Goal: Task Accomplishment & Management: Manage account settings

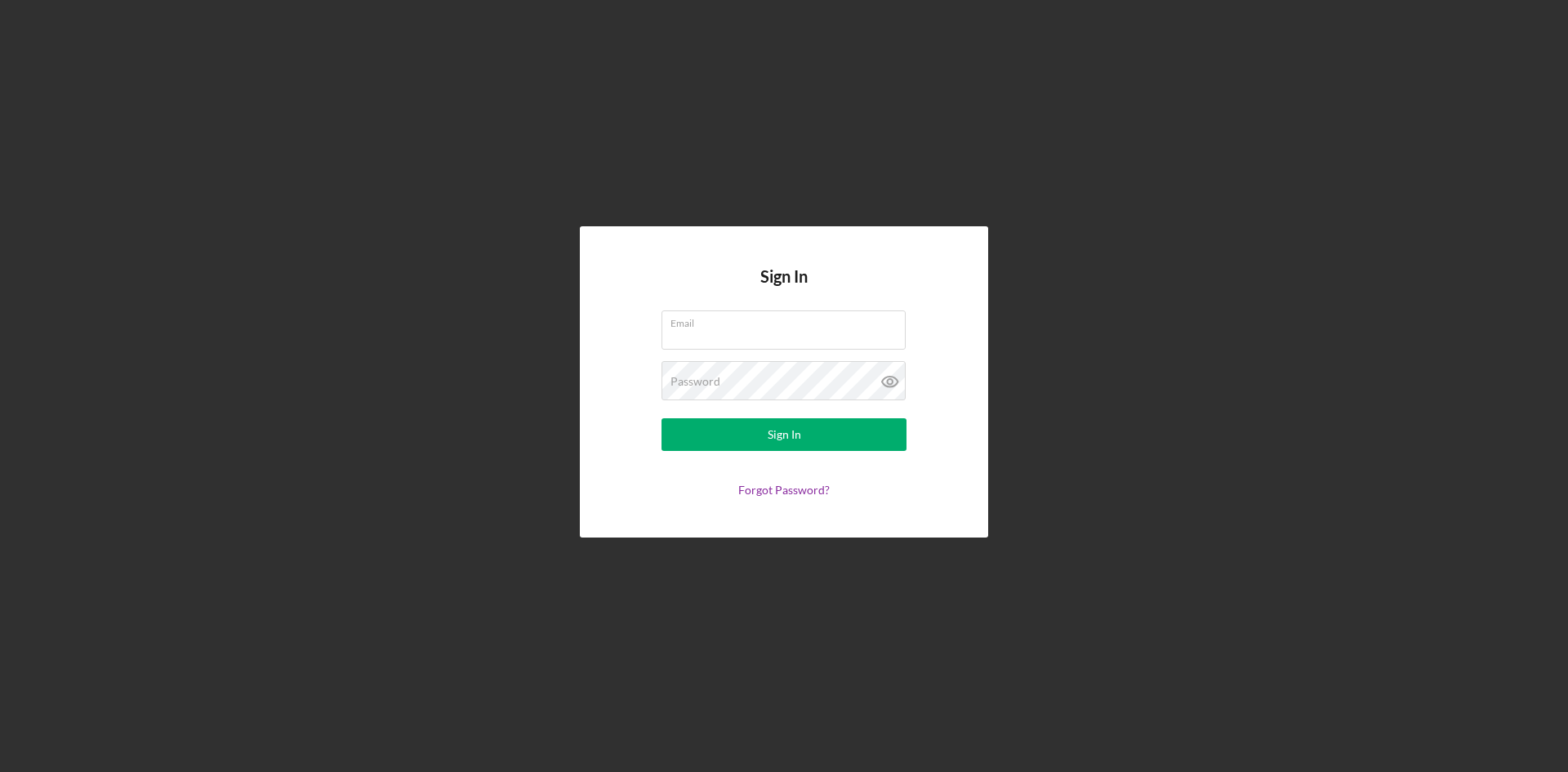
type input "[EMAIL_ADDRESS][DOMAIN_NAME]"
click at [626, 383] on form "Email [EMAIL_ADDRESS][DOMAIN_NAME] Password Sign In Forgot Password?" at bounding box center [784, 403] width 327 height 186
drag, startPoint x: 871, startPoint y: 337, endPoint x: 590, endPoint y: 315, distance: 281.9
click at [590, 315] on div "Sign In Email [EMAIL_ADDRESS][DOMAIN_NAME] Password Sign In Forgot Password?" at bounding box center [784, 382] width 408 height 311
drag, startPoint x: 723, startPoint y: 329, endPoint x: 603, endPoint y: 318, distance: 120.5
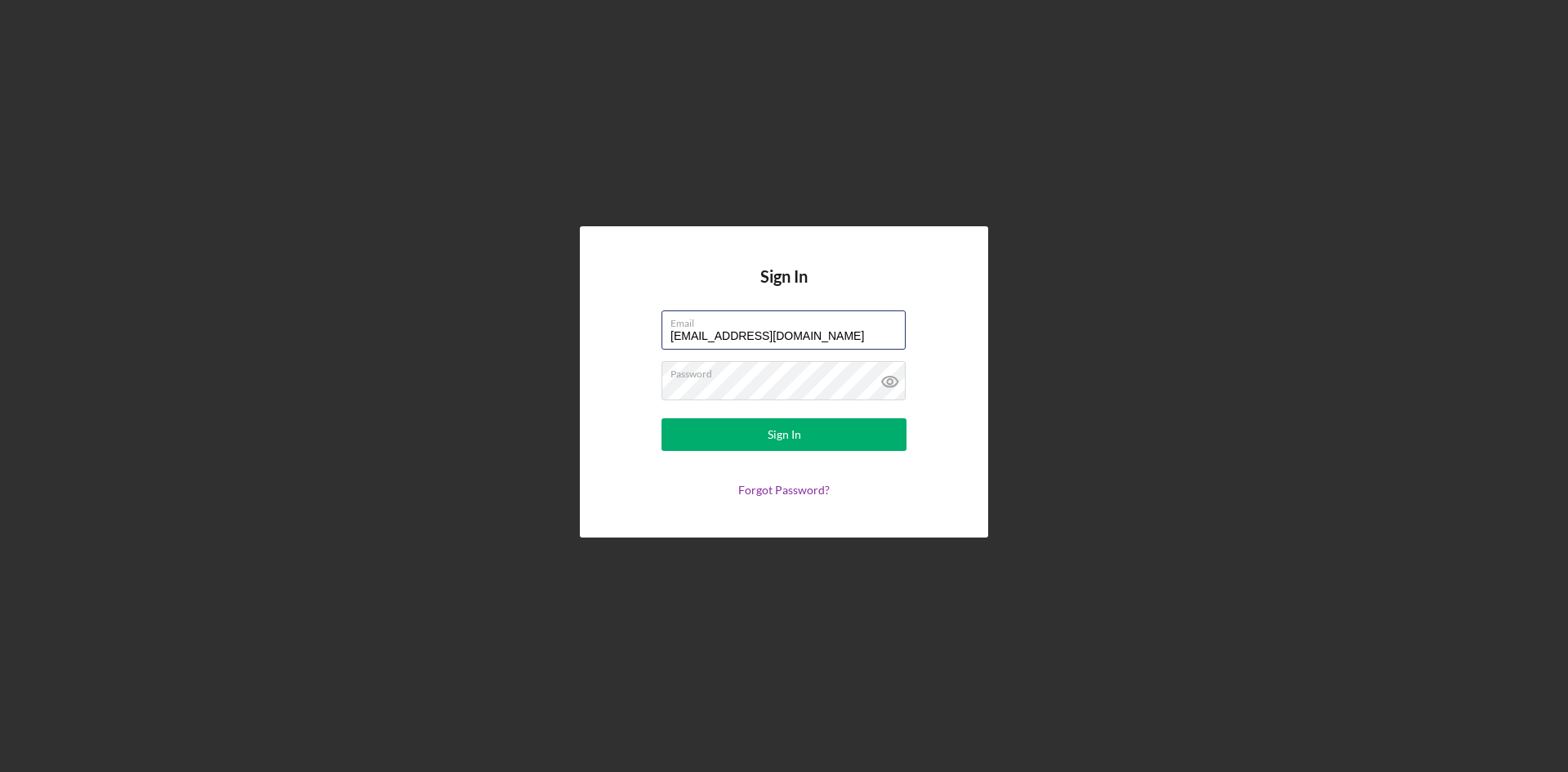
click at [603, 318] on div "Sign In Email [EMAIL_ADDRESS][DOMAIN_NAME] Password Sign In Forgot Password?" at bounding box center [784, 382] width 408 height 311
type input "[EMAIL_ADDRESS][DOMAIN_NAME]"
click at [602, 375] on div "Sign In Email [EMAIL_ADDRESS][DOMAIN_NAME] Password Sign In Forgot Password?" at bounding box center [784, 382] width 408 height 311
click at [683, 432] on button "Sign In" at bounding box center [784, 434] width 245 height 33
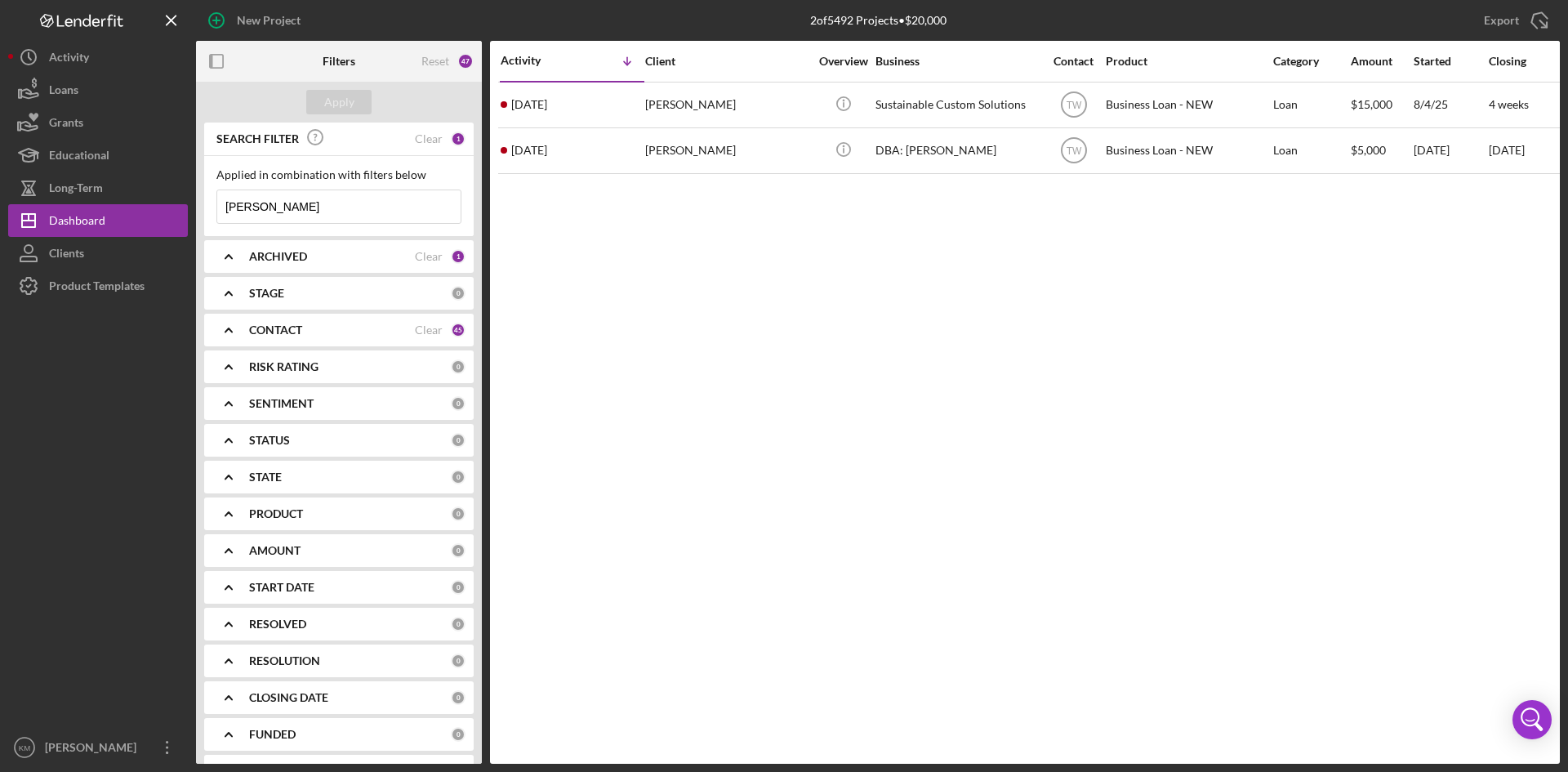
click at [295, 329] on b "CONTACT" at bounding box center [276, 329] width 53 height 13
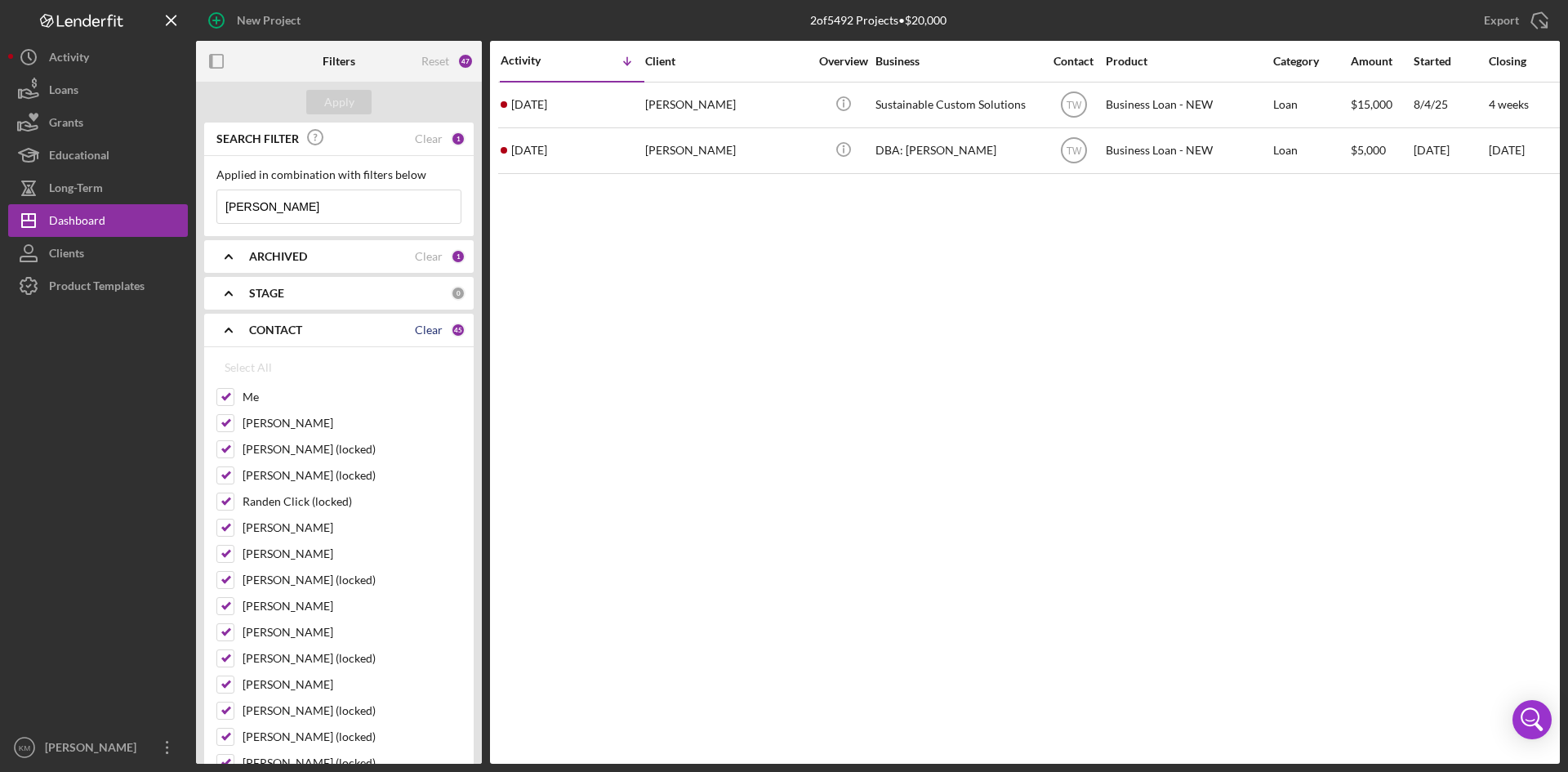
click at [430, 328] on div "Clear" at bounding box center [428, 329] width 27 height 13
checkbox input "false"
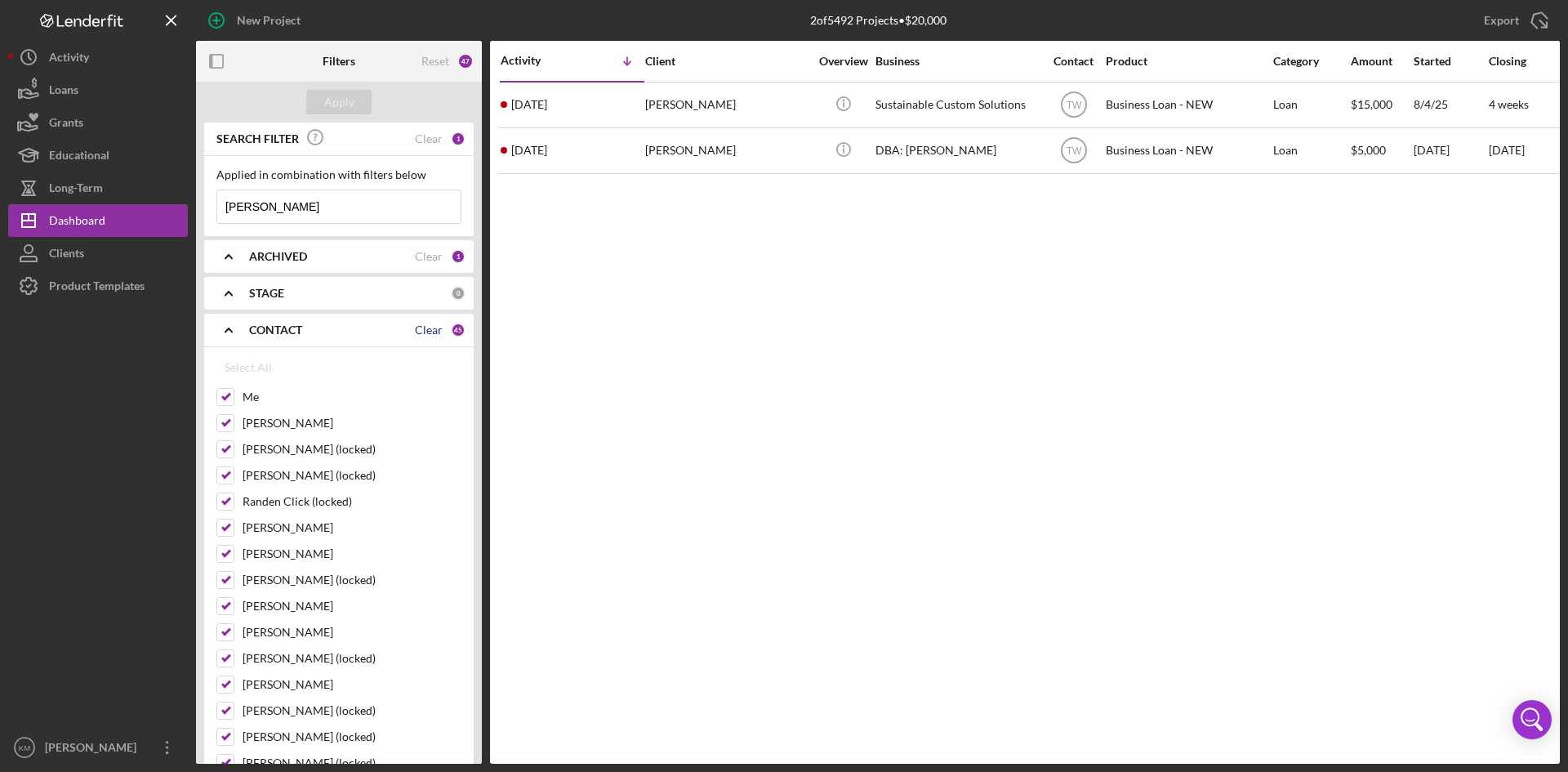
checkbox input "false"
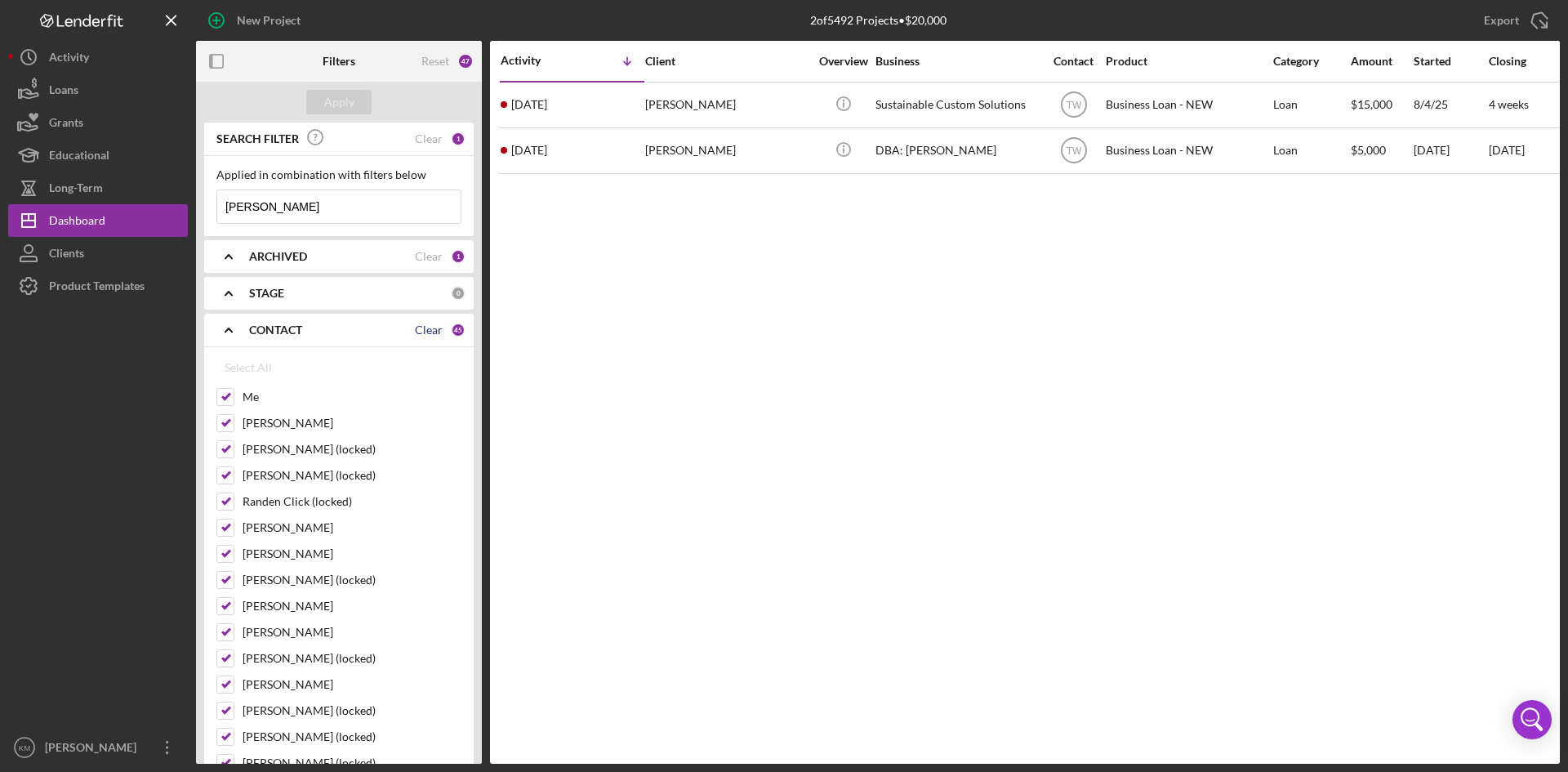
checkbox input "false"
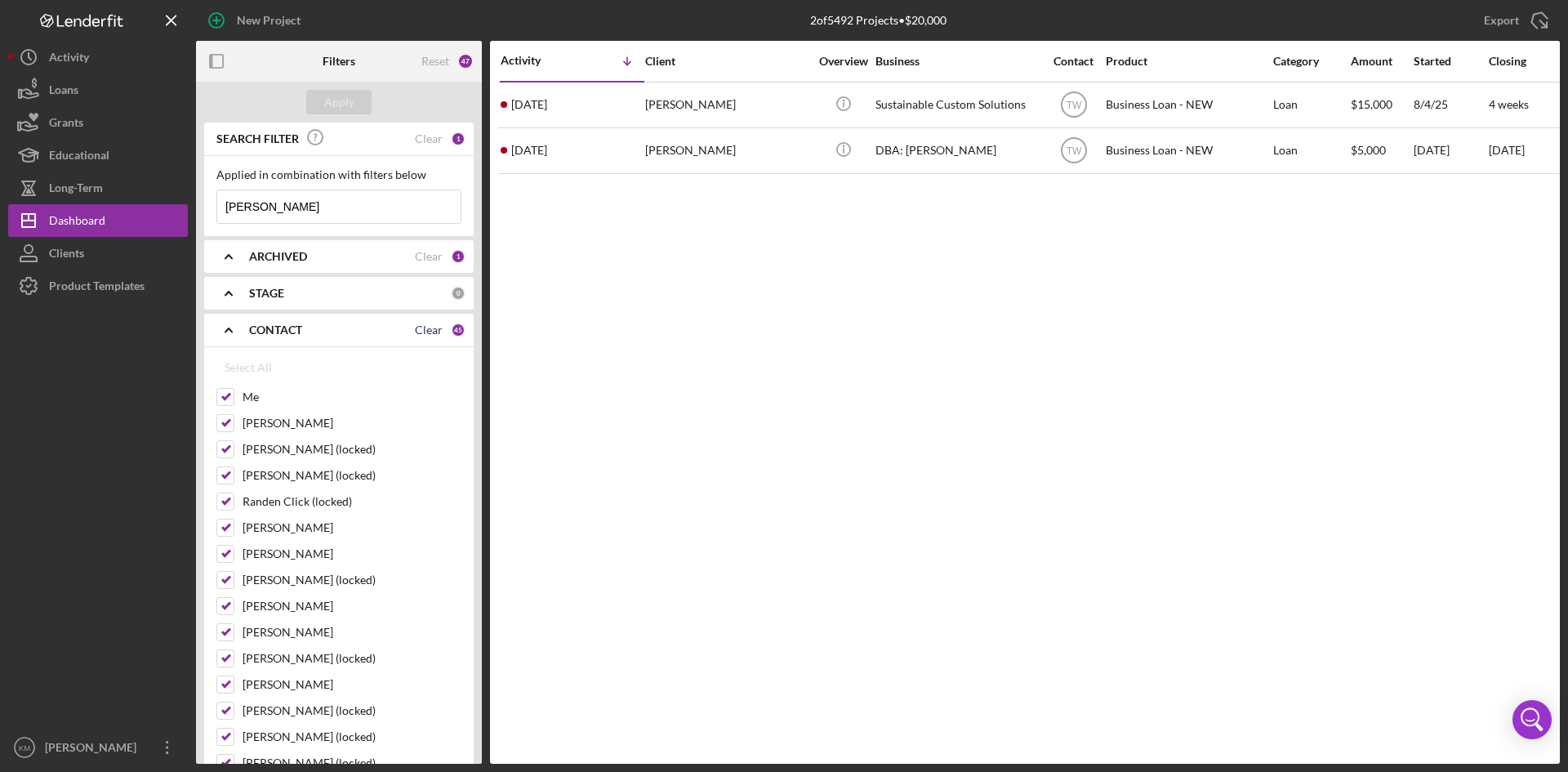
checkbox input "false"
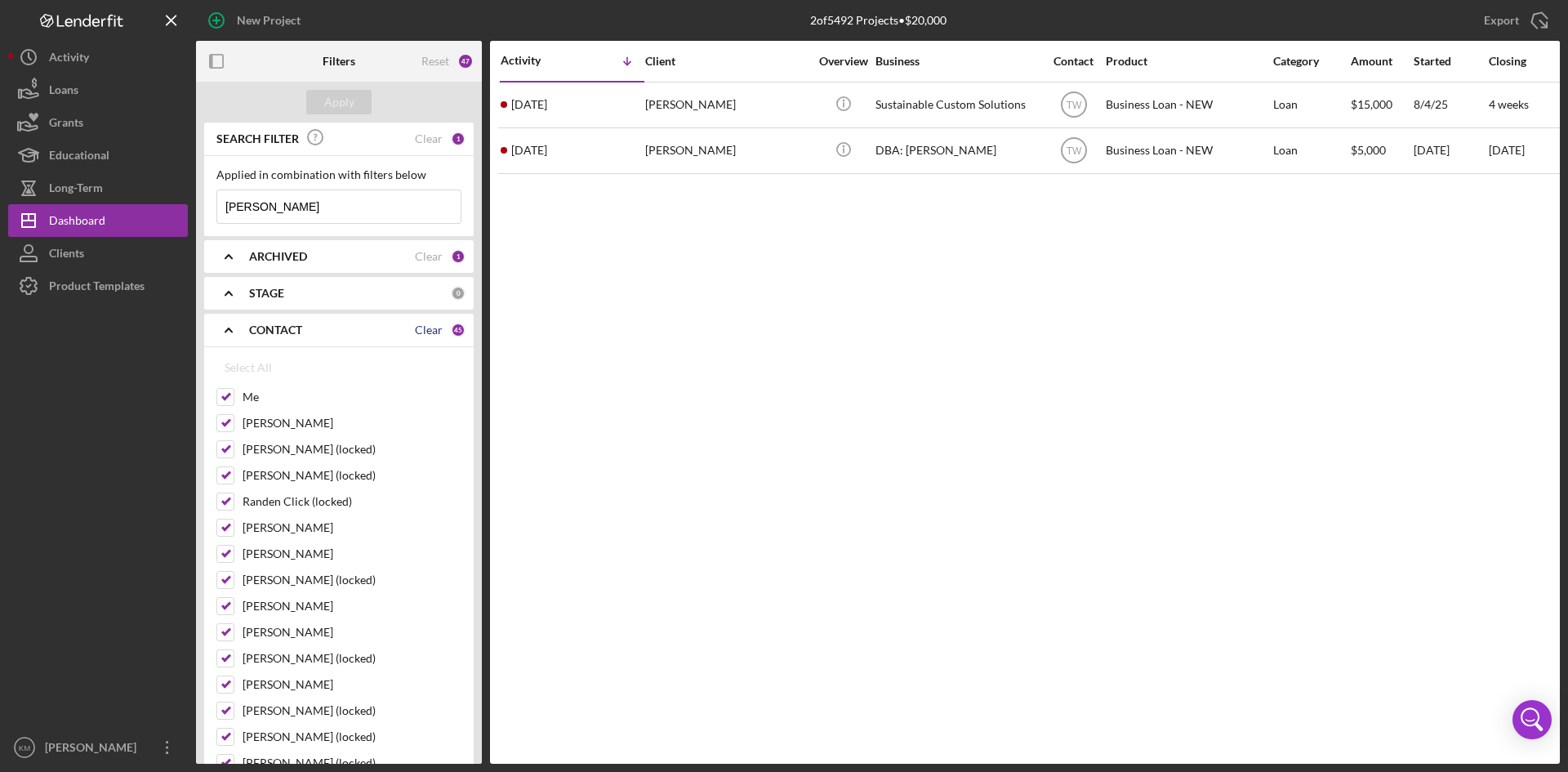
checkbox input "false"
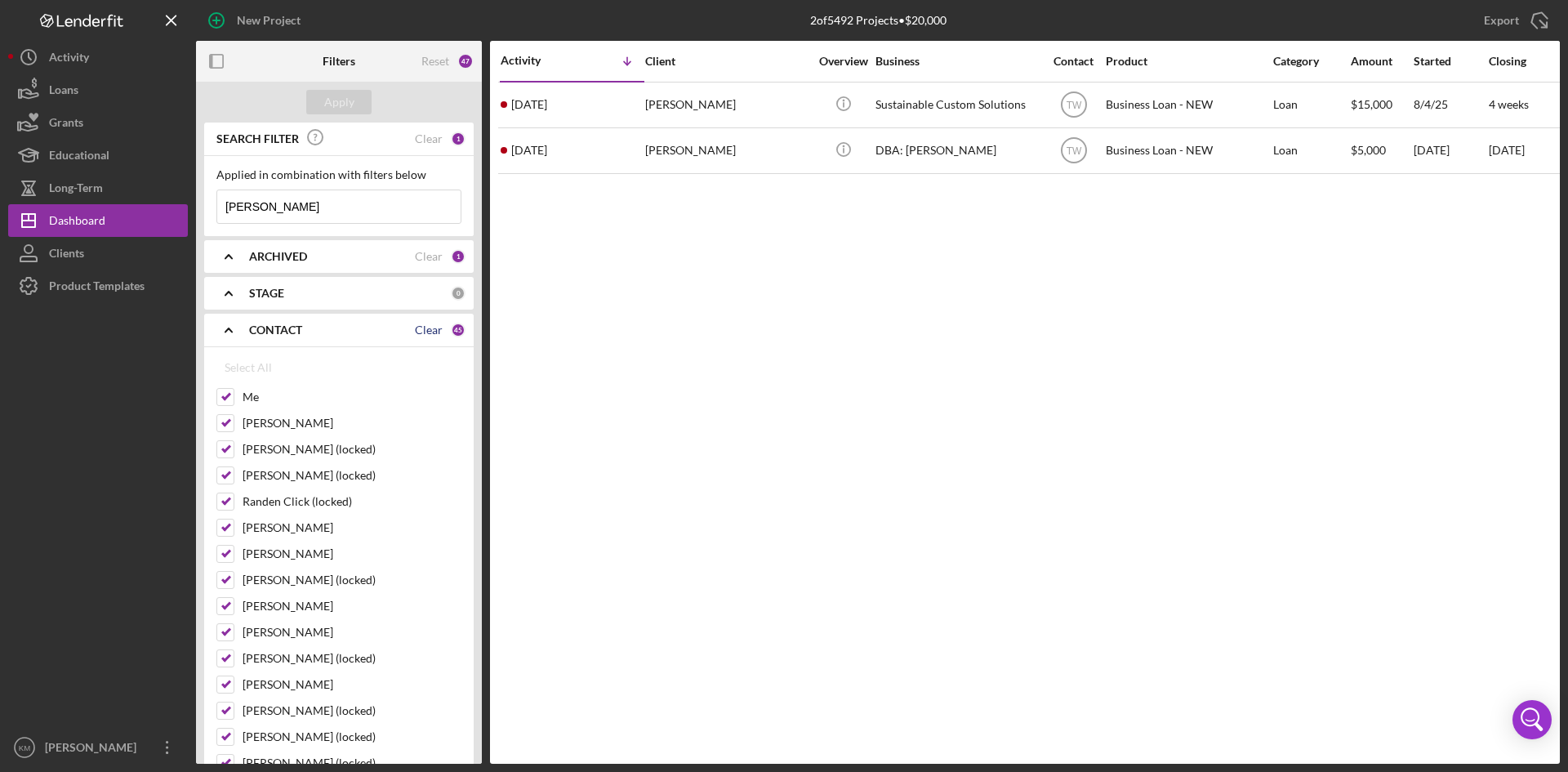
checkbox input "false"
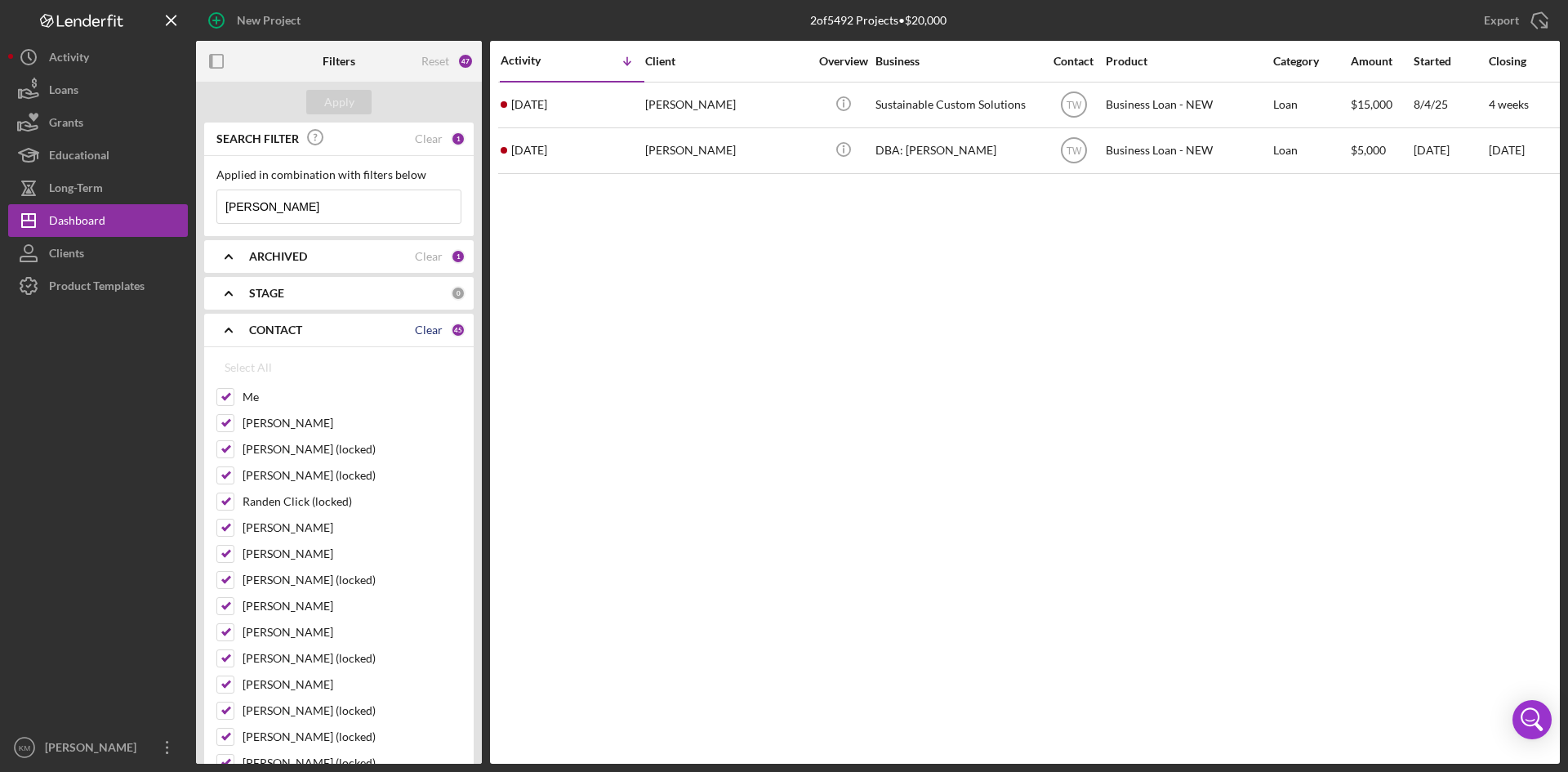
checkbox input "false"
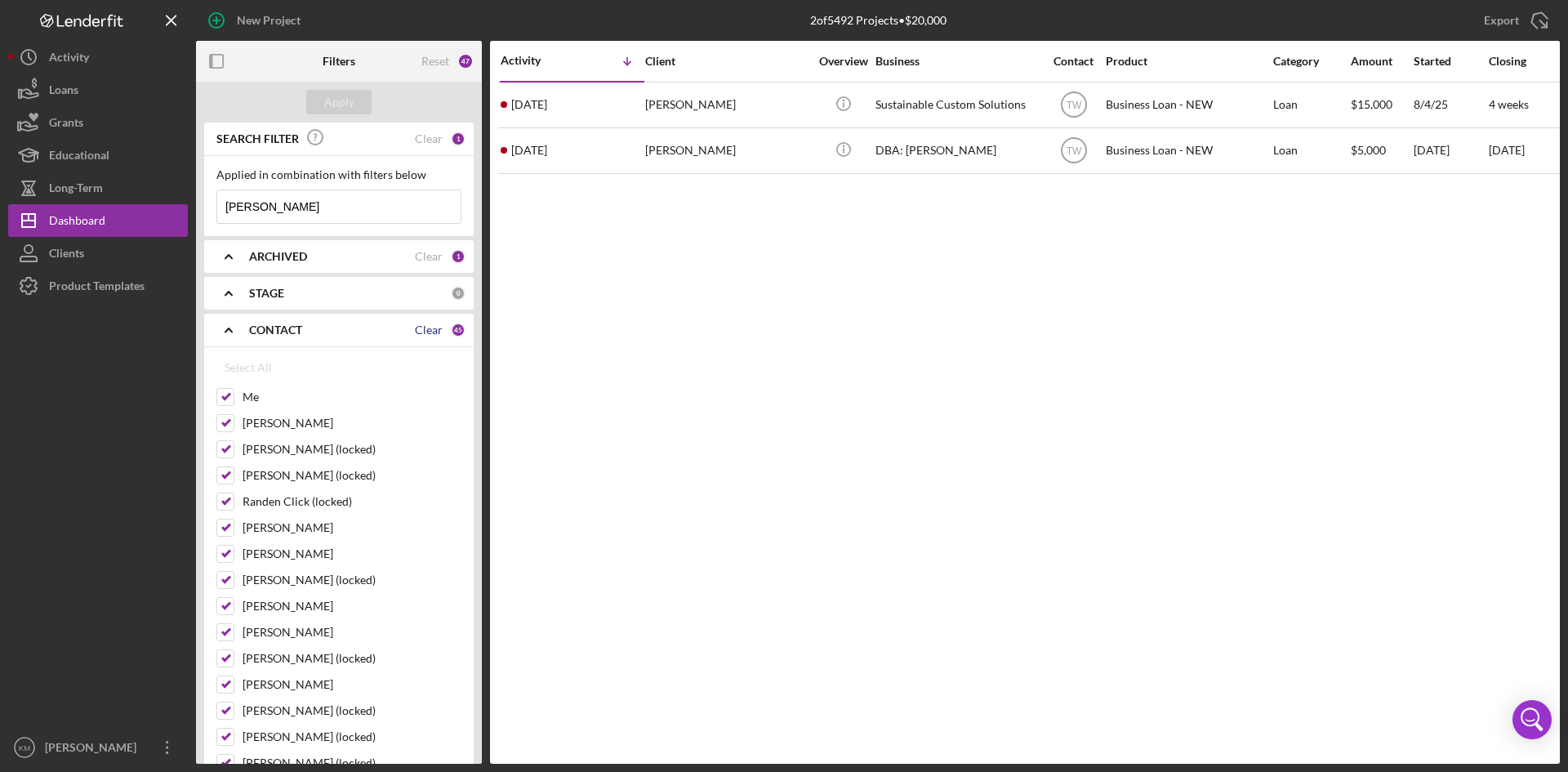
checkbox input "false"
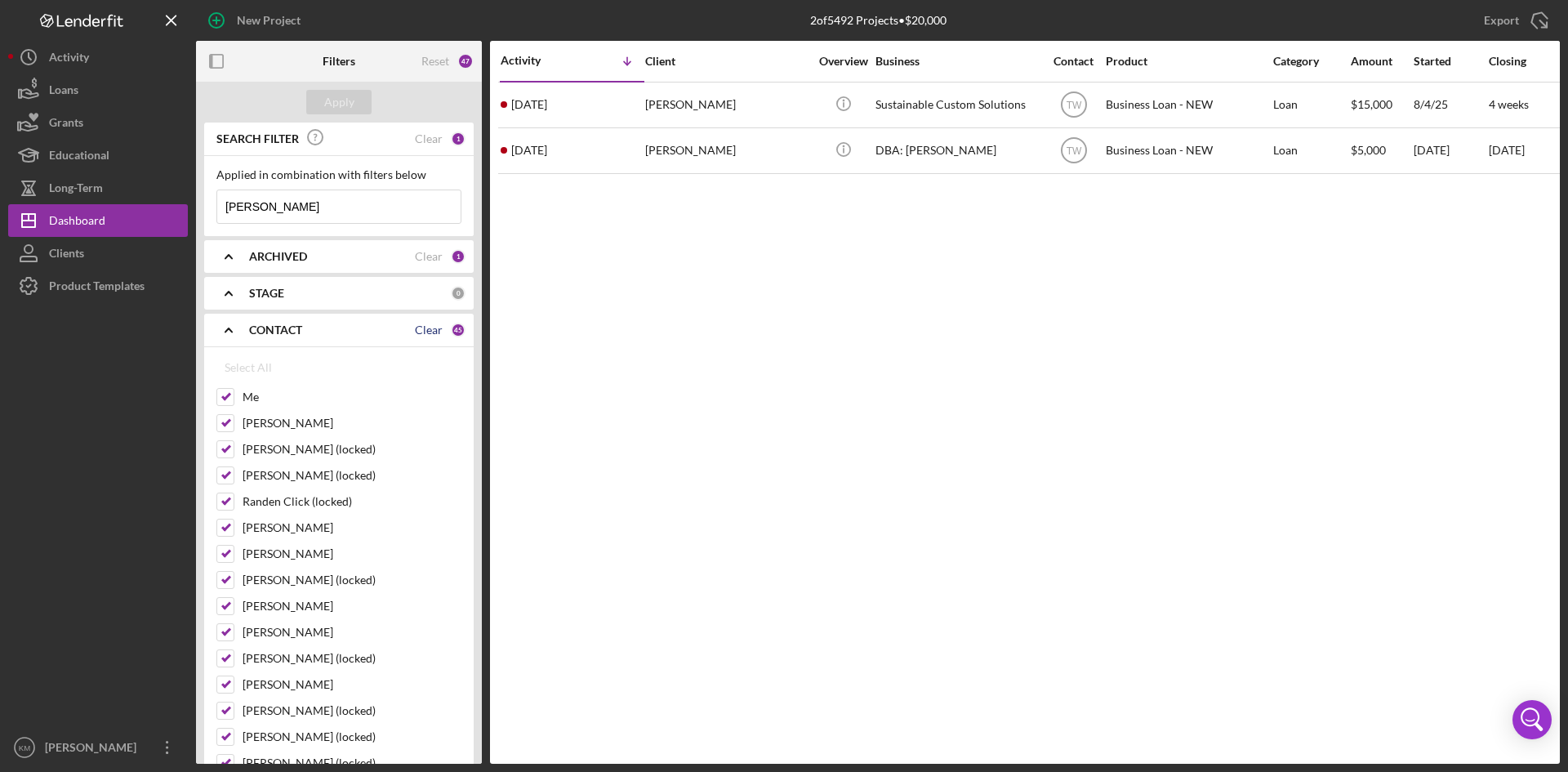
checkbox input "false"
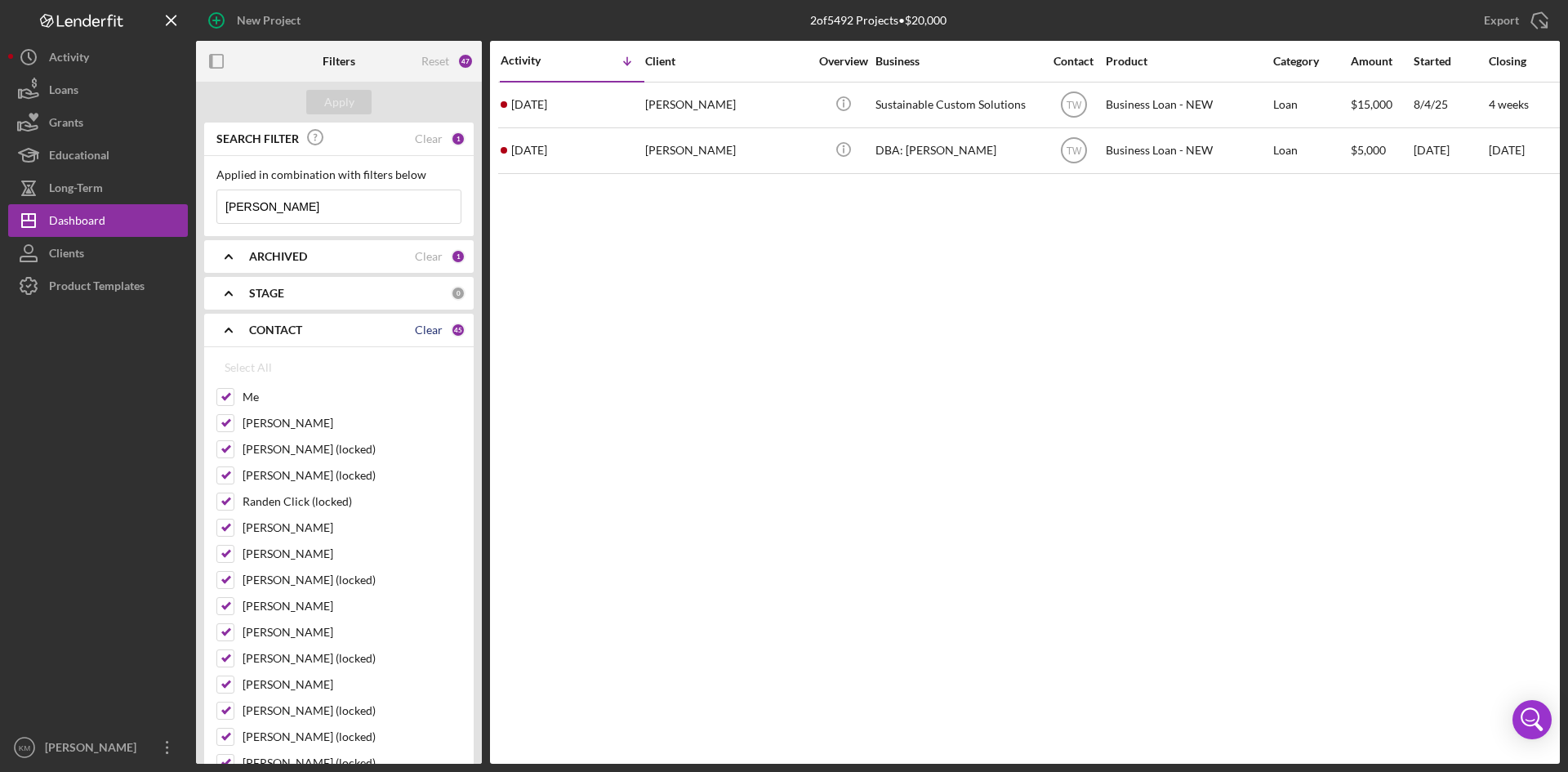
checkbox input "false"
click at [422, 254] on div "Clear" at bounding box center [428, 256] width 27 height 13
click at [257, 388] on div "Me" at bounding box center [338, 401] width 245 height 26
click at [345, 96] on div "Apply" at bounding box center [339, 102] width 30 height 25
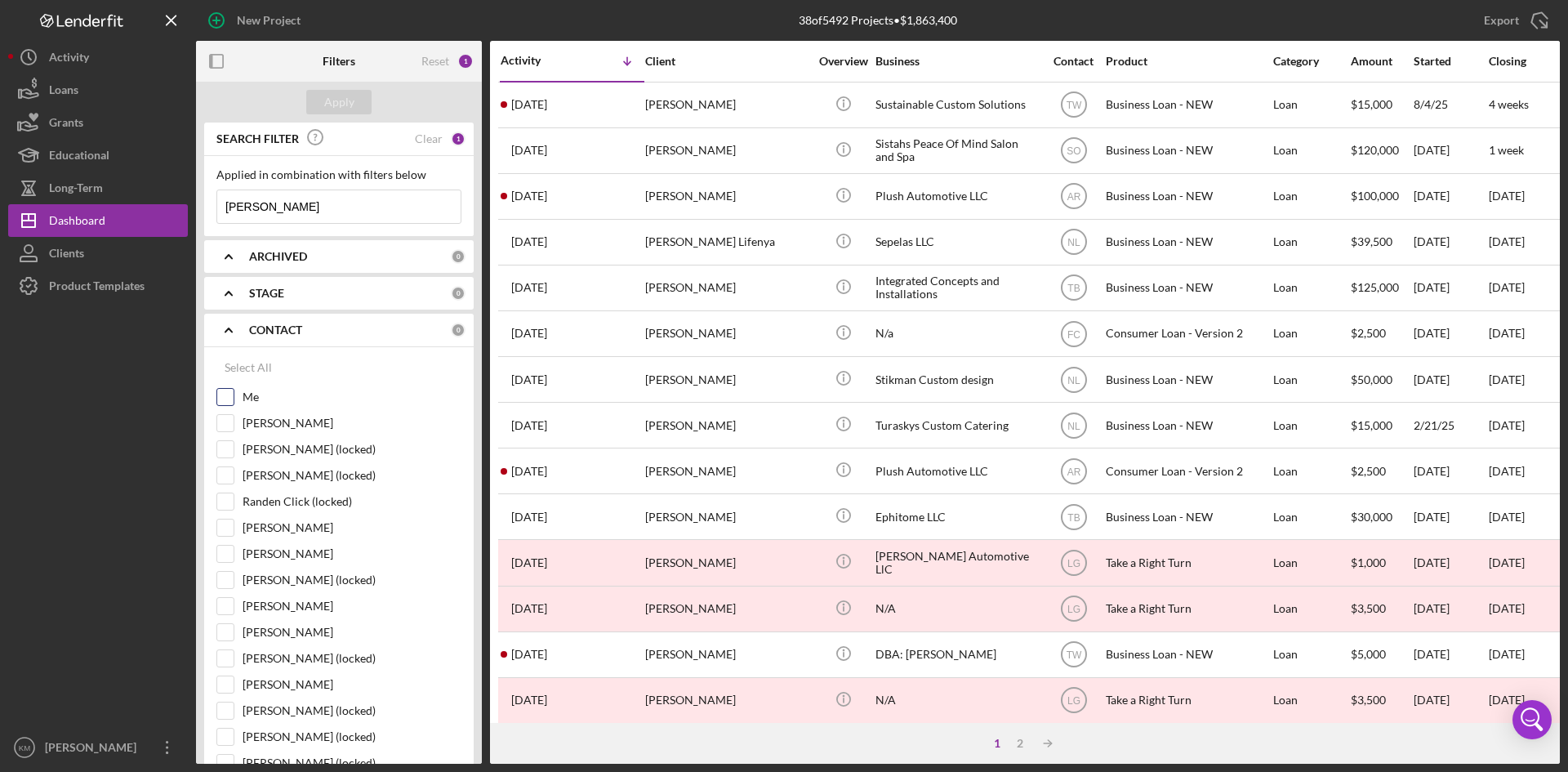
click at [232, 402] on input "Me" at bounding box center [225, 397] width 16 height 16
checkbox input "true"
click at [356, 108] on button "Apply" at bounding box center [339, 102] width 65 height 25
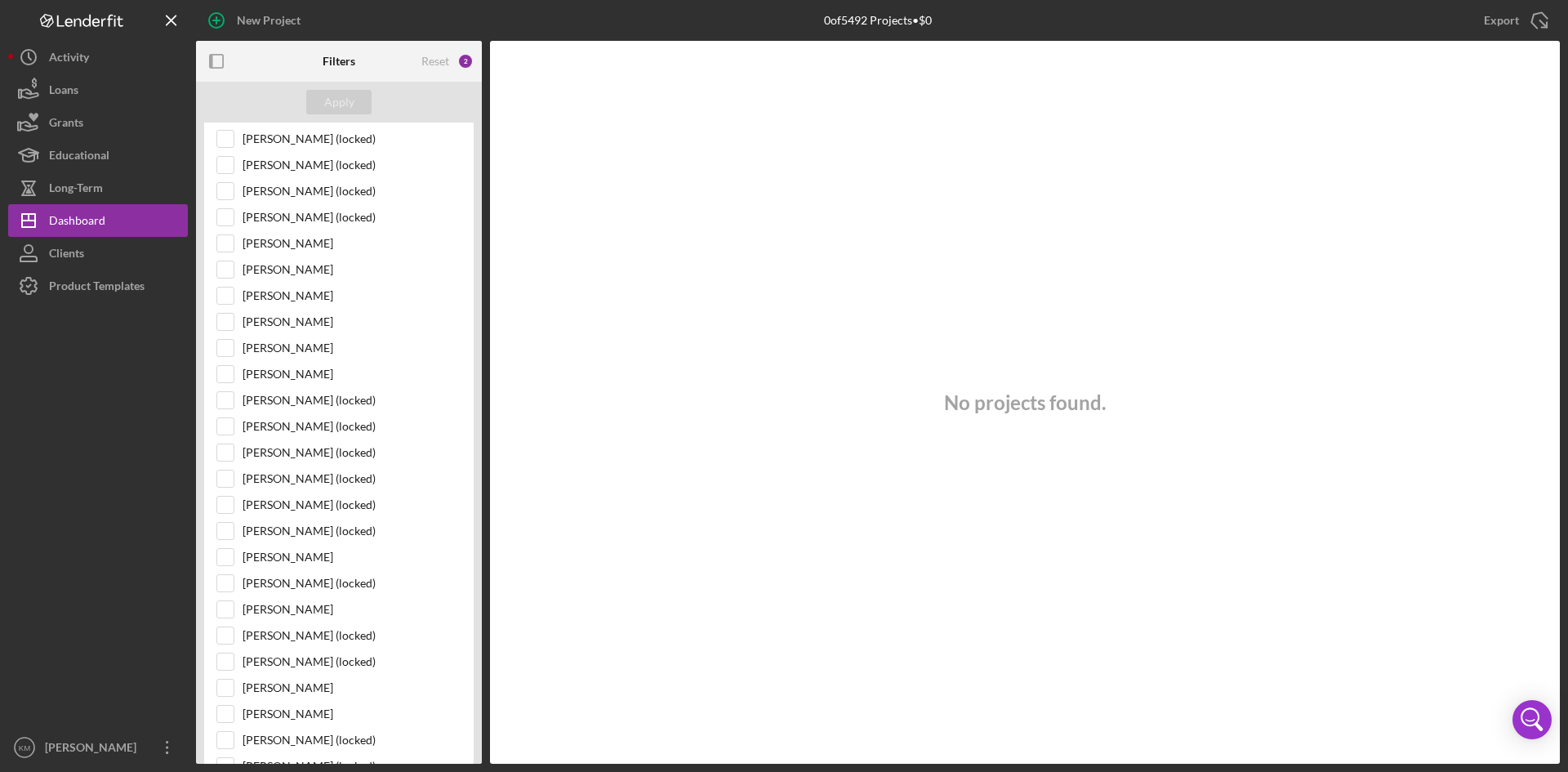
scroll to position [163, 0]
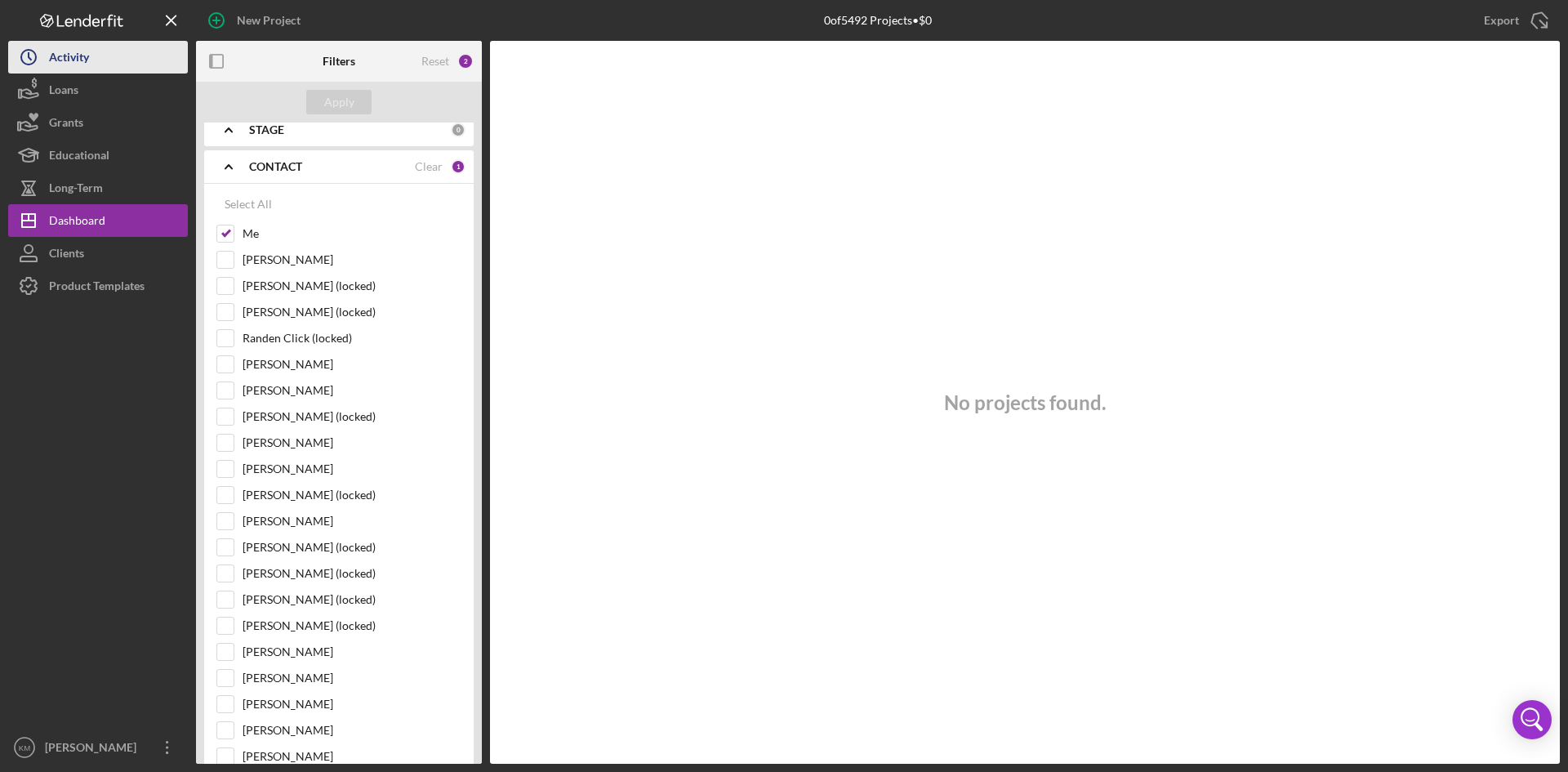
click at [81, 57] on div "Activity" at bounding box center [68, 59] width 40 height 37
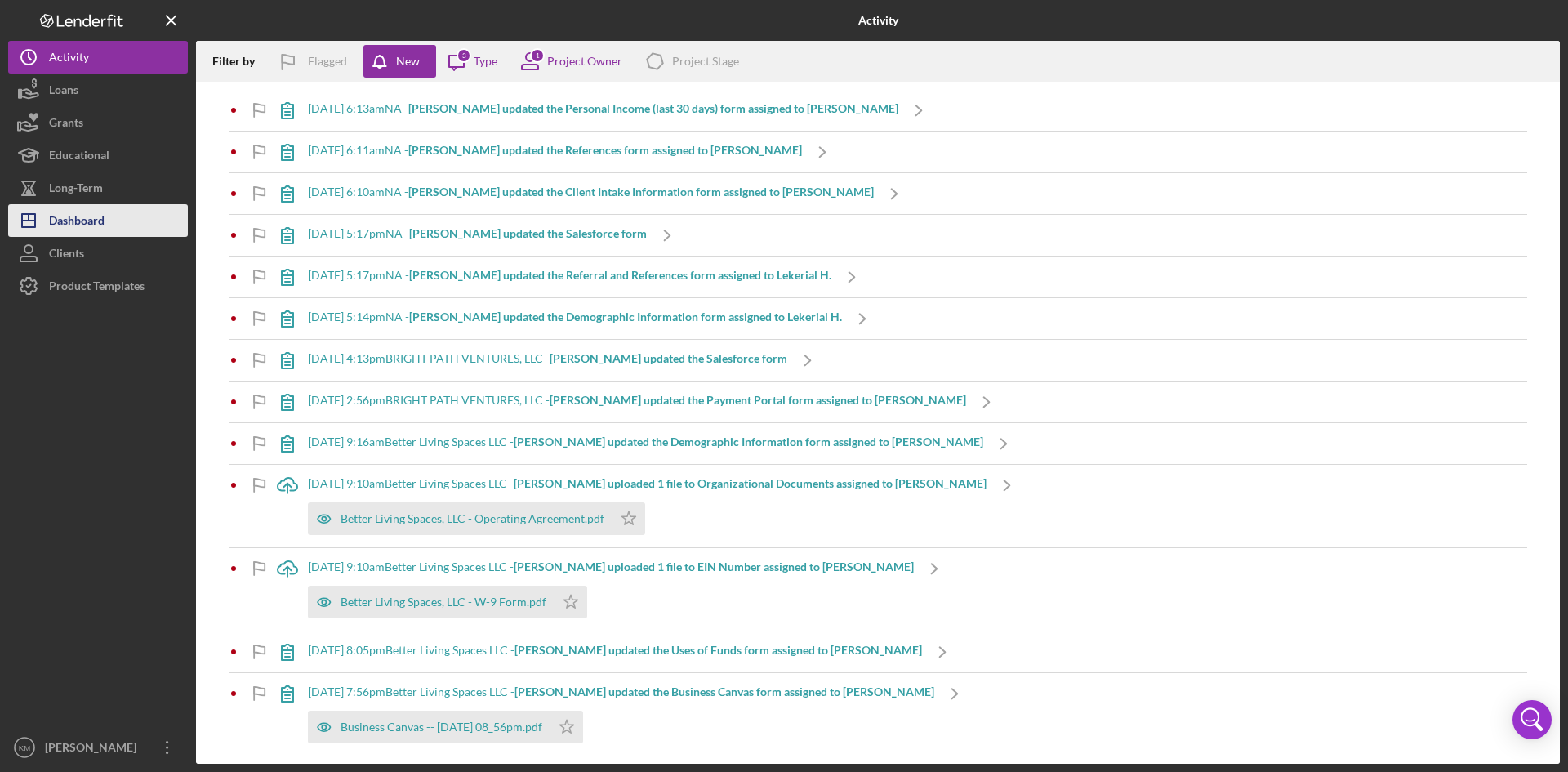
click at [80, 212] on div "Dashboard" at bounding box center [76, 223] width 56 height 37
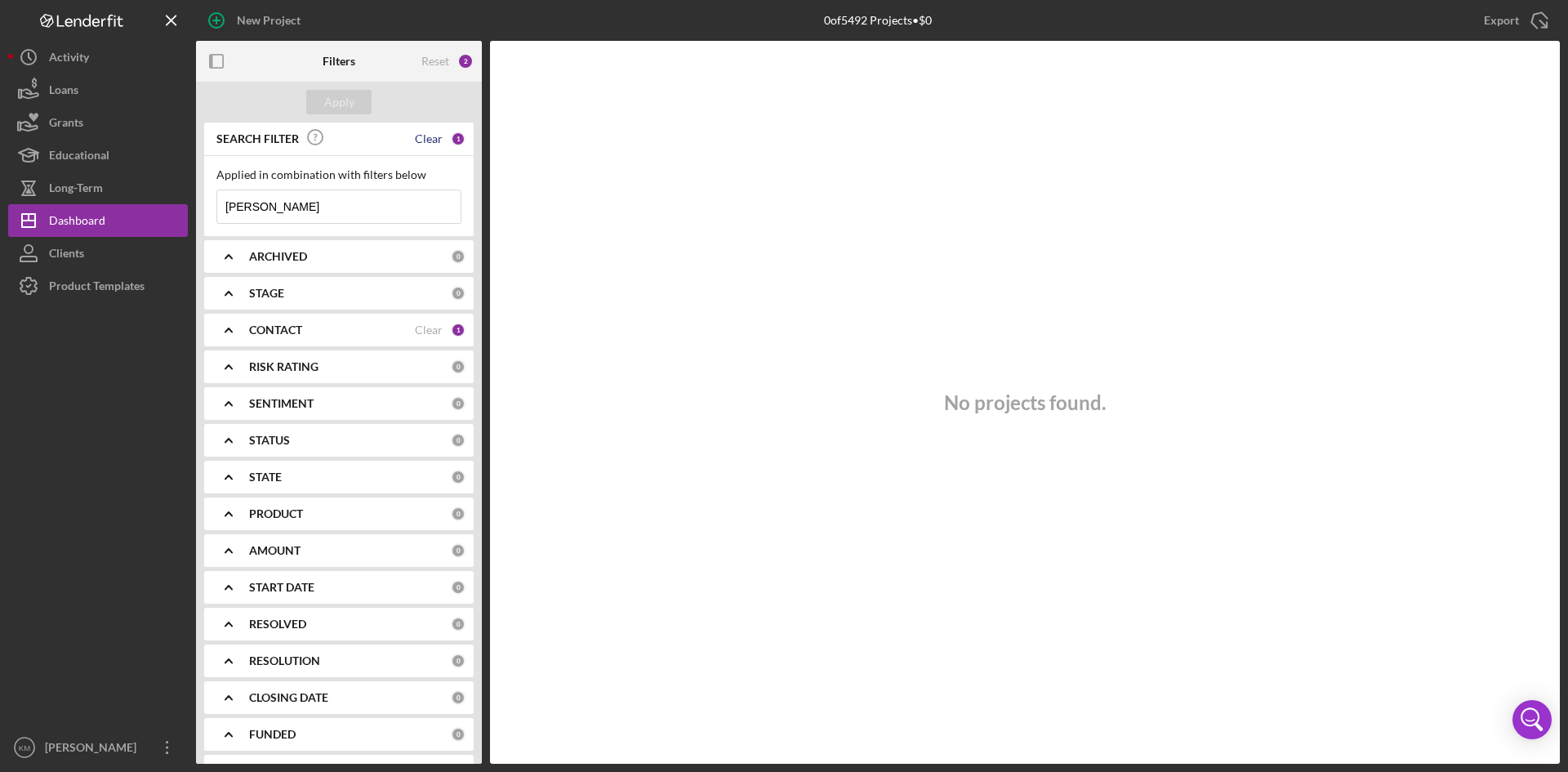
click at [429, 143] on div "Clear" at bounding box center [428, 139] width 27 height 13
click at [420, 328] on div "Clear" at bounding box center [428, 329] width 27 height 13
click at [276, 328] on b "CONTACT" at bounding box center [276, 329] width 53 height 13
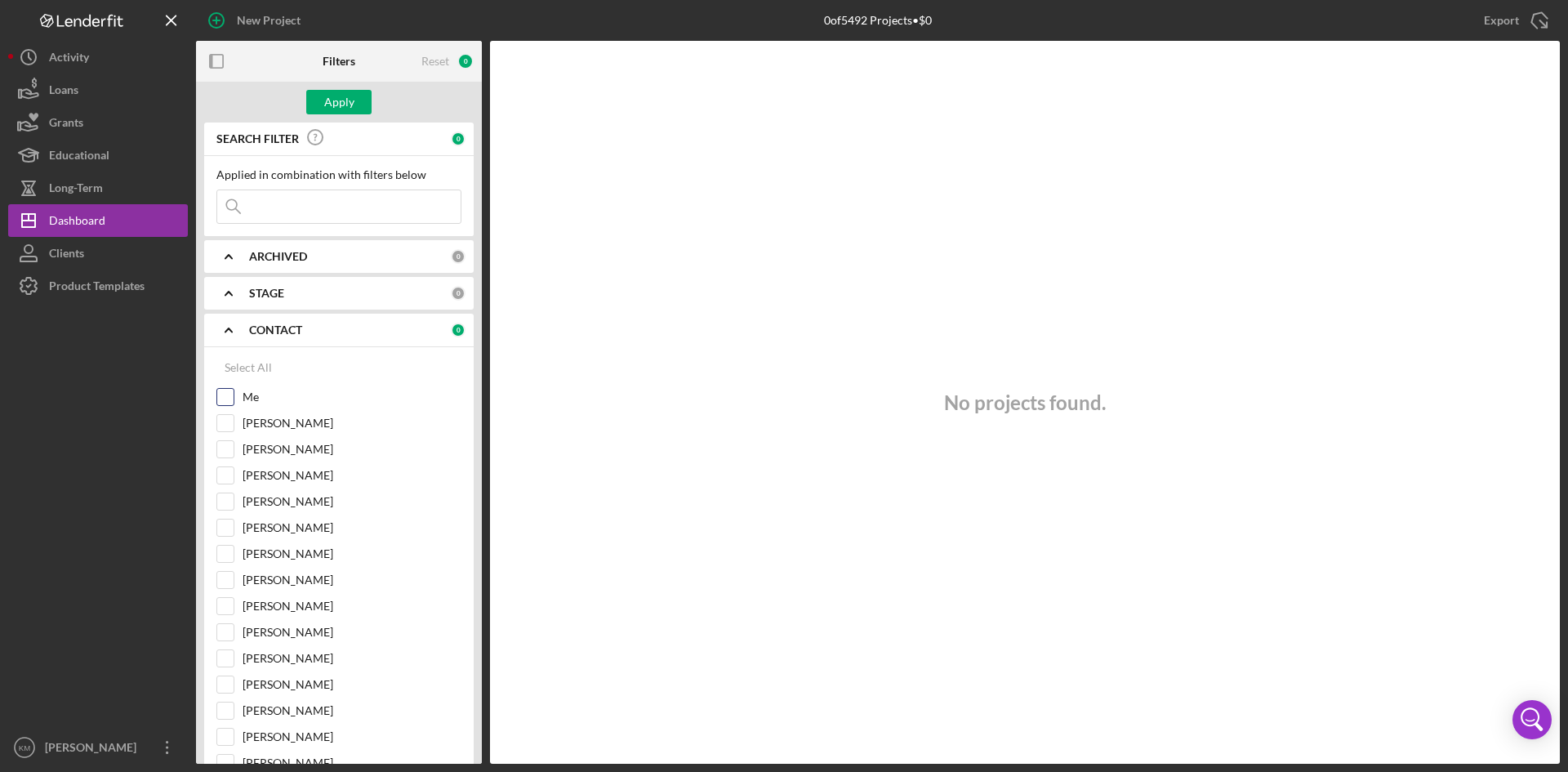
click at [252, 390] on label "Me" at bounding box center [352, 397] width 219 height 16
click at [233, 390] on input "Me" at bounding box center [225, 397] width 16 height 16
checkbox input "true"
click at [351, 107] on div "Apply" at bounding box center [339, 102] width 30 height 25
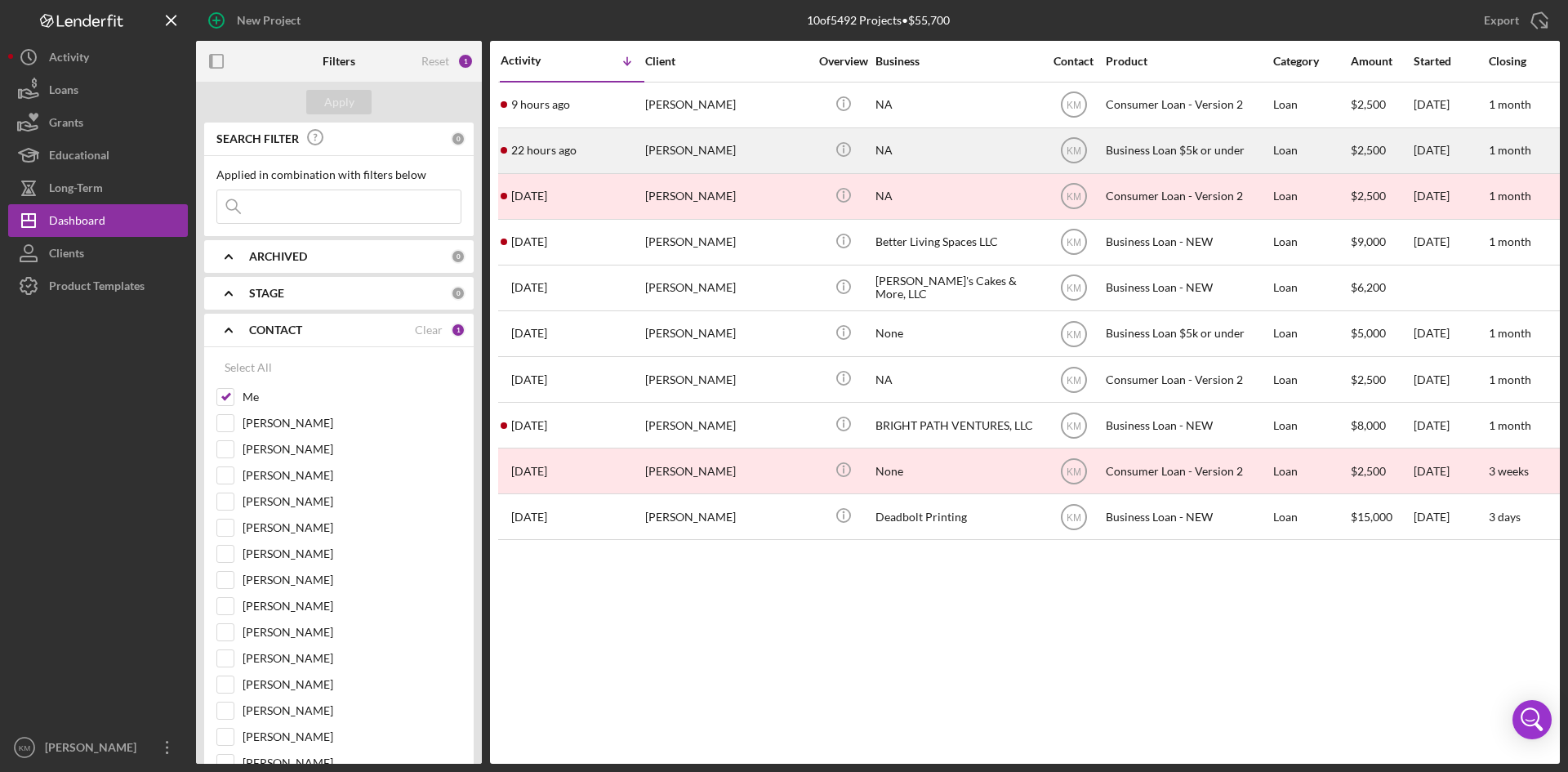
click at [667, 148] on div "[PERSON_NAME]" at bounding box center [726, 150] width 163 height 43
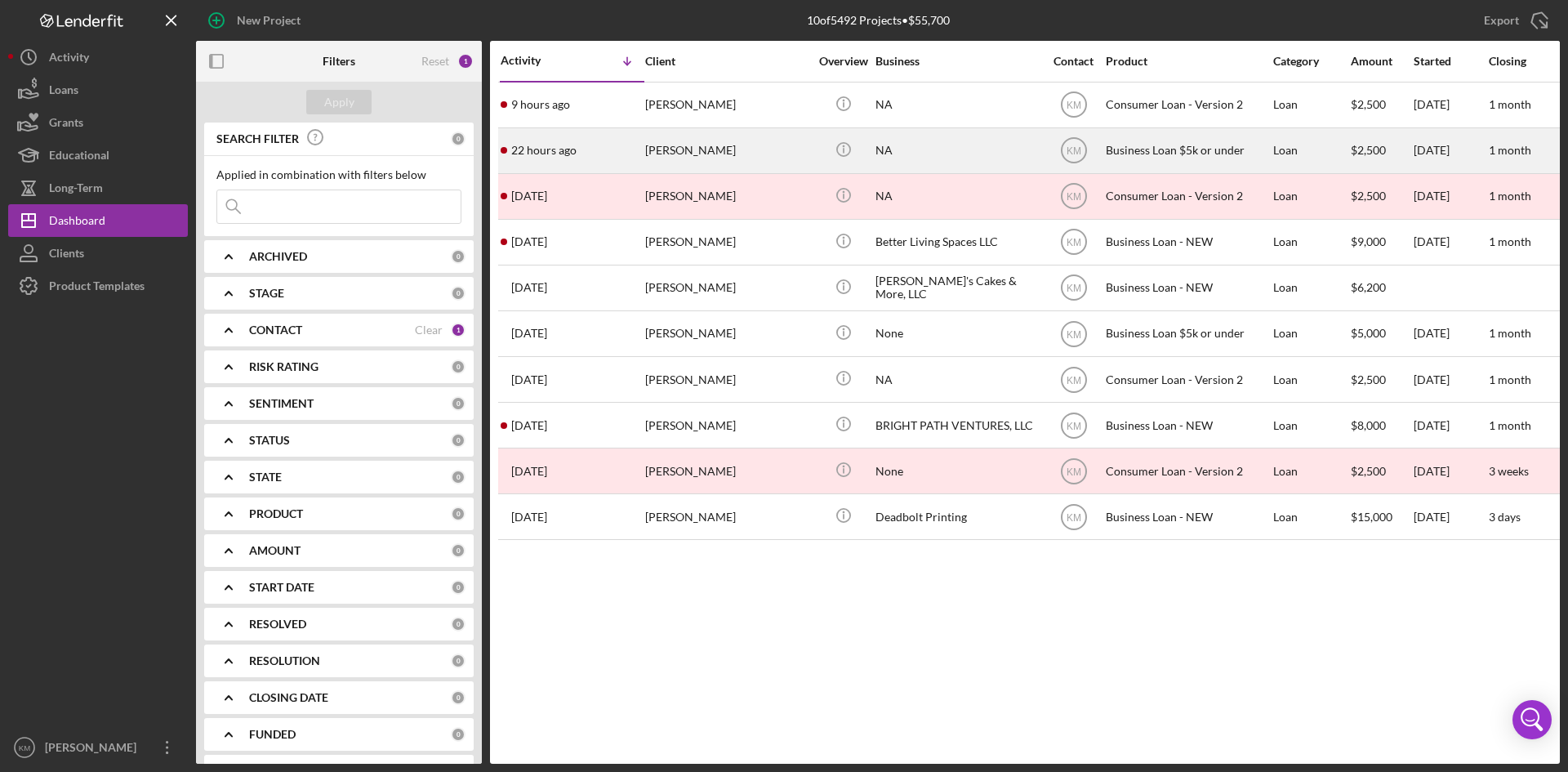
click at [714, 146] on div "[PERSON_NAME]" at bounding box center [726, 150] width 163 height 43
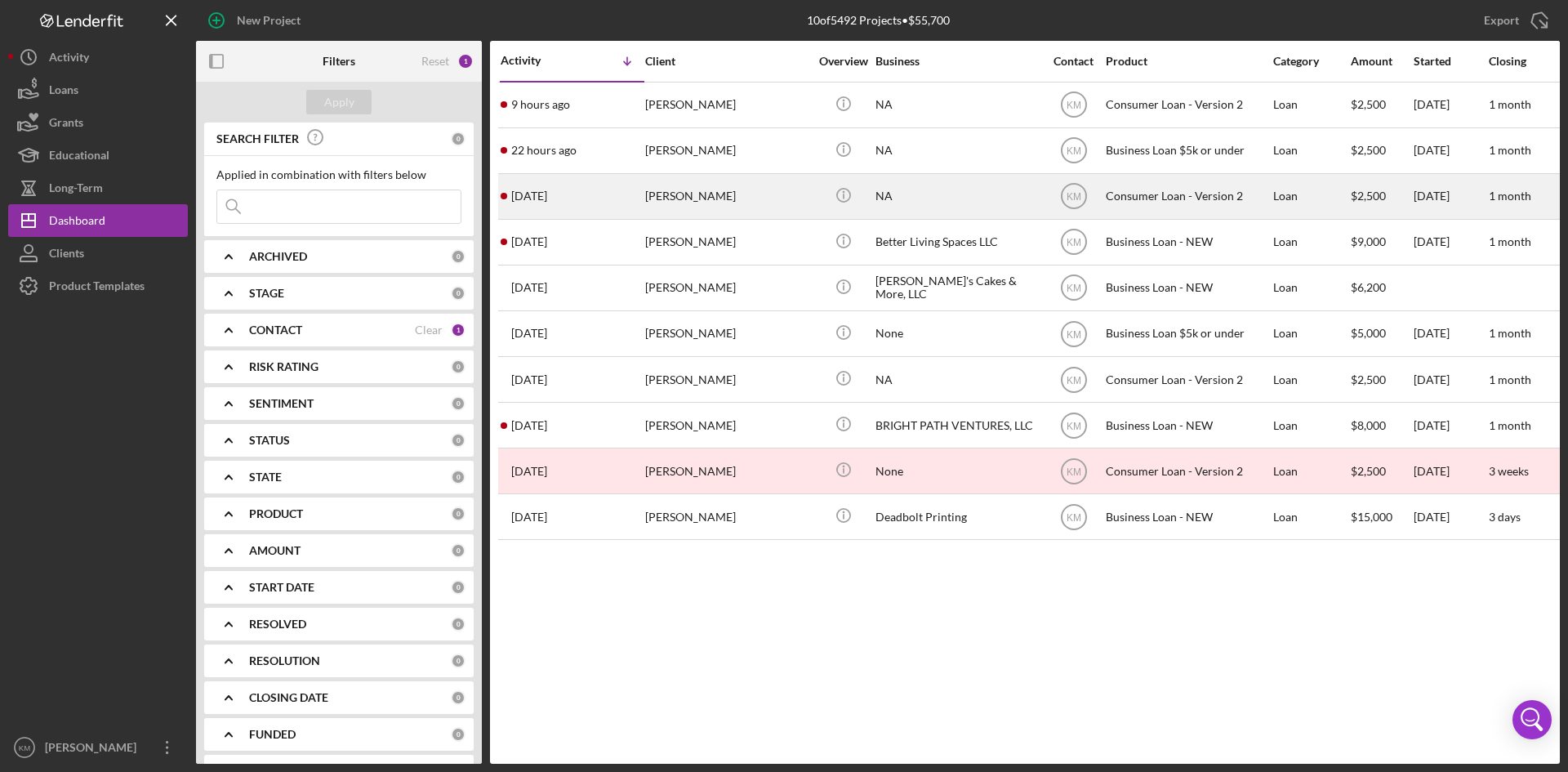
click at [684, 193] on div "[PERSON_NAME]" at bounding box center [726, 196] width 163 height 43
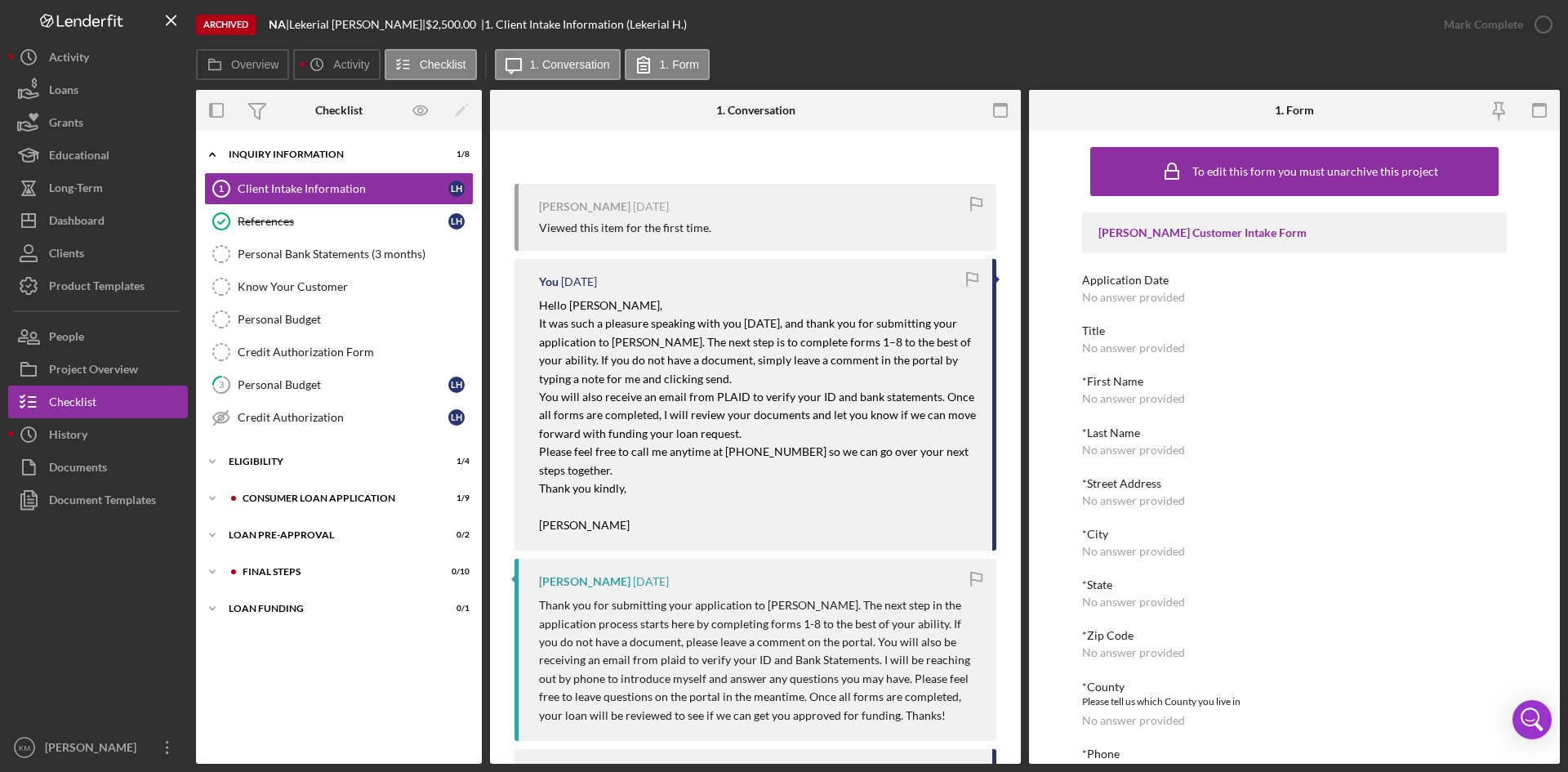
scroll to position [81, 0]
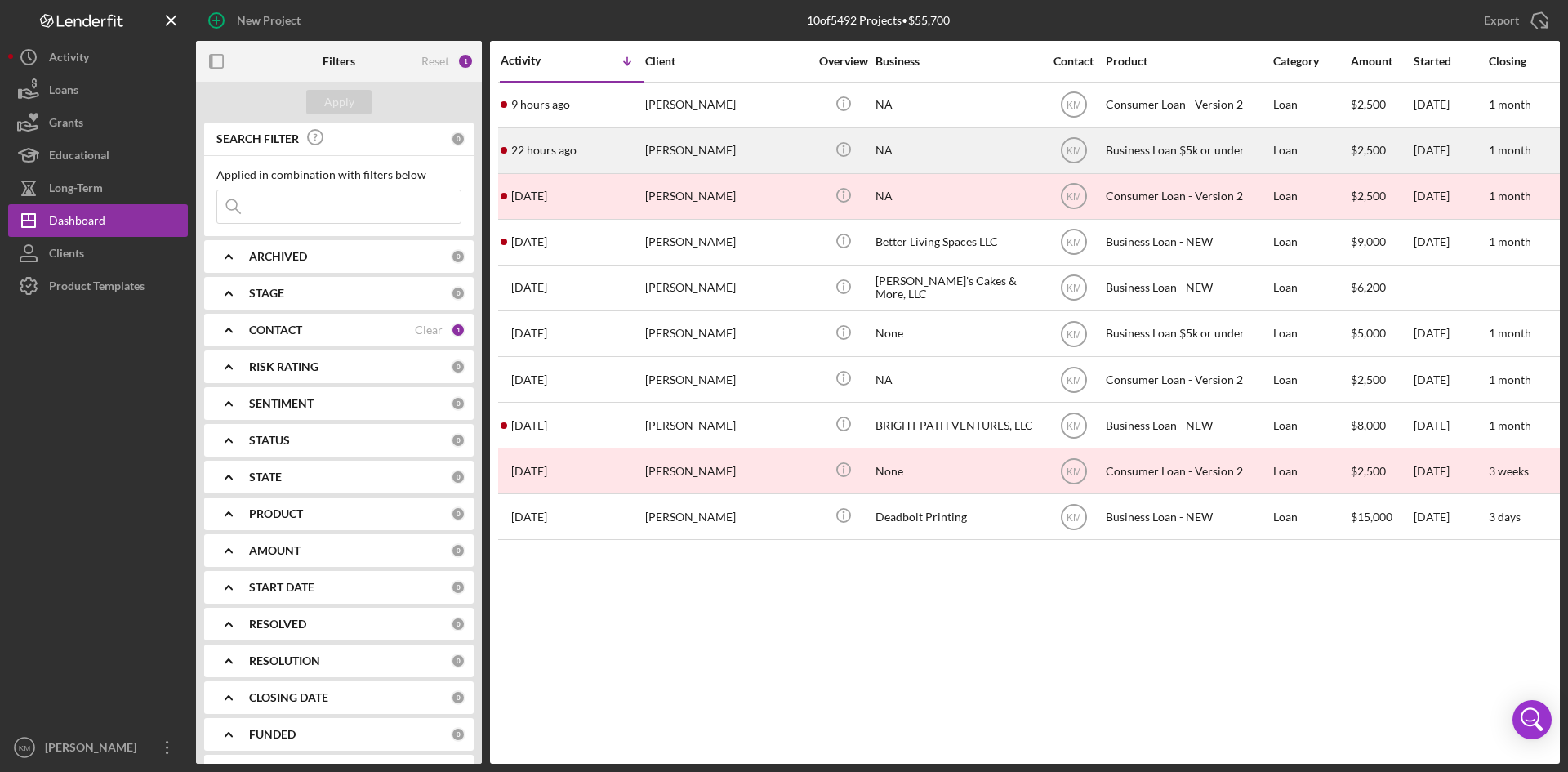
click at [683, 144] on div "[PERSON_NAME]" at bounding box center [726, 150] width 163 height 43
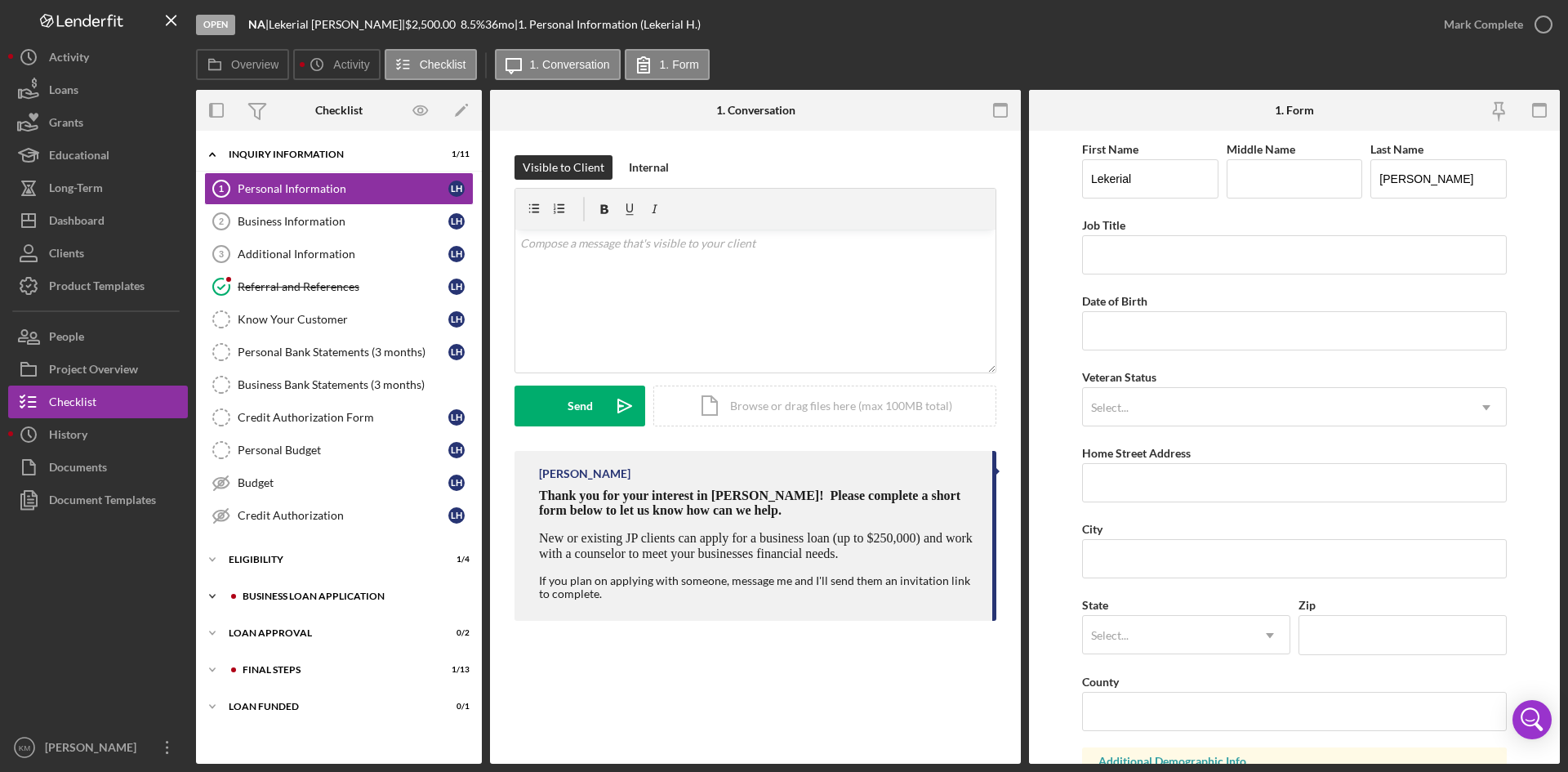
click at [206, 593] on icon "Icon/Expander" at bounding box center [212, 595] width 33 height 33
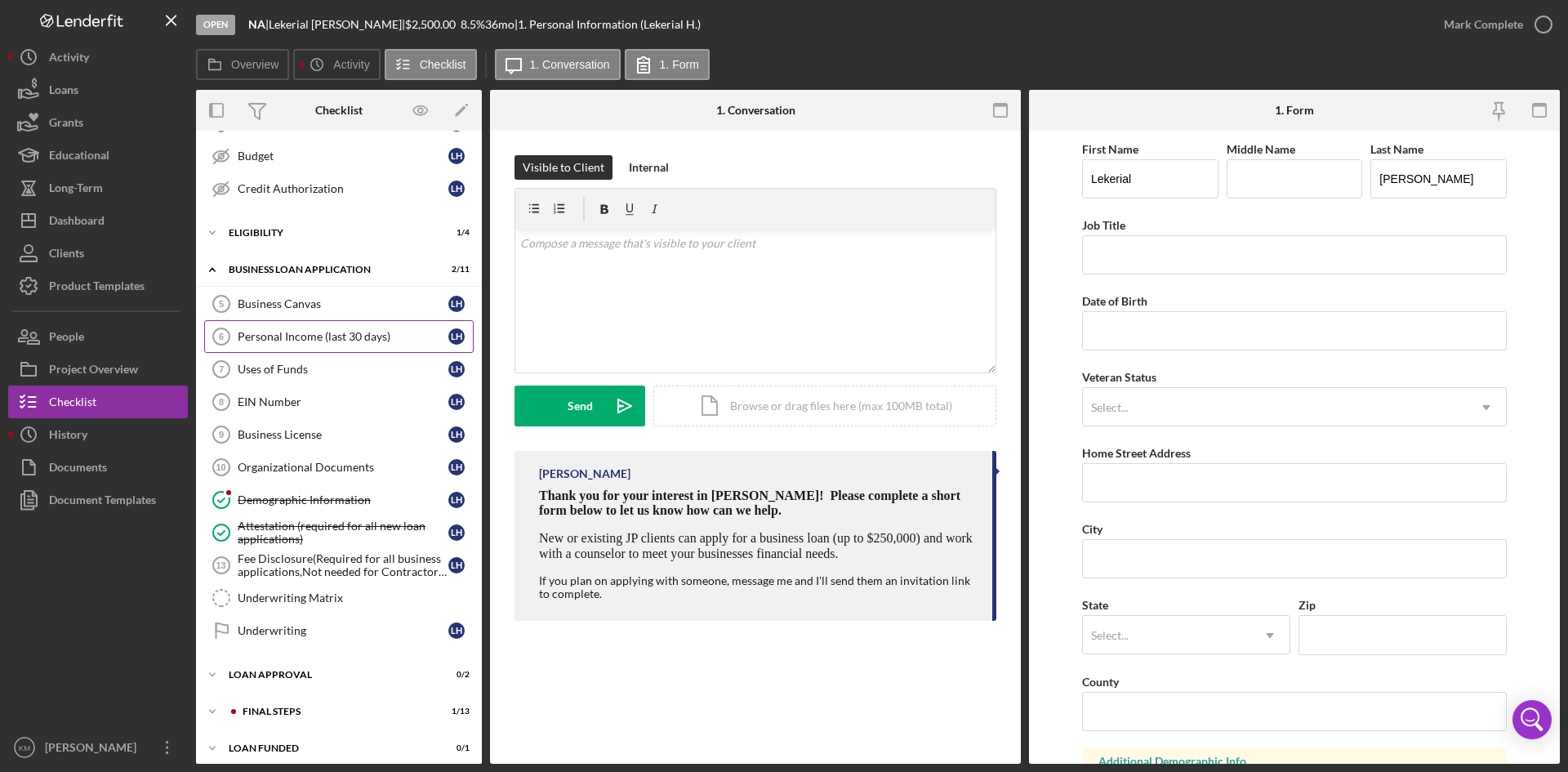
scroll to position [337, 0]
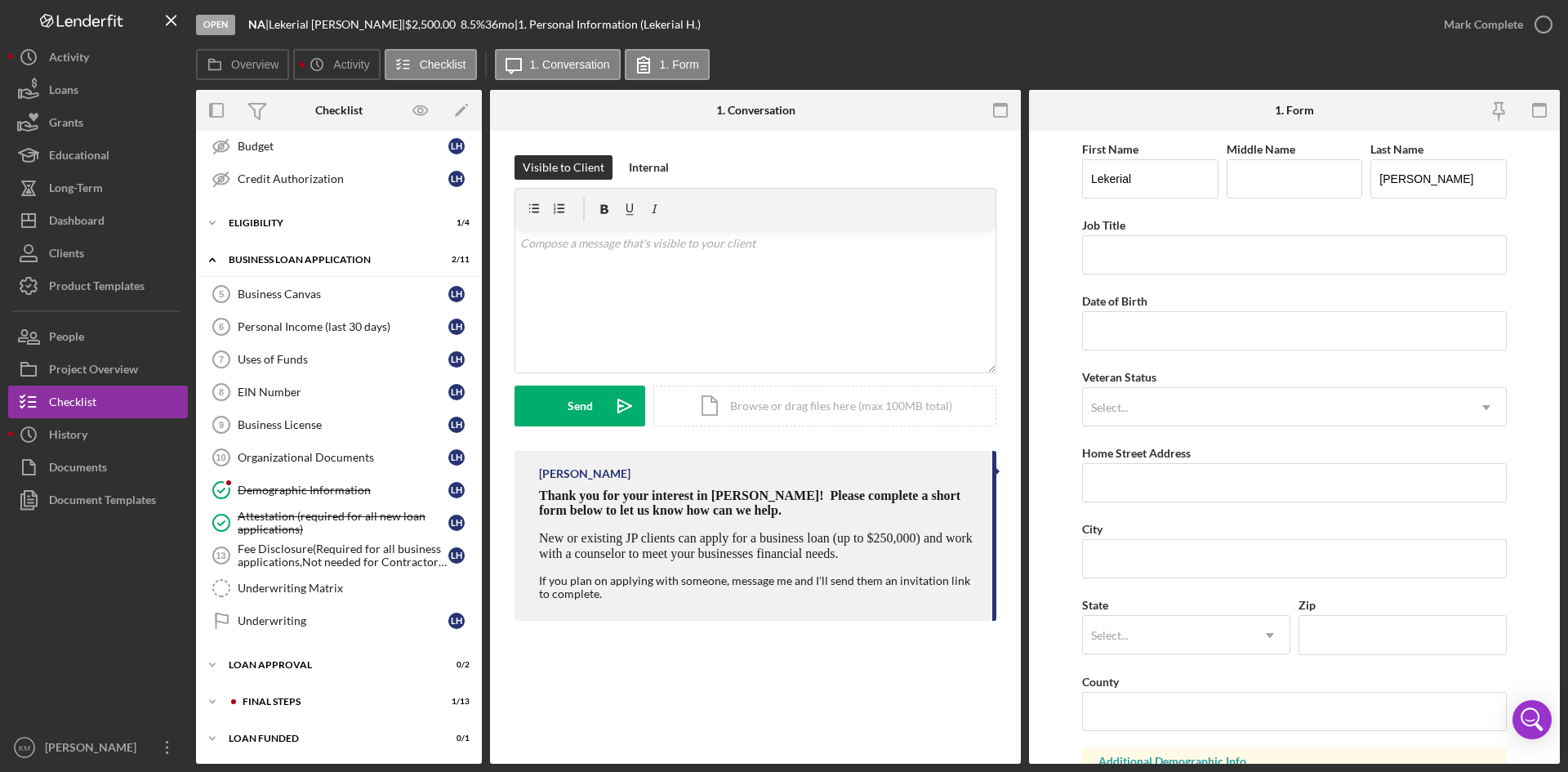
drag, startPoint x: 479, startPoint y: 408, endPoint x: 489, endPoint y: 333, distance: 75.7
click at [491, 329] on div "Overview Internal Workflow Stage Open Icon/Dropdown Arrow Archive (can unarchiv…" at bounding box center [878, 427] width 1364 height 674
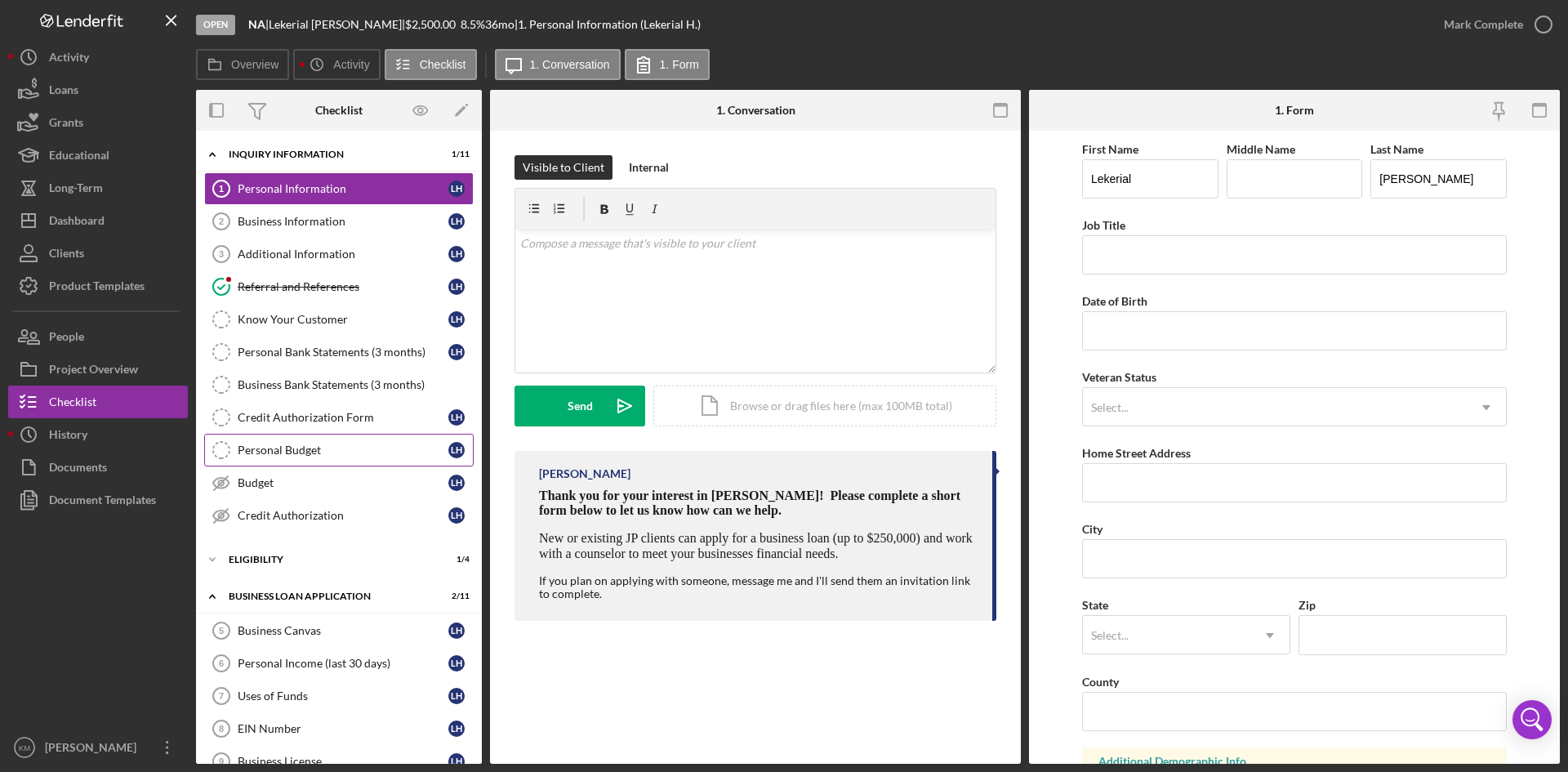
scroll to position [81, 0]
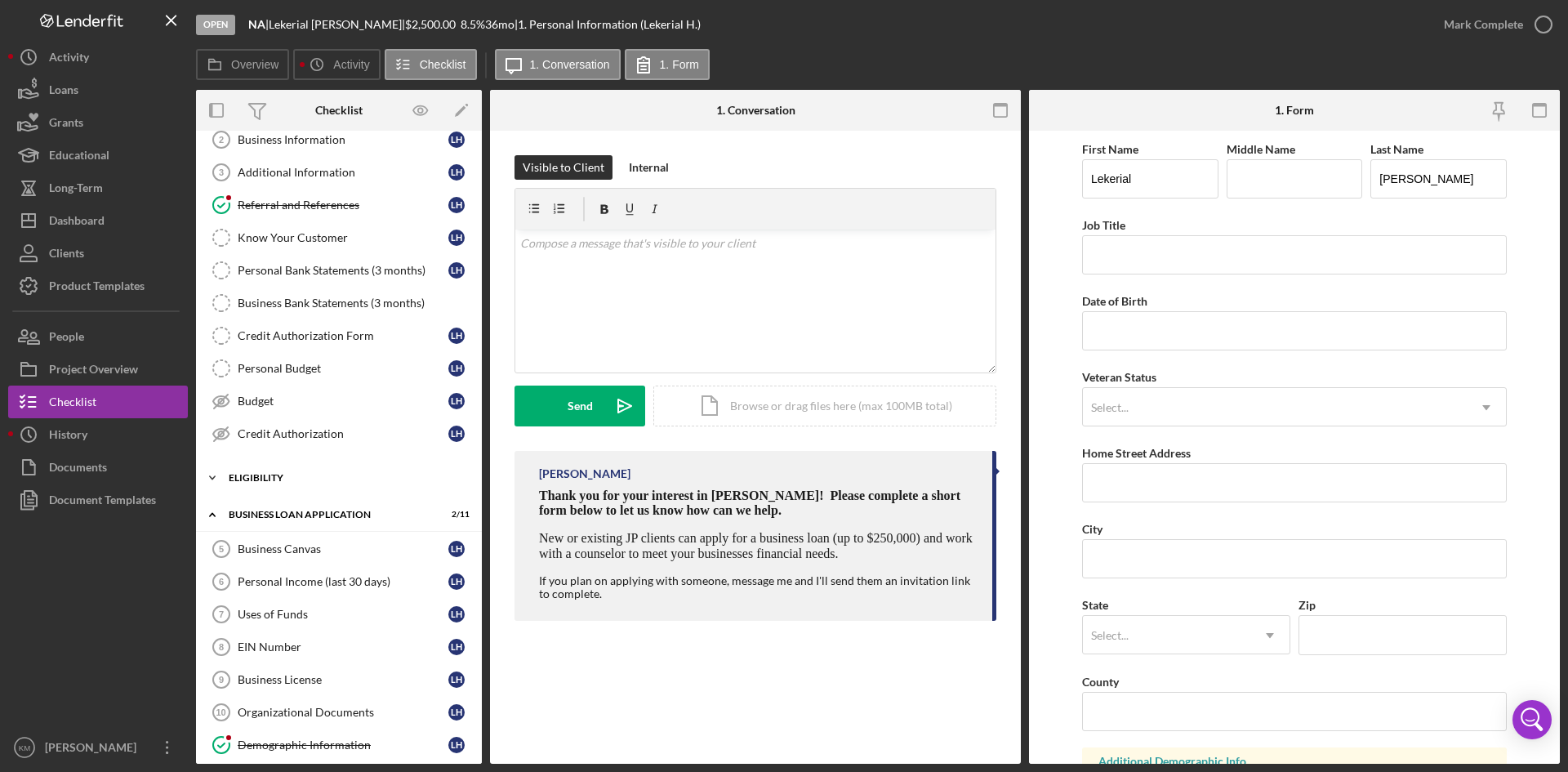
click at [210, 479] on icon "Icon/Expander" at bounding box center [212, 477] width 33 height 33
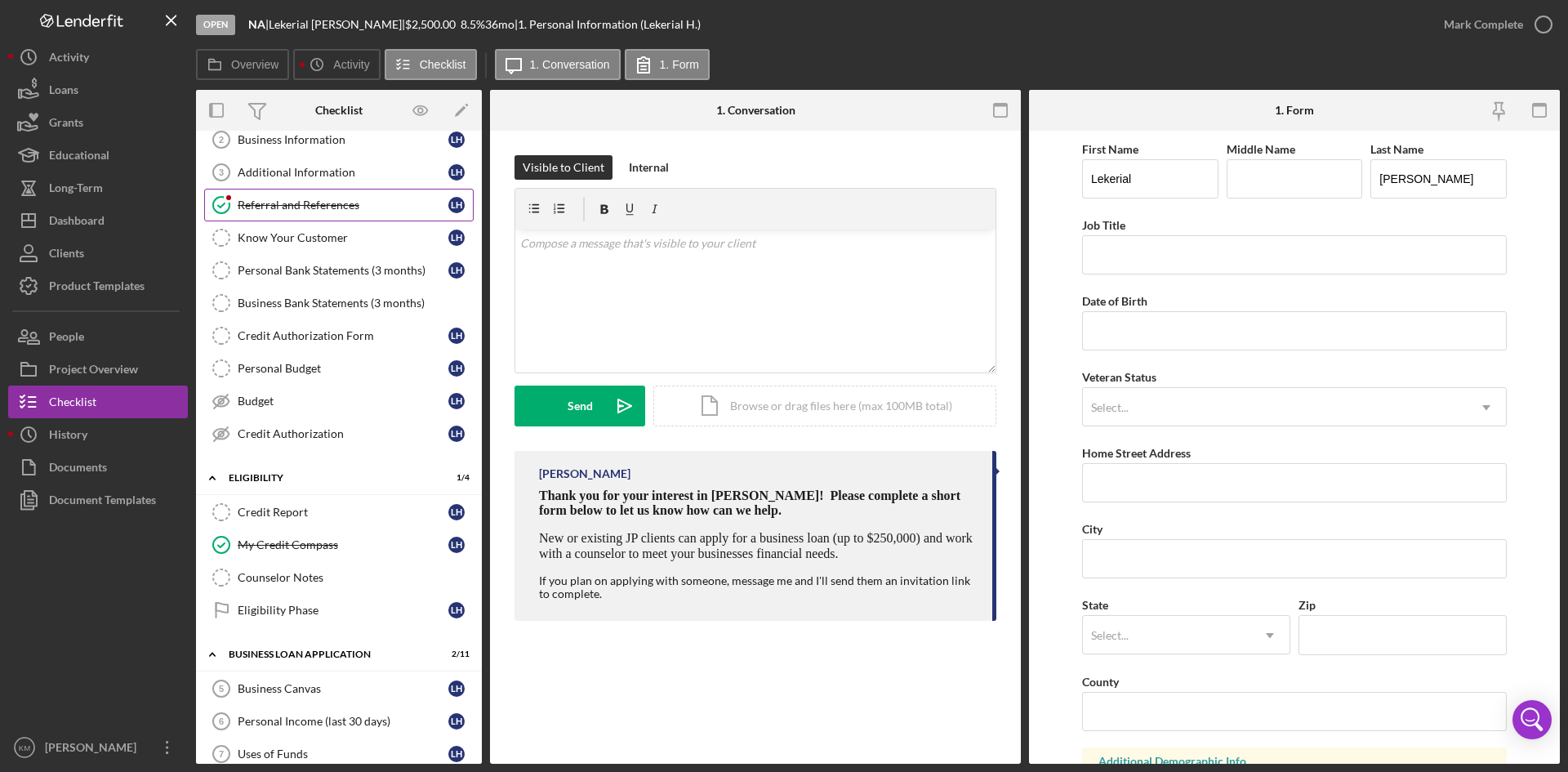
scroll to position [0, 0]
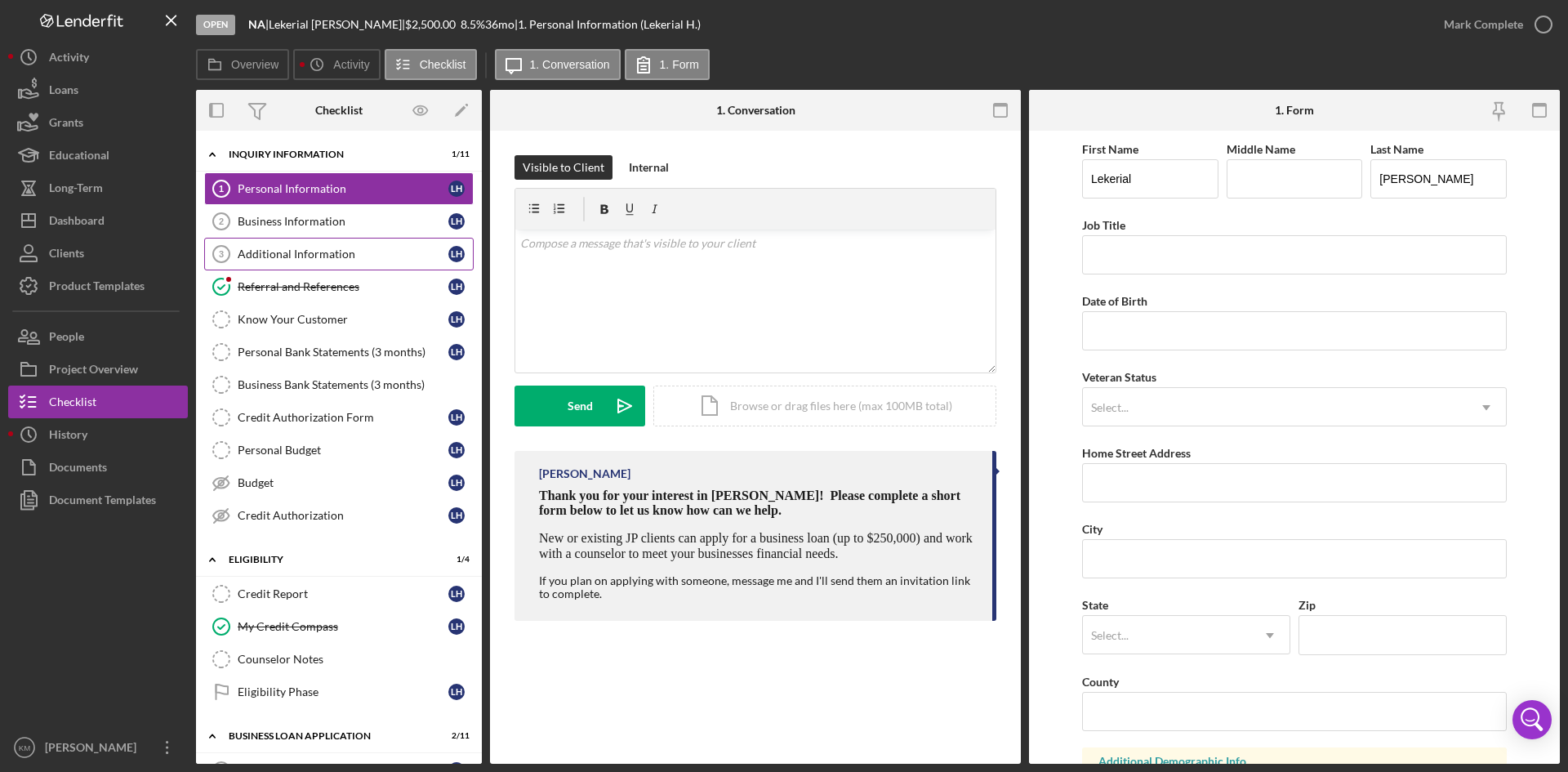
click at [307, 253] on div "Additional Information" at bounding box center [343, 254] width 210 height 13
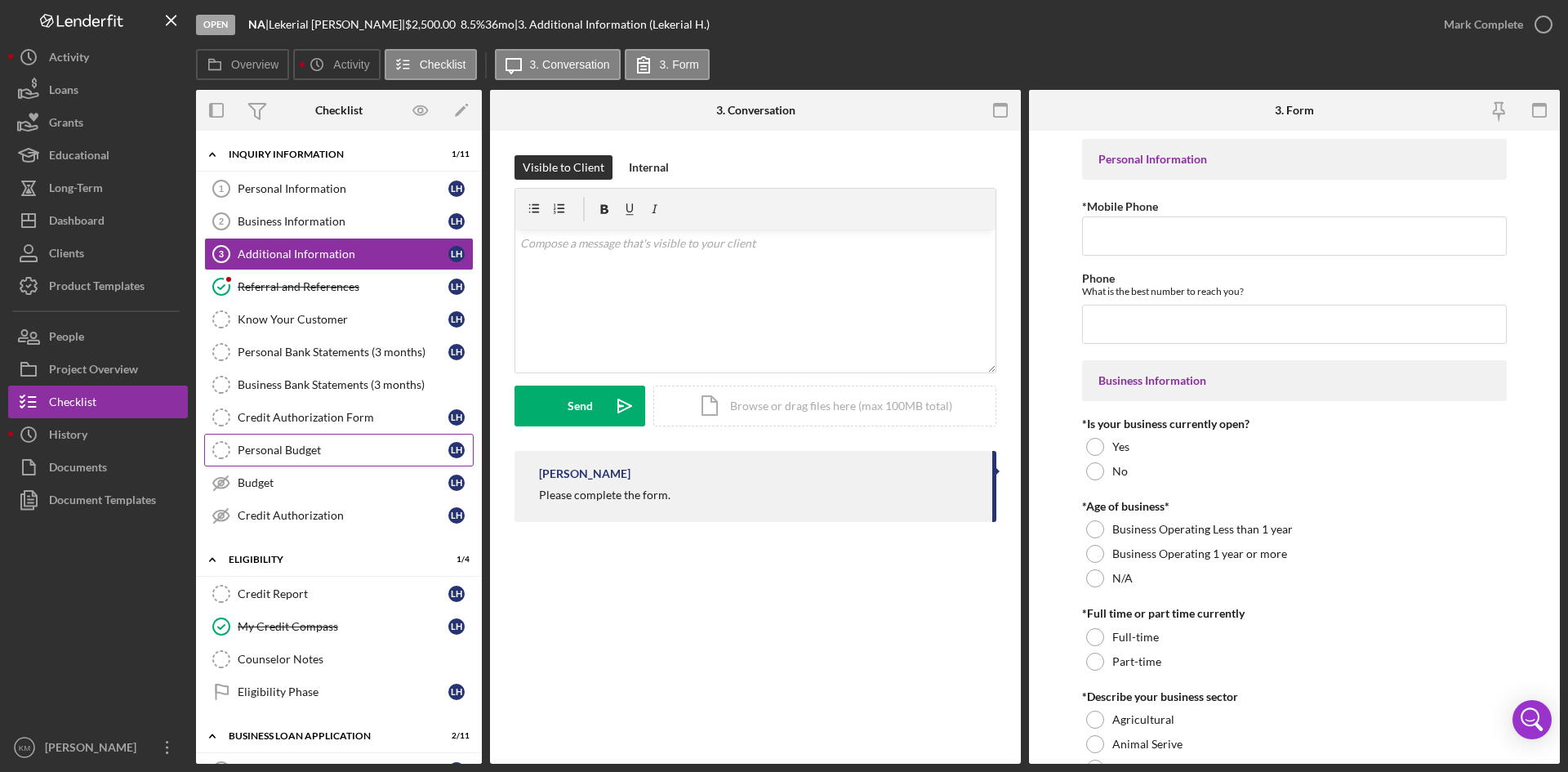
click at [289, 438] on link "Personal Budget Personal Budget L H" at bounding box center [338, 450] width 269 height 33
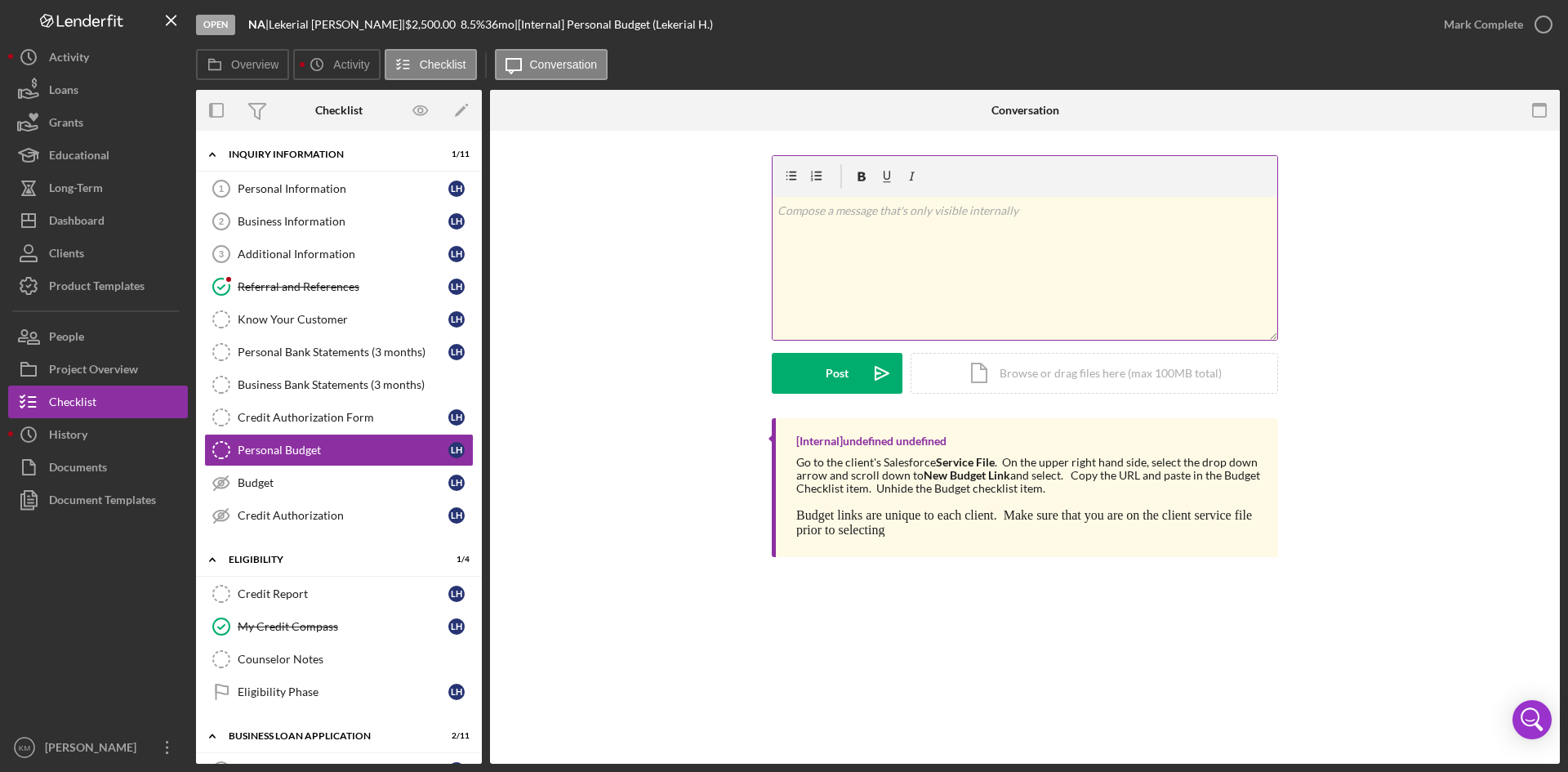
click at [807, 248] on div "v Color teal Color pink Remove color Add row above Add row below Add column bef…" at bounding box center [1024, 269] width 504 height 143
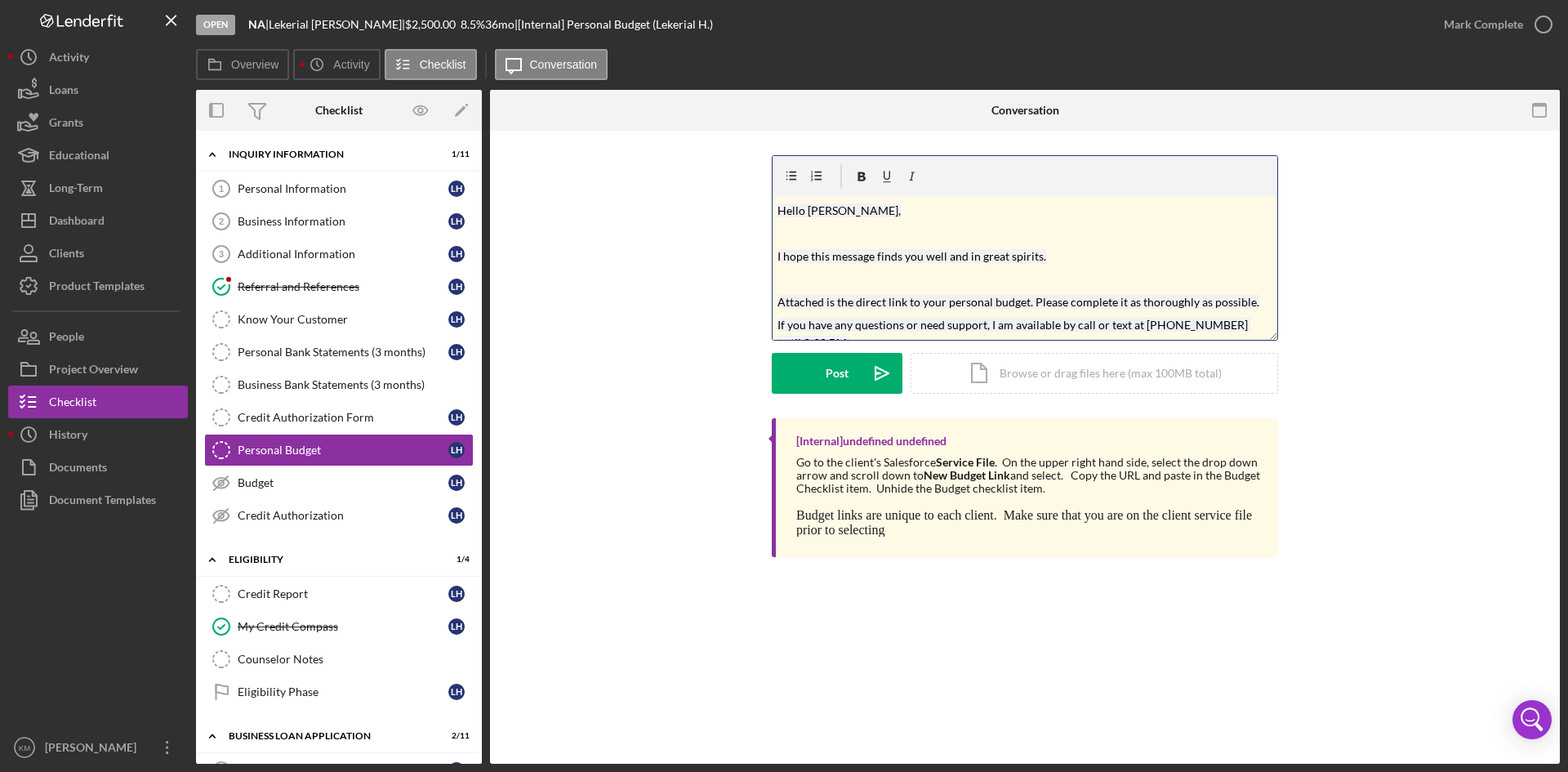
click at [1022, 250] on mark "I hope this message finds you well and in great spirits." at bounding box center [912, 256] width 269 height 14
drag, startPoint x: 901, startPoint y: 328, endPoint x: 665, endPoint y: 108, distance: 322.6
click at [665, 108] on div "Conversation Personal Budget Personal Budget v Color teal Color pink Remove col…" at bounding box center [1025, 427] width 1070 height 674
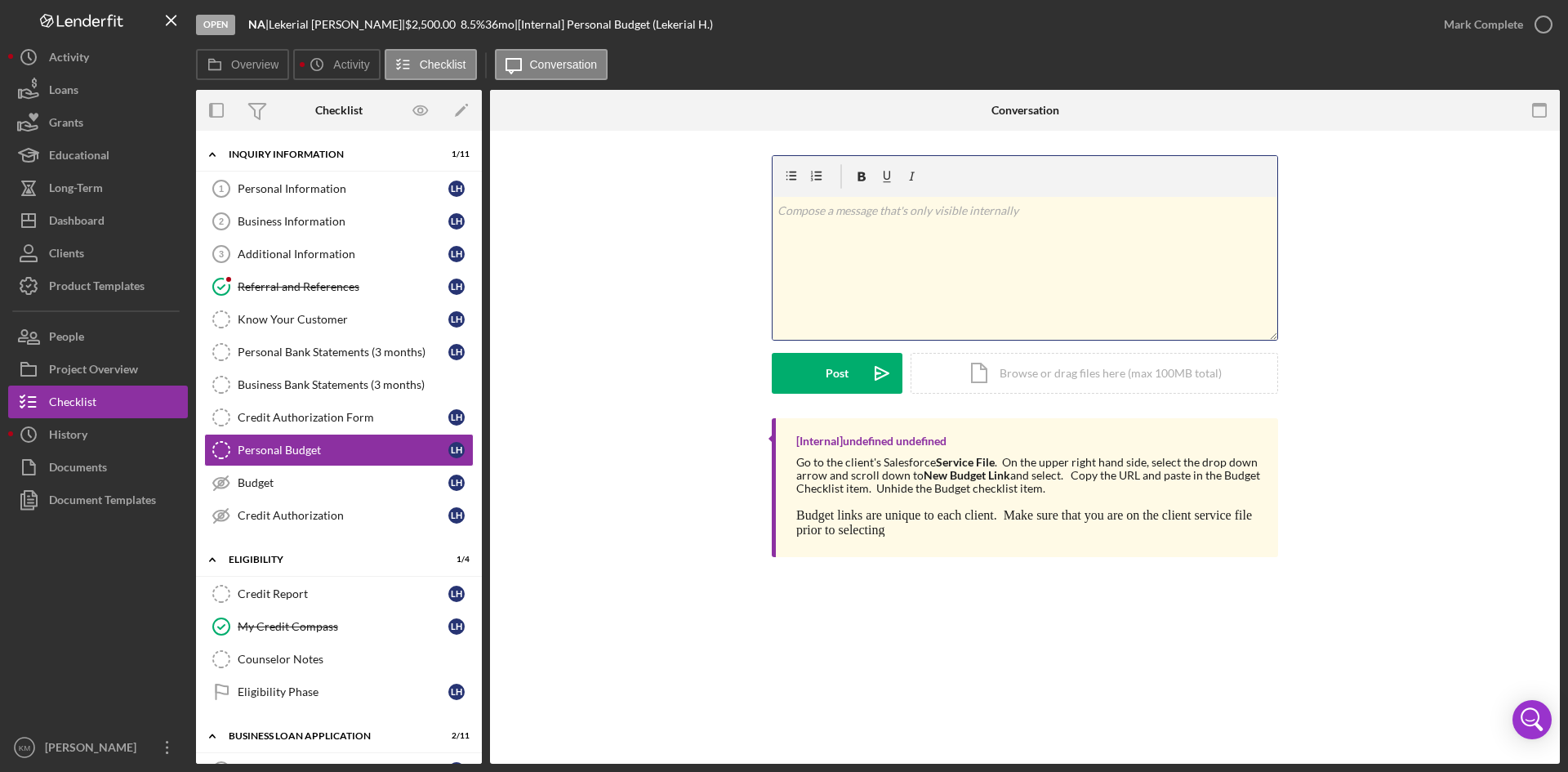
drag, startPoint x: 837, startPoint y: 213, endPoint x: 830, endPoint y: 219, distance: 9.2
click at [837, 213] on p at bounding box center [1025, 210] width 496 height 18
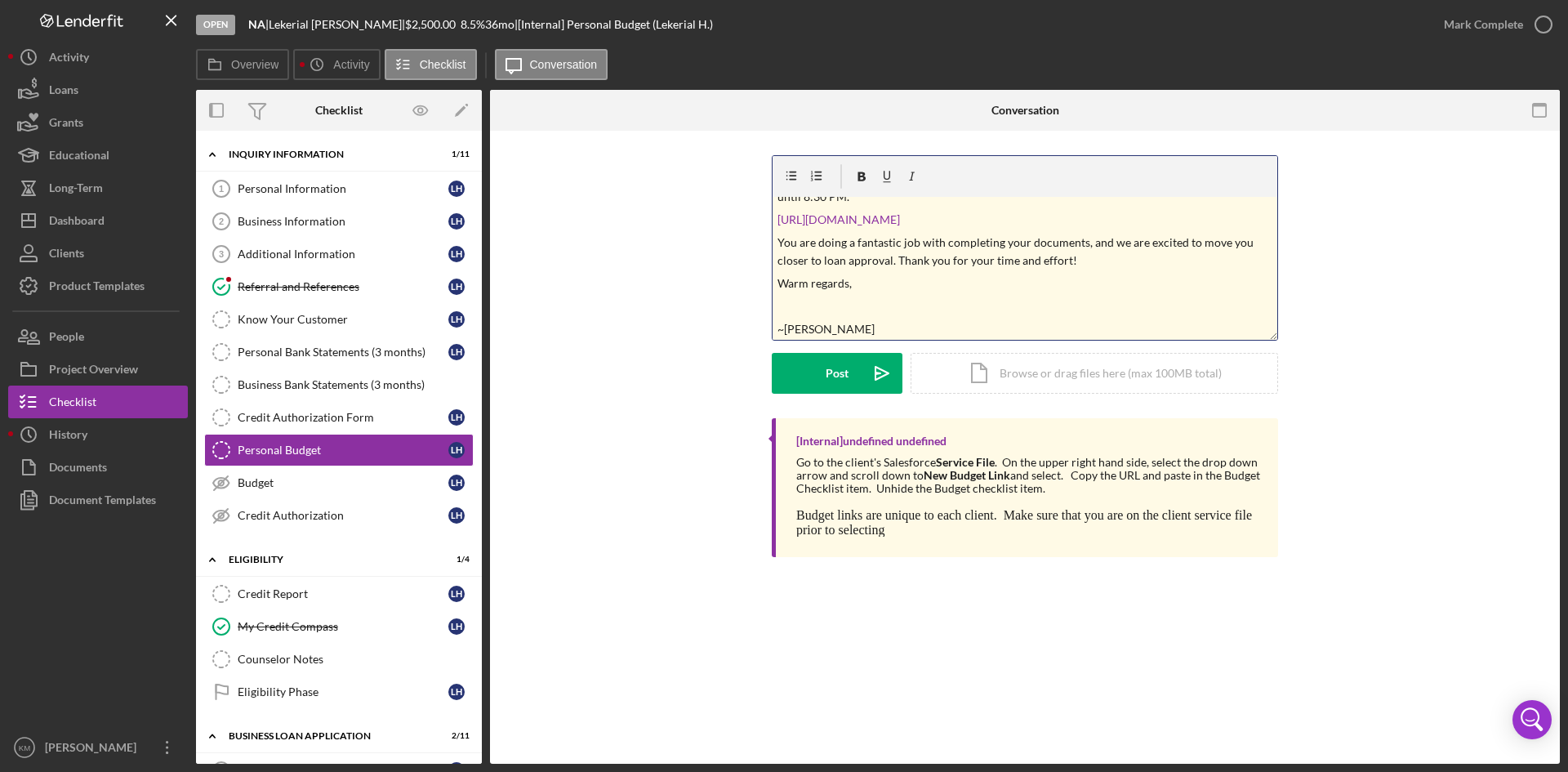
scroll to position [19, 0]
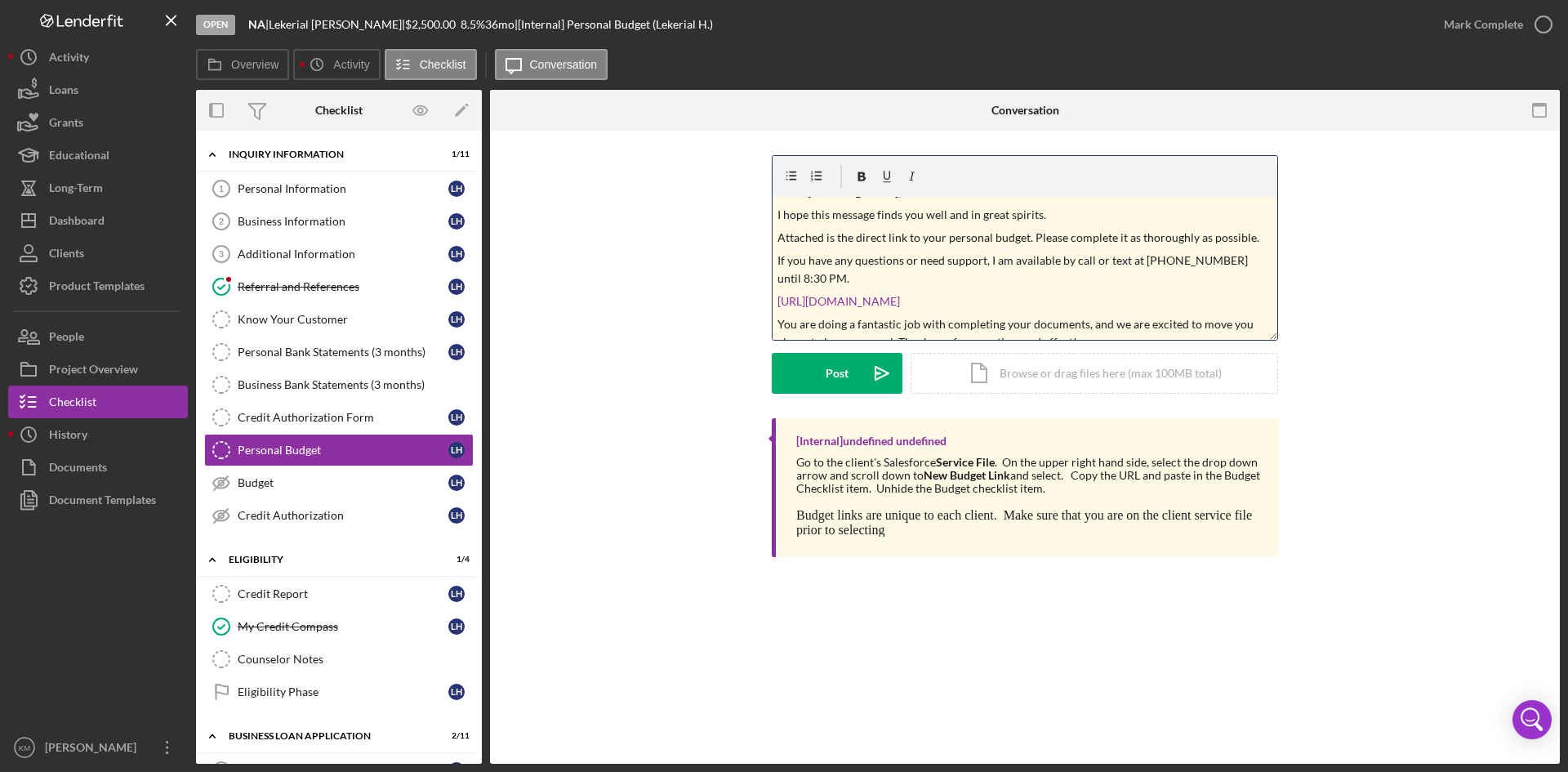
click at [1148, 303] on p "https://justinepetersen.tfaforms.net/21?serviceID=a1gPC000009batl" at bounding box center [1025, 301] width 496 height 18
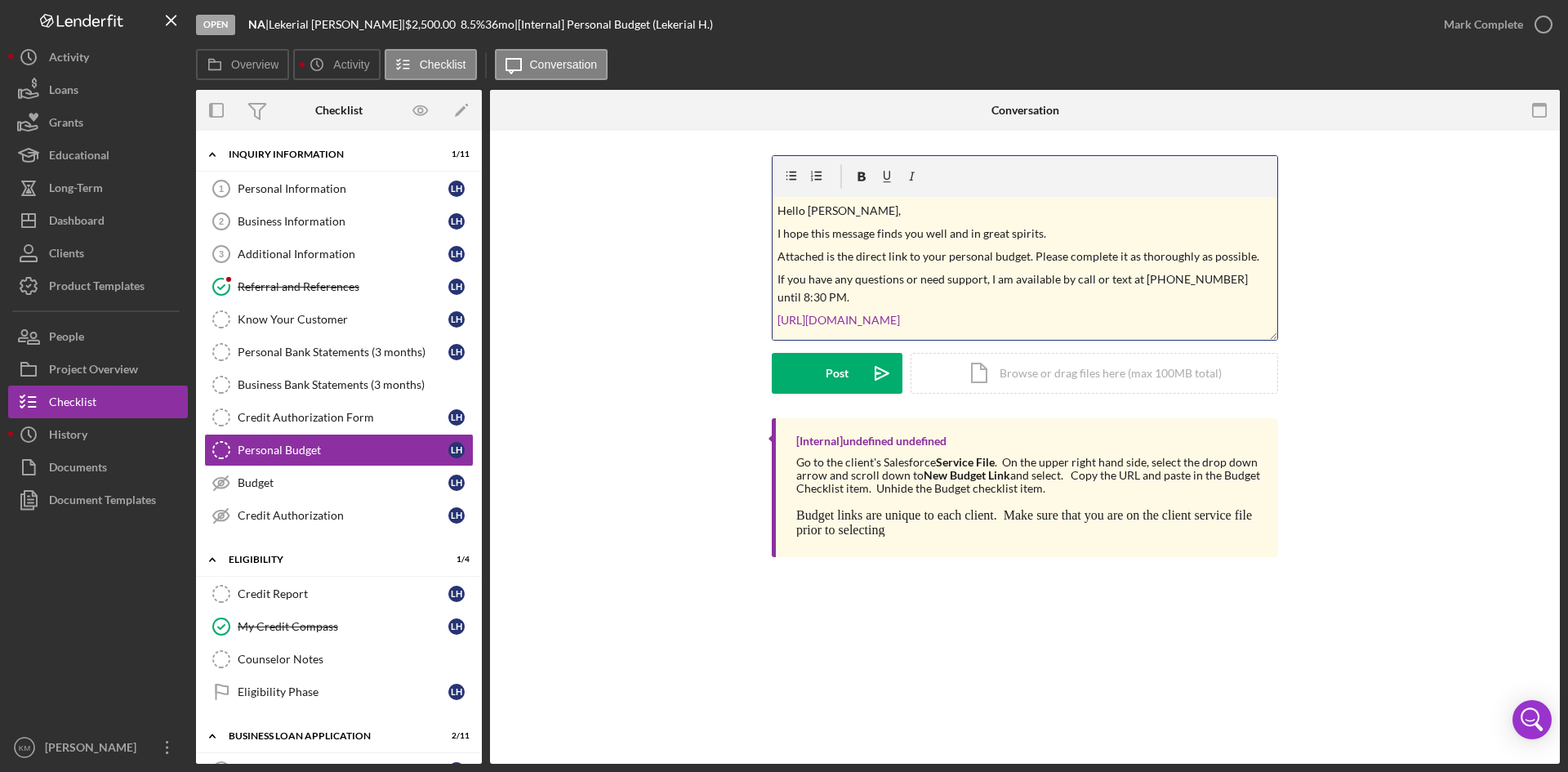
click at [862, 212] on p "Hello Ms. Hicks," at bounding box center [1025, 210] width 496 height 18
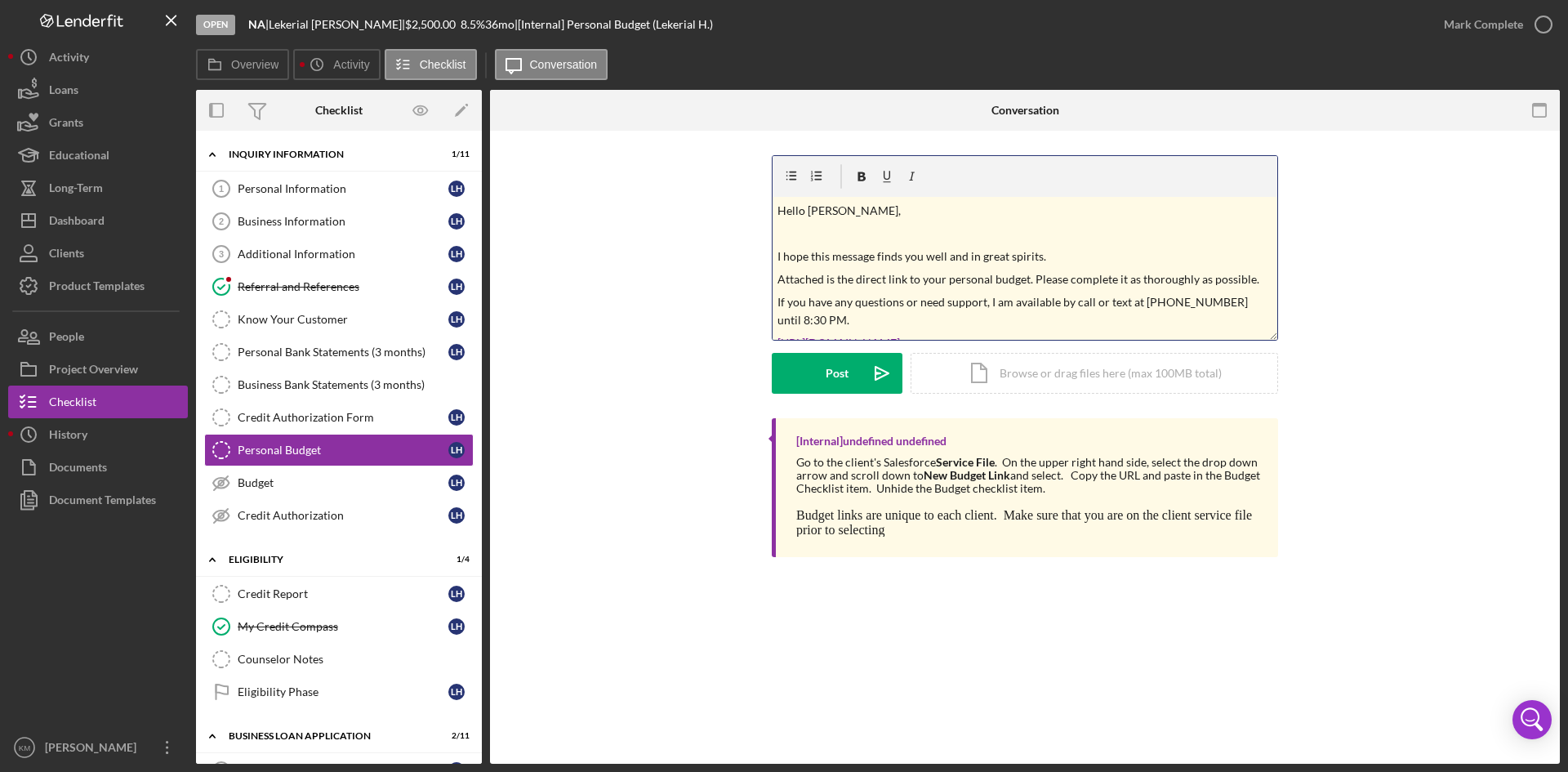
click at [1071, 254] on p "I hope this message finds you well and in great spirits." at bounding box center [1025, 256] width 496 height 18
click at [809, 238] on p at bounding box center [1025, 233] width 496 height 18
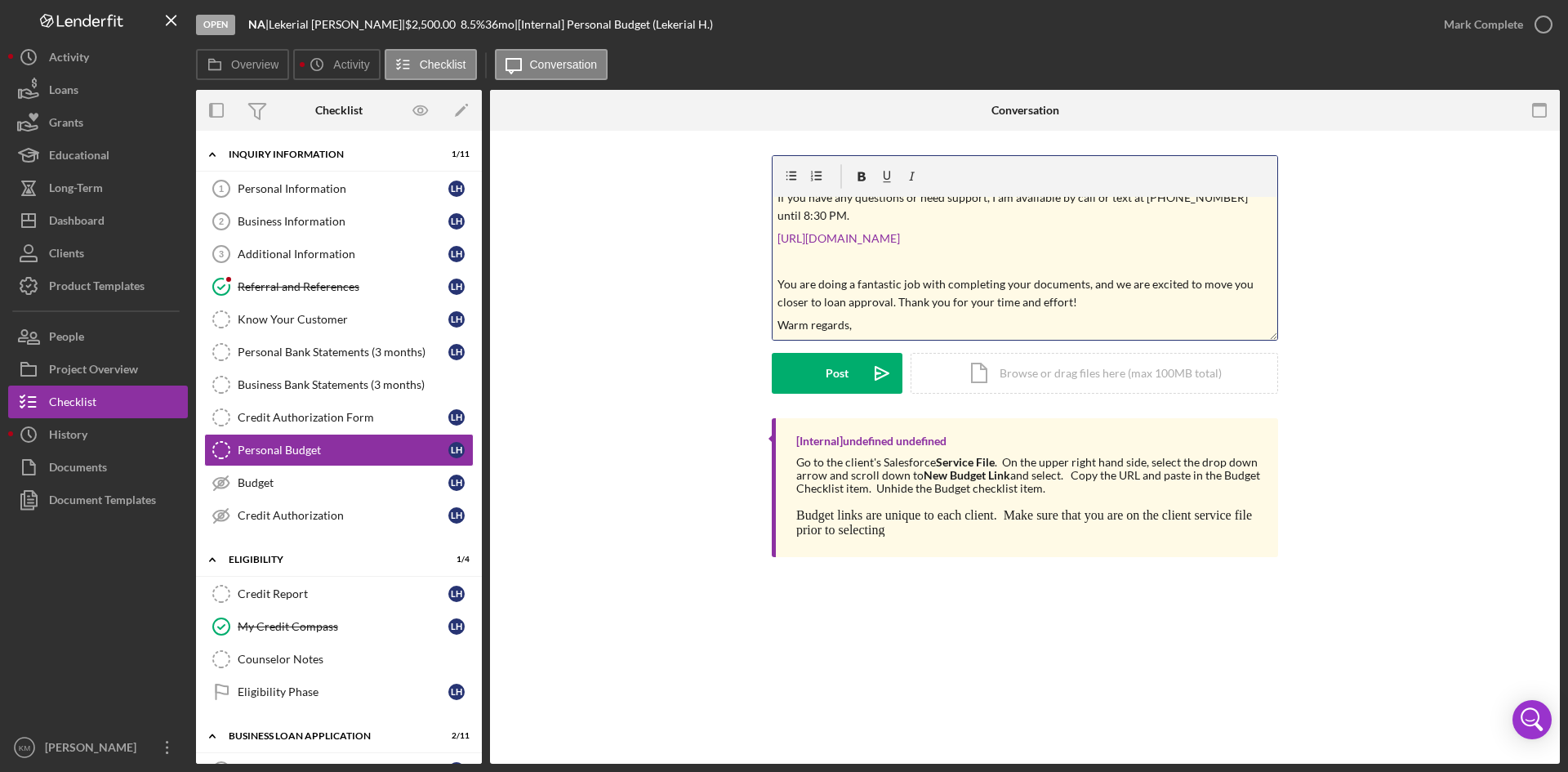
scroll to position [126, 0]
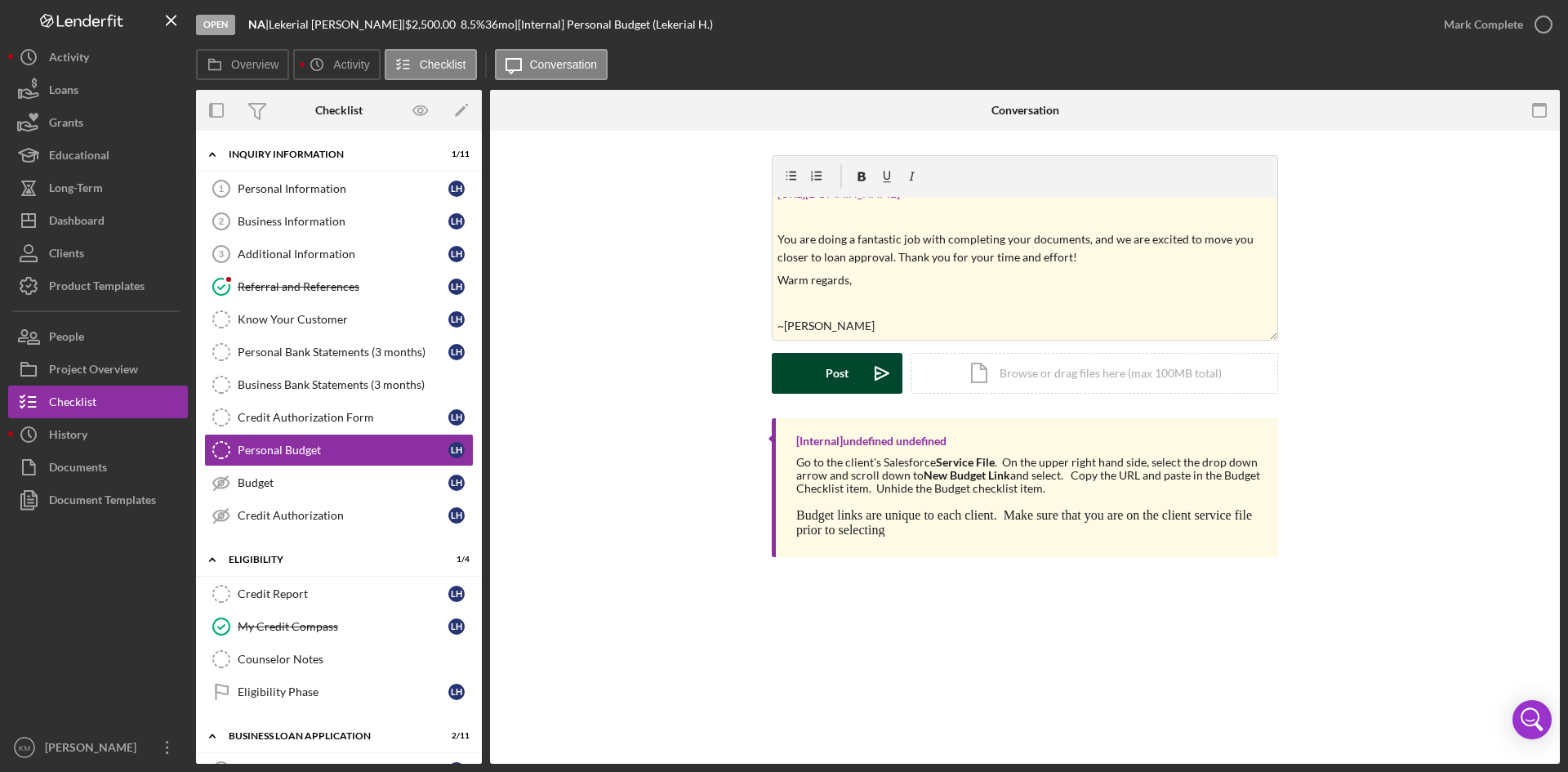
click at [867, 360] on icon "Icon/icon-invite-send" at bounding box center [882, 373] width 41 height 41
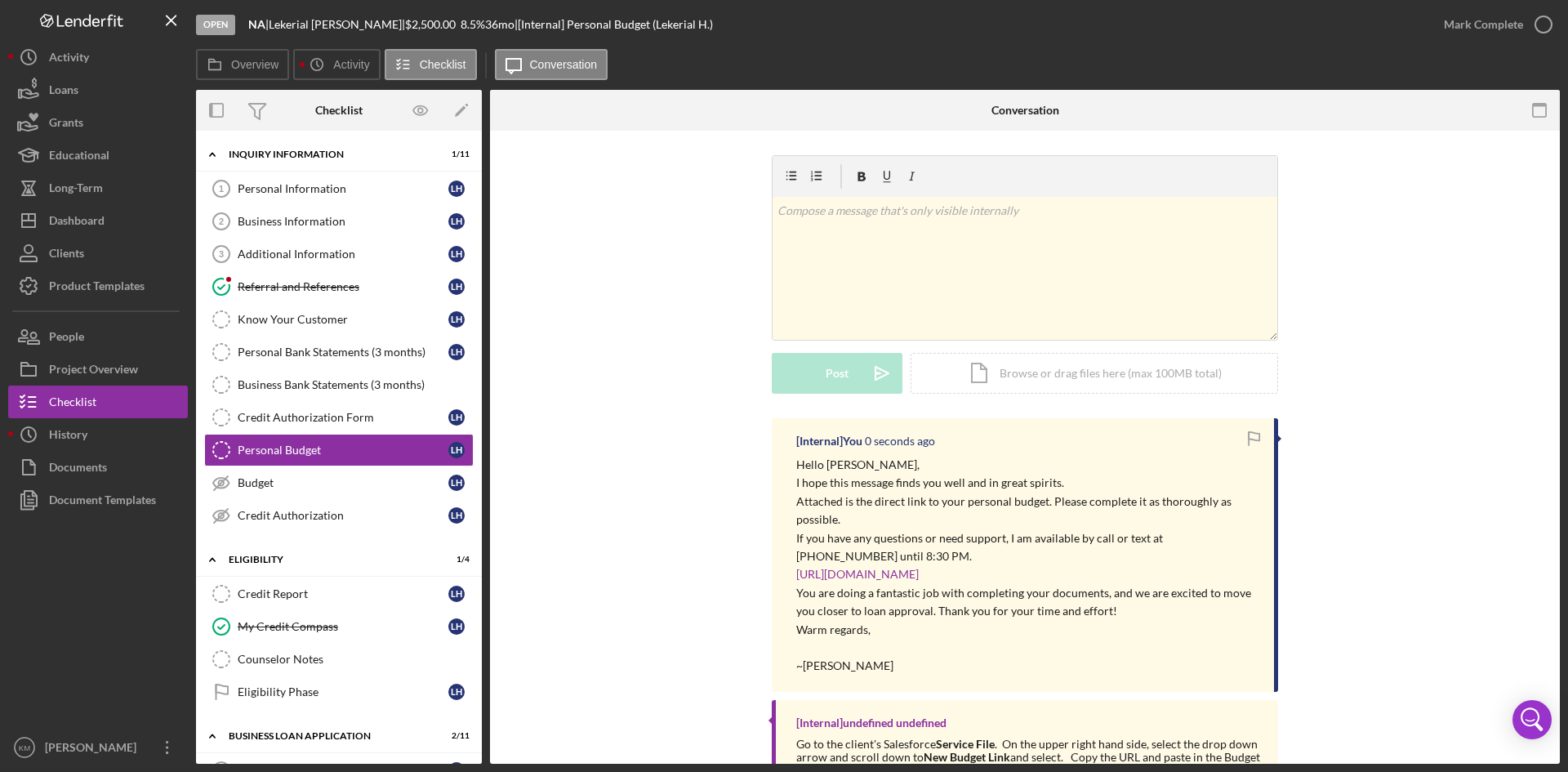
scroll to position [0, 0]
click at [276, 189] on div "Personal Information" at bounding box center [343, 188] width 210 height 13
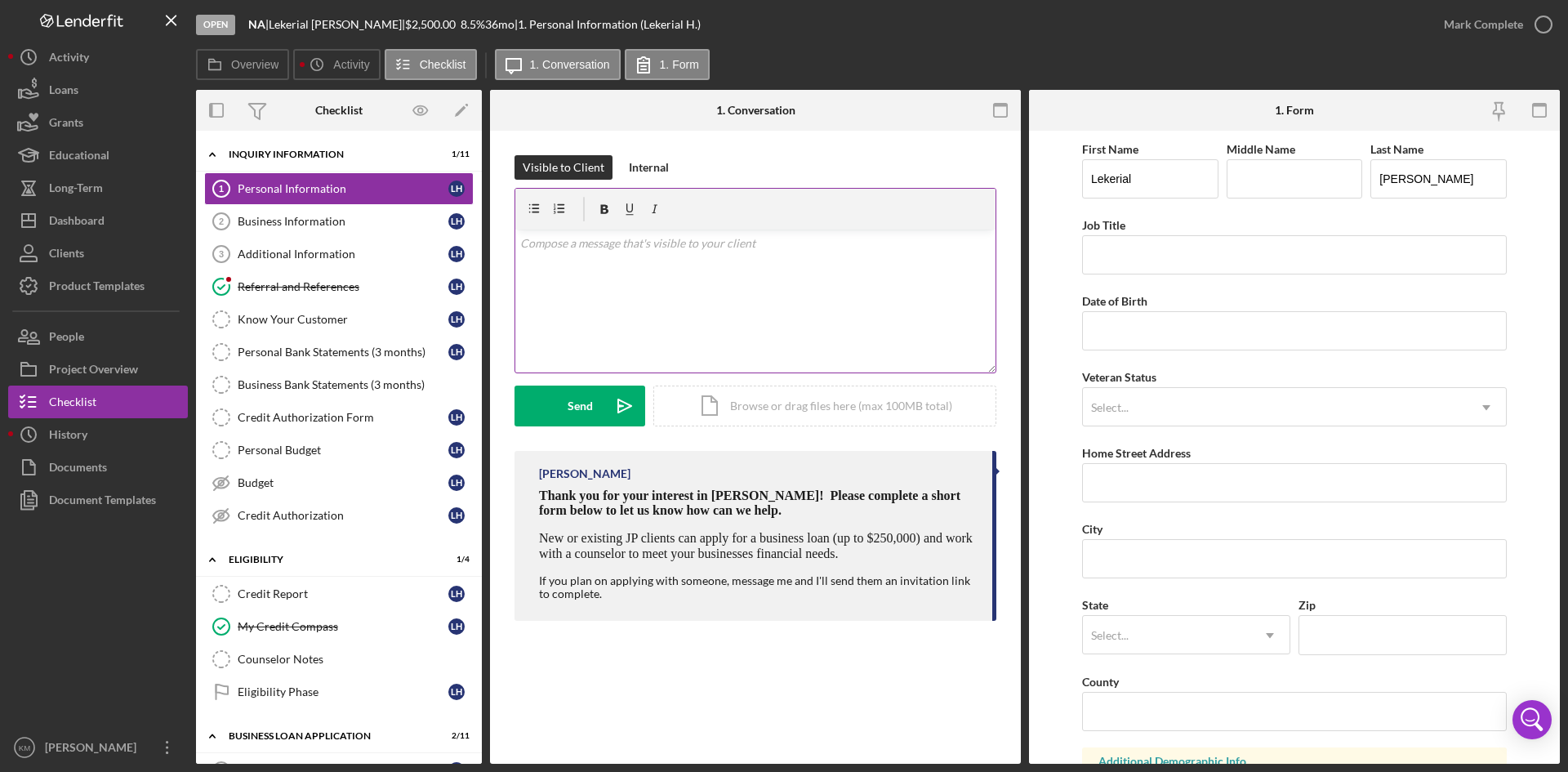
click at [565, 281] on div "v Color teal Color pink Remove color Add row above Add row below Add column bef…" at bounding box center [755, 301] width 481 height 143
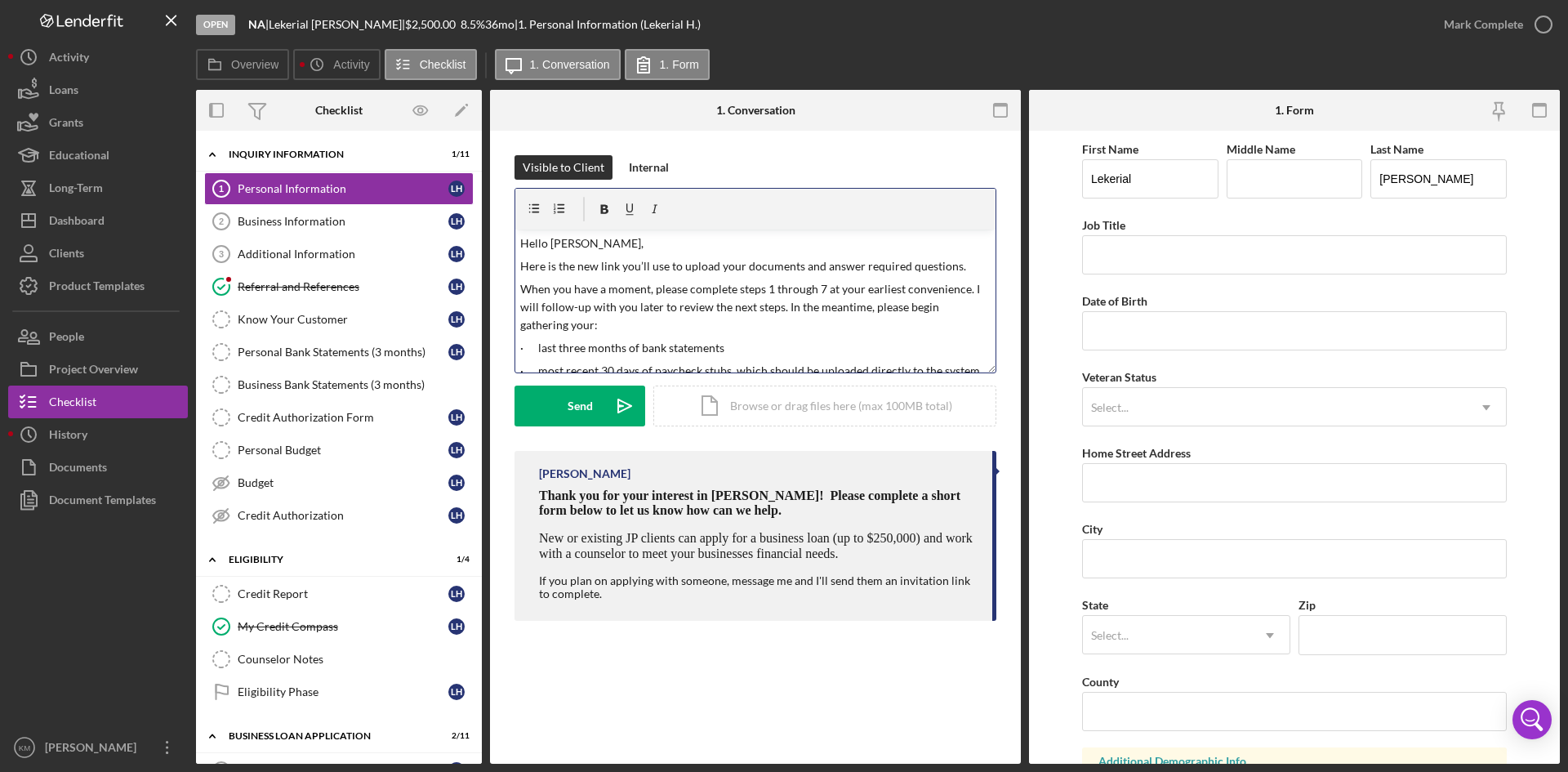
scroll to position [81, 0]
click at [542, 330] on p "·" at bounding box center [755, 330] width 471 height 18
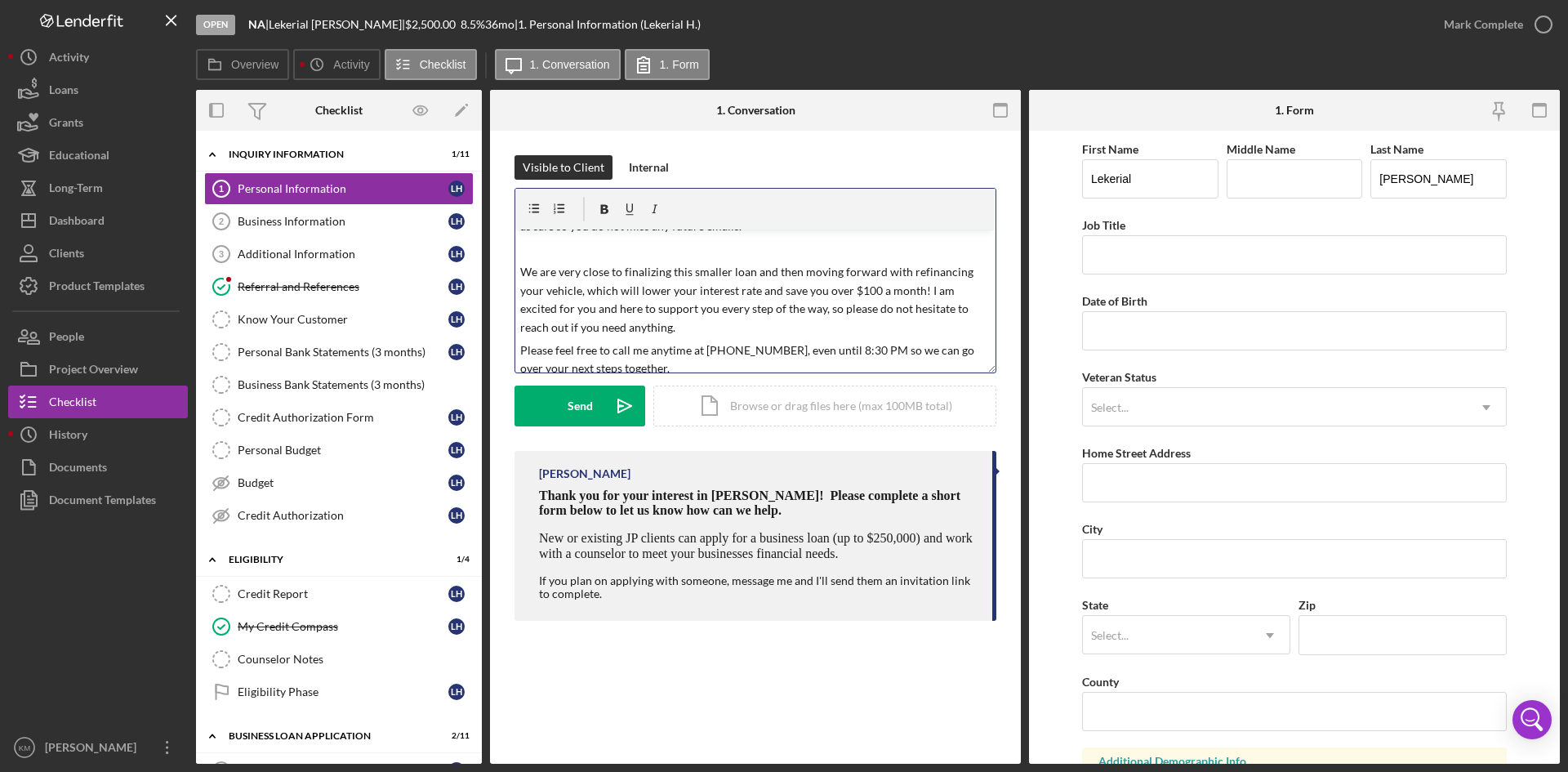
scroll to position [327, 0]
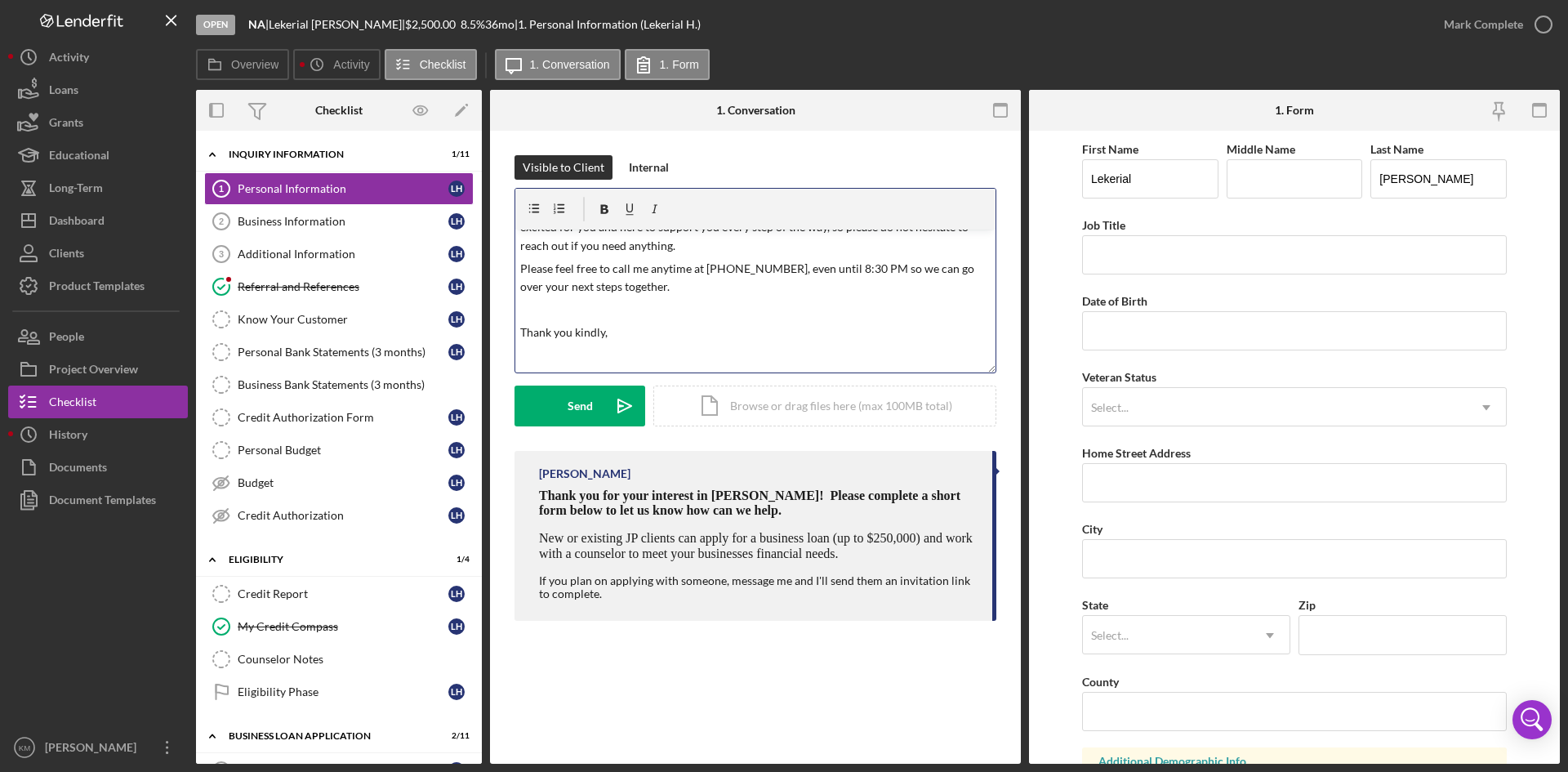
click at [626, 248] on p "We are very close to finalizing this smaller loan and then moving forward with …" at bounding box center [755, 217] width 471 height 73
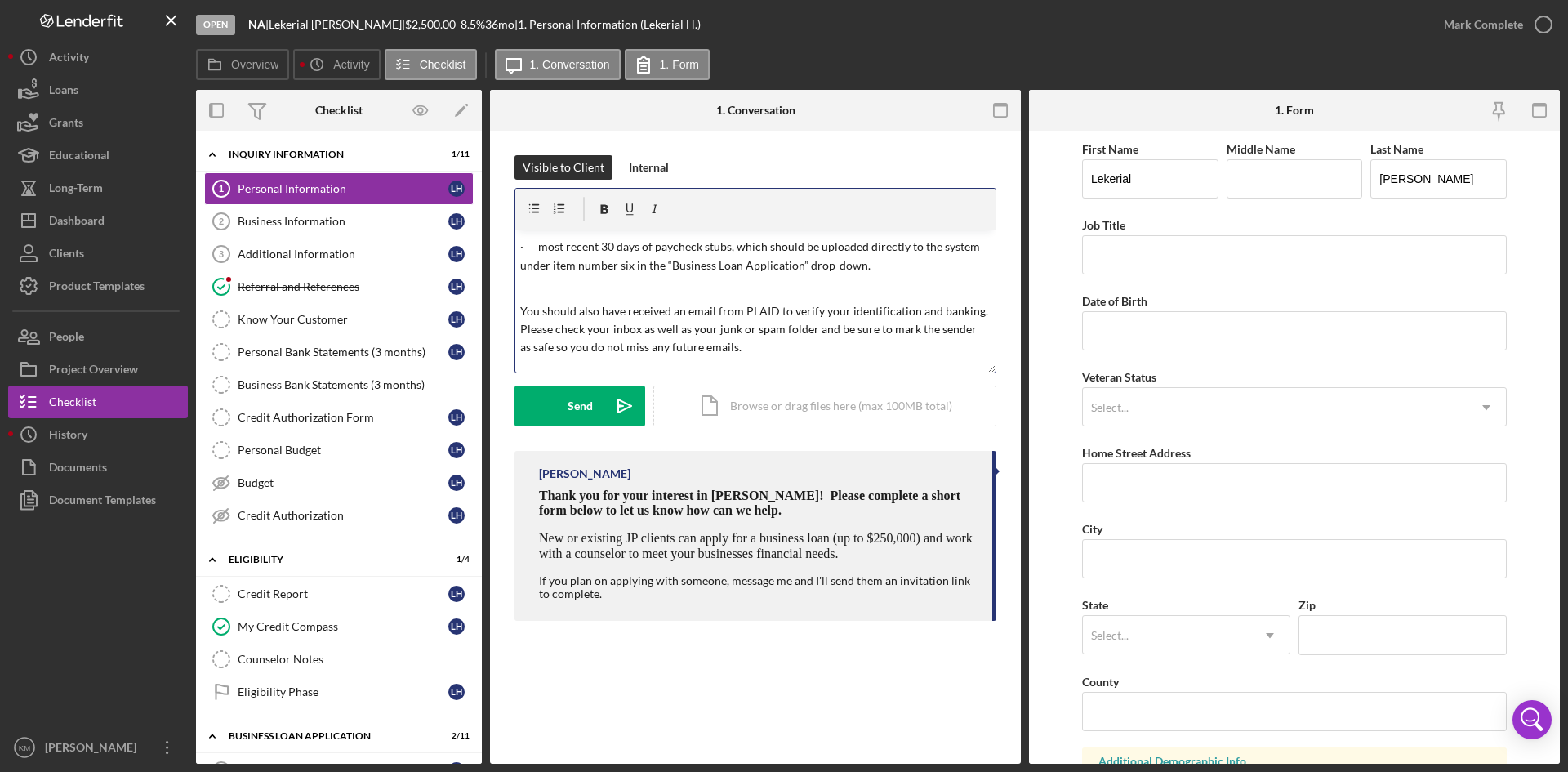
scroll to position [0, 0]
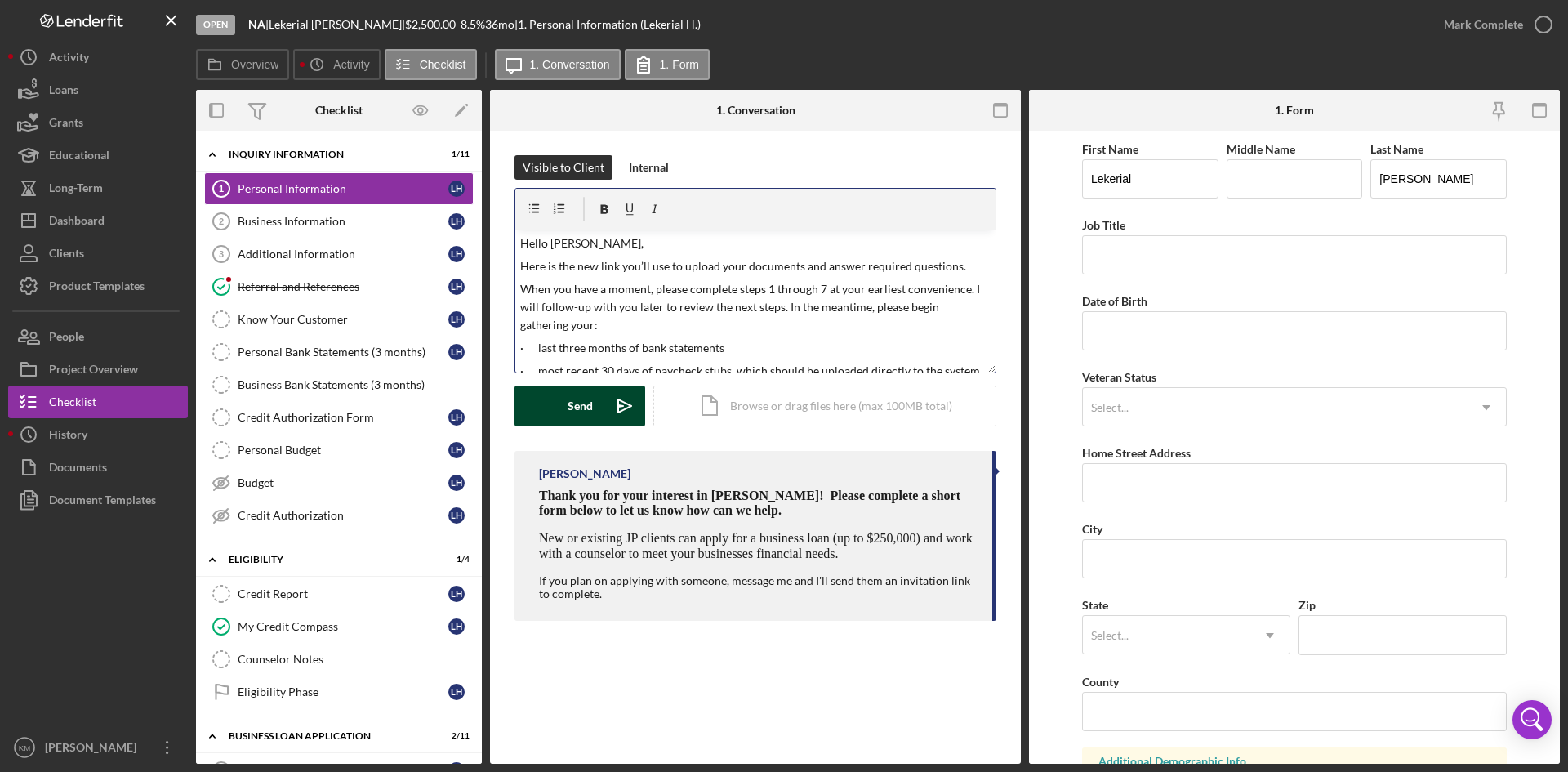
click at [622, 408] on icon "Icon/icon-invite-send" at bounding box center [625, 405] width 41 height 41
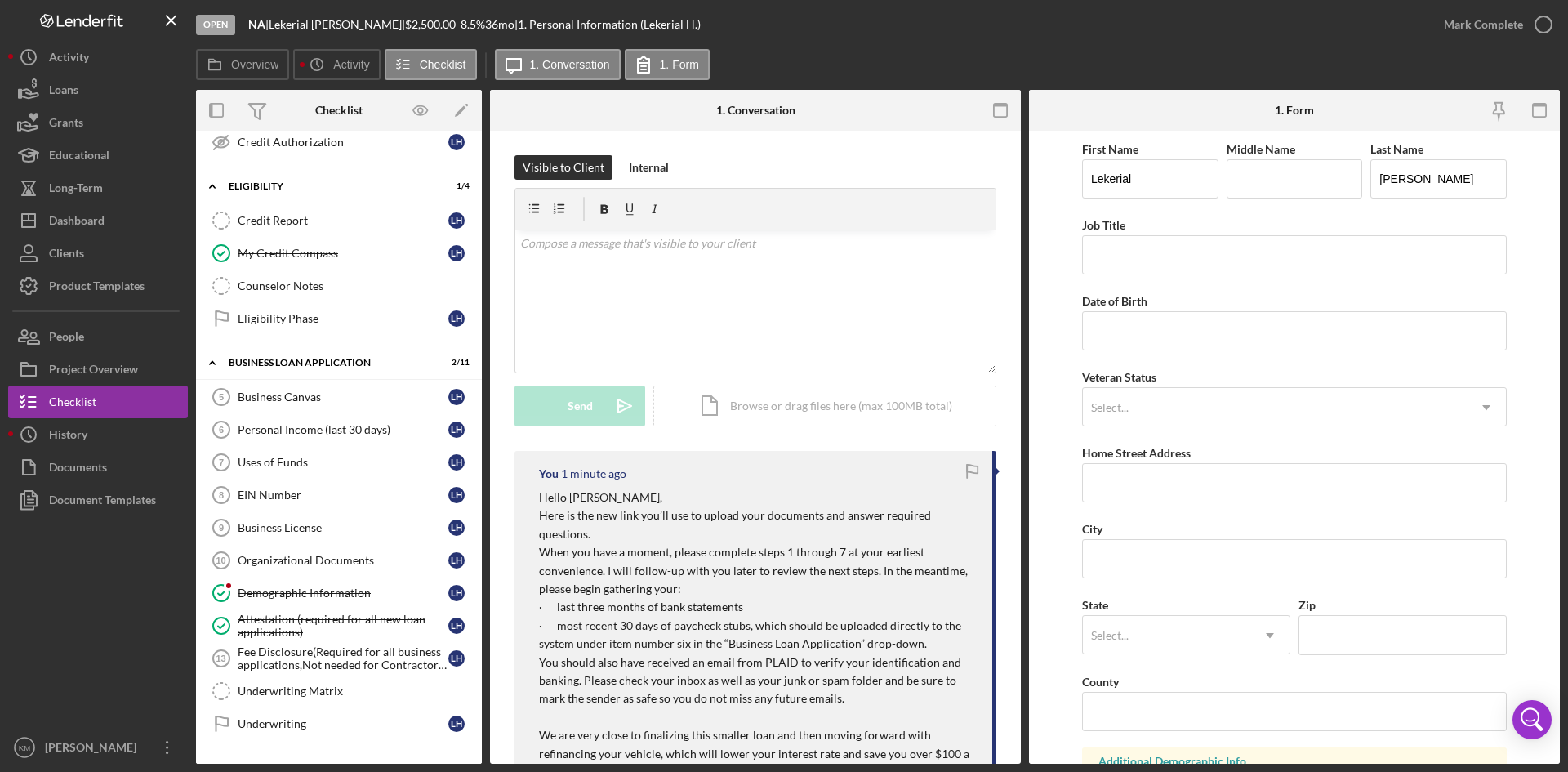
scroll to position [398, 0]
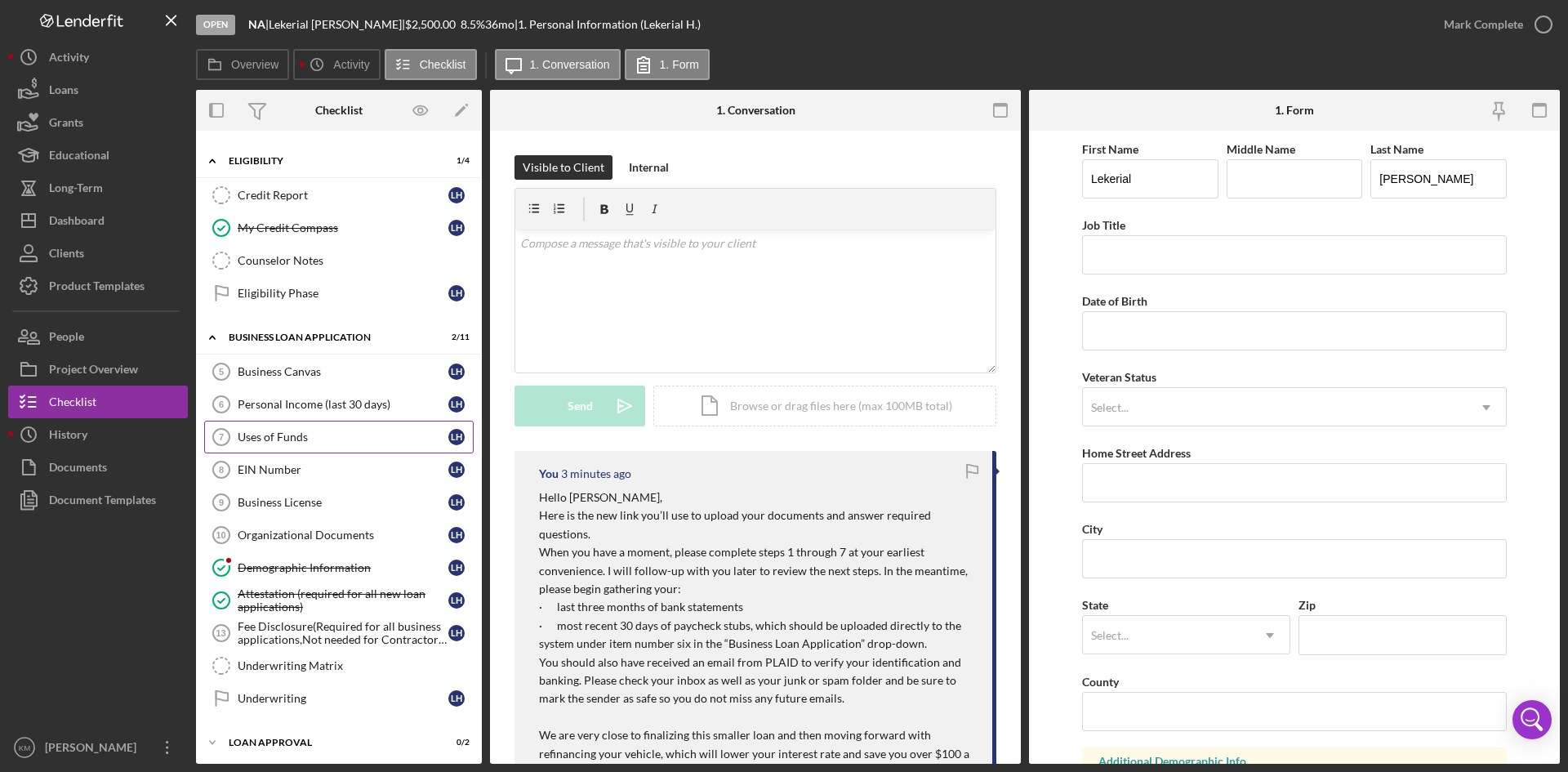
click at [297, 433] on div "Uses of Funds" at bounding box center [343, 436] width 210 height 13
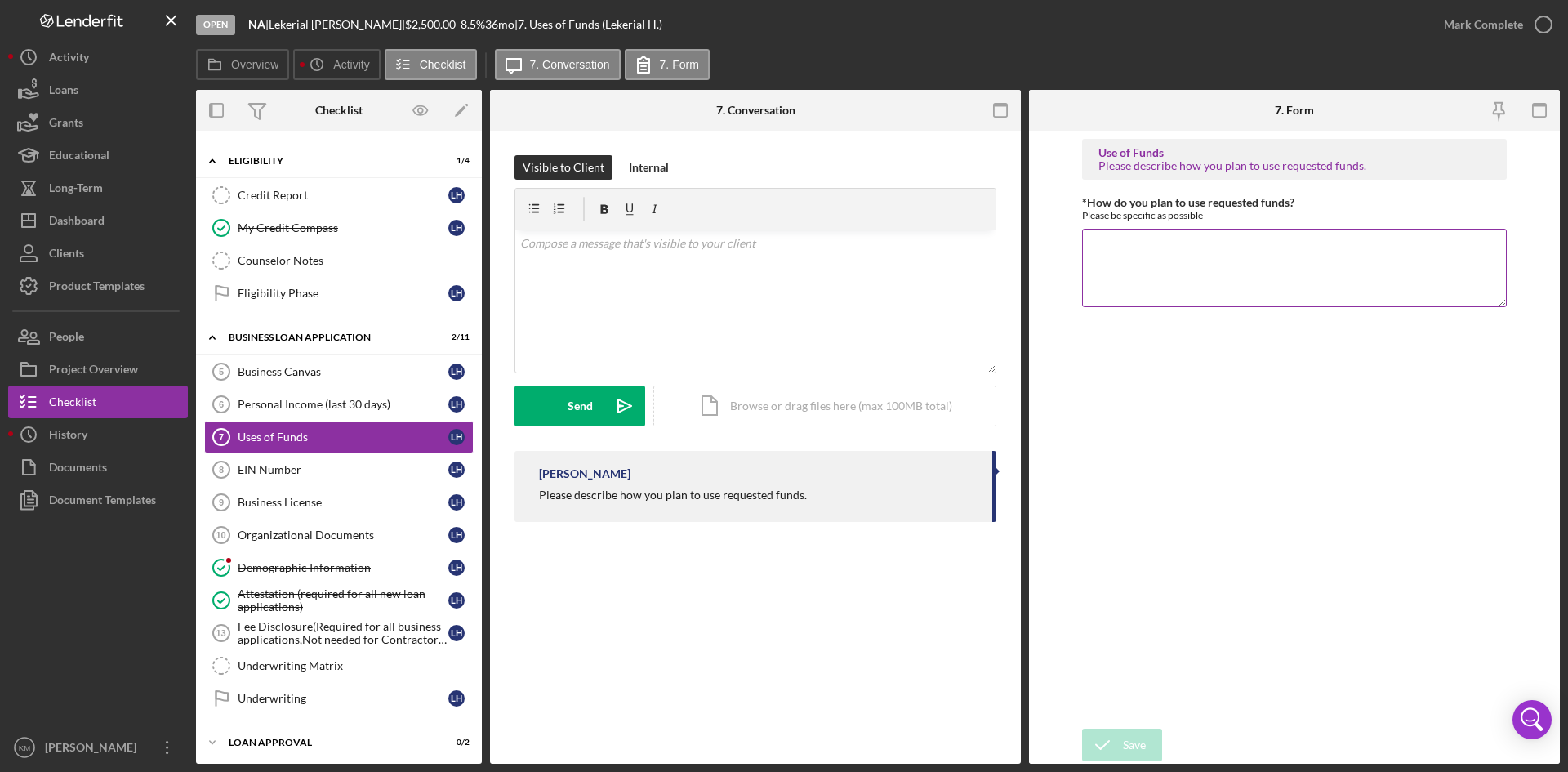
click at [1143, 269] on textarea "*How do you plan to use requested funds?" at bounding box center [1294, 268] width 425 height 79
paste textarea "I plan to use the requested funds primarily to pay my vehicle's property taxes …"
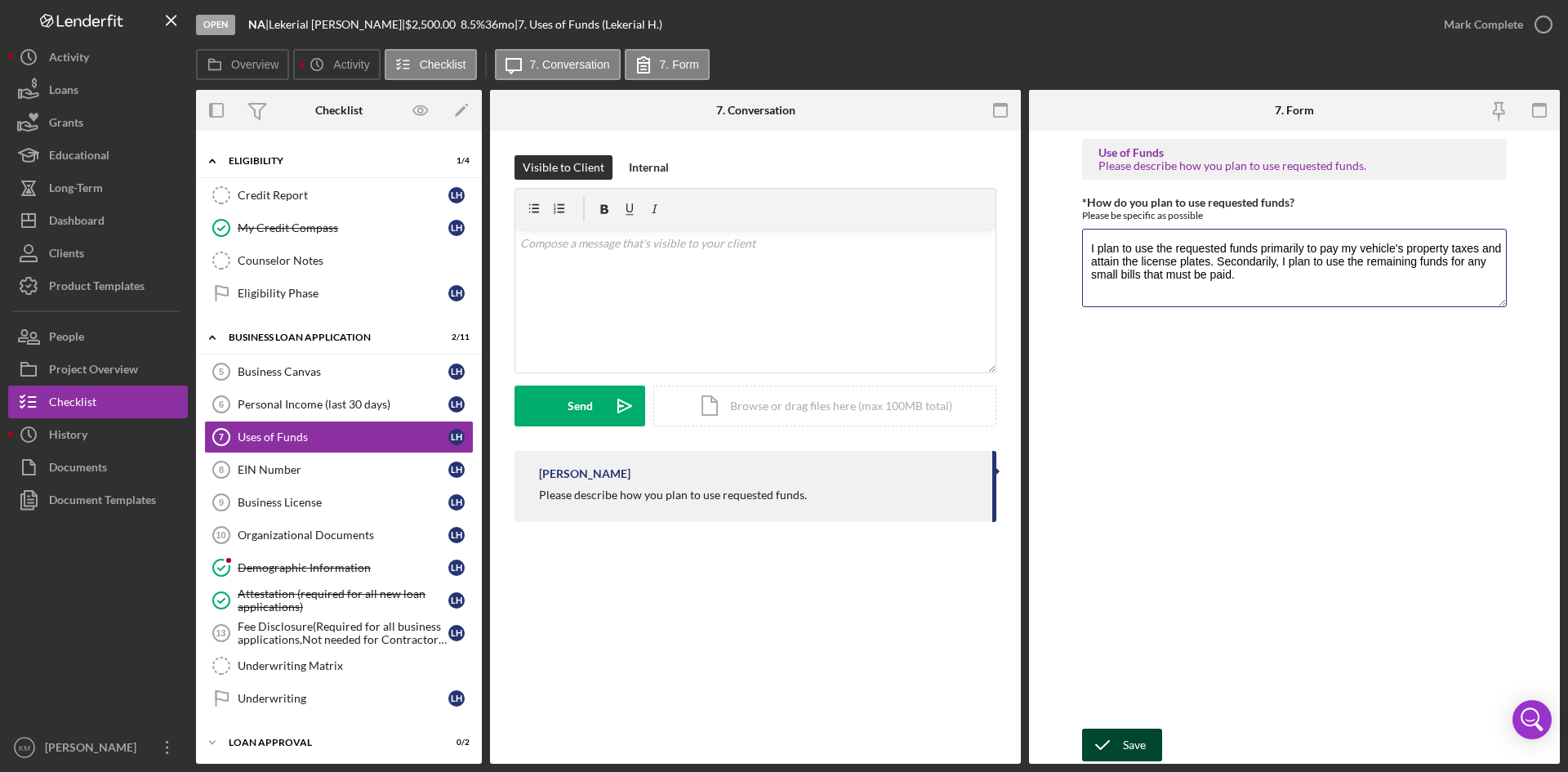
type textarea "I plan to use the requested funds primarily to pay my vehicle's property taxes …"
click at [1140, 739] on div "Save" at bounding box center [1134, 745] width 23 height 33
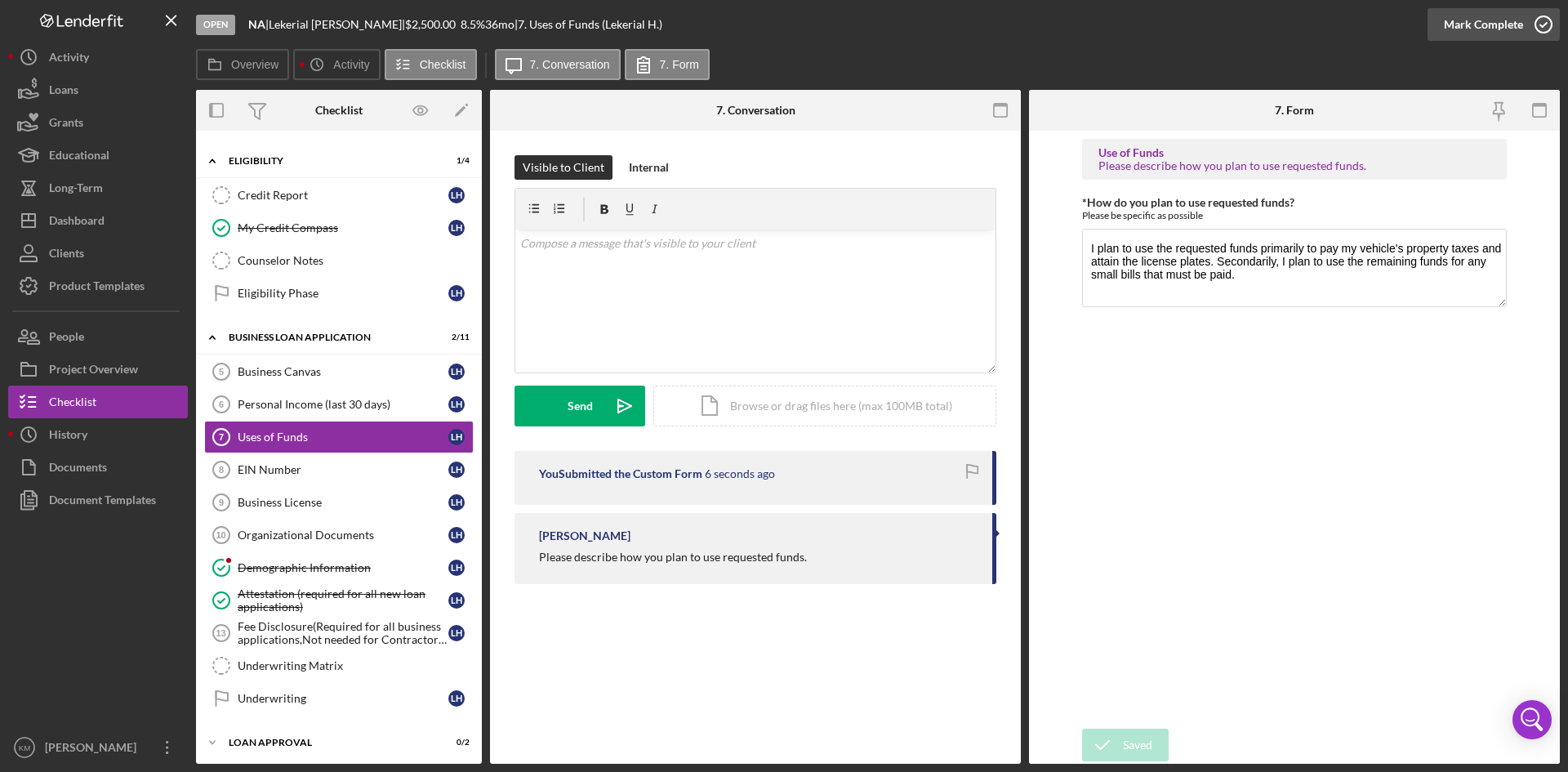
click at [1544, 16] on icon "button" at bounding box center [1543, 25] width 41 height 41
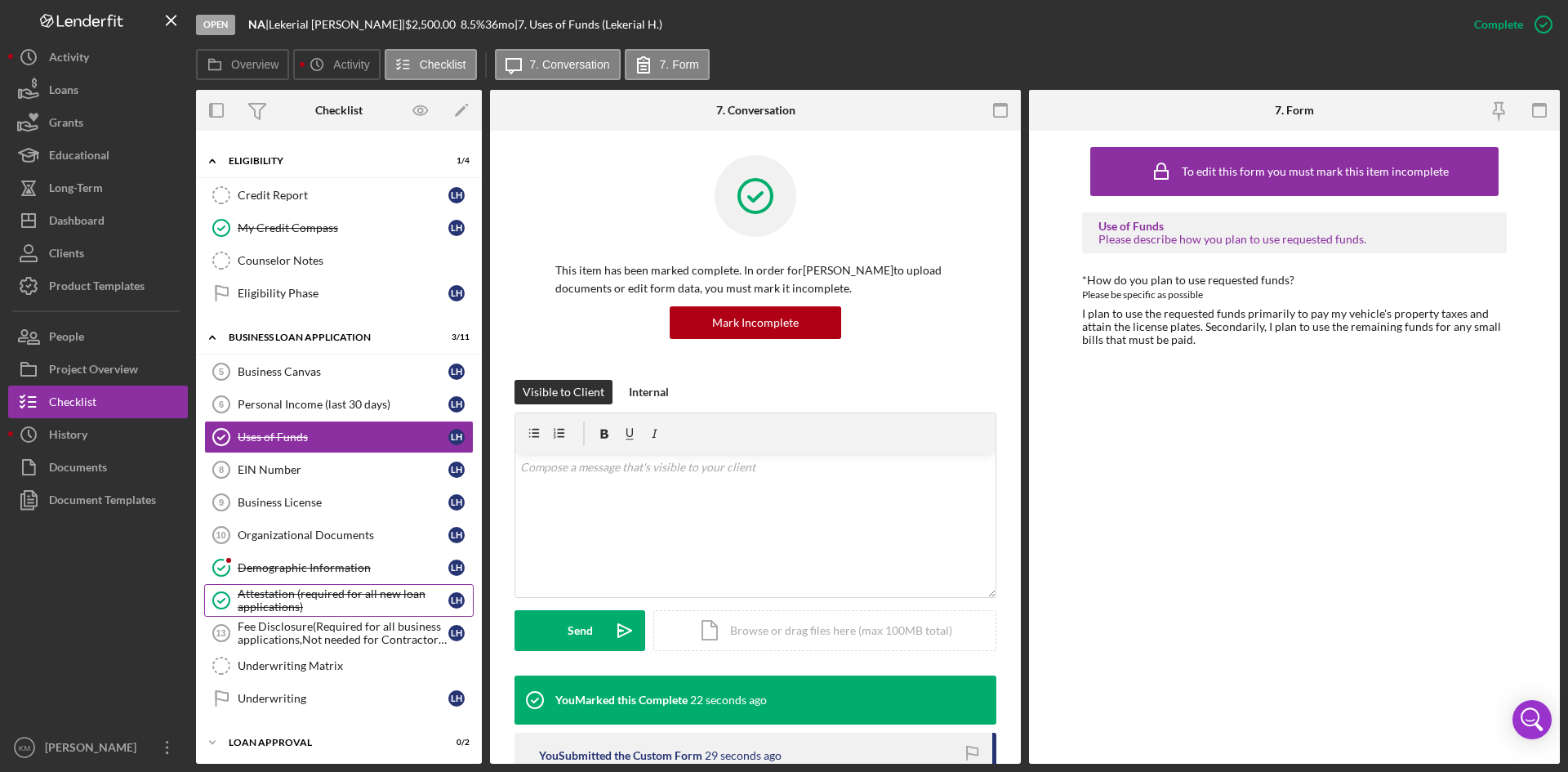
scroll to position [476, 0]
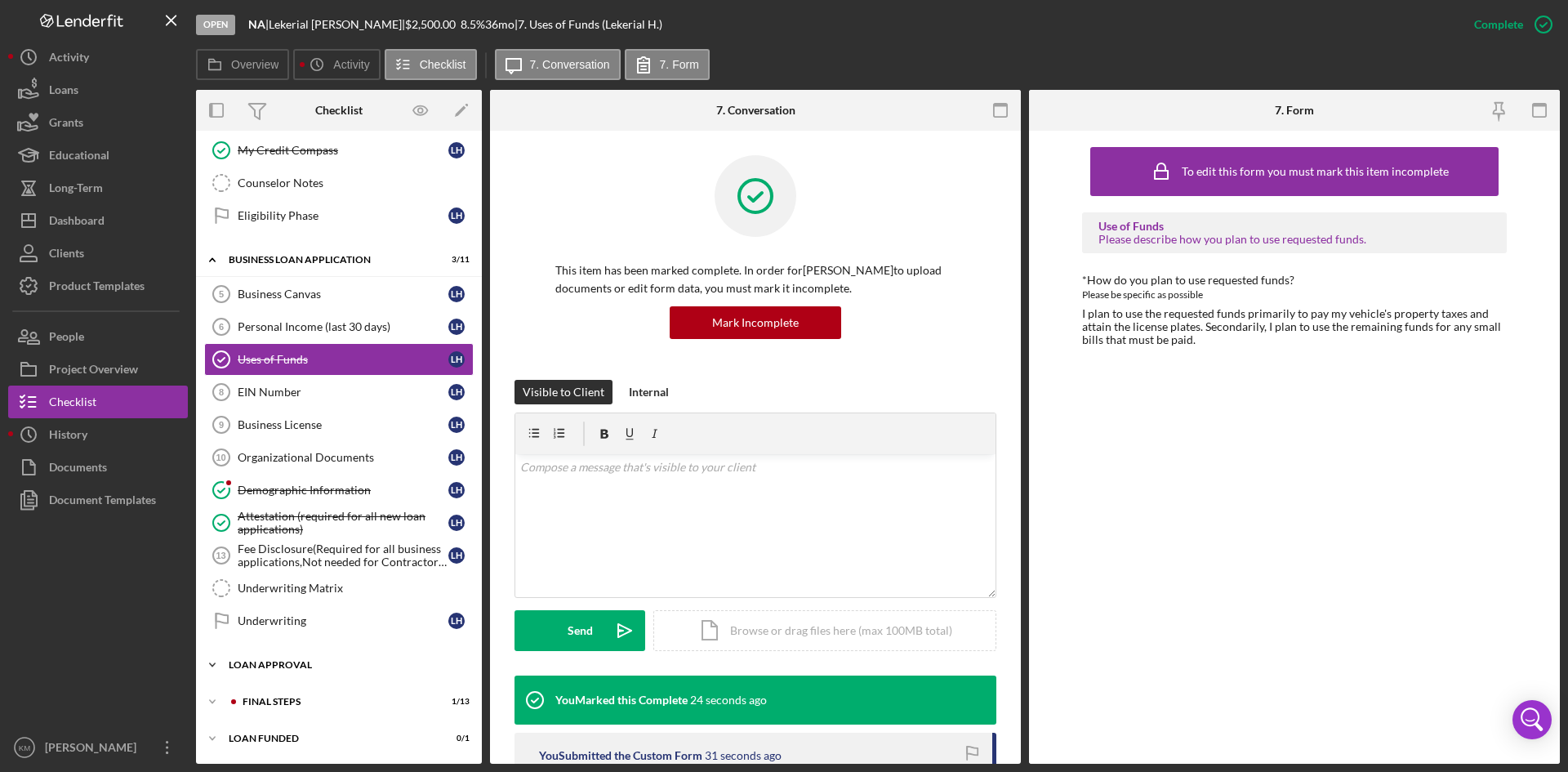
click at [205, 662] on icon "Icon/Expander" at bounding box center [212, 664] width 33 height 33
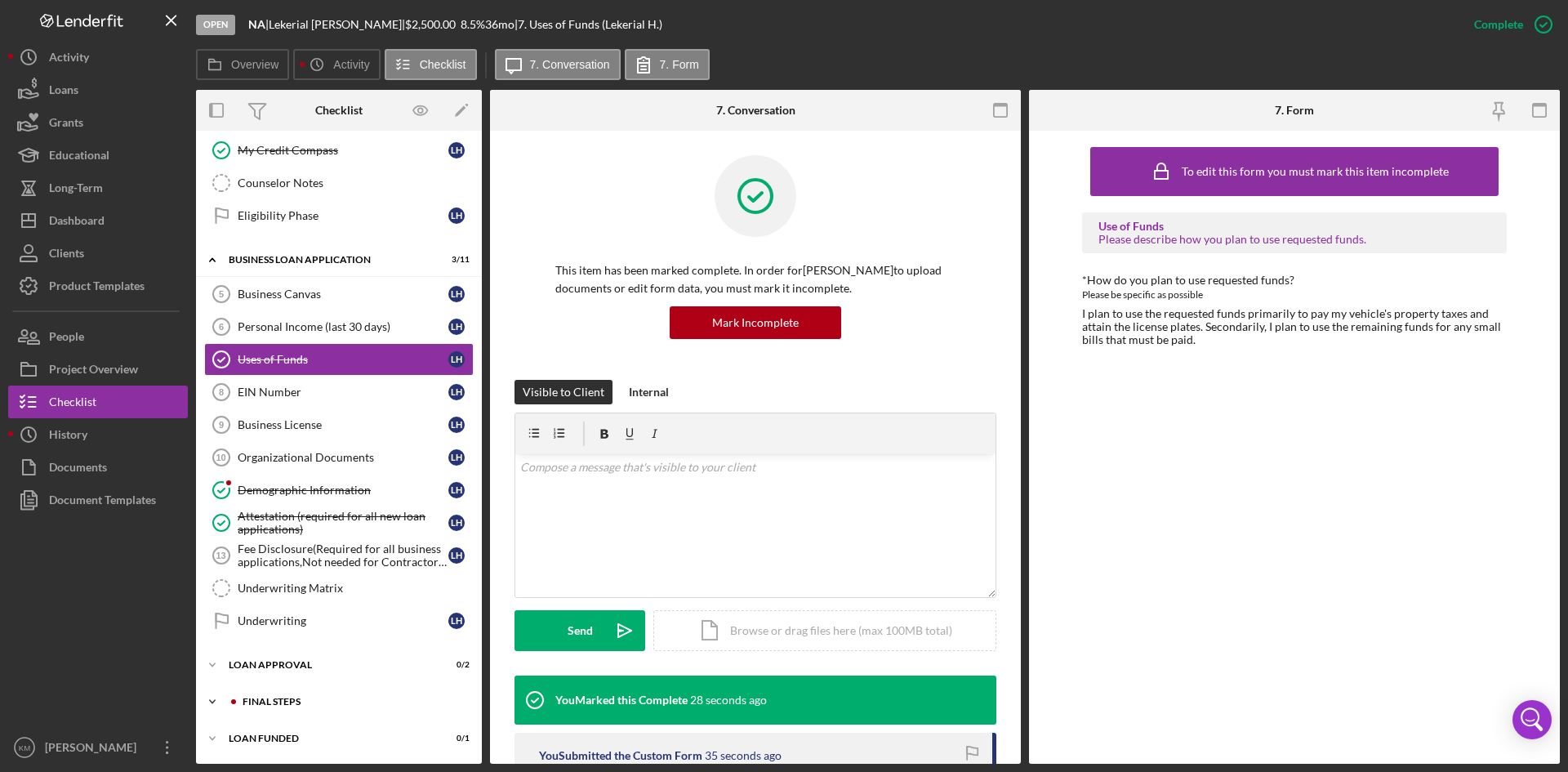
click at [210, 700] on icon "Icon/Expander" at bounding box center [212, 701] width 33 height 33
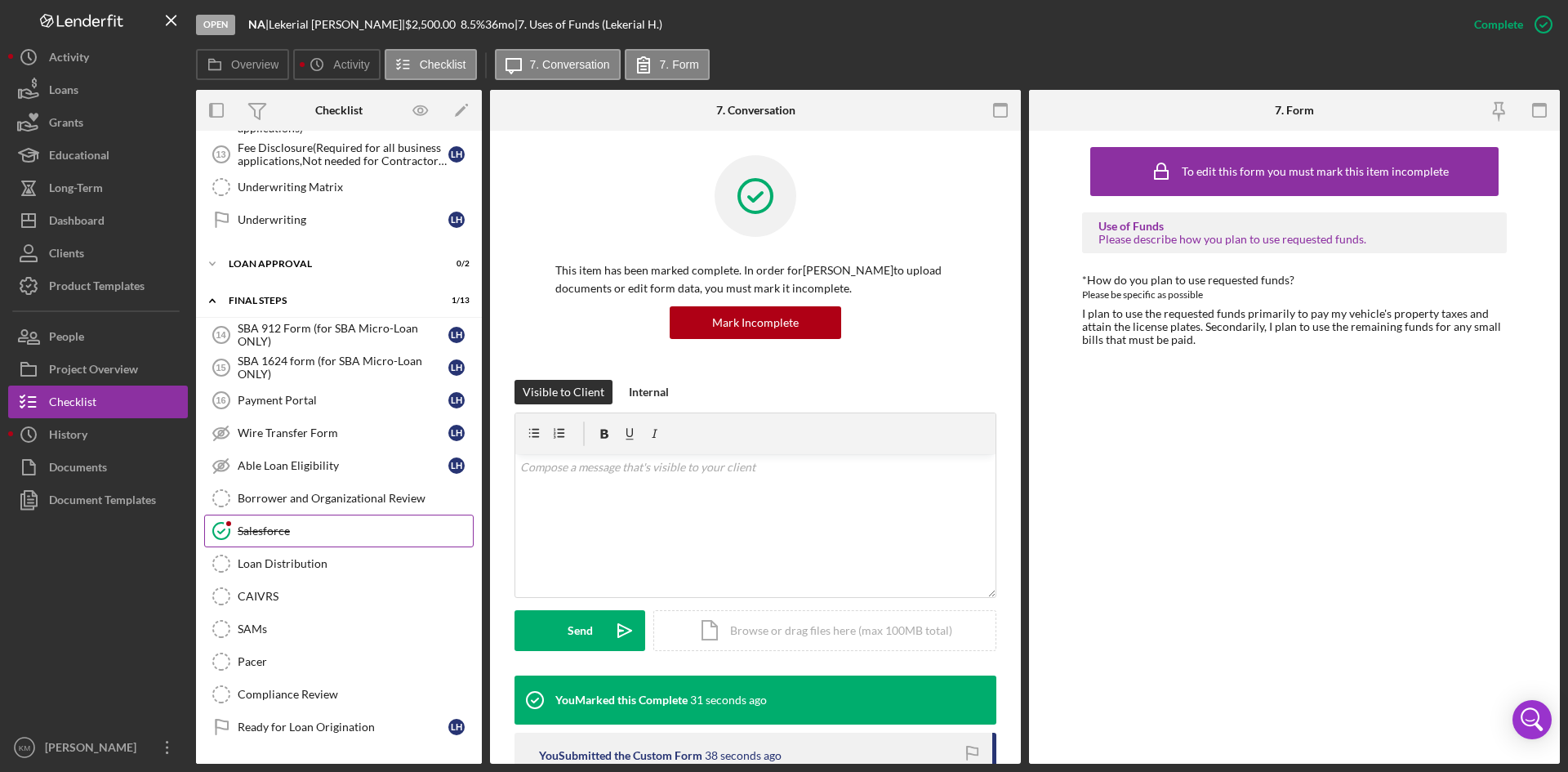
scroll to position [714, 0]
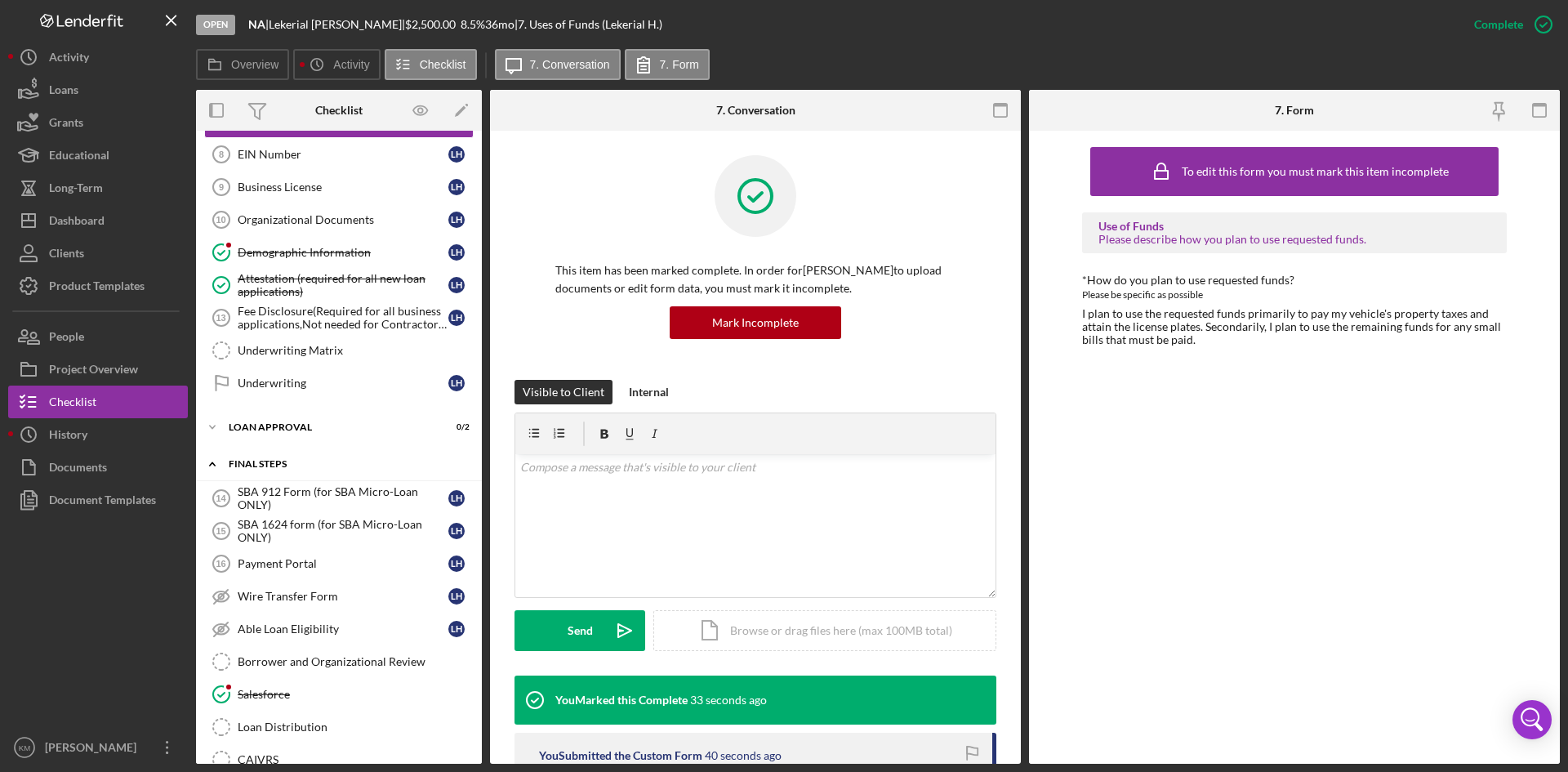
click at [211, 466] on icon "Icon/Expander" at bounding box center [212, 464] width 33 height 33
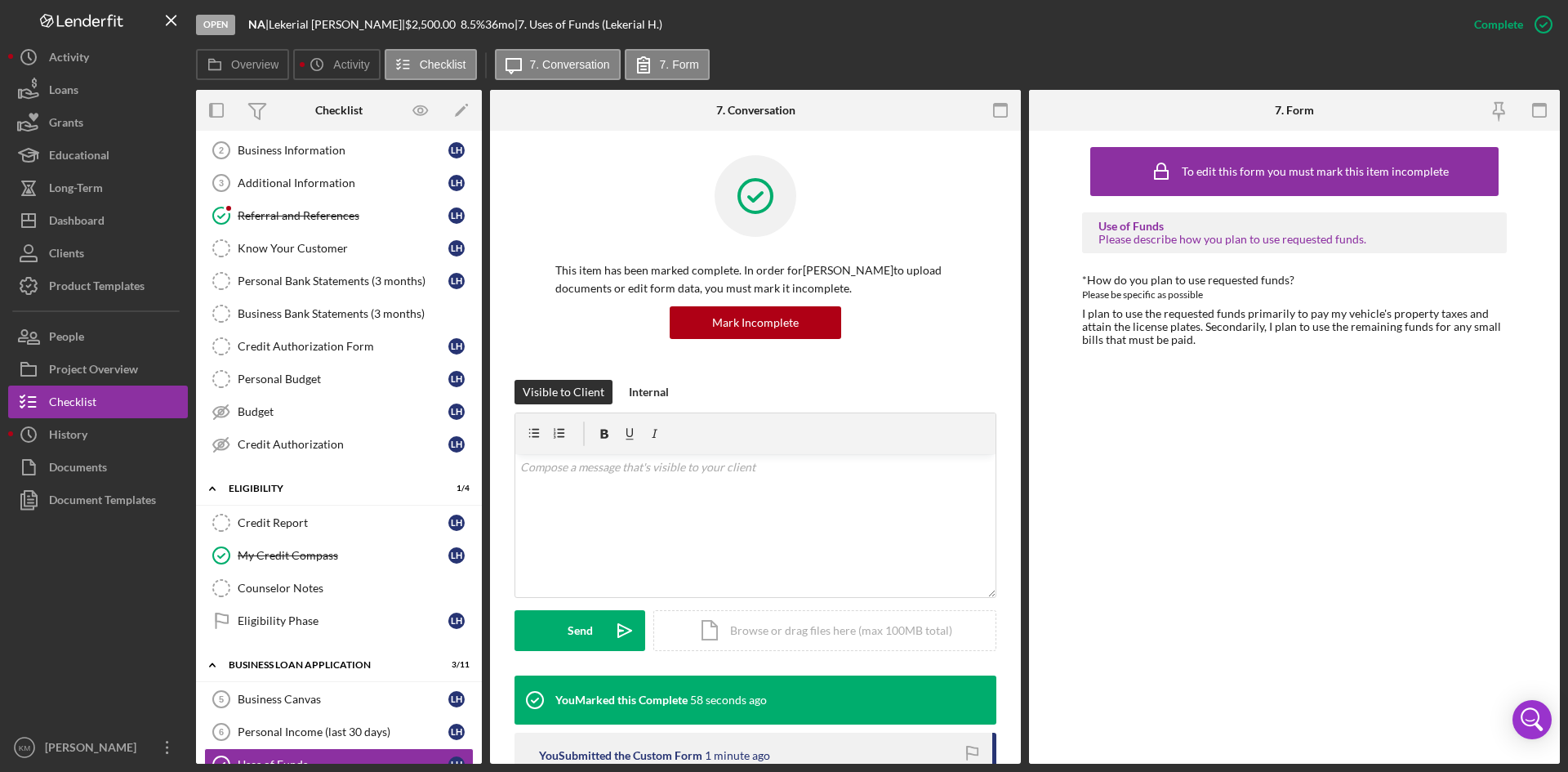
scroll to position [0, 0]
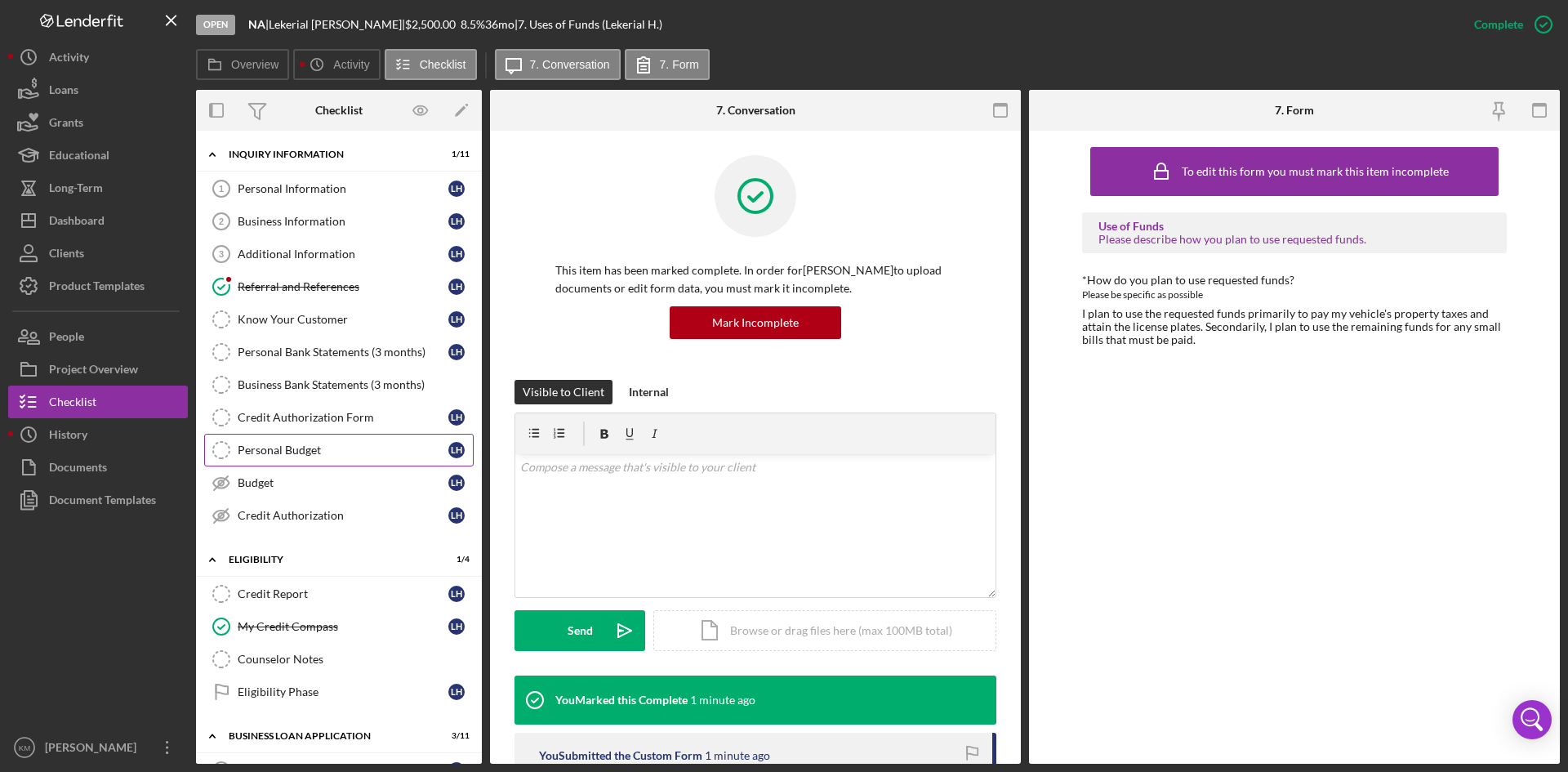
click at [280, 443] on div "Personal Budget" at bounding box center [343, 450] width 210 height 13
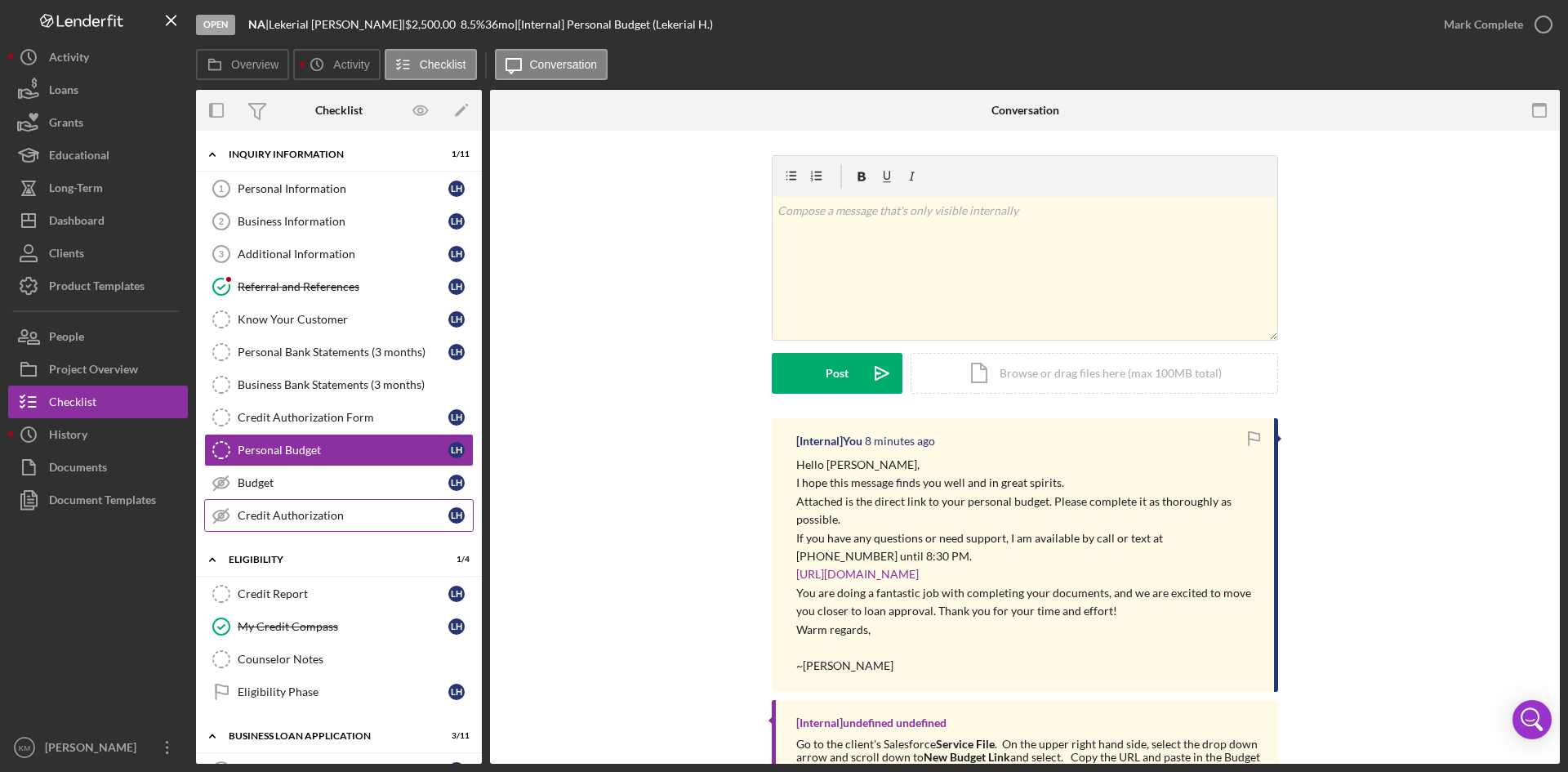
scroll to position [81, 0]
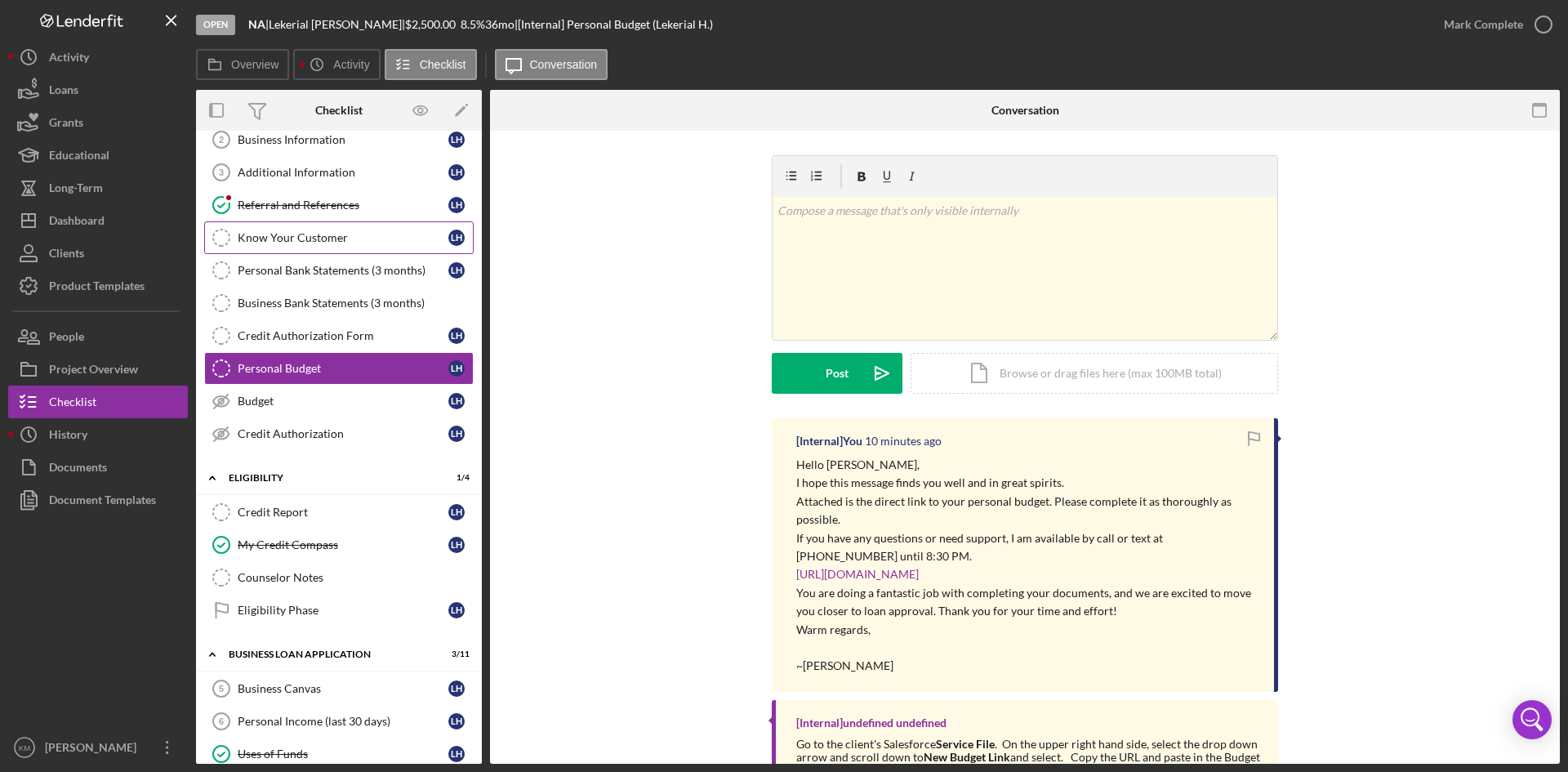
drag, startPoint x: 469, startPoint y: 249, endPoint x: 457, endPoint y: 251, distance: 12.2
click at [468, 249] on div "Personal Information 1 Personal Information L H Business Information 2 Business…" at bounding box center [339, 275] width 286 height 367
drag, startPoint x: 476, startPoint y: 247, endPoint x: 485, endPoint y: 161, distance: 86.5
click at [485, 161] on div "Overview Internal Workflow Stage Open Icon/Dropdown Arrow Archive (can unarchiv…" at bounding box center [878, 427] width 1364 height 674
drag, startPoint x: 476, startPoint y: 195, endPoint x: 481, endPoint y: 123, distance: 72.2
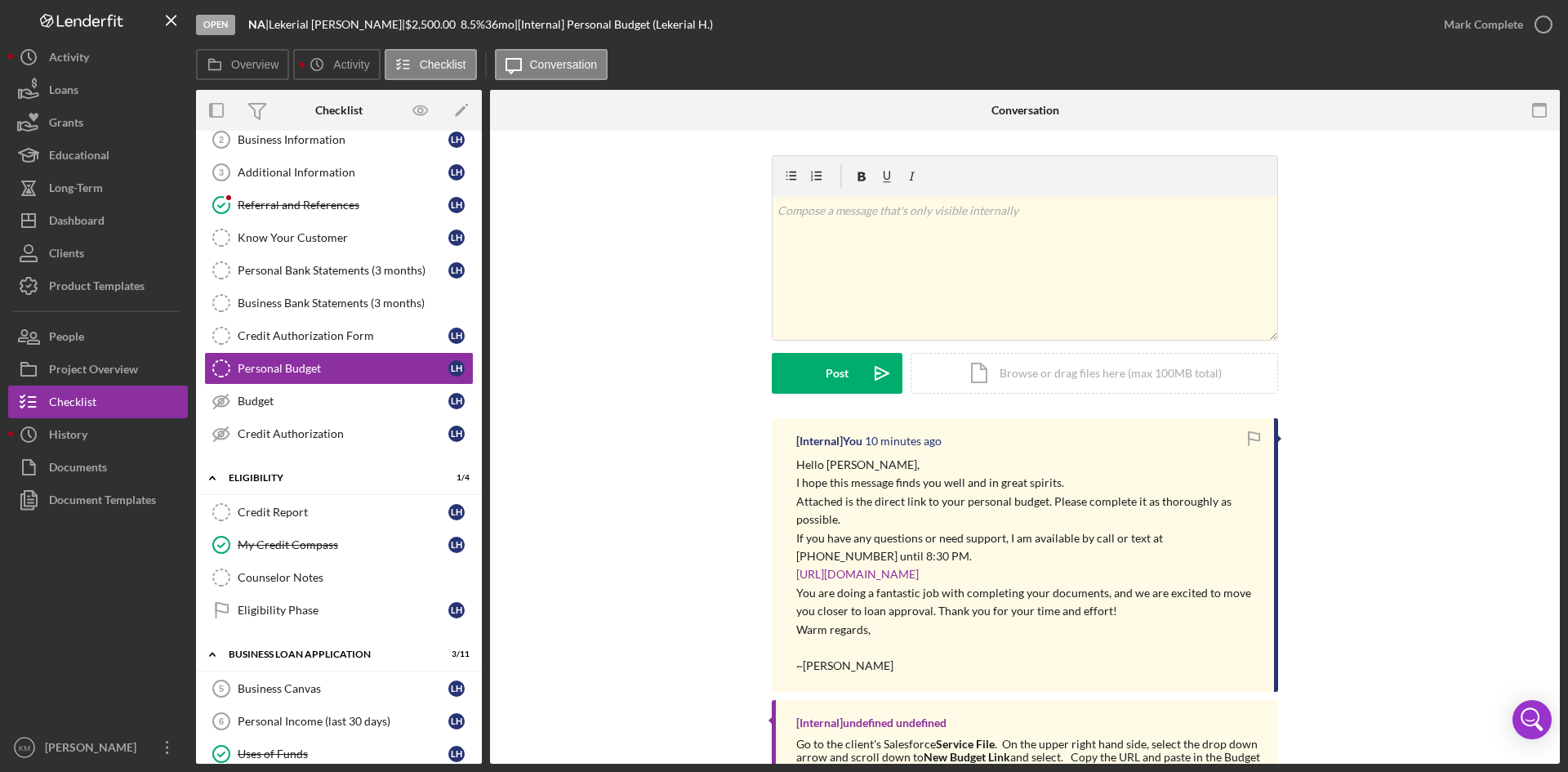
click at [481, 123] on div "Checklist Icon/Edit Icon/Expander INQUIRY INFORMATION 1 / 11 Personal Informati…" at bounding box center [339, 427] width 286 height 674
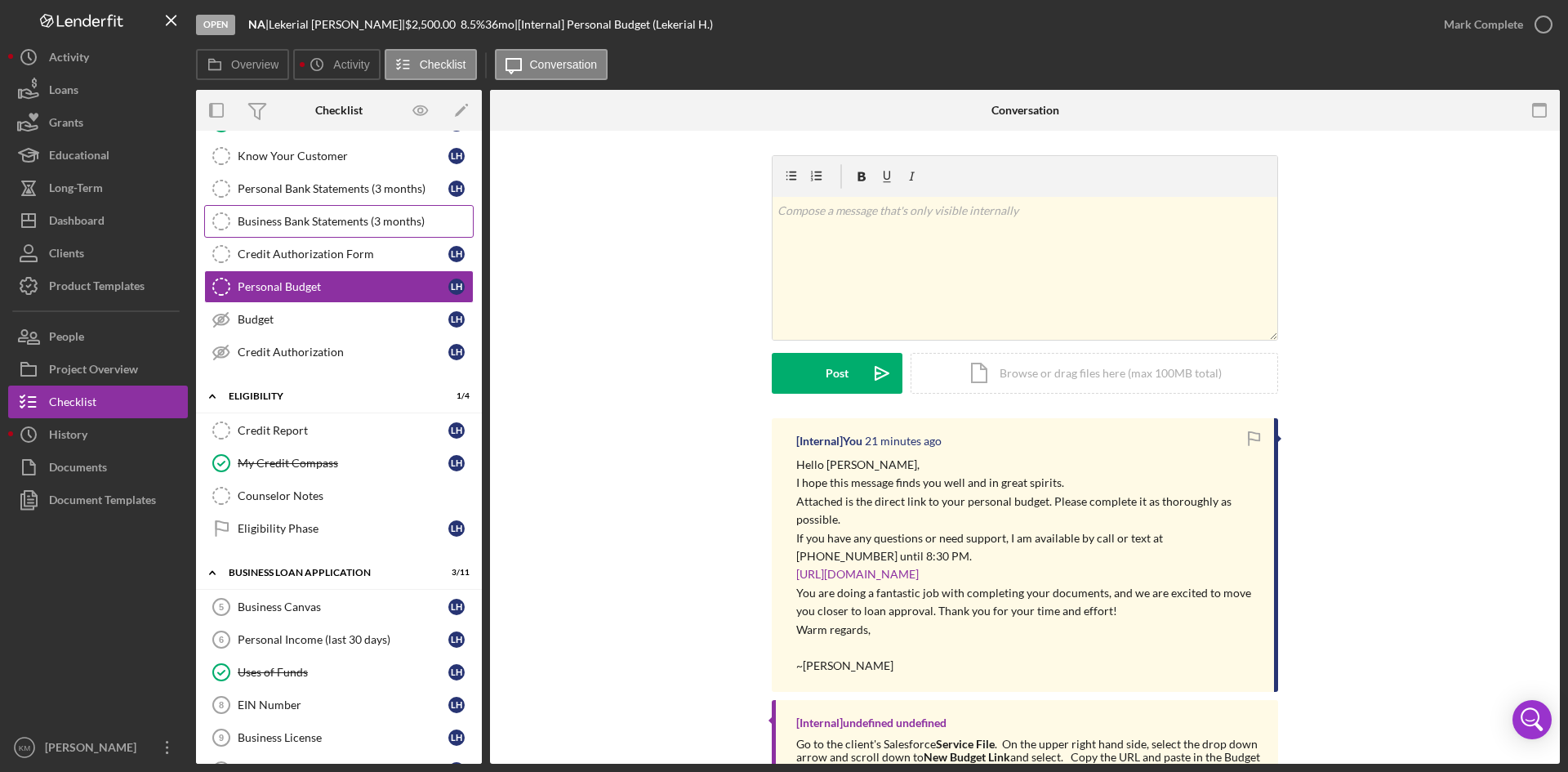
scroll to position [245, 0]
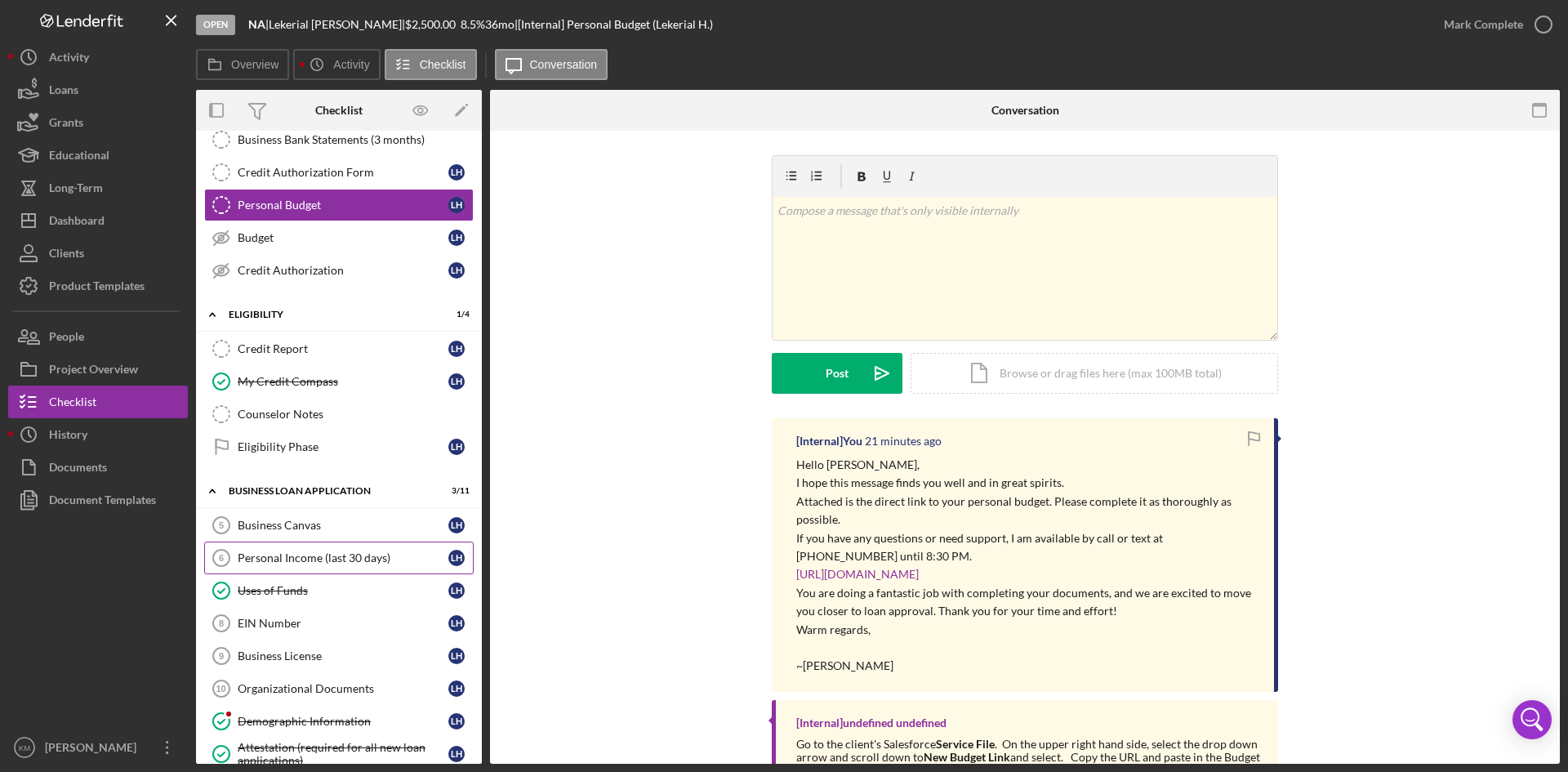
click at [328, 558] on div "Personal Income (last 30 days)" at bounding box center [343, 557] width 210 height 13
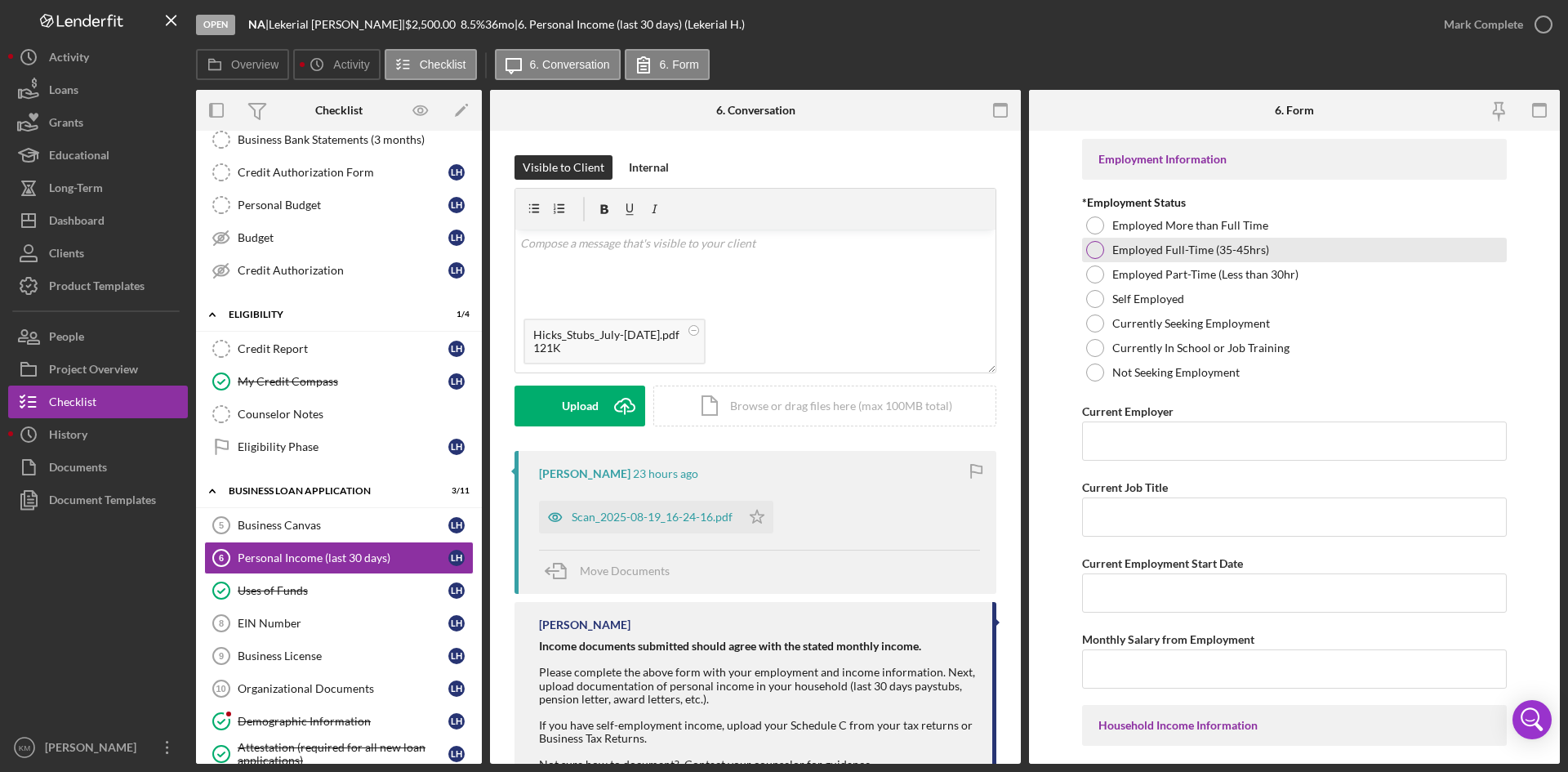
click at [1101, 253] on div at bounding box center [1095, 250] width 18 height 18
click at [1175, 435] on input "Current Employer" at bounding box center [1294, 441] width 425 height 39
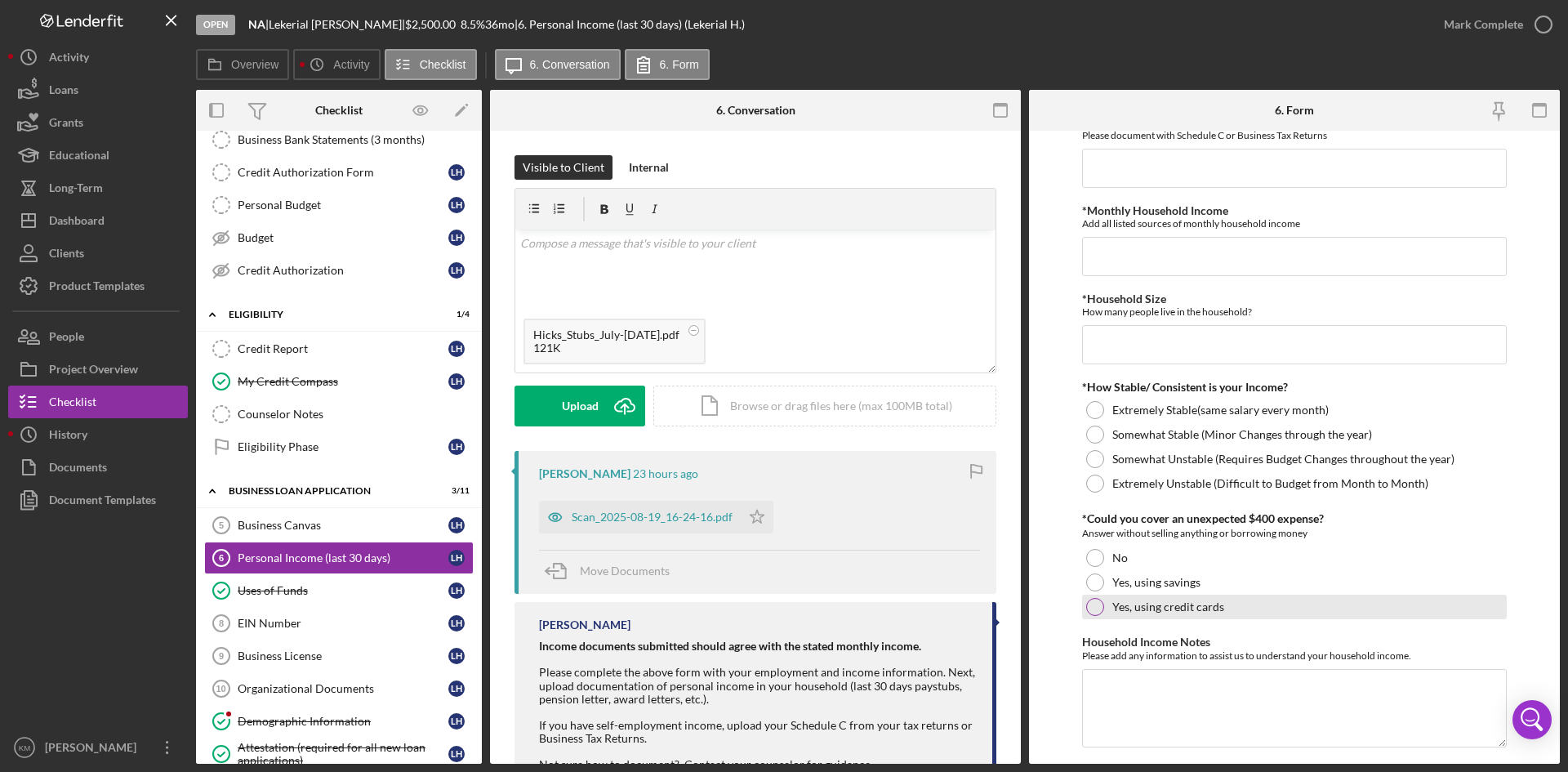
scroll to position [781, 0]
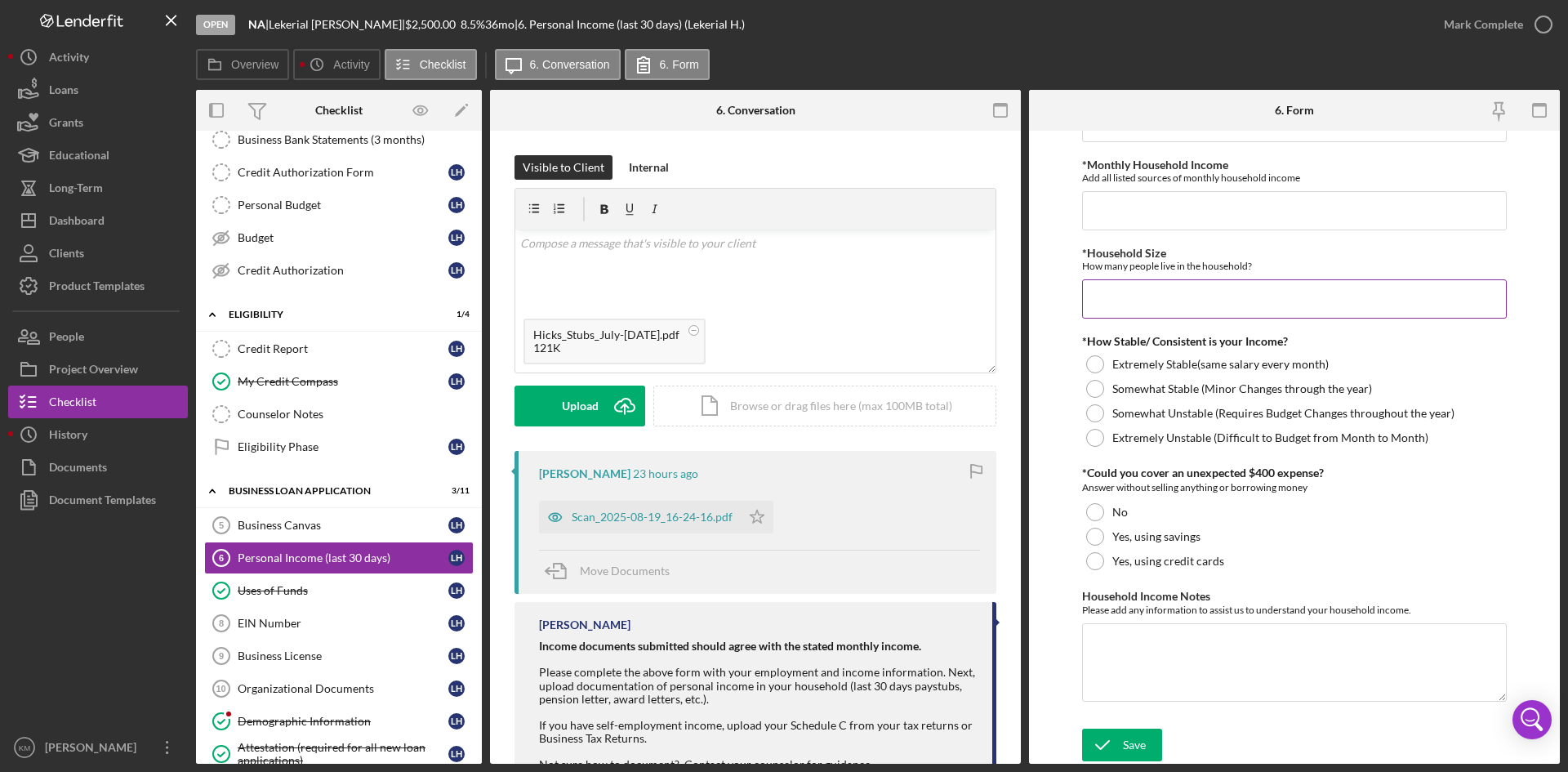
type input "BJC Health Care"
click at [1170, 300] on input "*Household Size" at bounding box center [1294, 299] width 425 height 39
type input "1"
click at [573, 406] on div "Upload" at bounding box center [580, 405] width 37 height 41
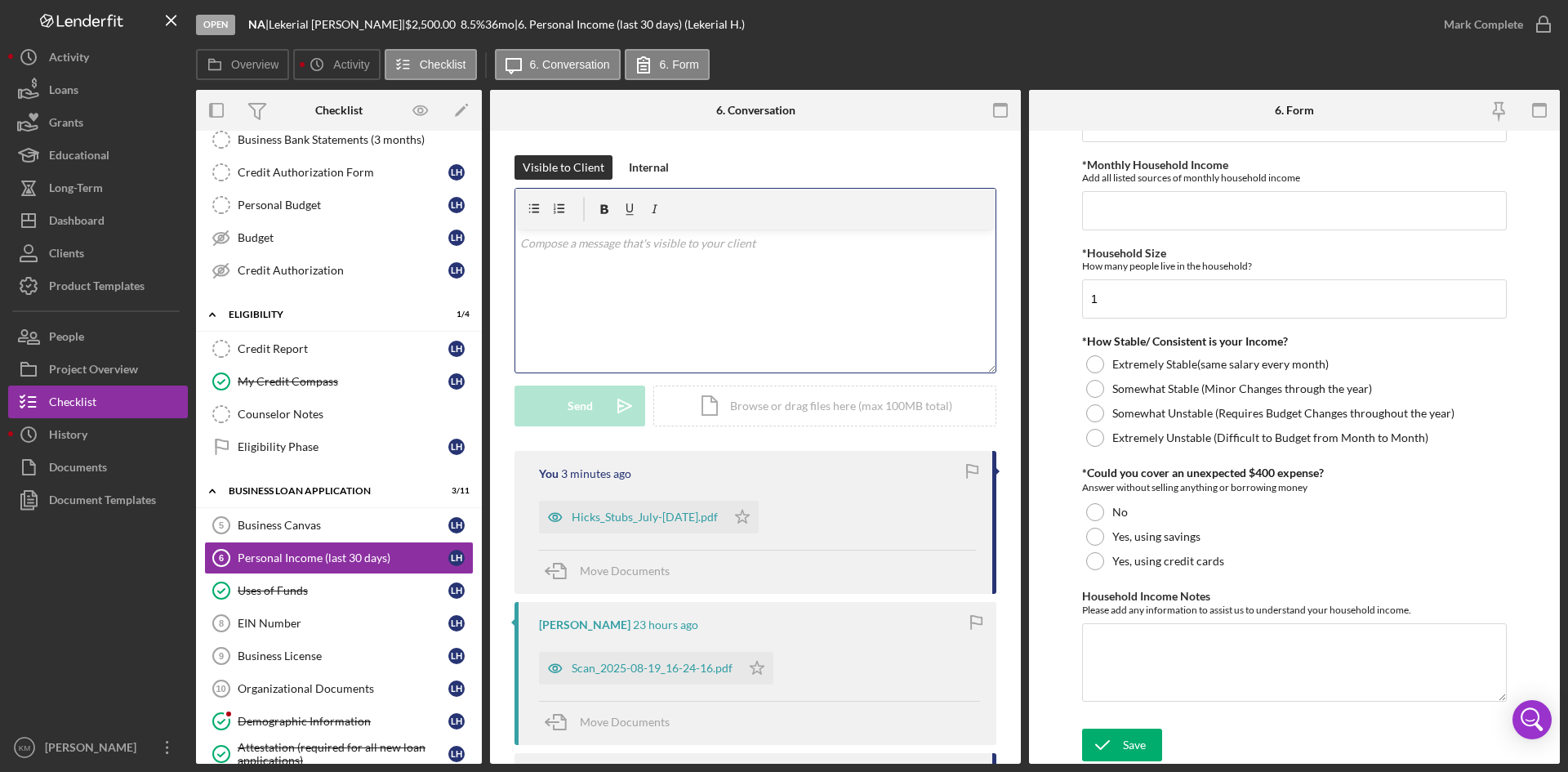
drag, startPoint x: 569, startPoint y: 276, endPoint x: 566, endPoint y: 267, distance: 9.5
click at [569, 276] on div "v Color teal Color pink Remove color Add row above Add row below Add column bef…" at bounding box center [755, 301] width 481 height 143
click at [562, 260] on div "v Color teal Color pink Remove color Add row above Add row below Add column bef…" at bounding box center [755, 301] width 481 height 143
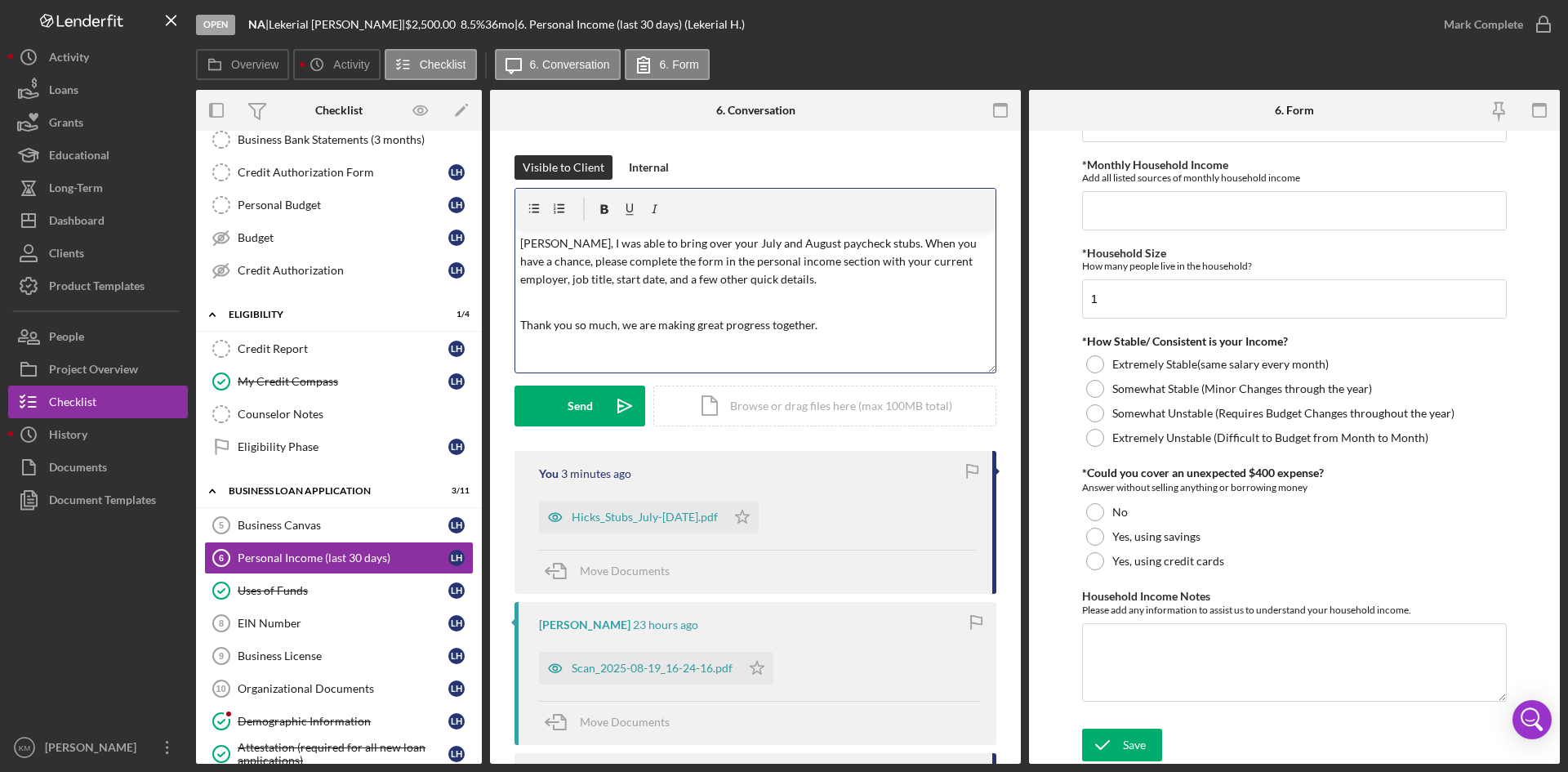
click at [822, 328] on p "Thank you so much, we are making great progress together." at bounding box center [755, 325] width 471 height 18
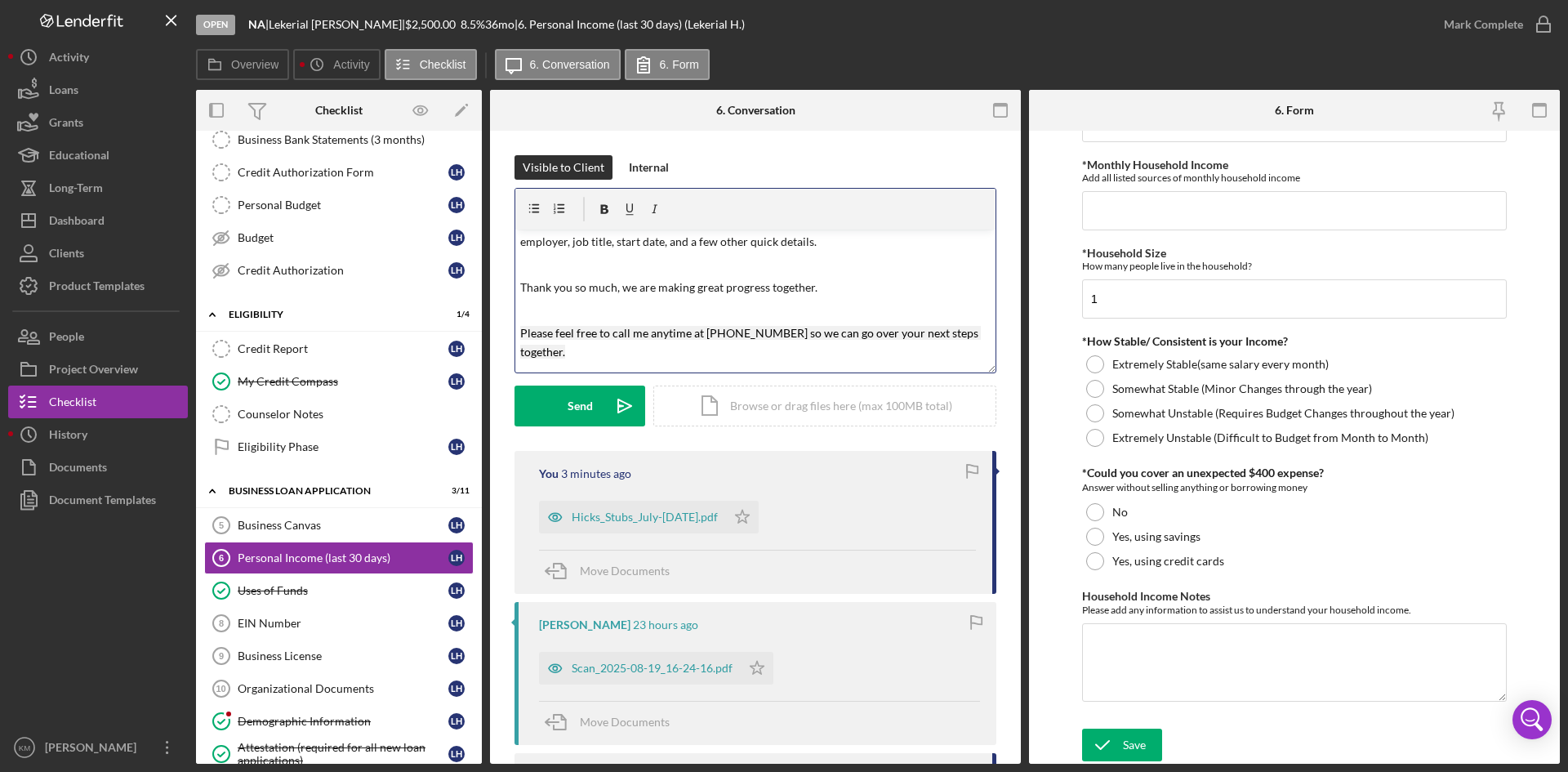
scroll to position [123, 0]
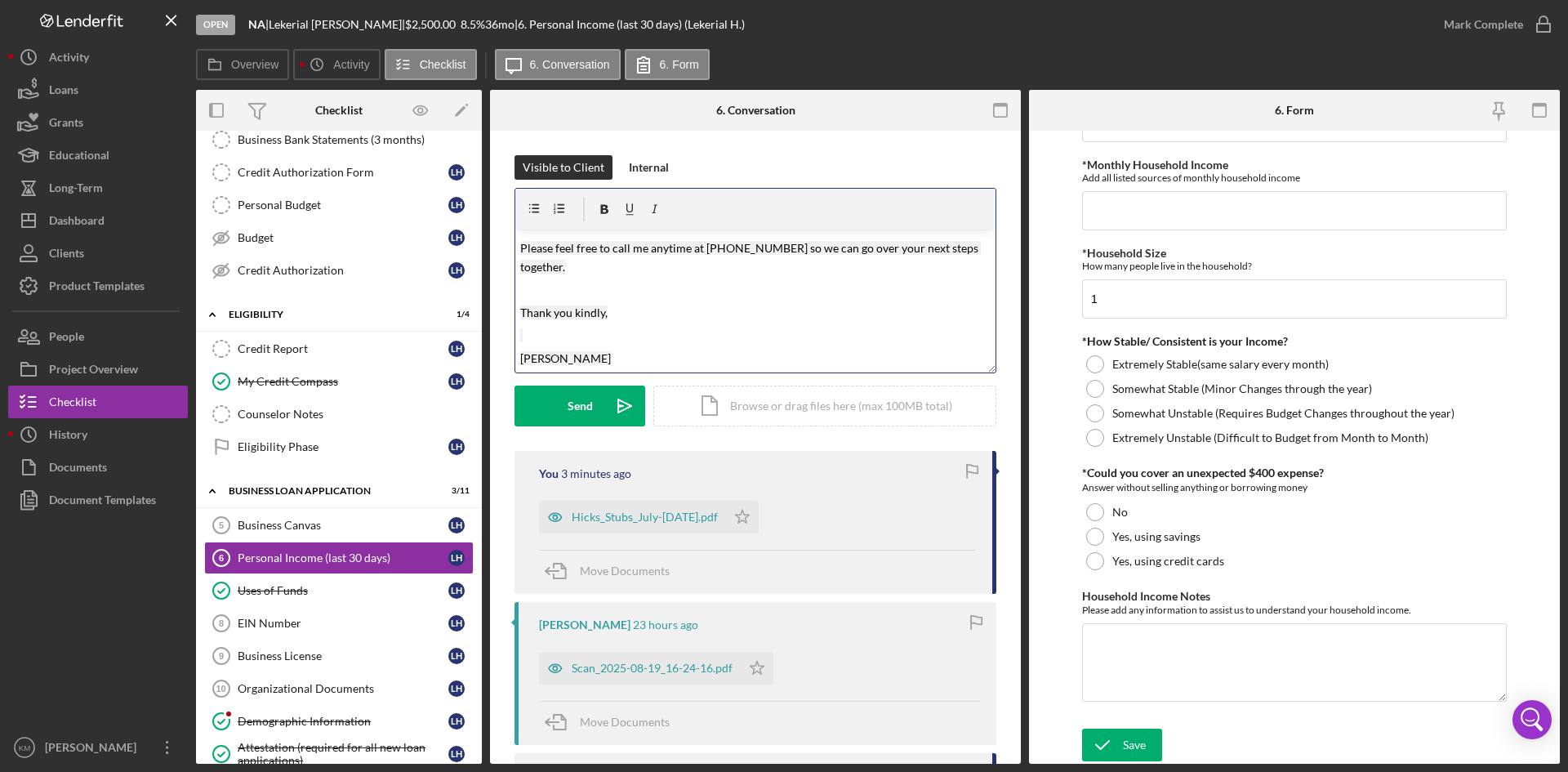
drag, startPoint x: 610, startPoint y: 365, endPoint x: 512, endPoint y: 257, distance: 145.8
click at [512, 257] on div "Visible to Client Internal v Color teal Color pink Remove color Add row above A…" at bounding box center [755, 553] width 531 height 844
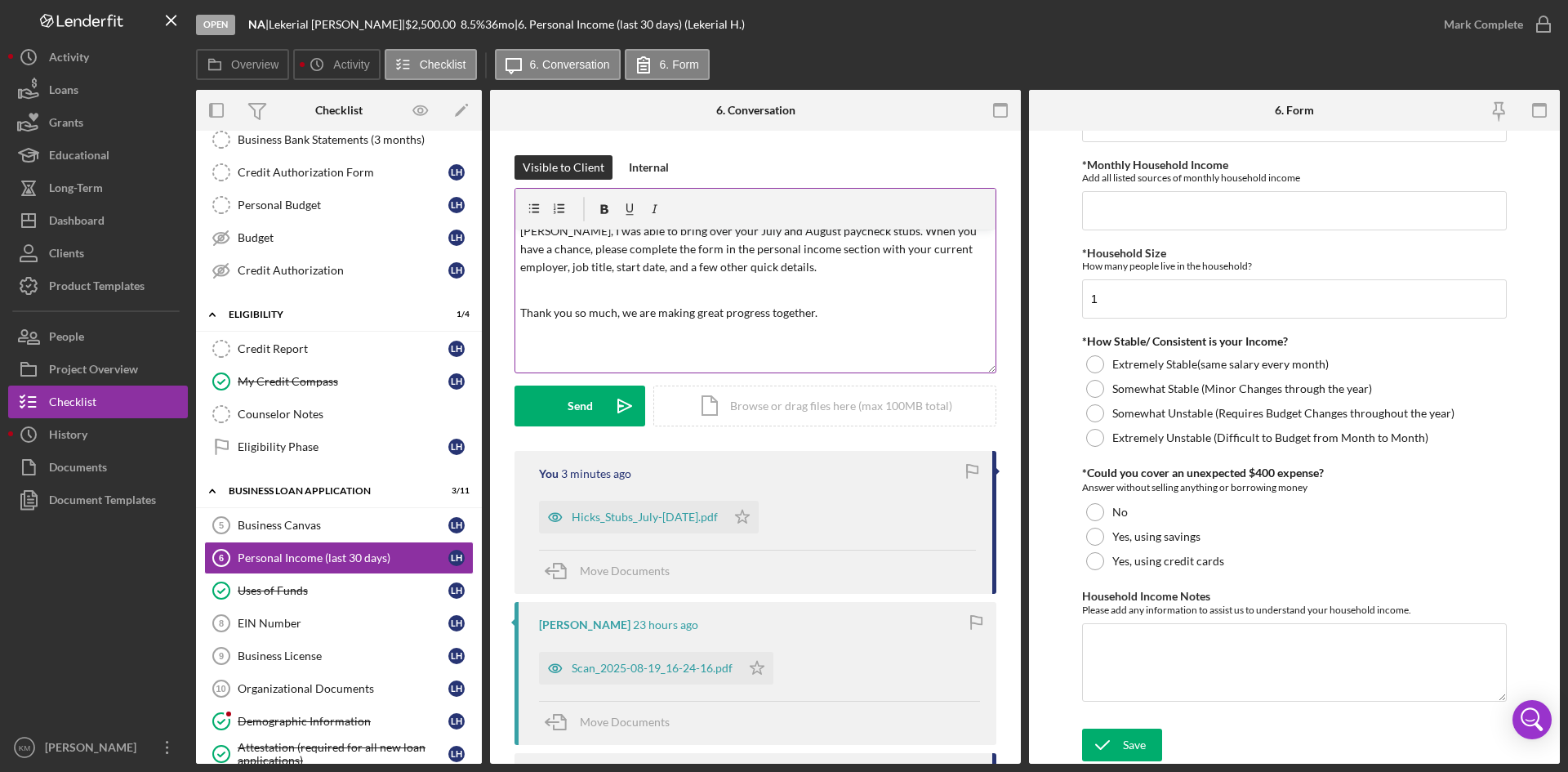
click at [535, 348] on div "v Color teal Color pink Remove color Add row above Add row below Add column bef…" at bounding box center [755, 301] width 481 height 143
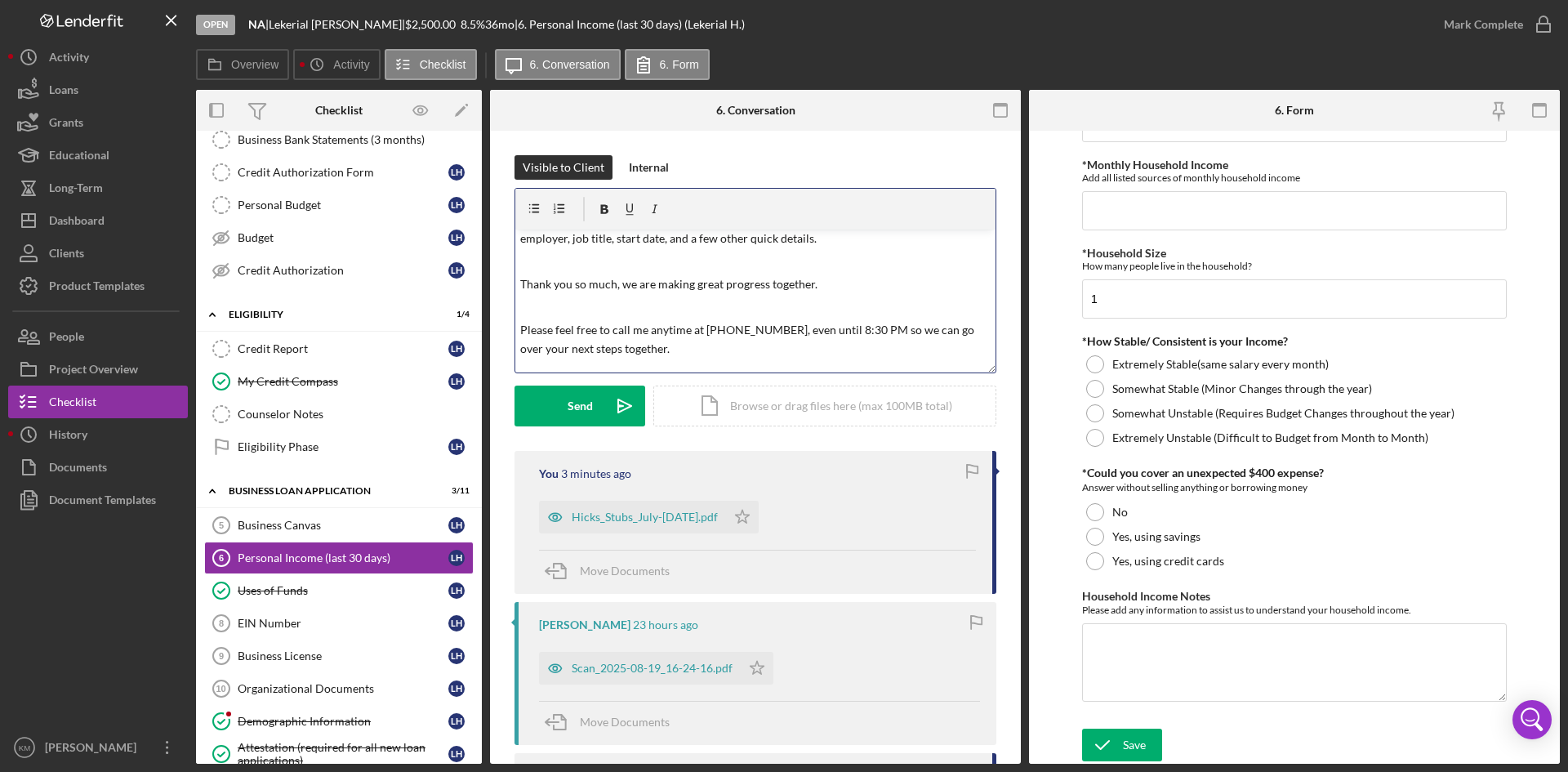
scroll to position [0, 0]
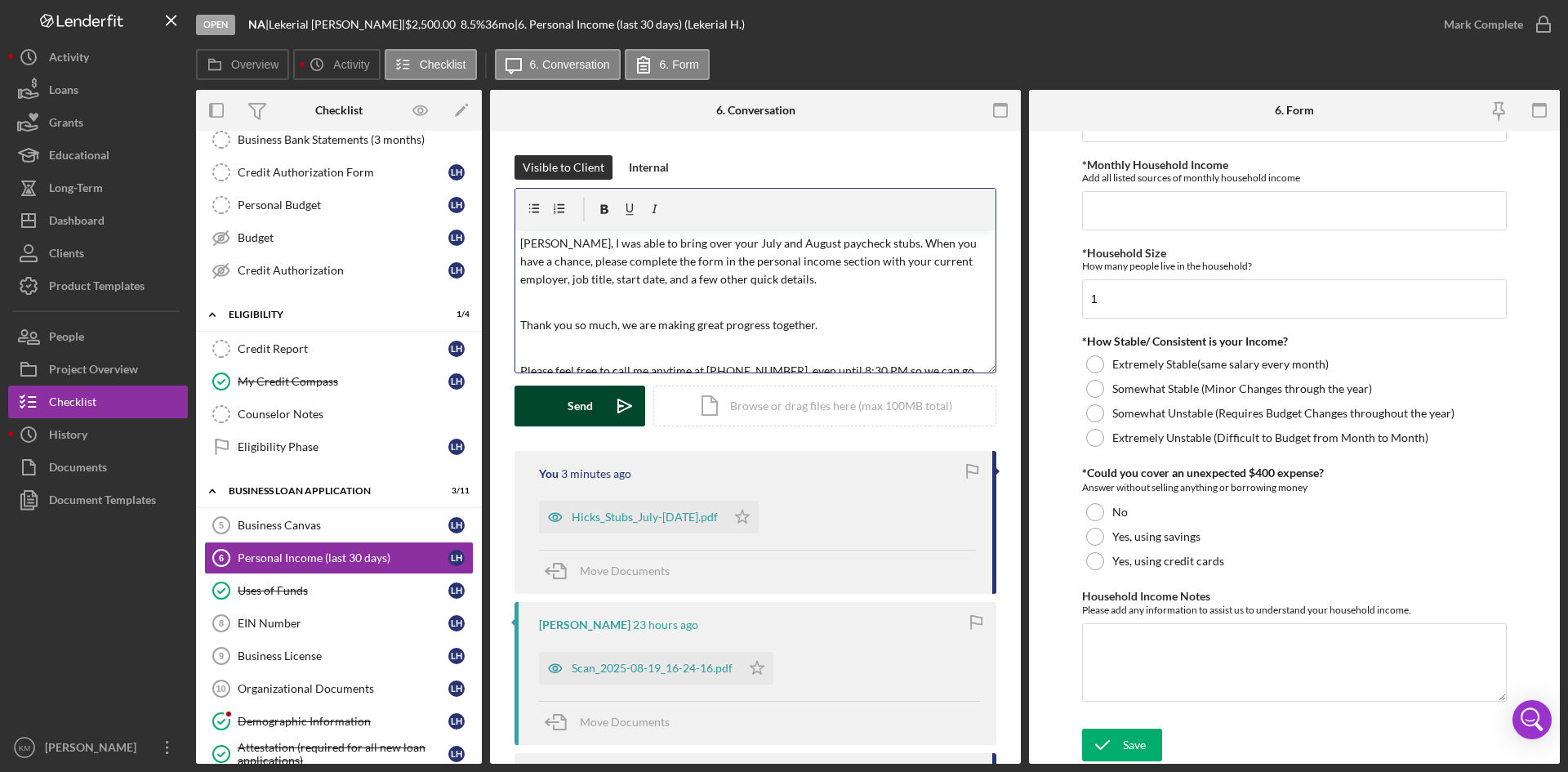
click at [613, 399] on icon "Icon/icon-invite-send" at bounding box center [625, 405] width 41 height 41
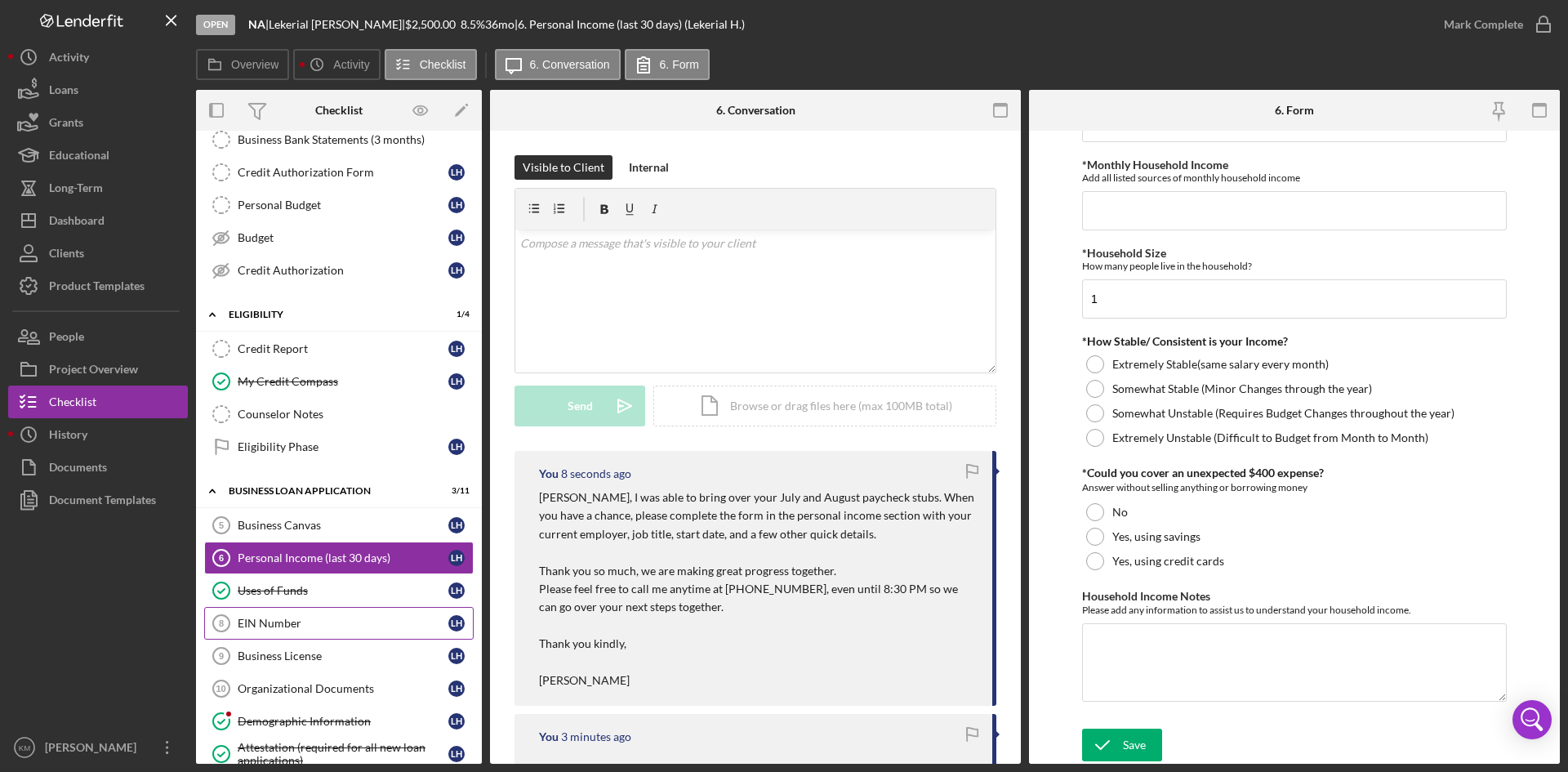
click at [307, 632] on link "EIN Number 8 EIN Number L H" at bounding box center [338, 623] width 269 height 33
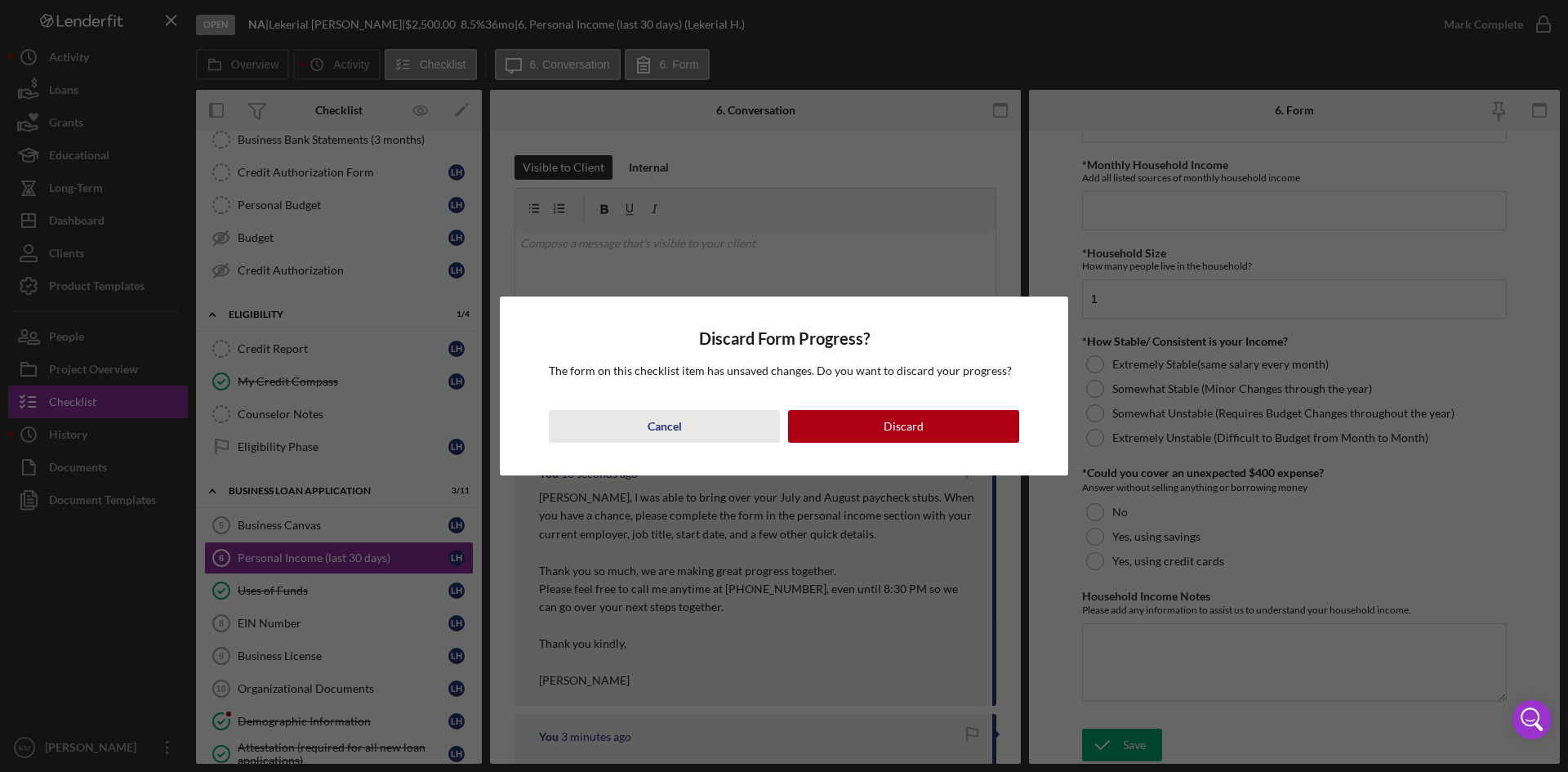
click at [659, 427] on div "Cancel" at bounding box center [664, 426] width 34 height 33
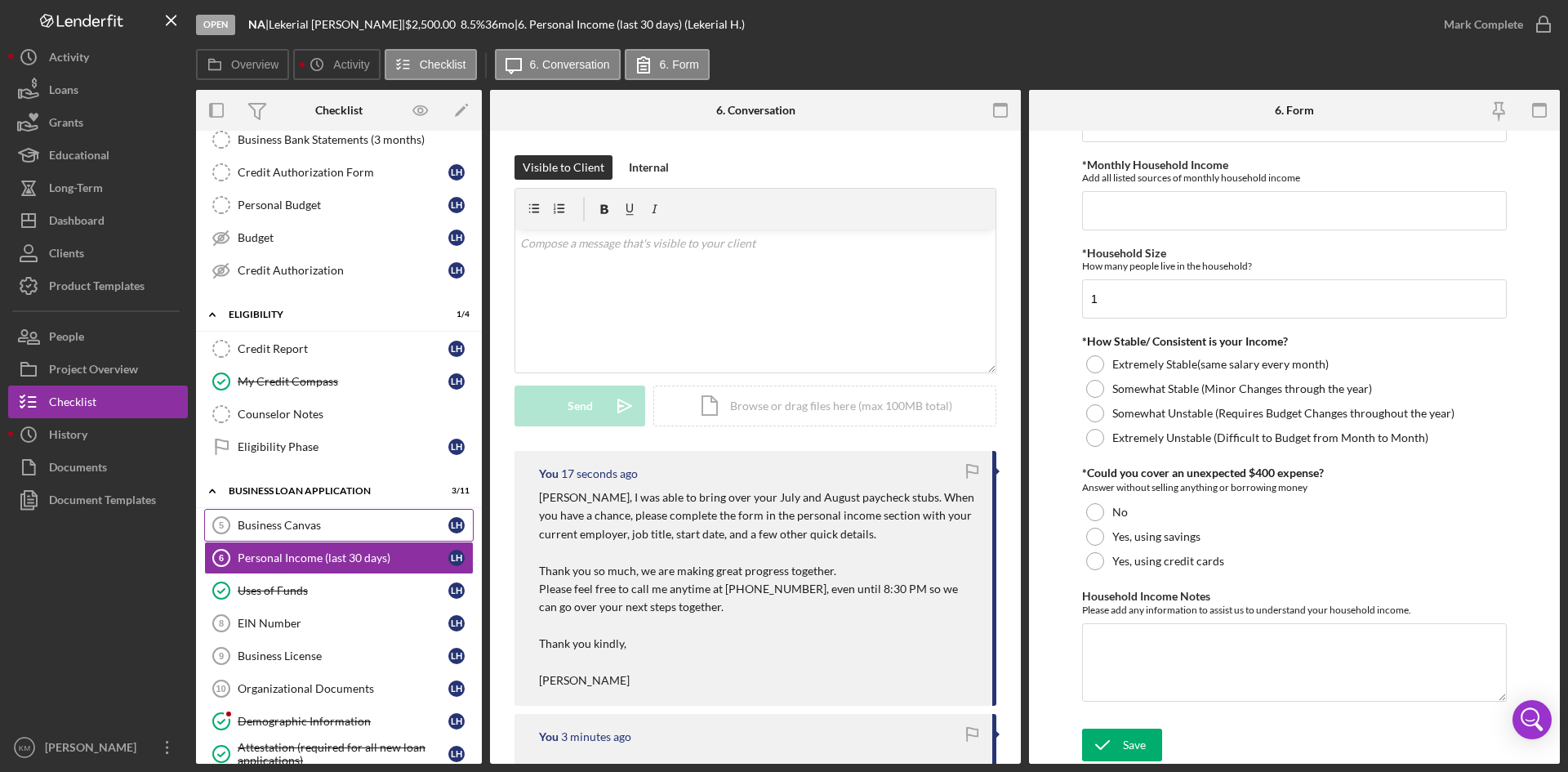
click at [301, 524] on div "Business Canvas" at bounding box center [343, 525] width 210 height 13
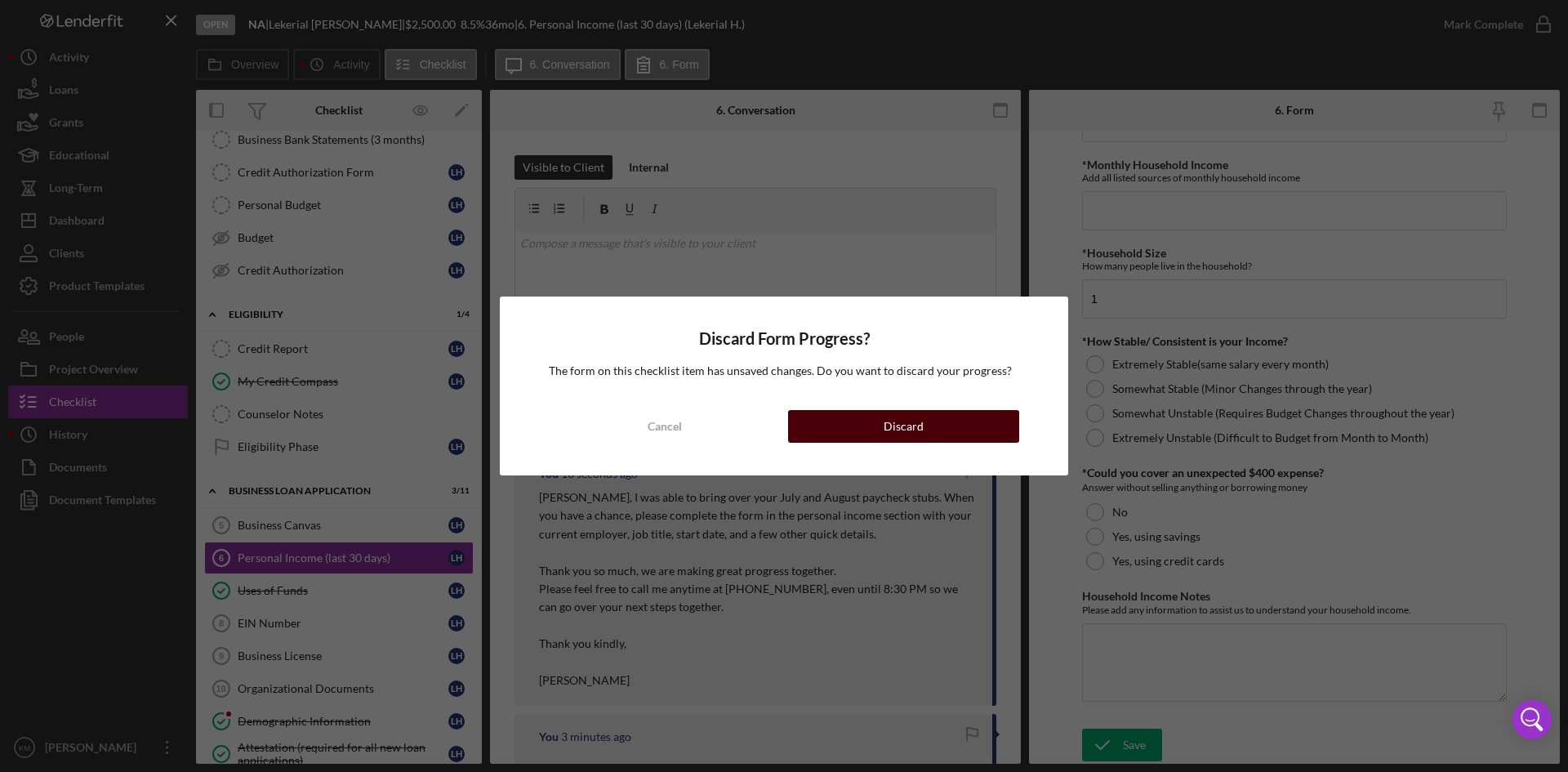
click at [905, 427] on div "Discard" at bounding box center [903, 426] width 40 height 33
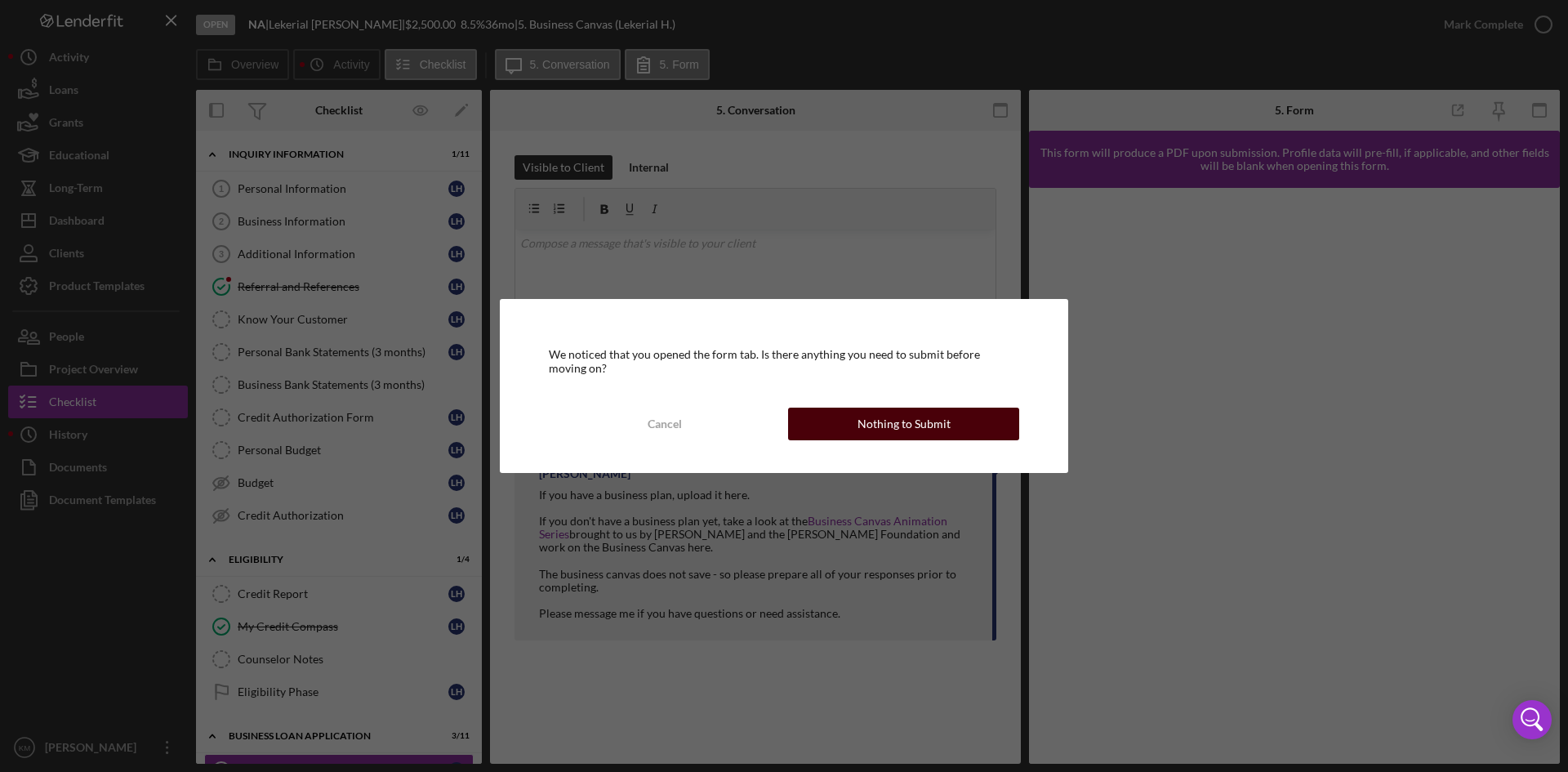
click at [957, 424] on button "Nothing to Submit" at bounding box center [904, 423] width 231 height 33
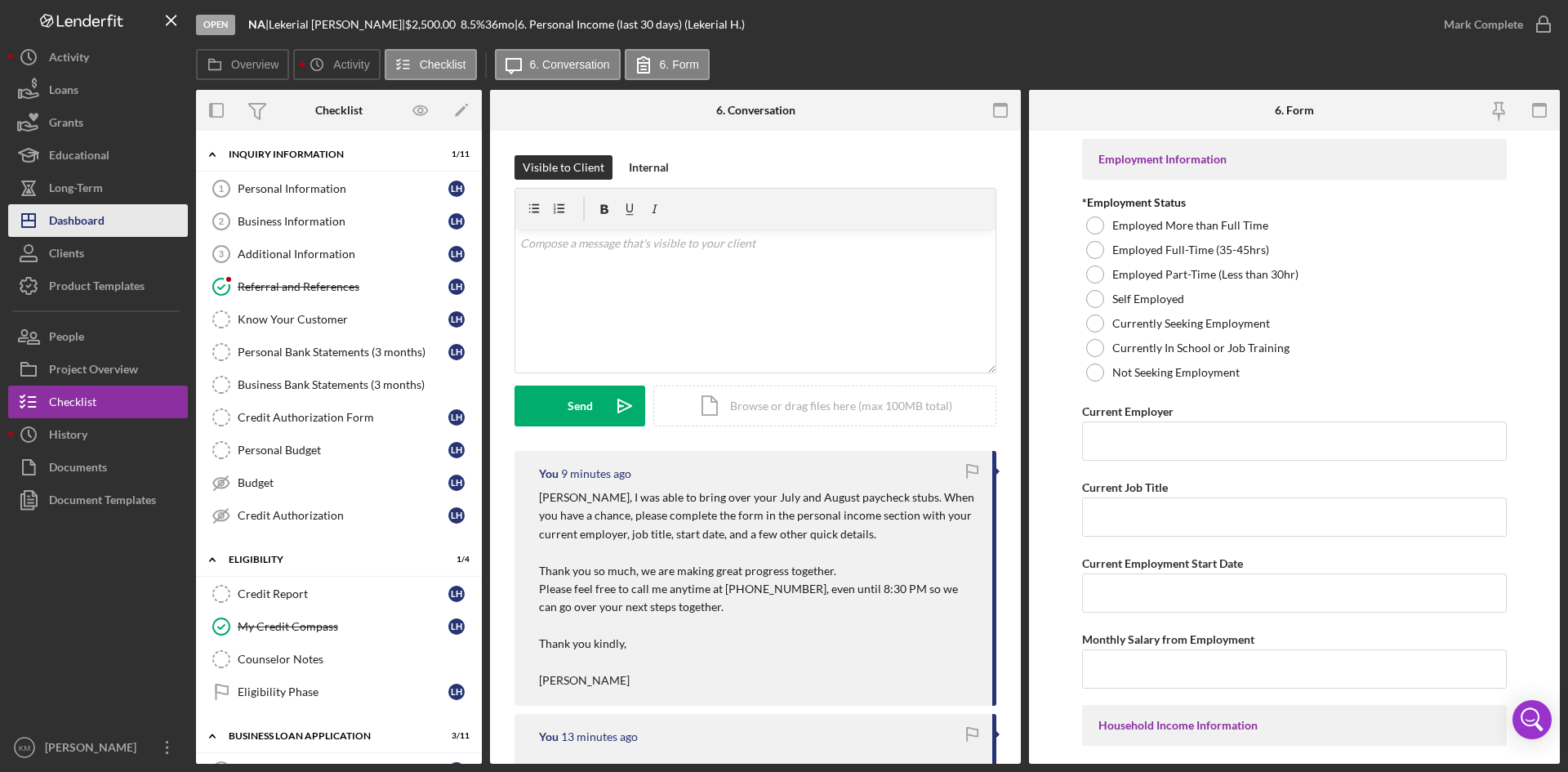
click at [69, 213] on div "Dashboard" at bounding box center [76, 223] width 56 height 37
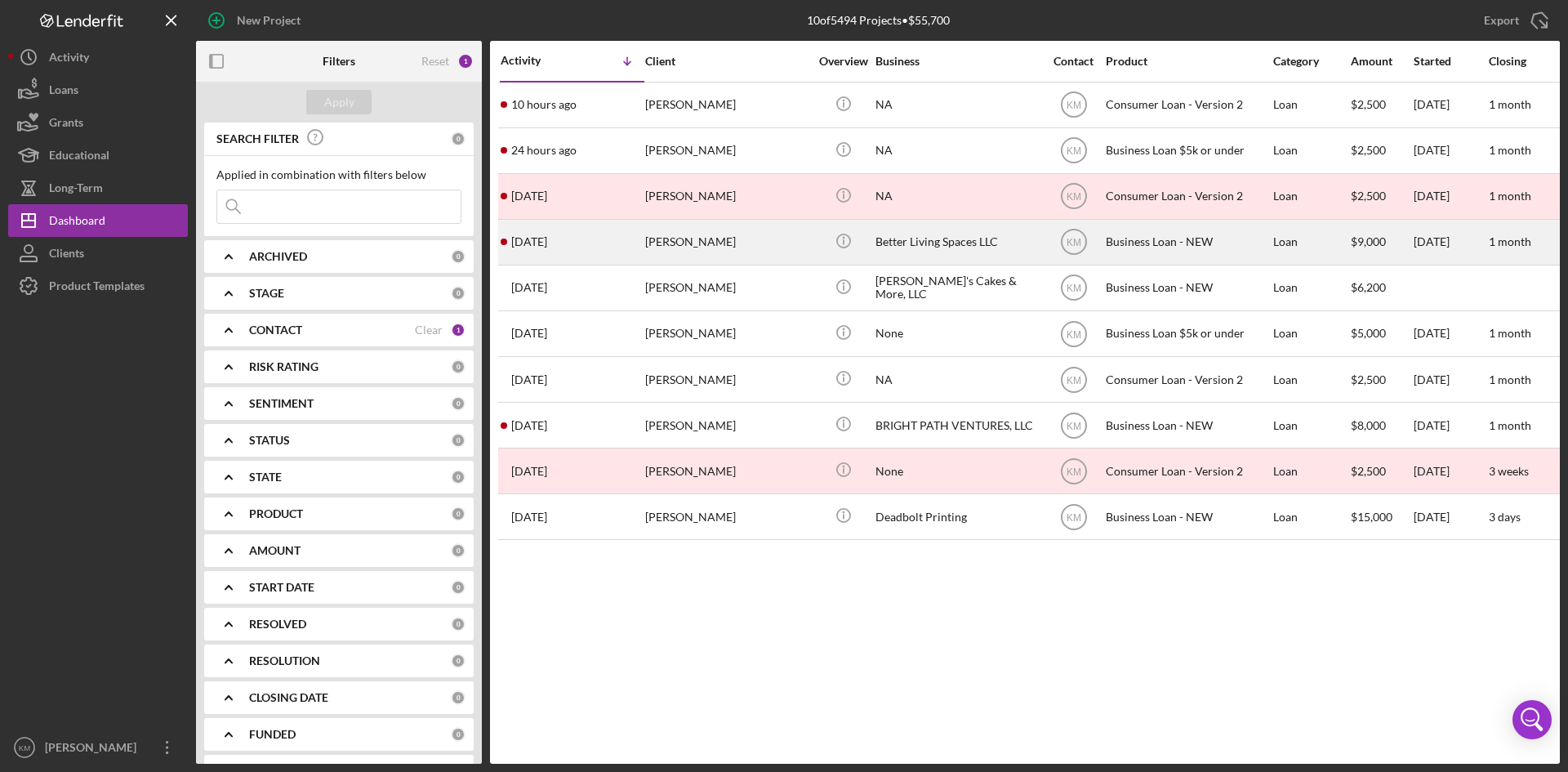
click at [900, 245] on div "Better Living Spaces LLC" at bounding box center [957, 242] width 163 height 43
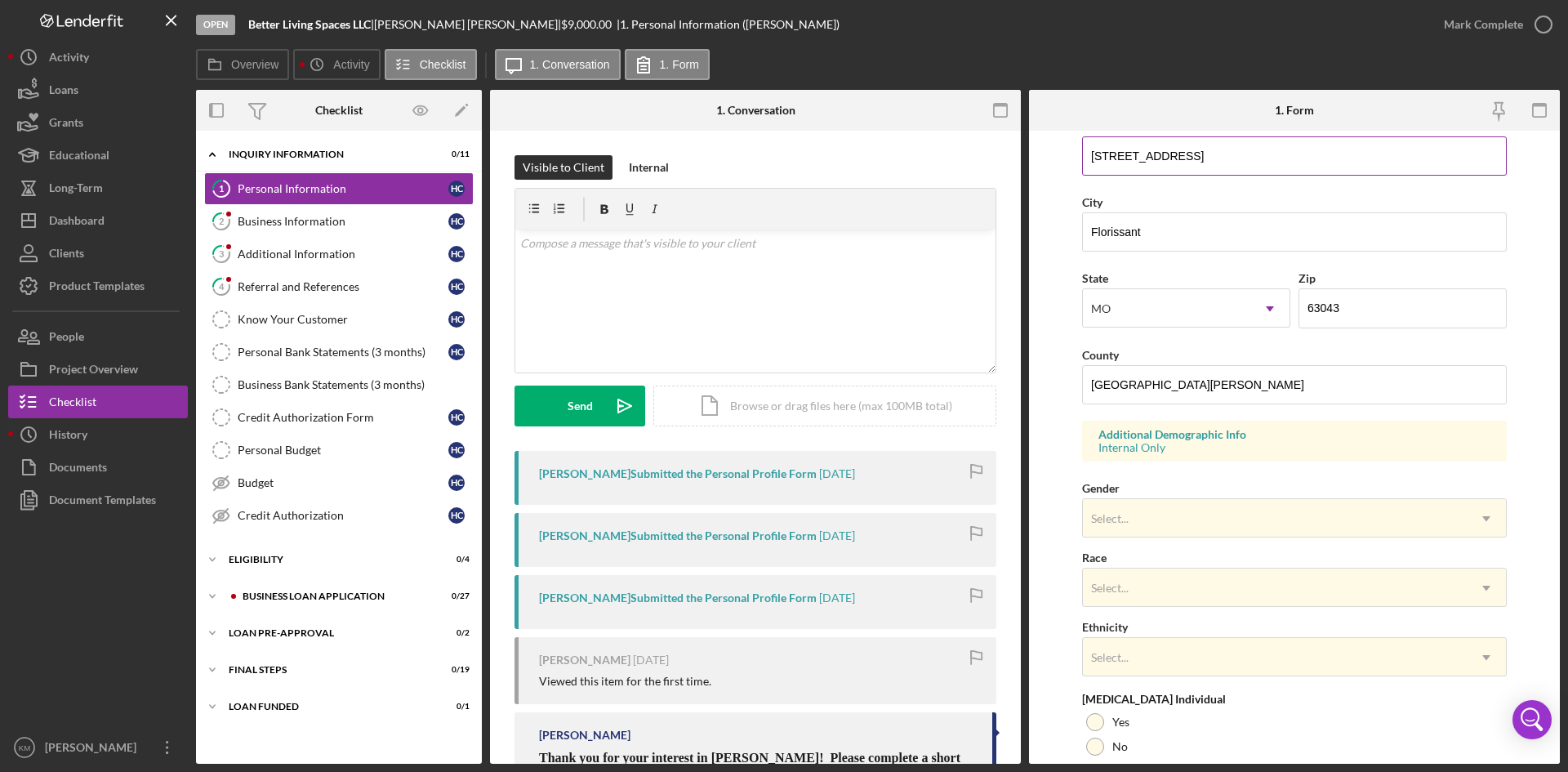
scroll to position [458, 0]
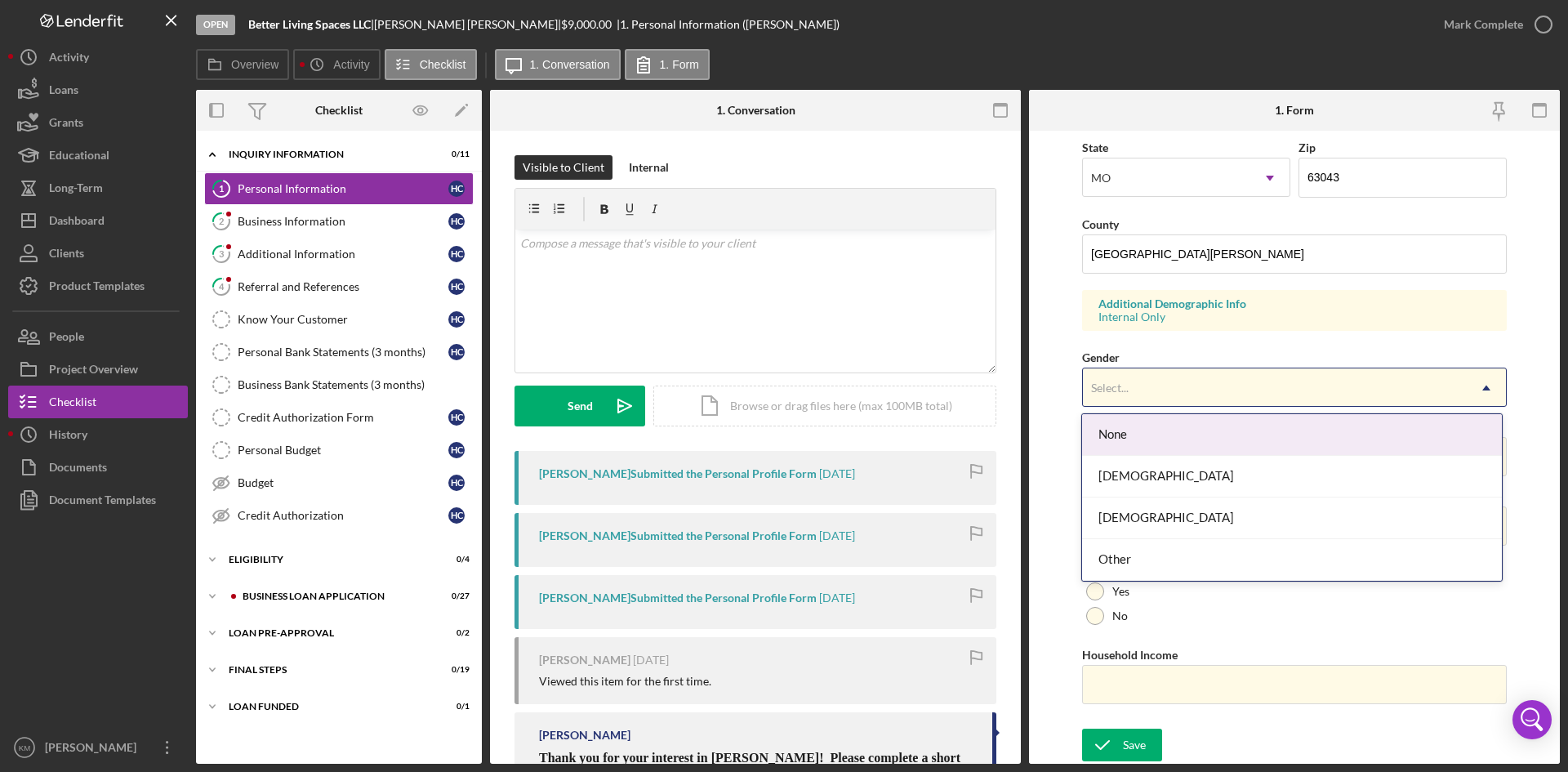
click at [1481, 390] on icon "Icon/Dropdown Arrow" at bounding box center [1486, 388] width 39 height 39
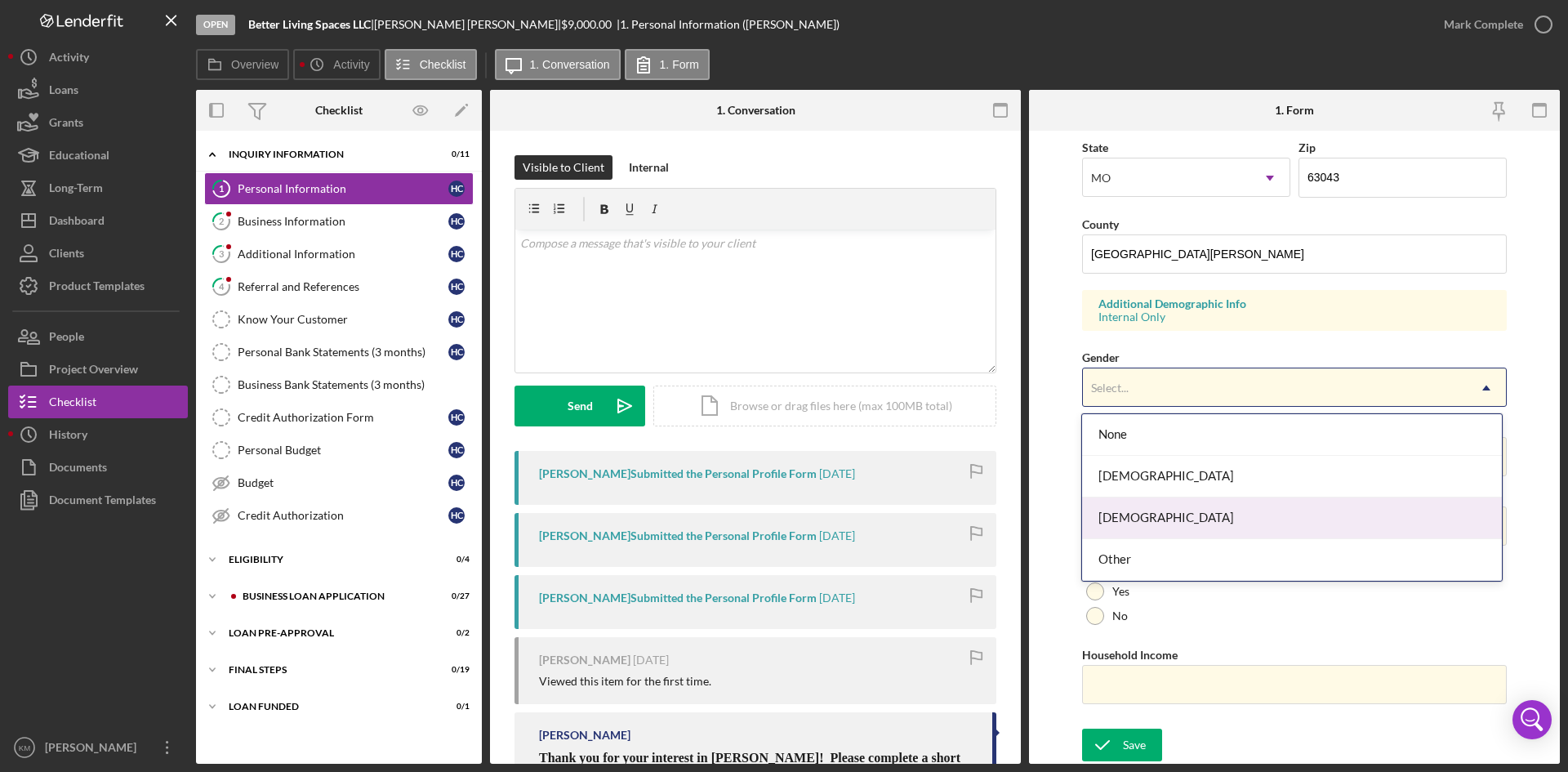
click at [1298, 515] on div "Male" at bounding box center [1292, 518] width 419 height 42
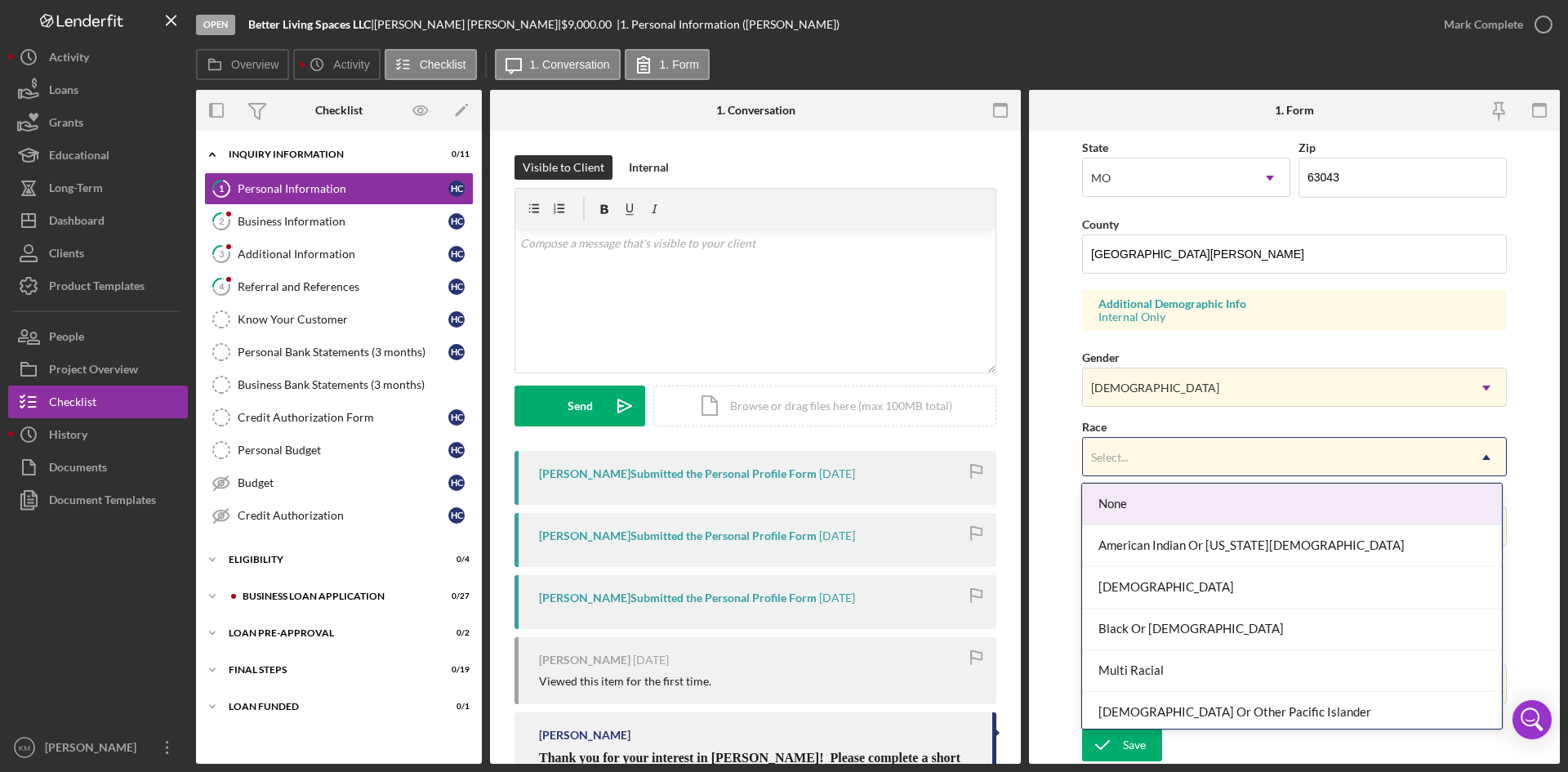
click at [1486, 450] on icon "Icon/Dropdown Arrow" at bounding box center [1486, 457] width 39 height 39
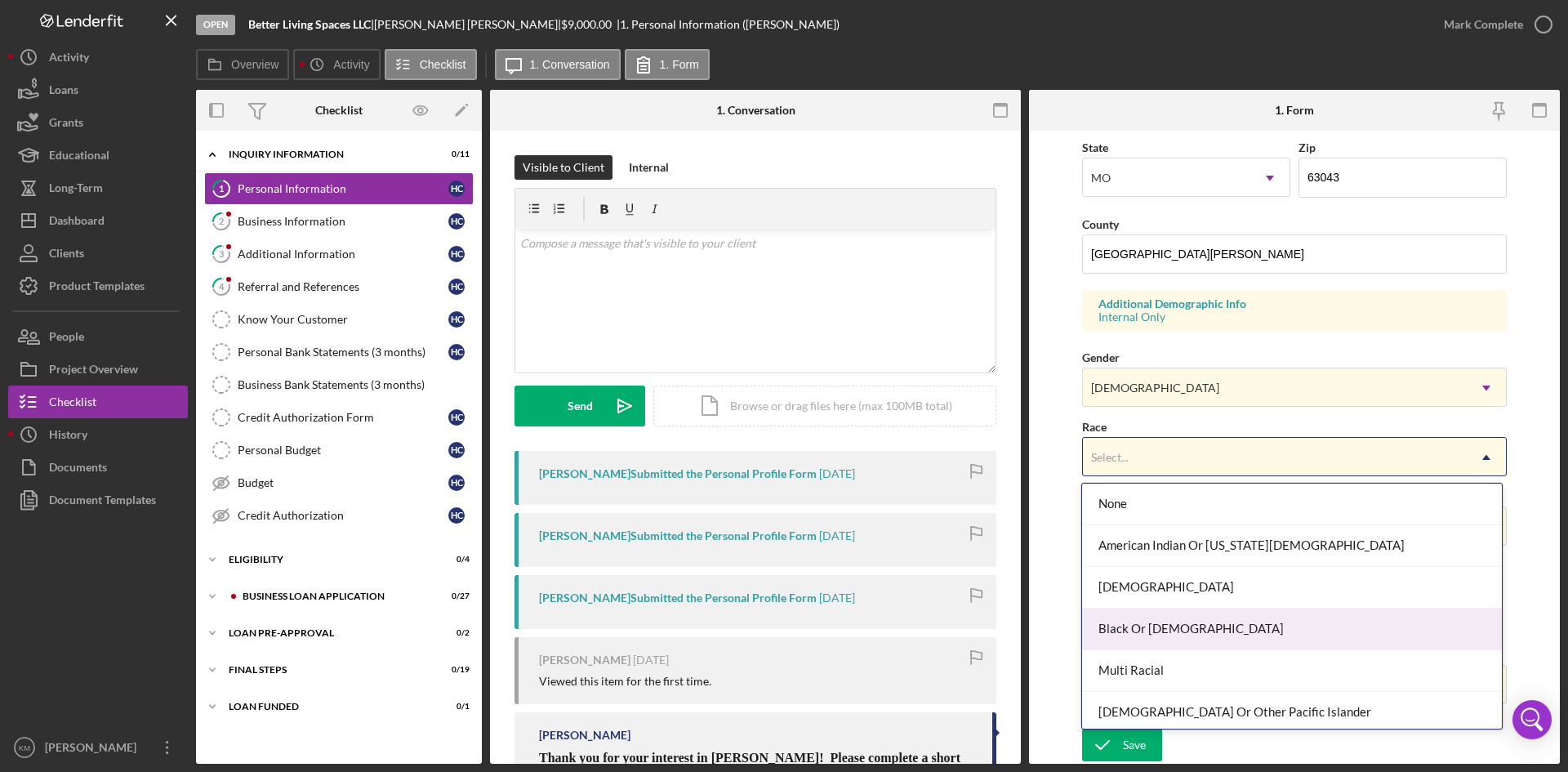
click at [1226, 628] on div "Black Or African American" at bounding box center [1292, 629] width 419 height 42
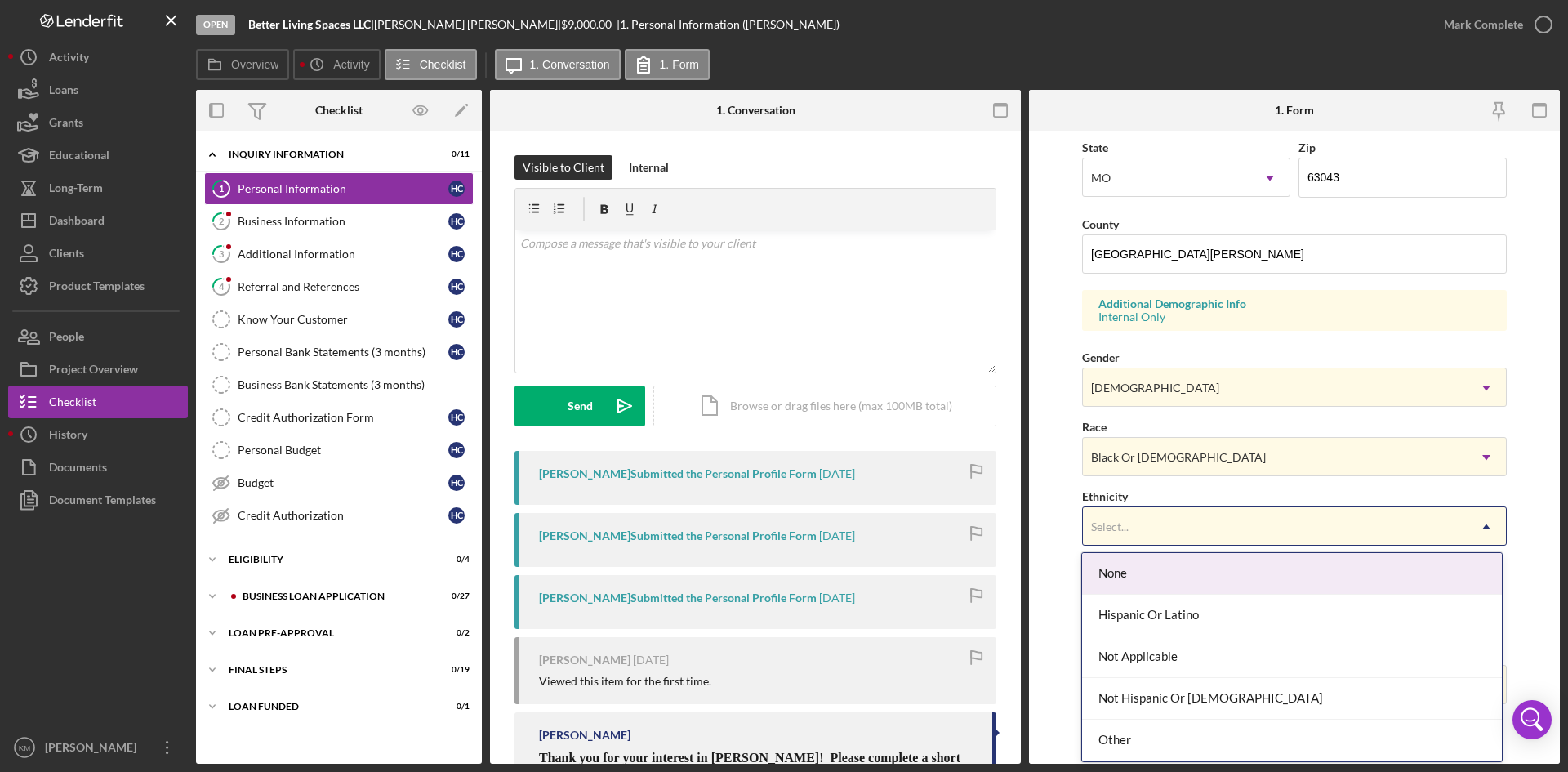
click at [1480, 527] on icon "Icon/Dropdown Arrow" at bounding box center [1486, 526] width 39 height 39
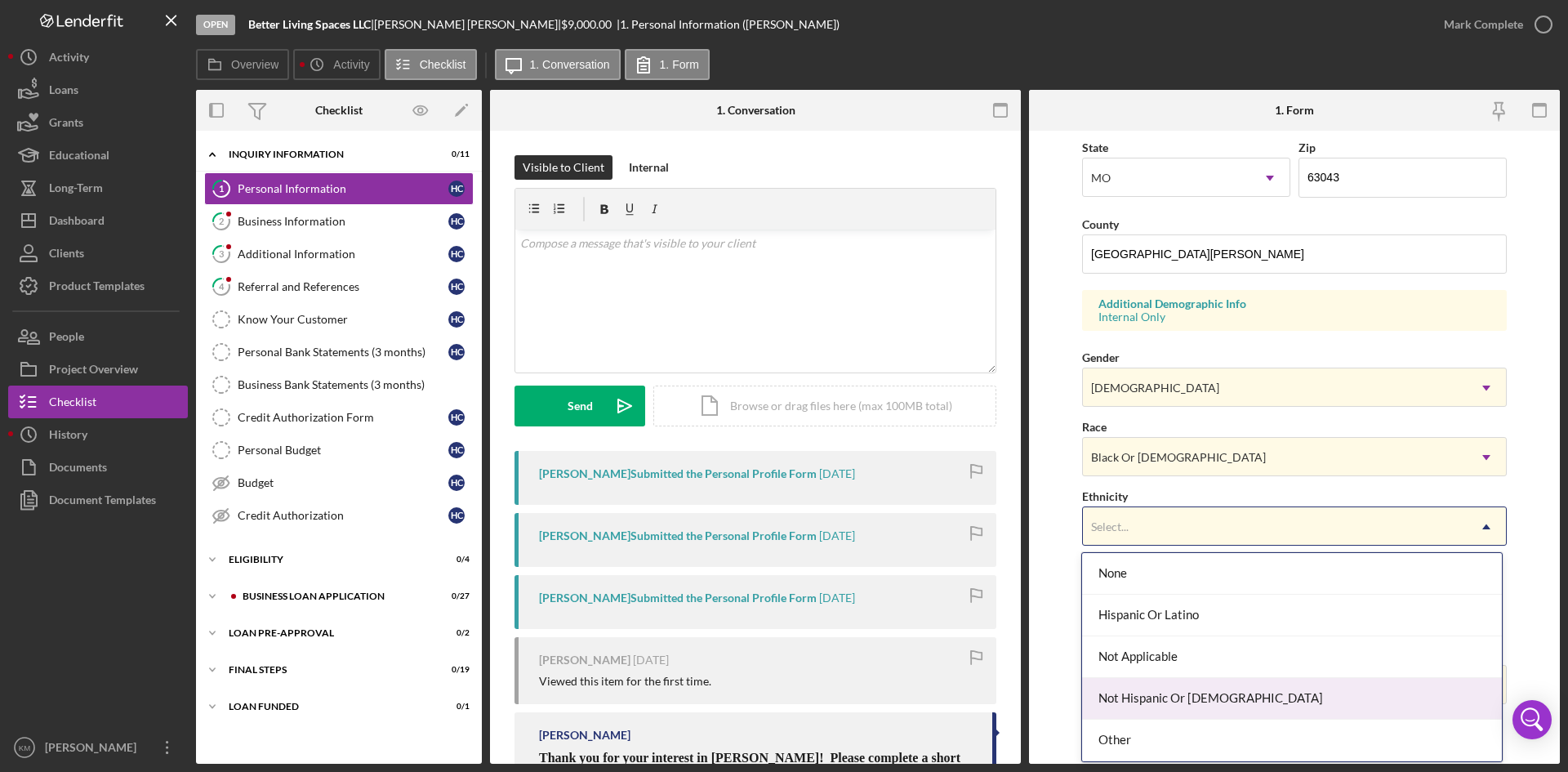
click at [1206, 700] on div "Not Hispanic Or Latino" at bounding box center [1292, 698] width 419 height 42
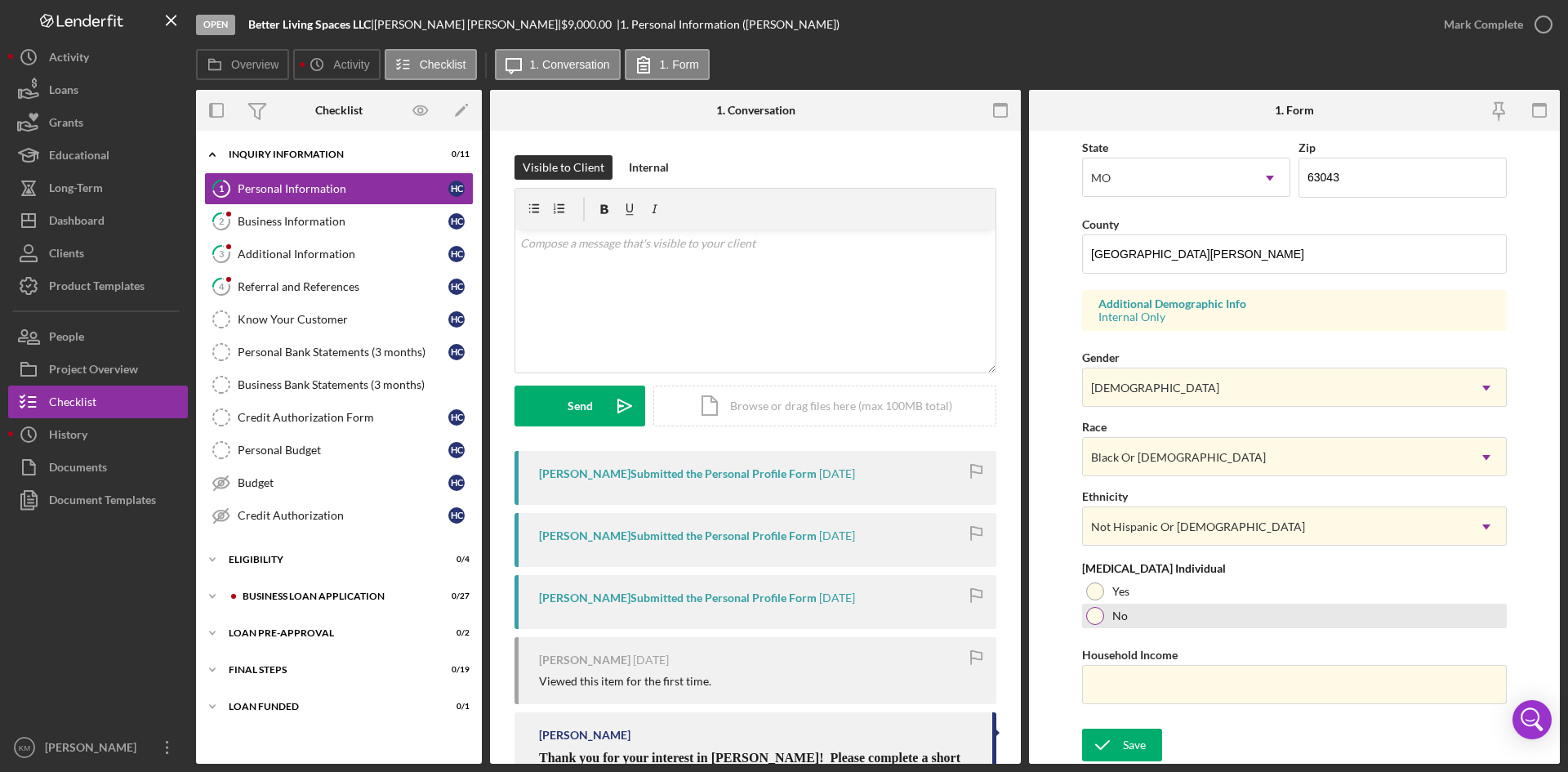
click at [1087, 617] on div at bounding box center [1095, 616] width 18 height 18
click at [1136, 747] on div "Save" at bounding box center [1134, 745] width 23 height 33
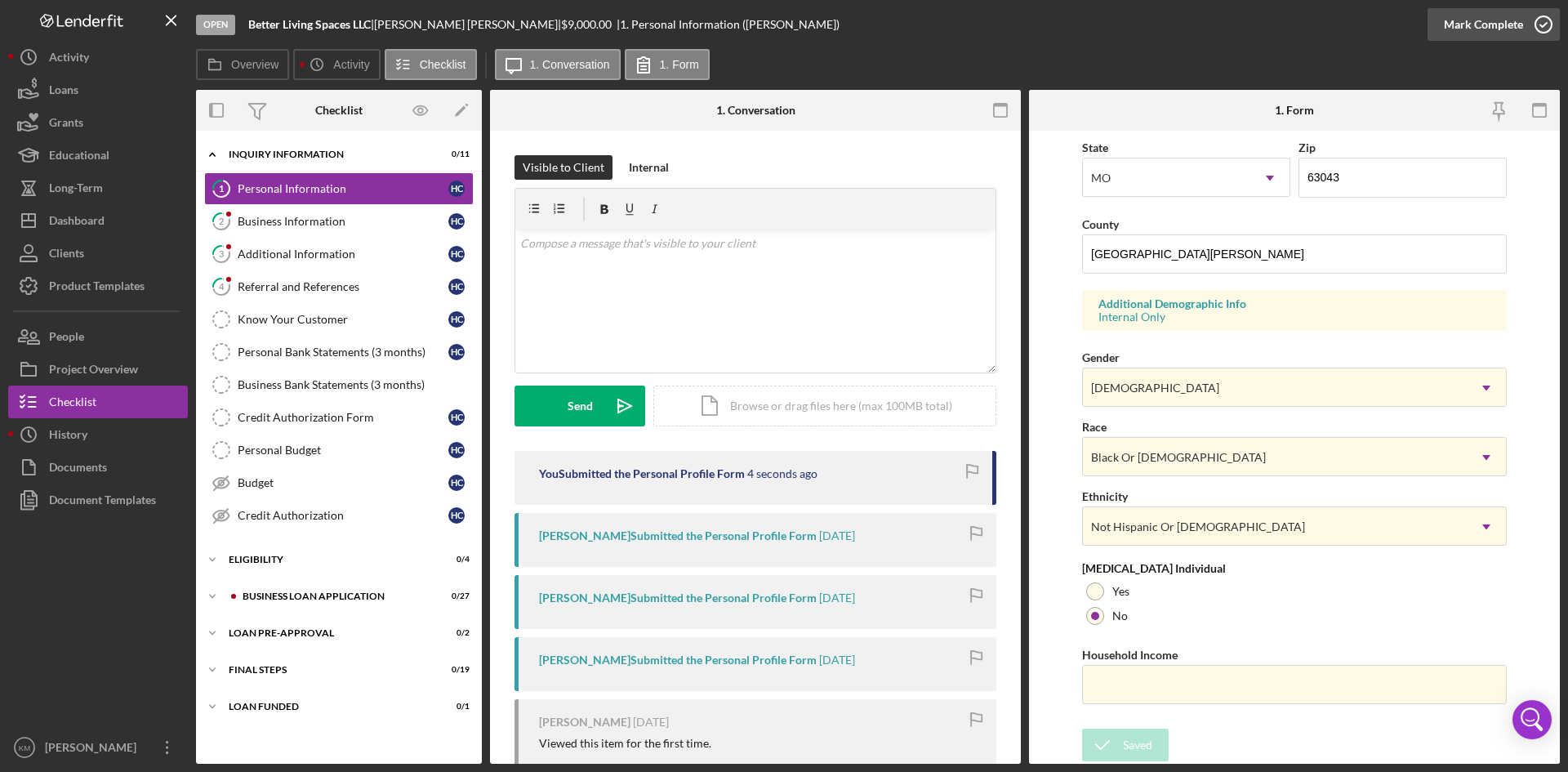
click at [1539, 29] on icon "button" at bounding box center [1543, 25] width 41 height 41
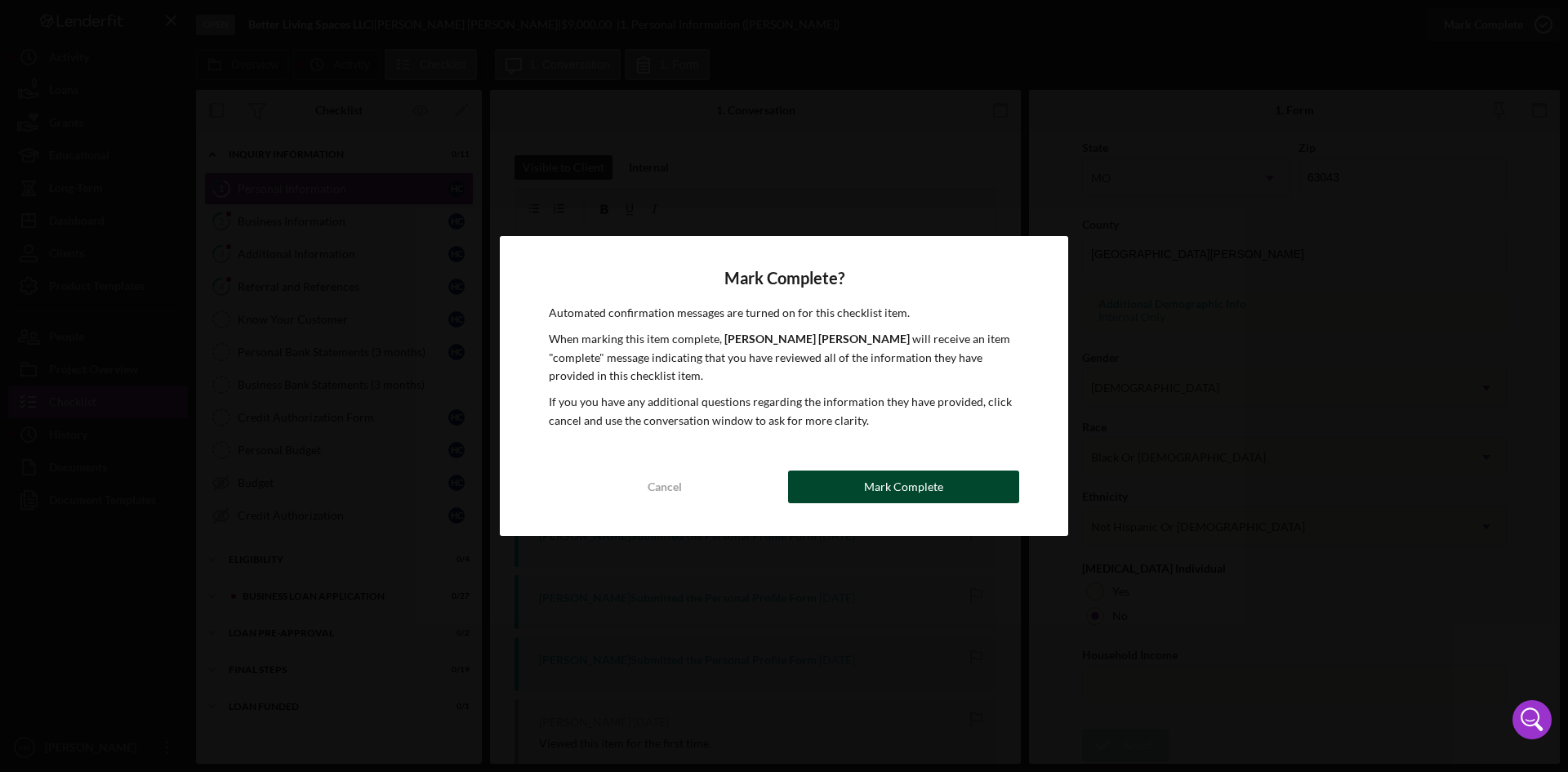
click at [920, 487] on div "Mark Complete" at bounding box center [904, 486] width 80 height 33
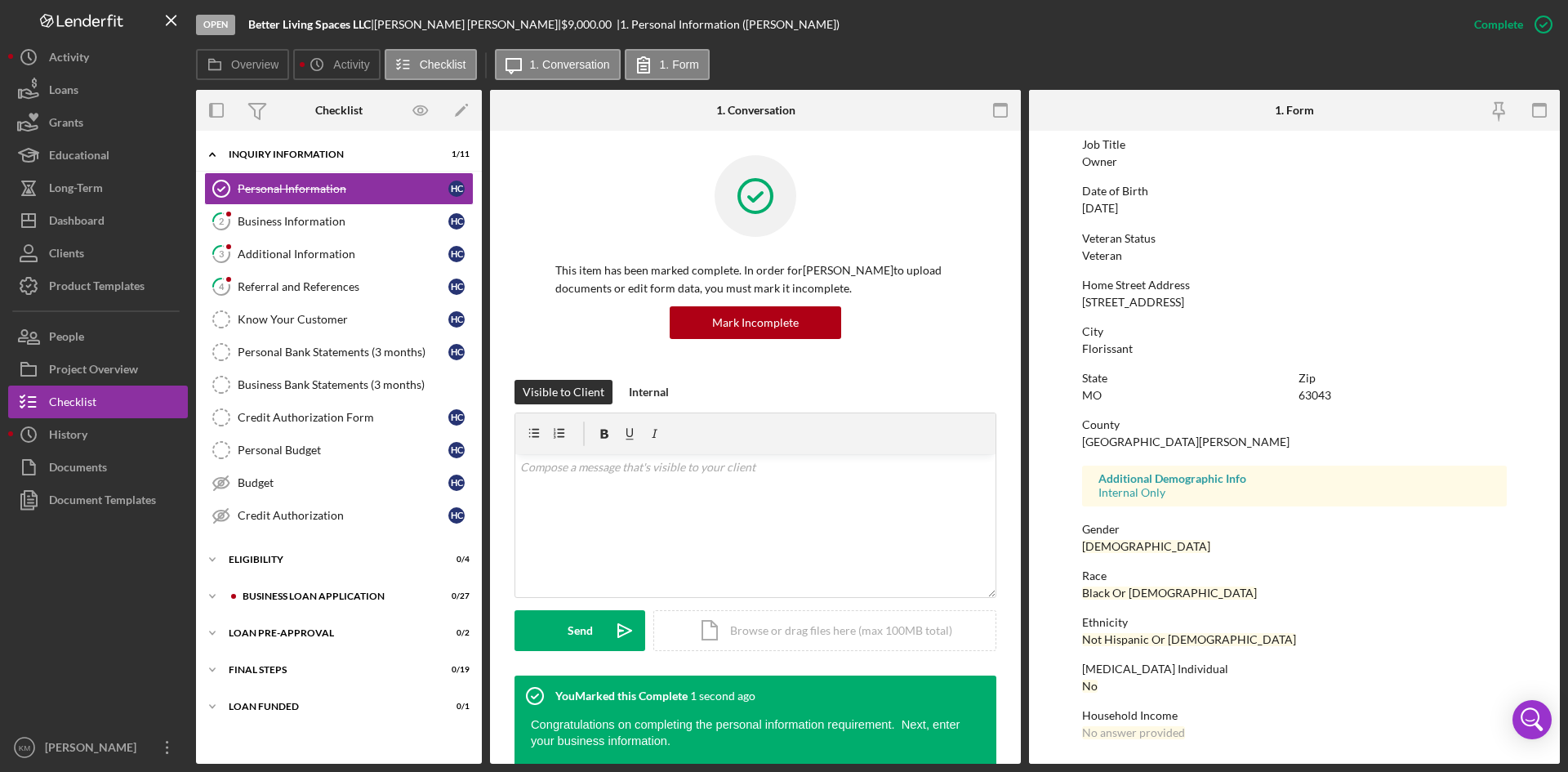
scroll to position [129, 0]
click at [301, 287] on div "Referral and References" at bounding box center [343, 286] width 210 height 13
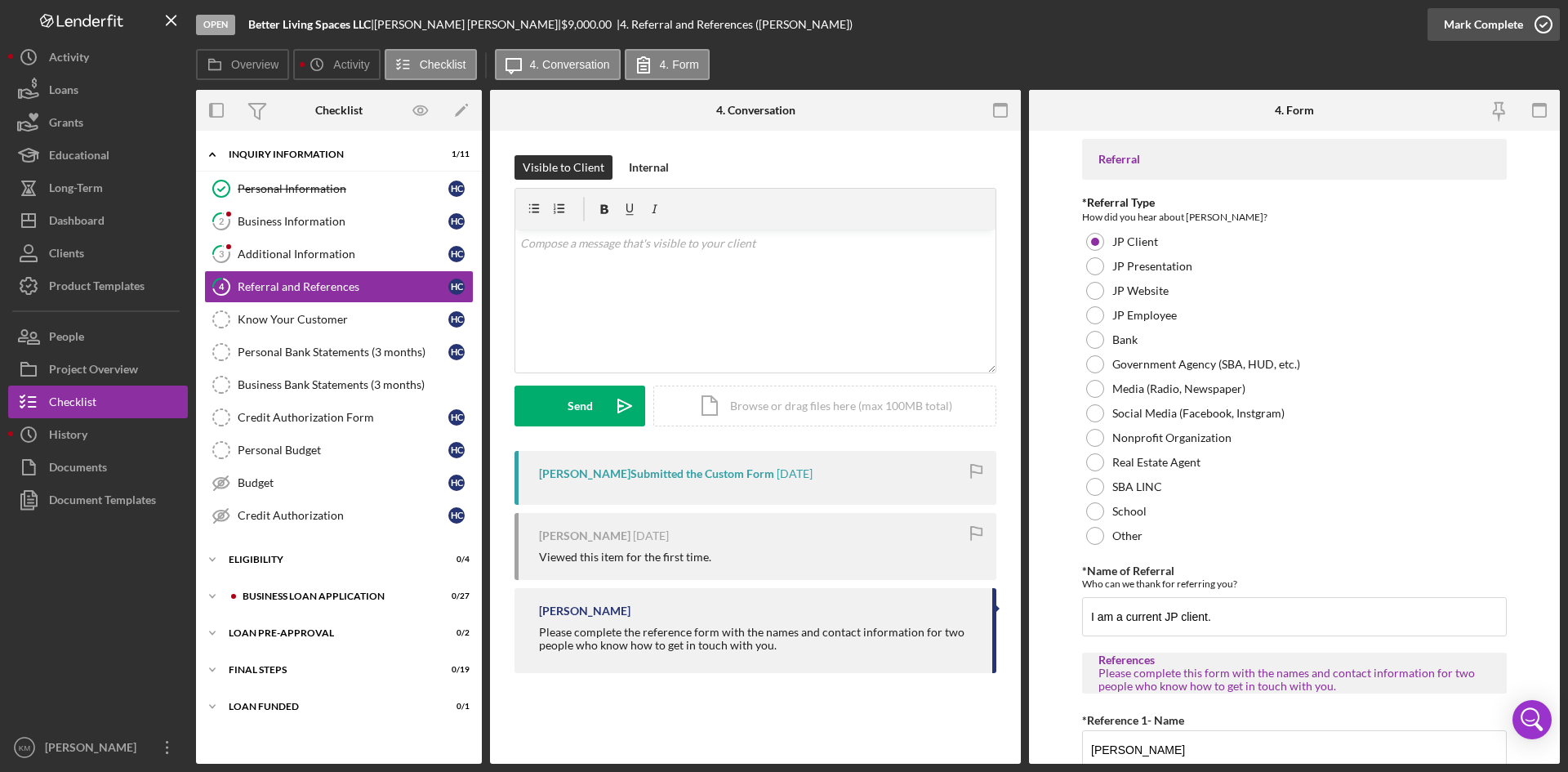
click at [1542, 25] on icon "button" at bounding box center [1543, 25] width 41 height 41
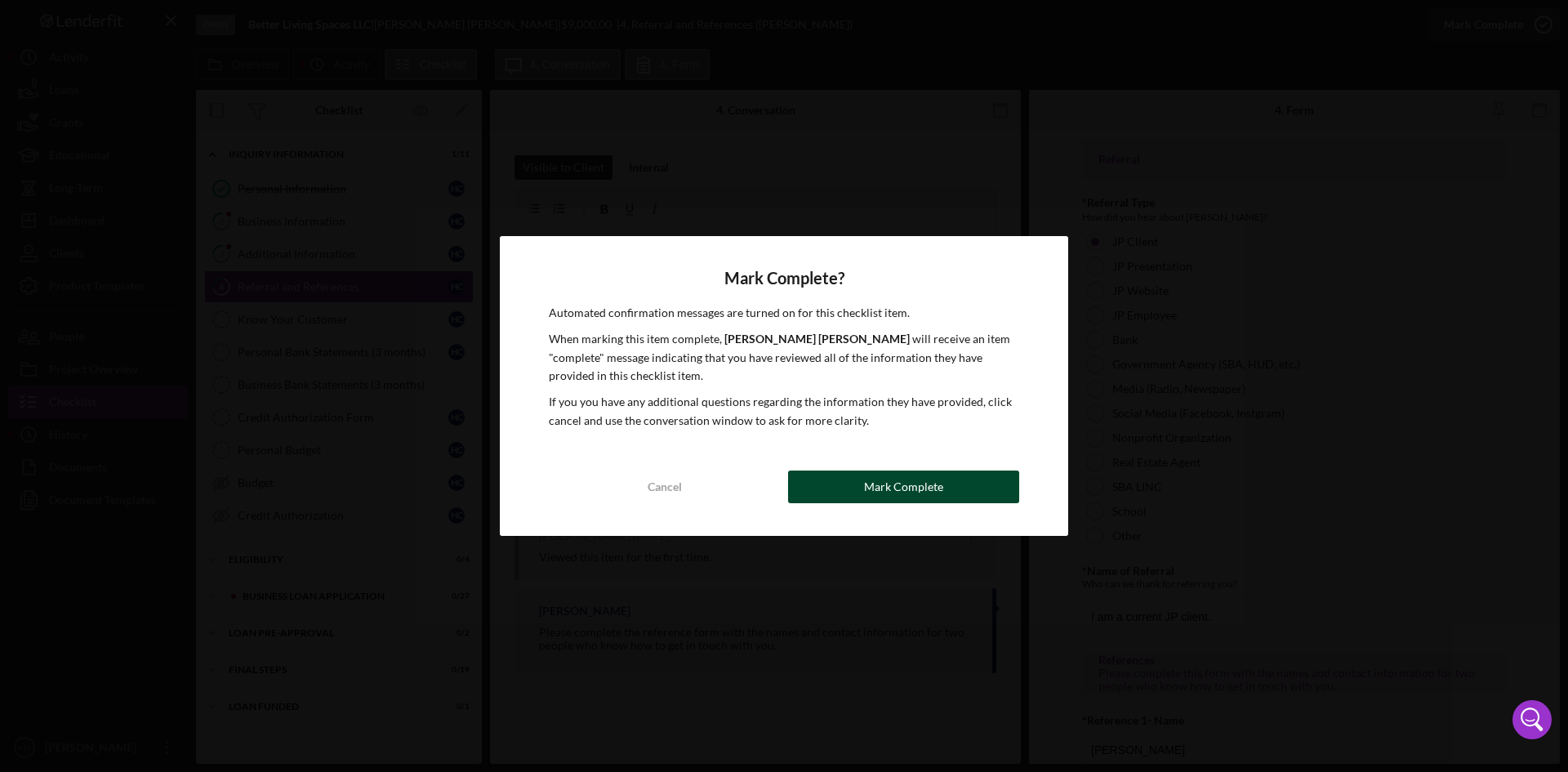
click at [908, 484] on div "Mark Complete" at bounding box center [904, 486] width 80 height 33
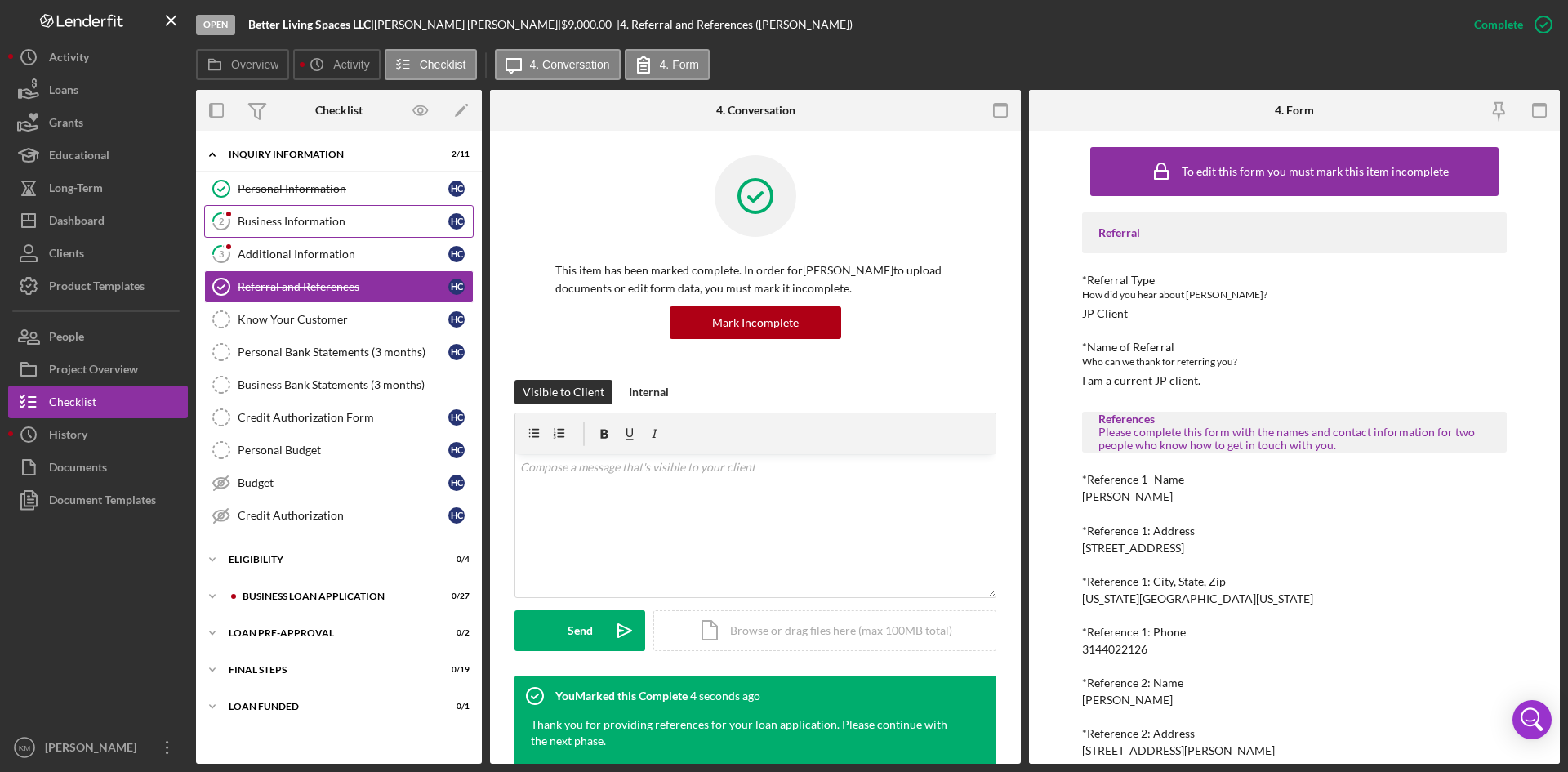
click at [318, 223] on div "Business Information" at bounding box center [343, 221] width 210 height 13
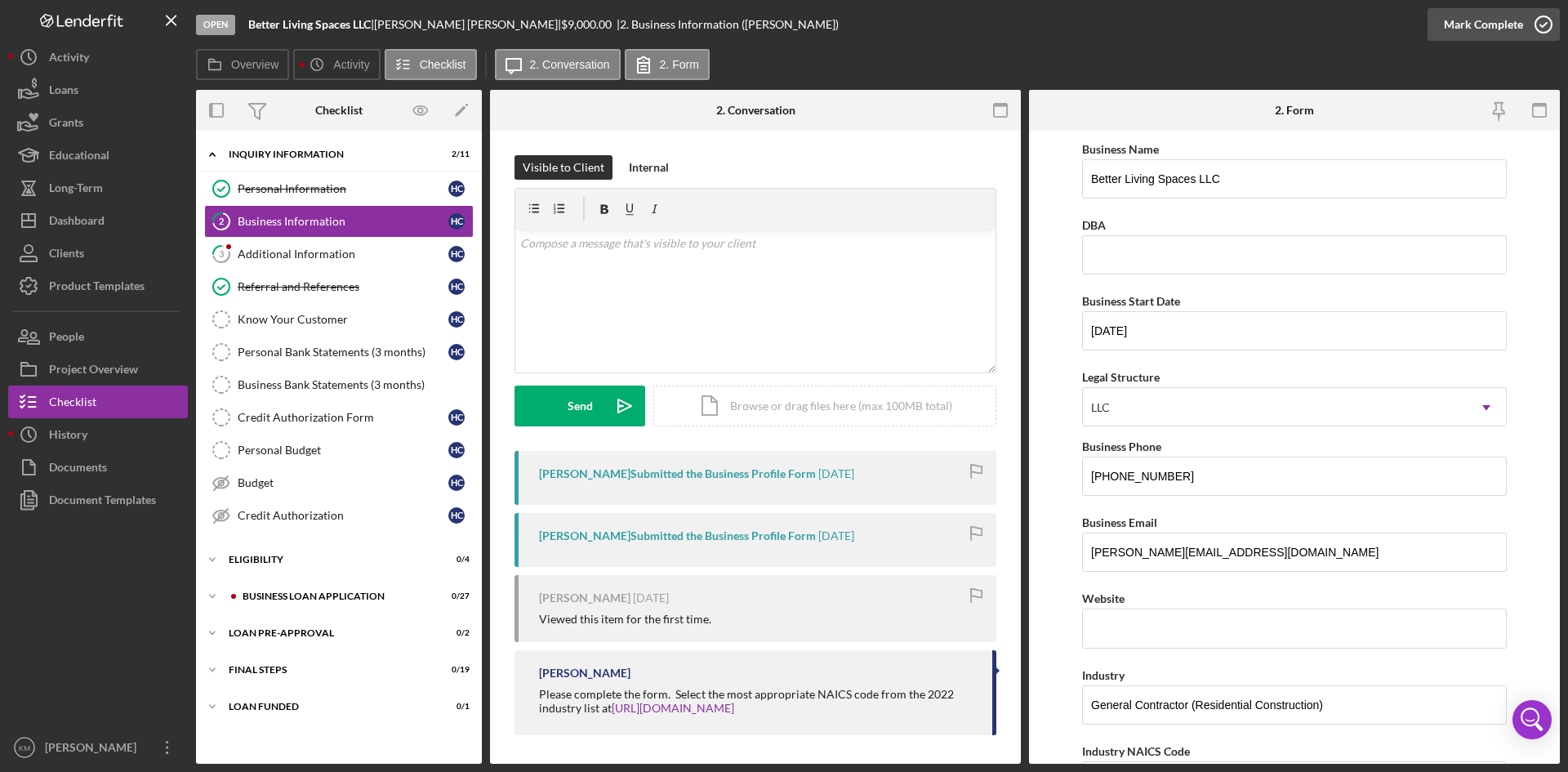
click at [1539, 30] on icon "button" at bounding box center [1543, 25] width 41 height 41
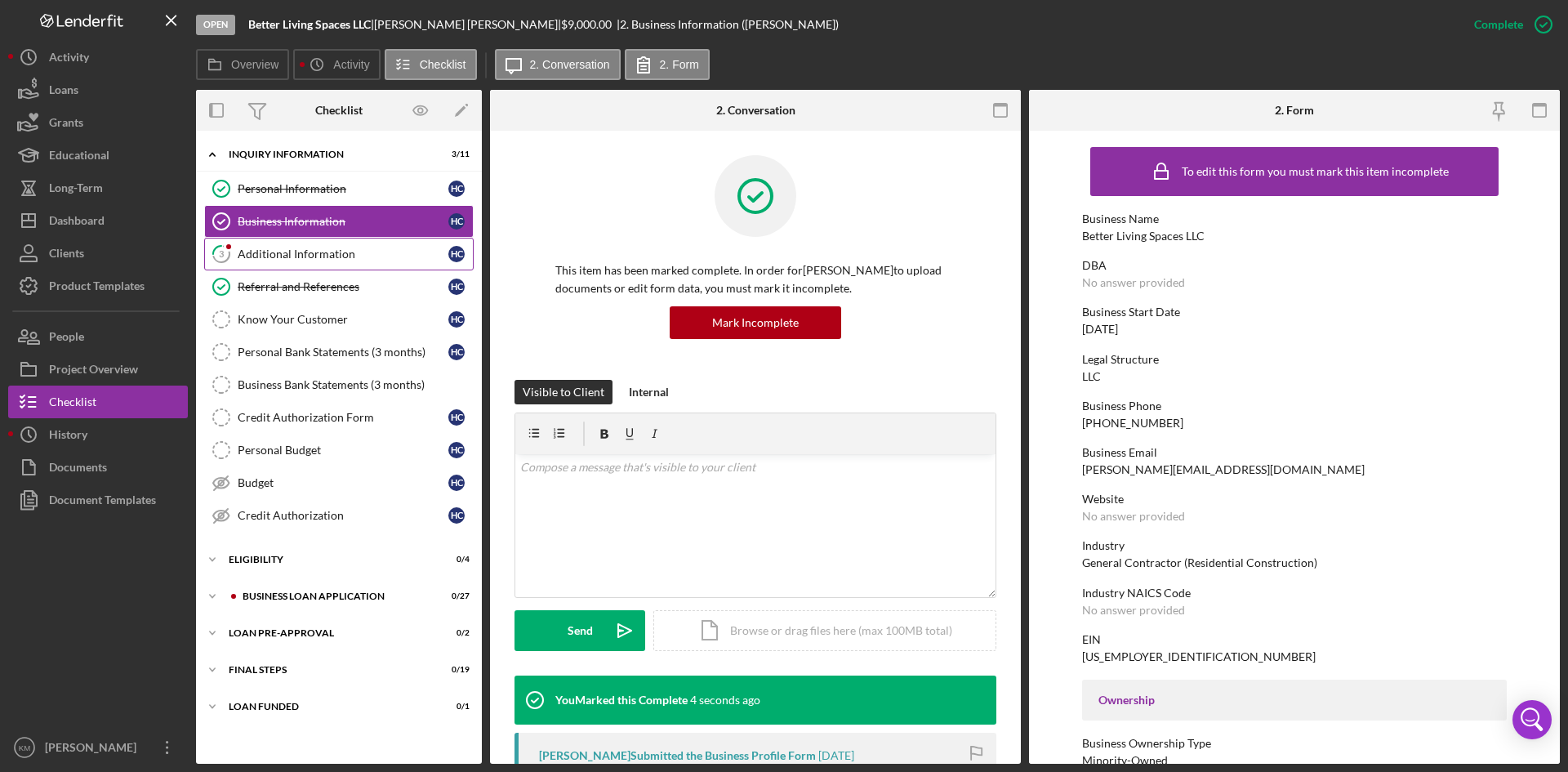
click at [321, 254] on div "Additional Information" at bounding box center [343, 254] width 210 height 13
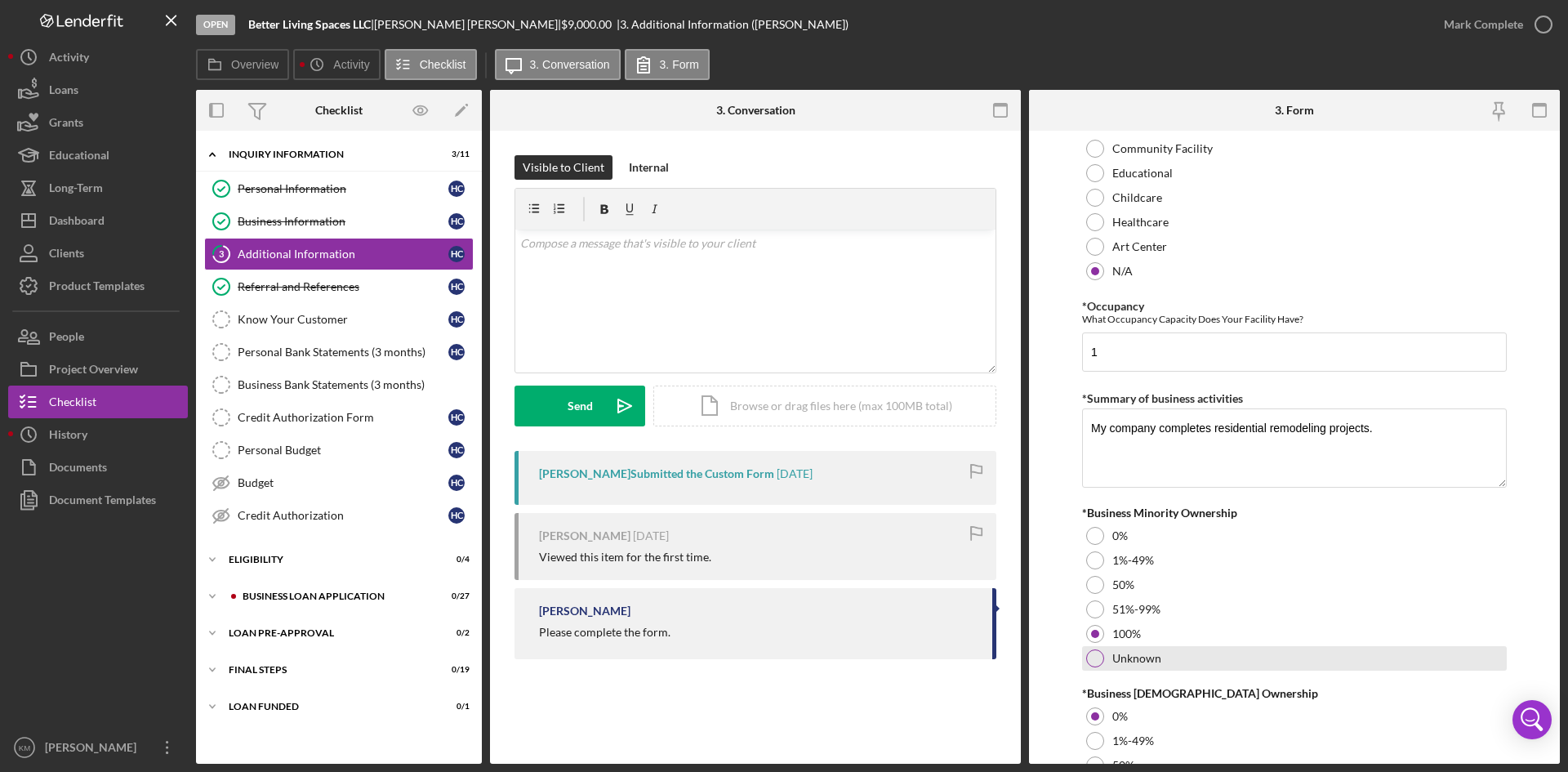
scroll to position [1780, 0]
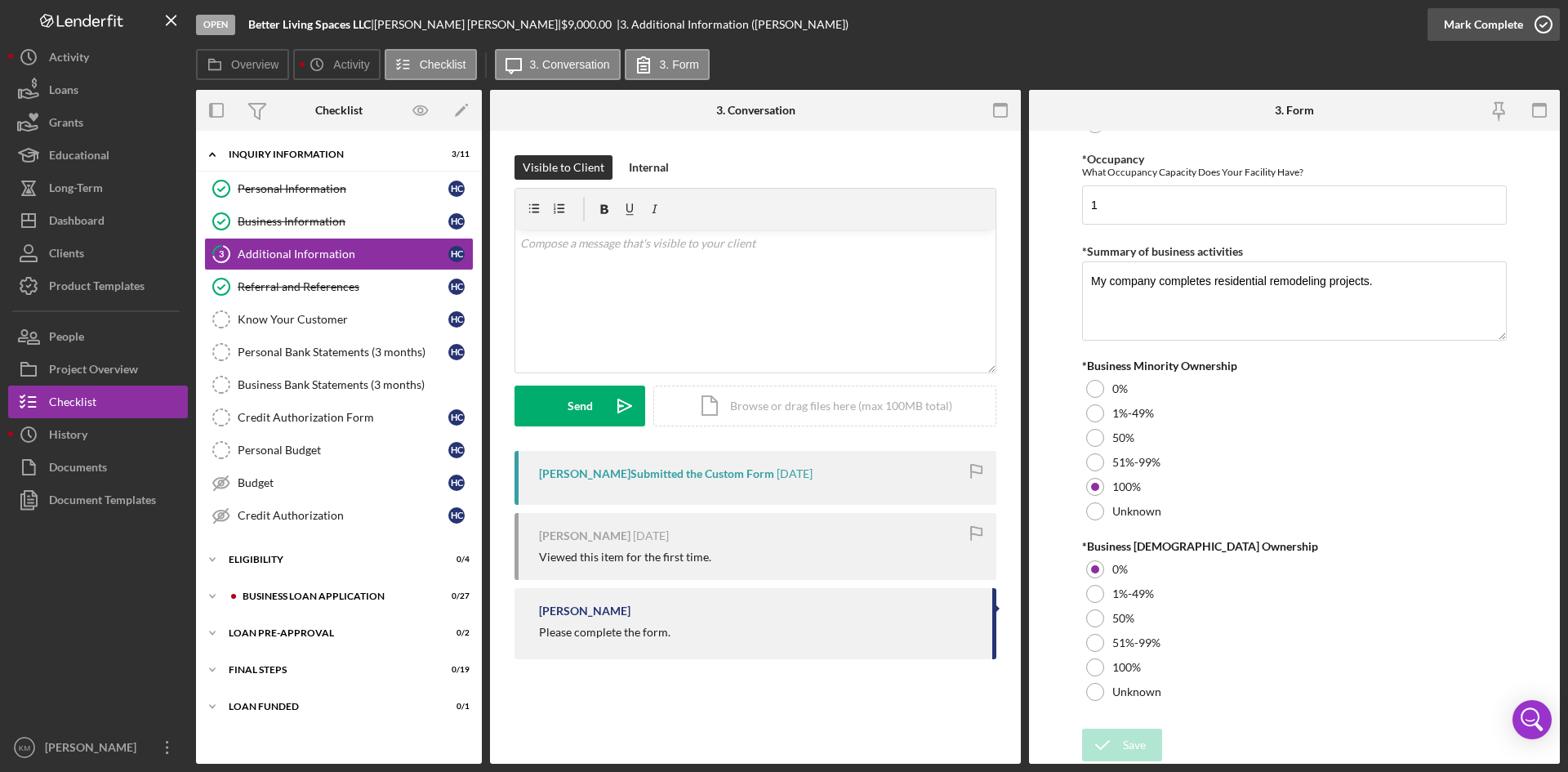
click at [1533, 25] on icon "button" at bounding box center [1543, 25] width 41 height 41
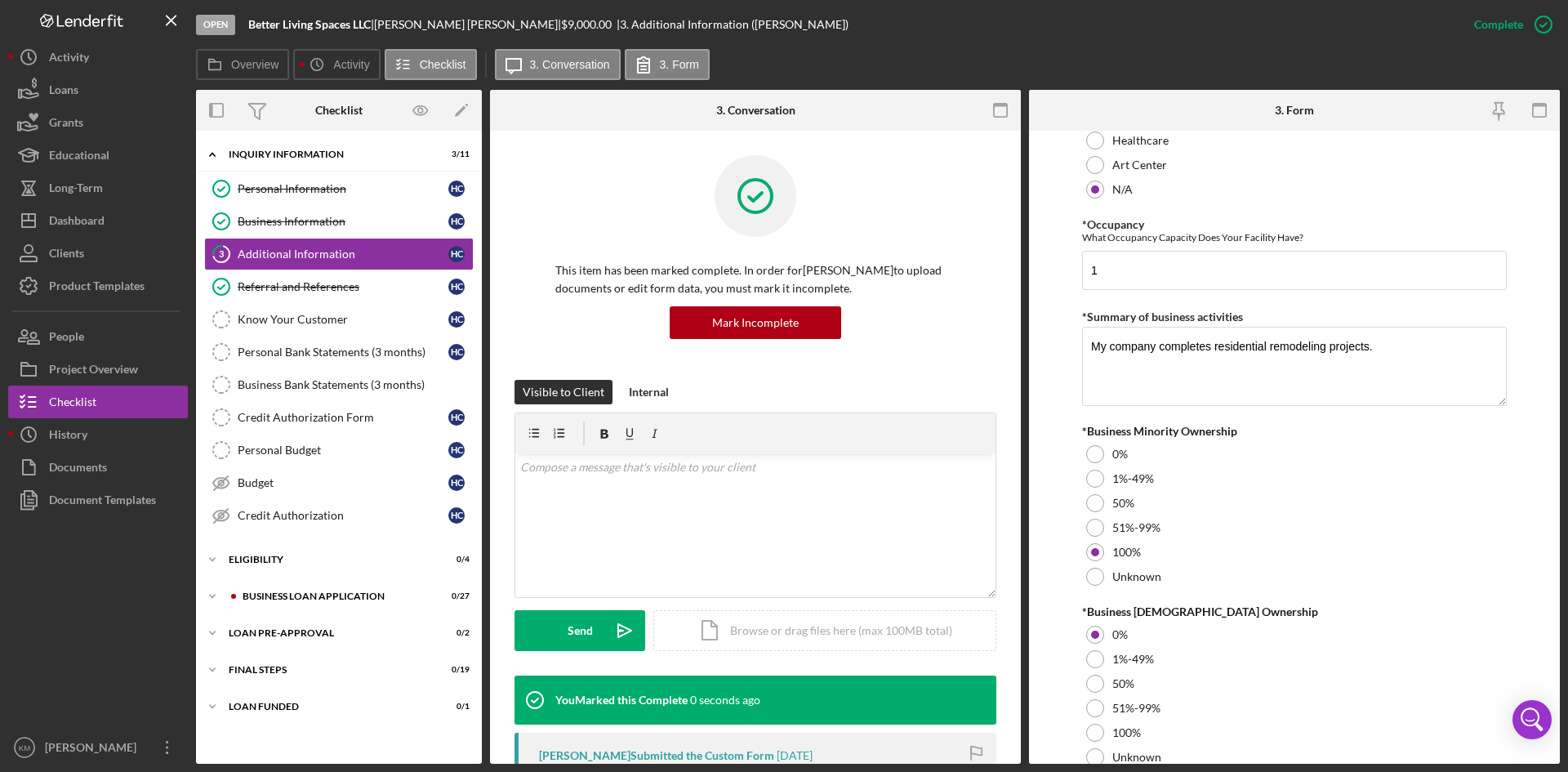
scroll to position [1845, 0]
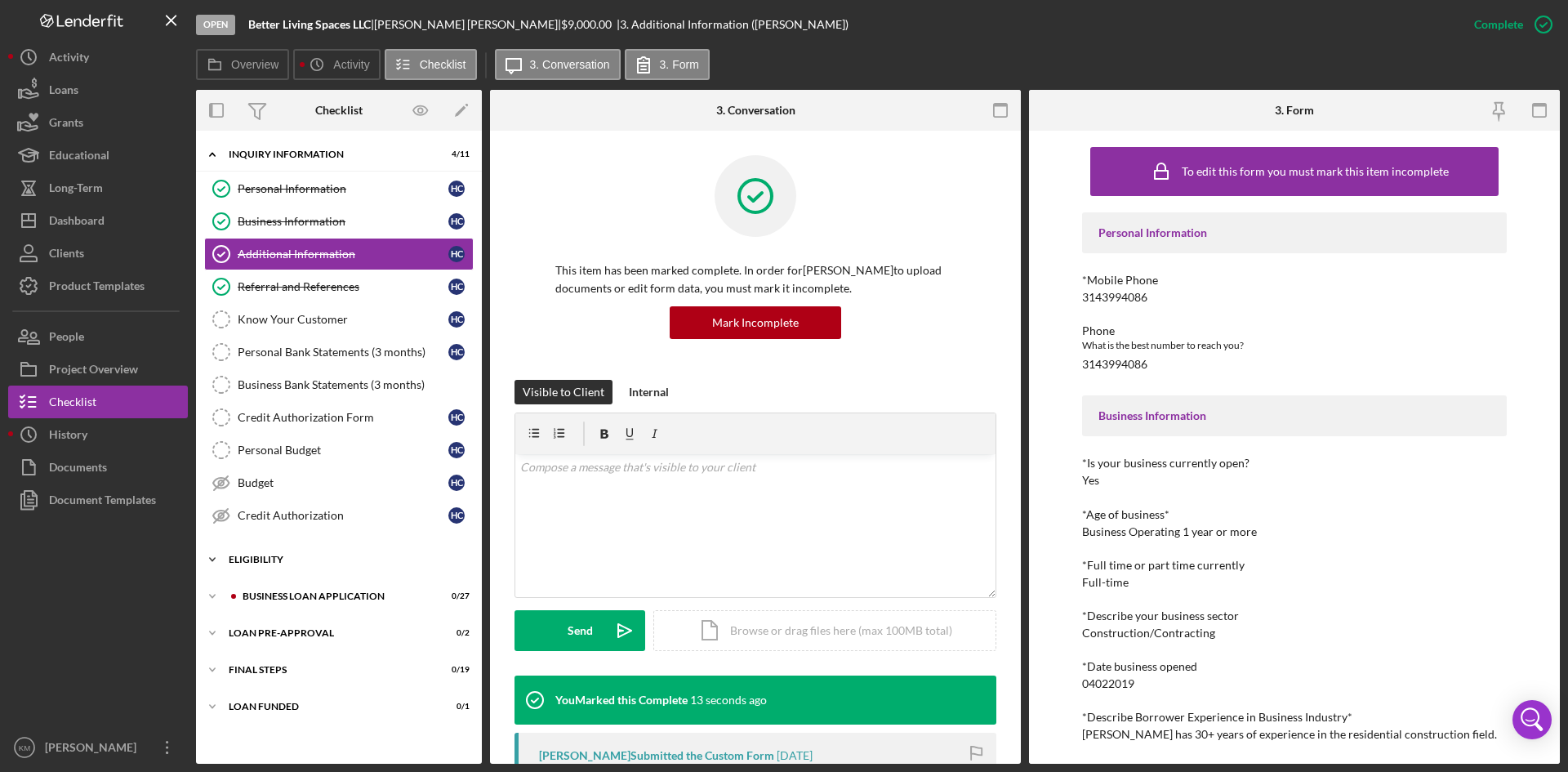
click at [210, 563] on icon "Icon/Expander" at bounding box center [212, 559] width 33 height 33
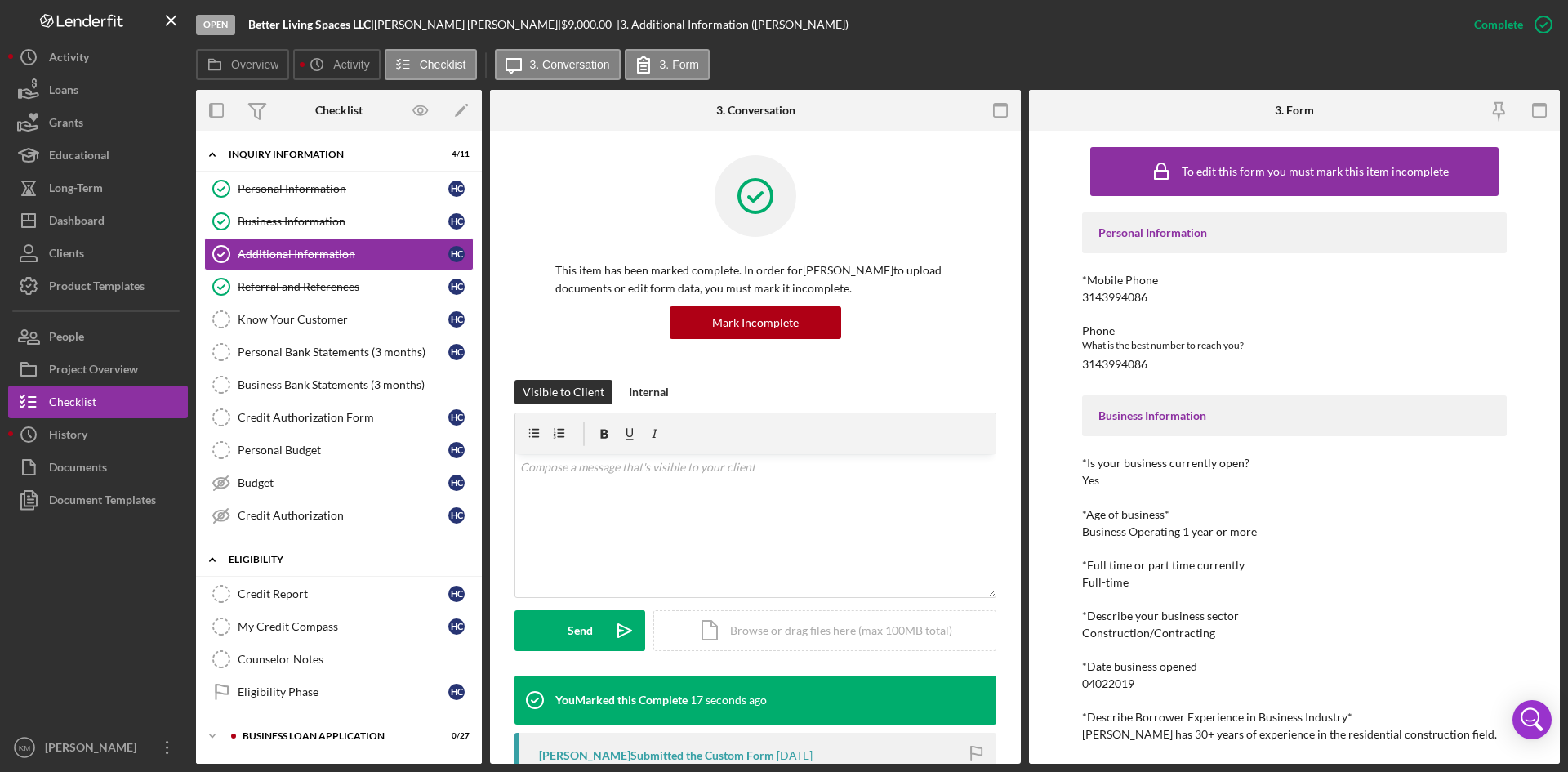
click at [208, 560] on icon "Icon/Expander" at bounding box center [212, 559] width 33 height 33
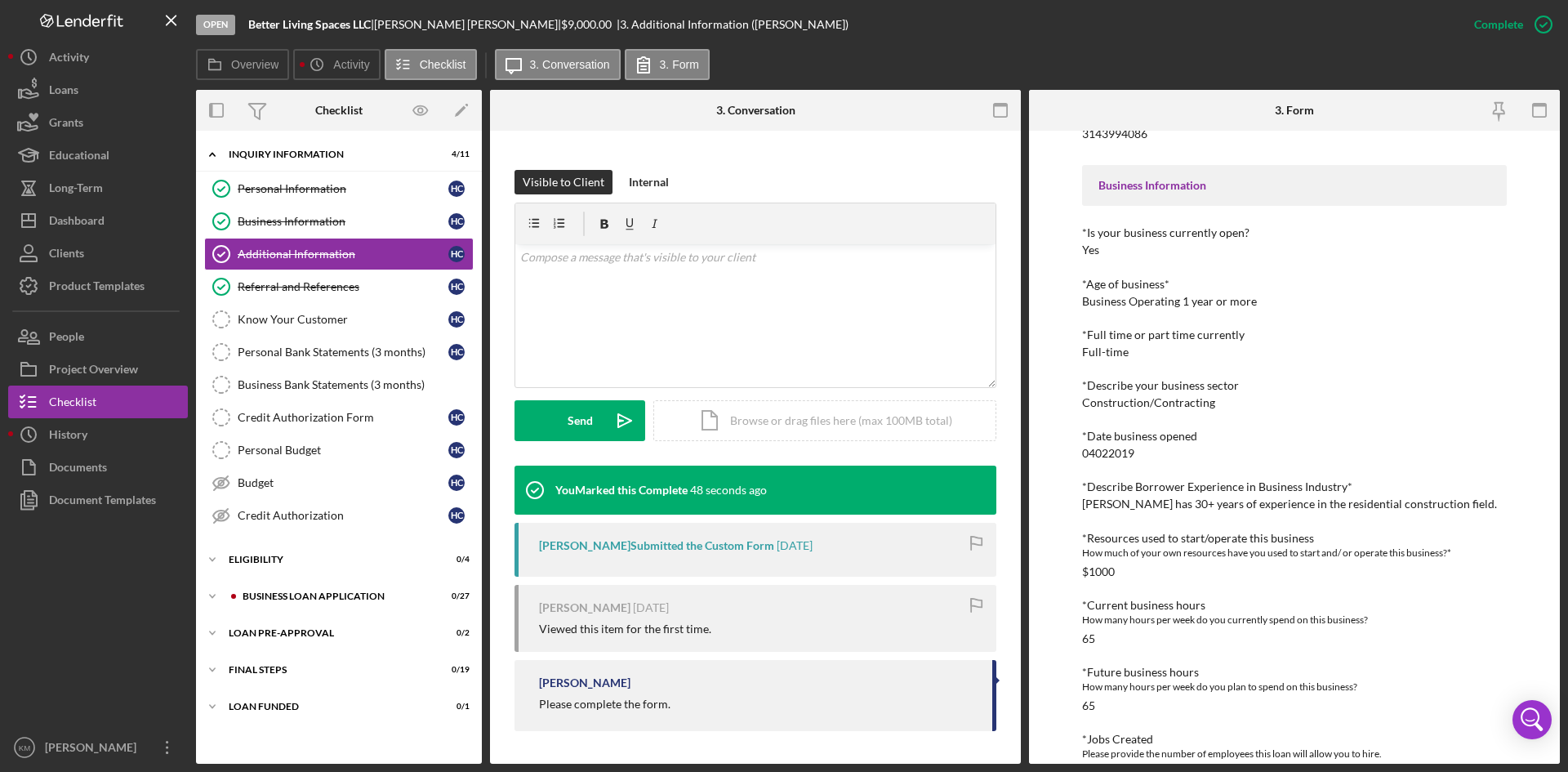
scroll to position [0, 0]
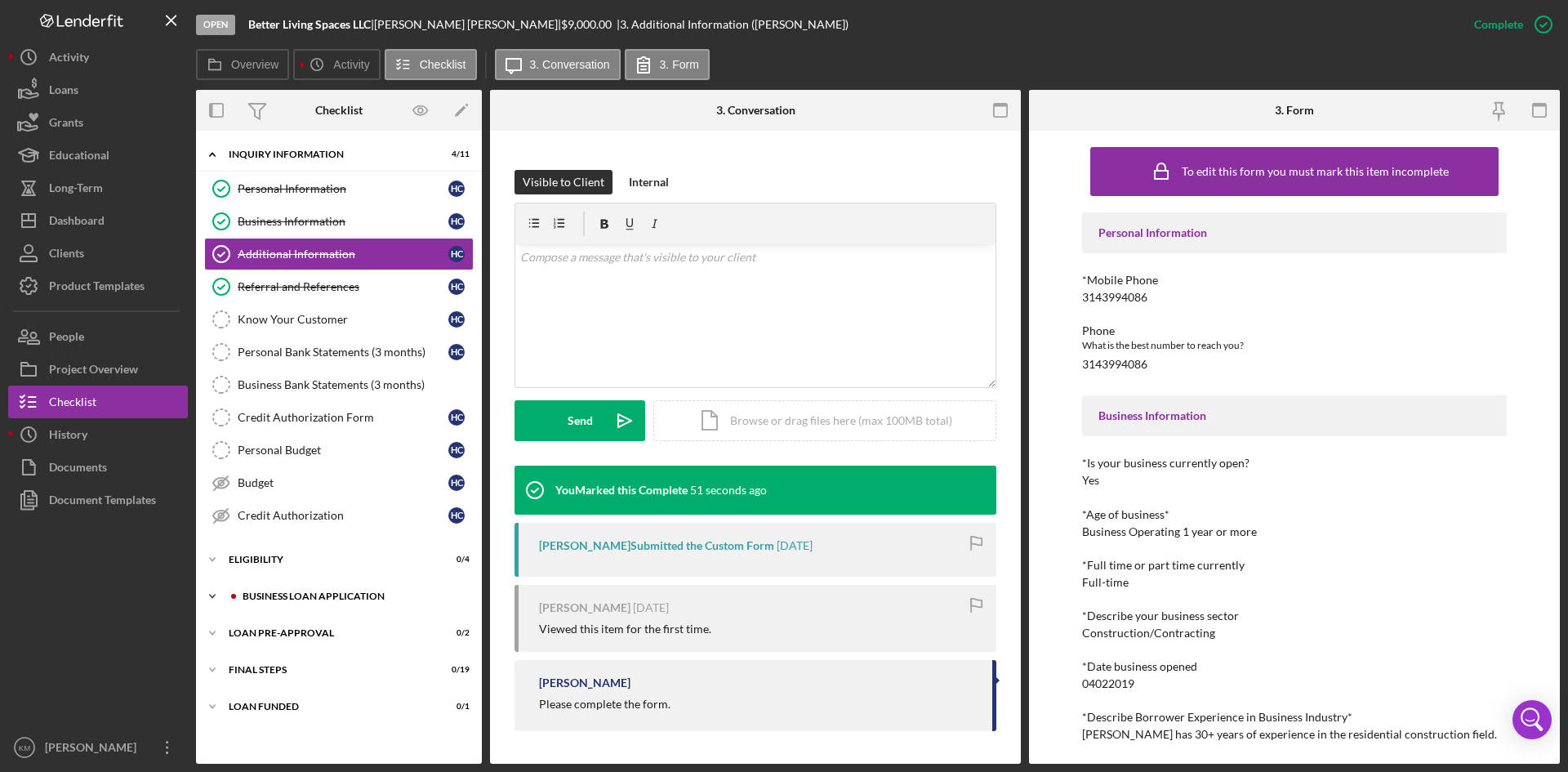
click at [216, 600] on icon "Icon/Expander" at bounding box center [212, 595] width 33 height 33
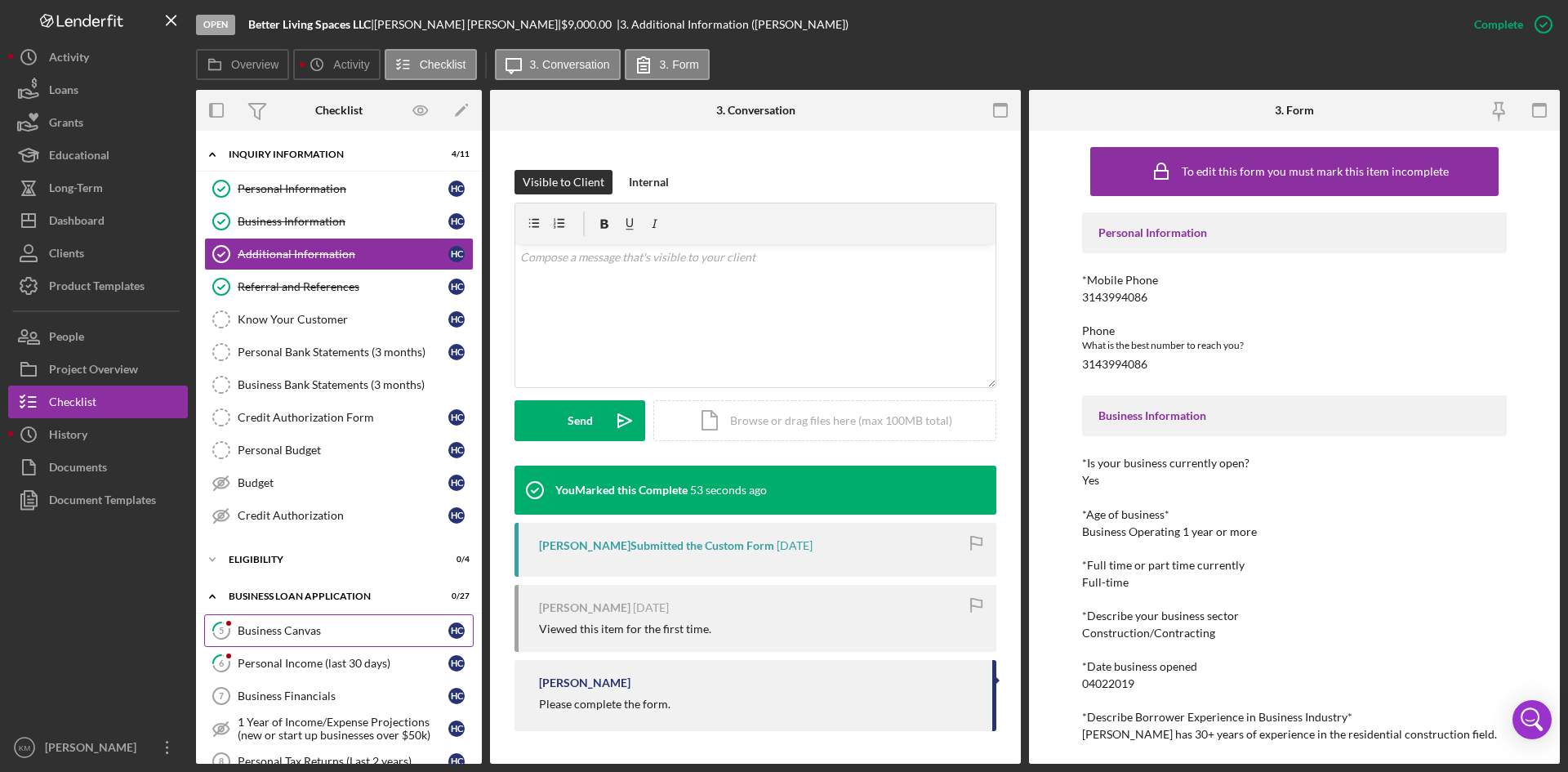
click at [296, 631] on div "Business Canvas" at bounding box center [343, 630] width 210 height 13
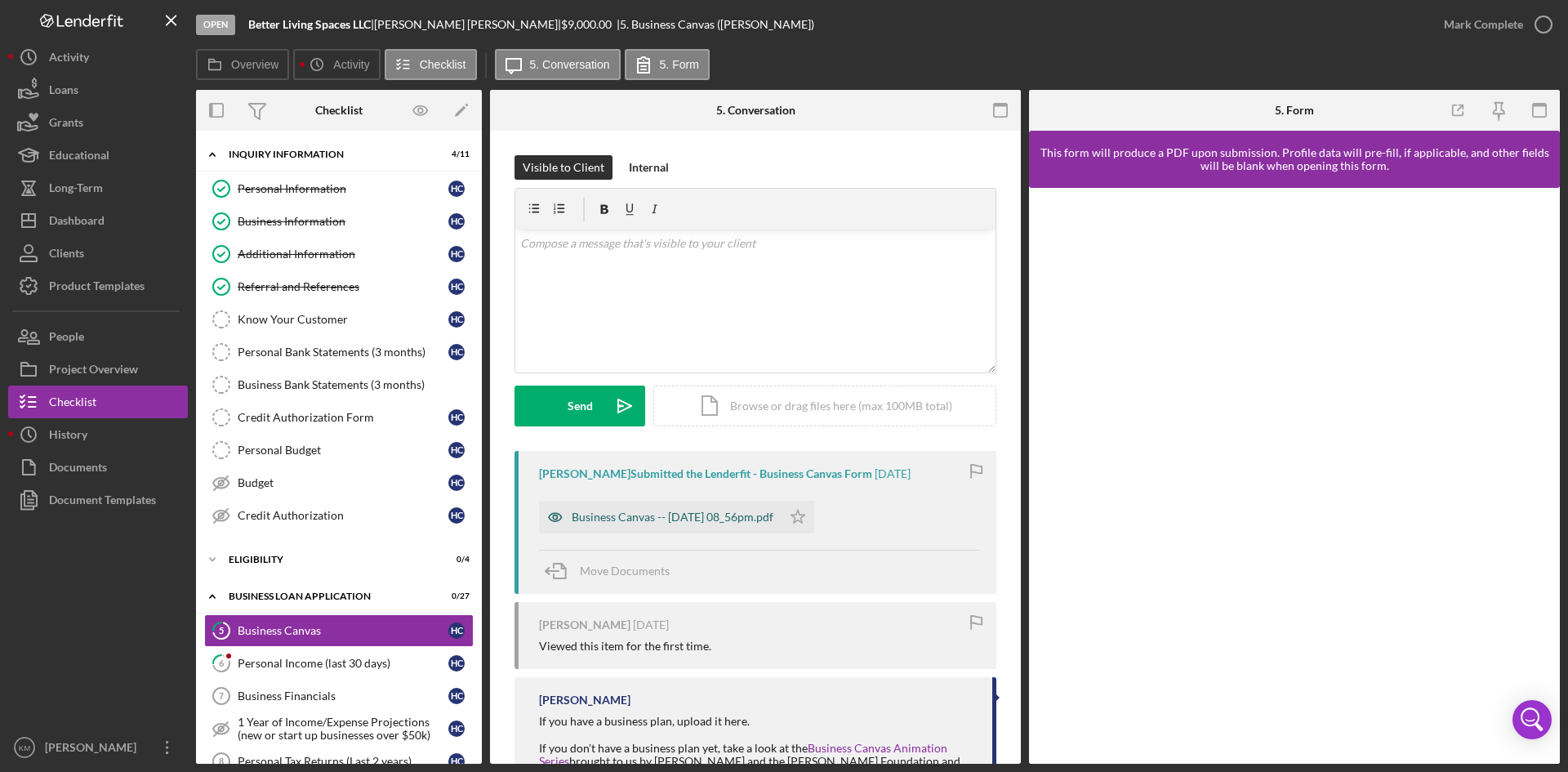
click at [620, 518] on div "Business Canvas -- 2025-08-20 08_56pm.pdf" at bounding box center [672, 517] width 201 height 13
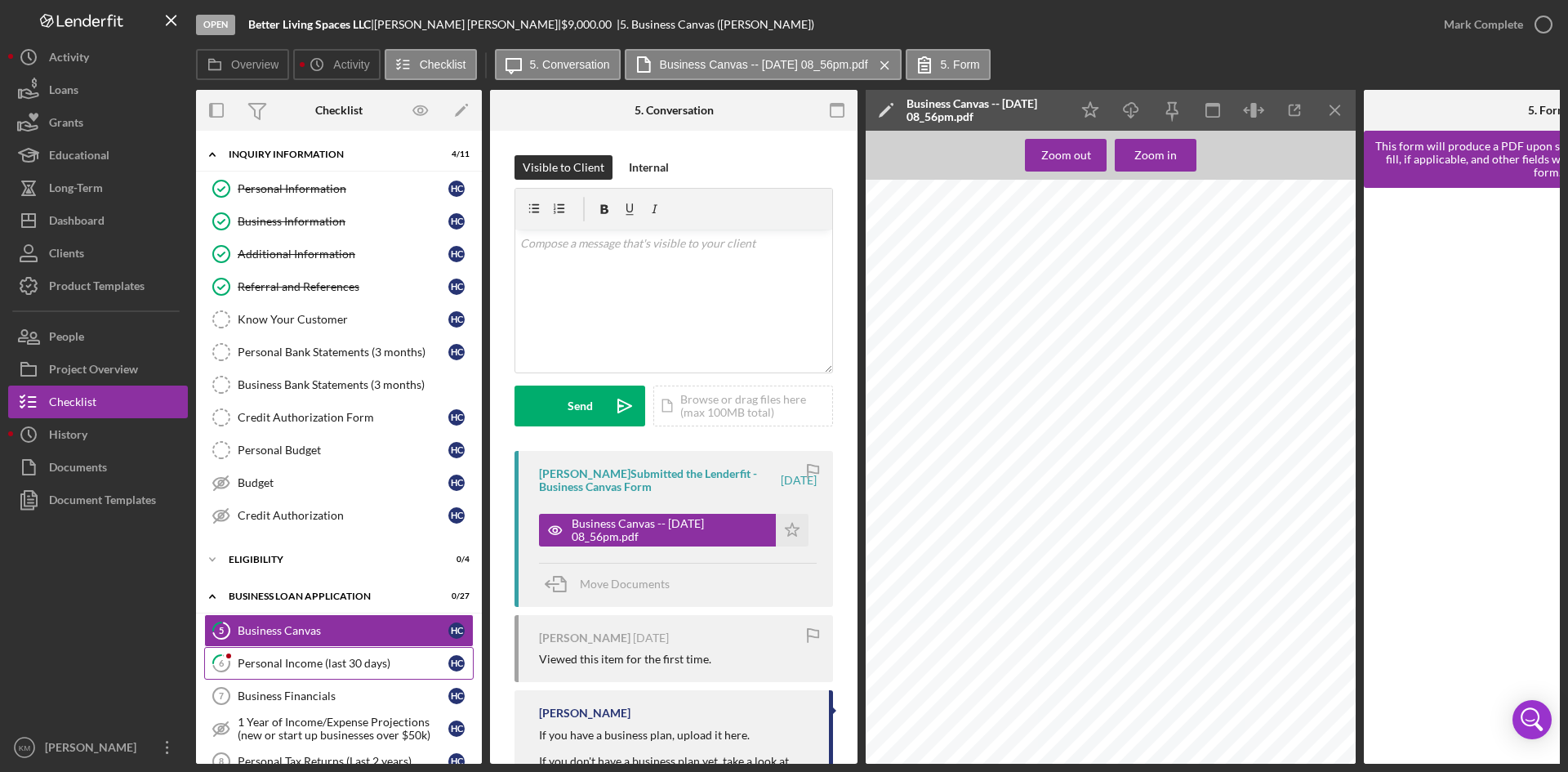
click at [313, 670] on div "Personal Income (last 30 days)" at bounding box center [343, 662] width 210 height 13
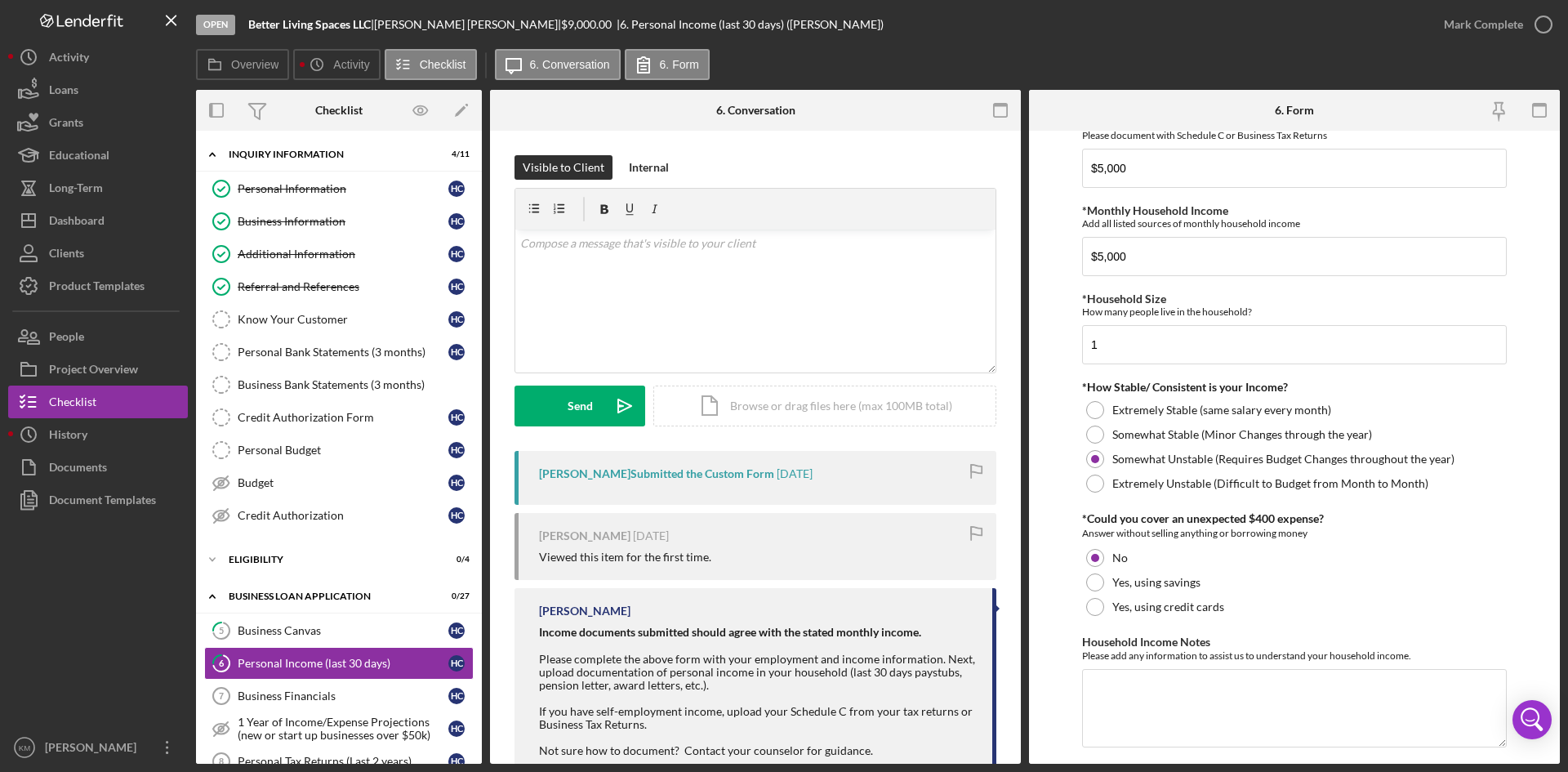
scroll to position [781, 0]
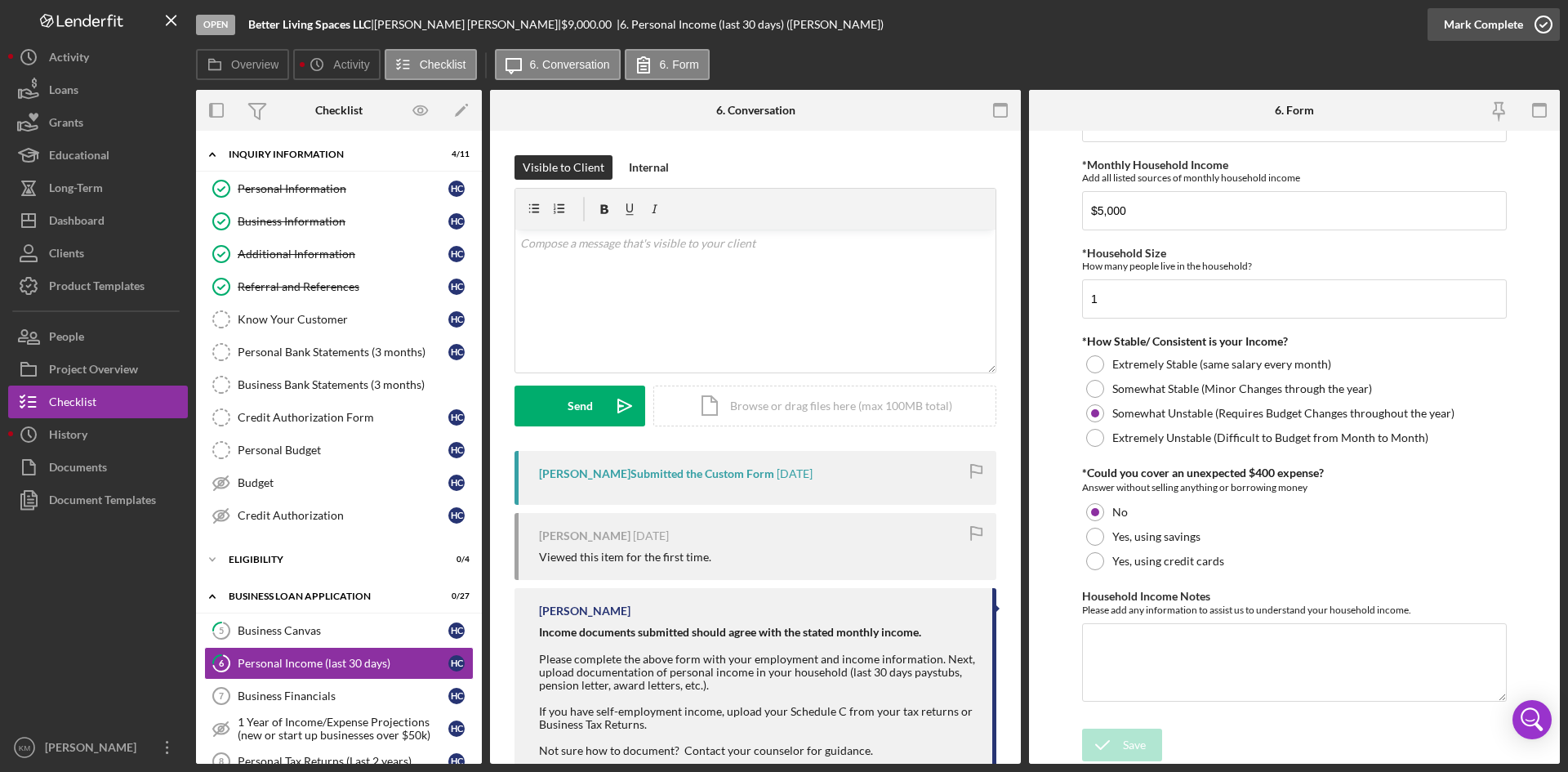
click at [1541, 25] on icon "button" at bounding box center [1543, 25] width 41 height 41
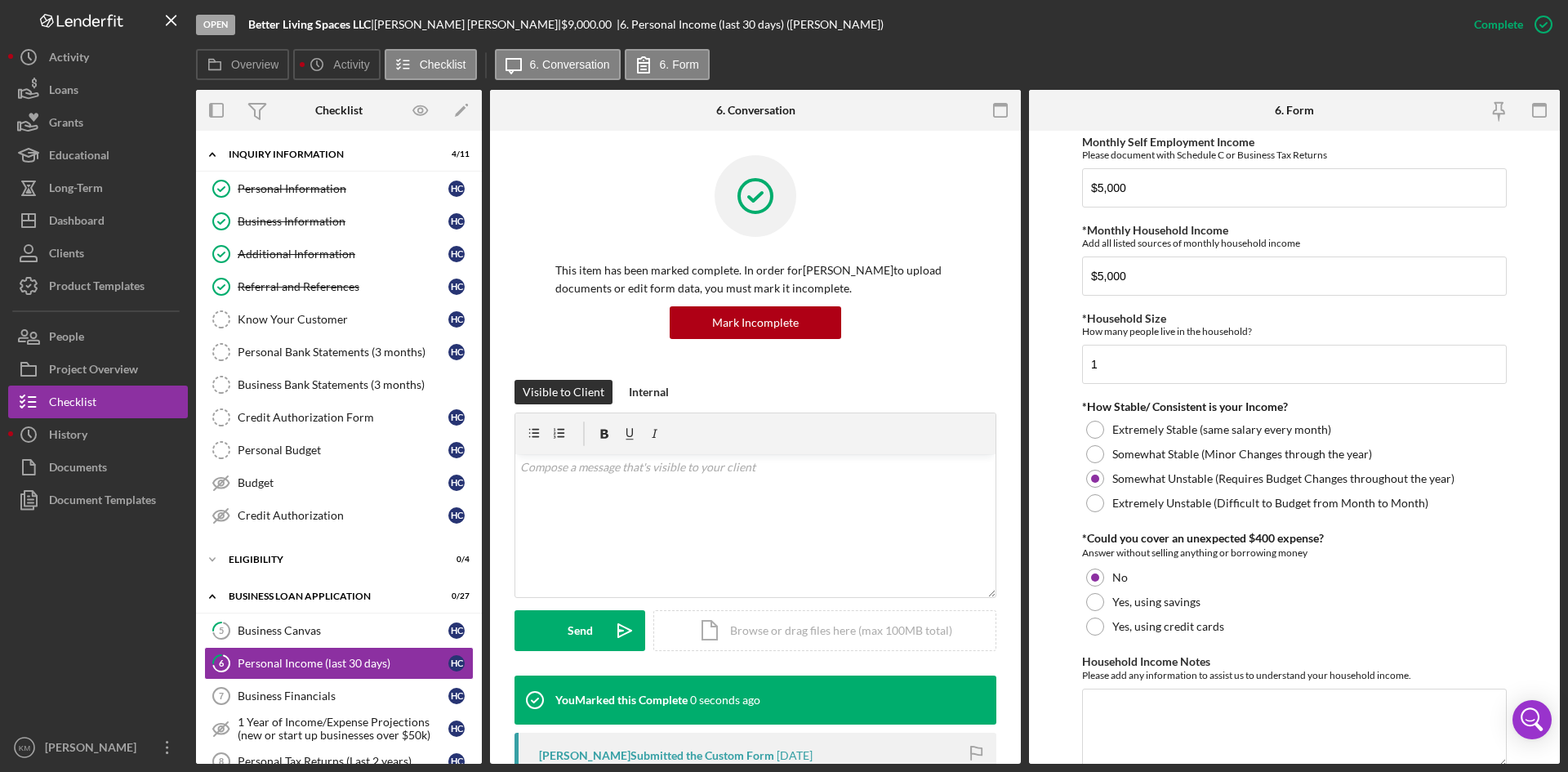
scroll to position [846, 0]
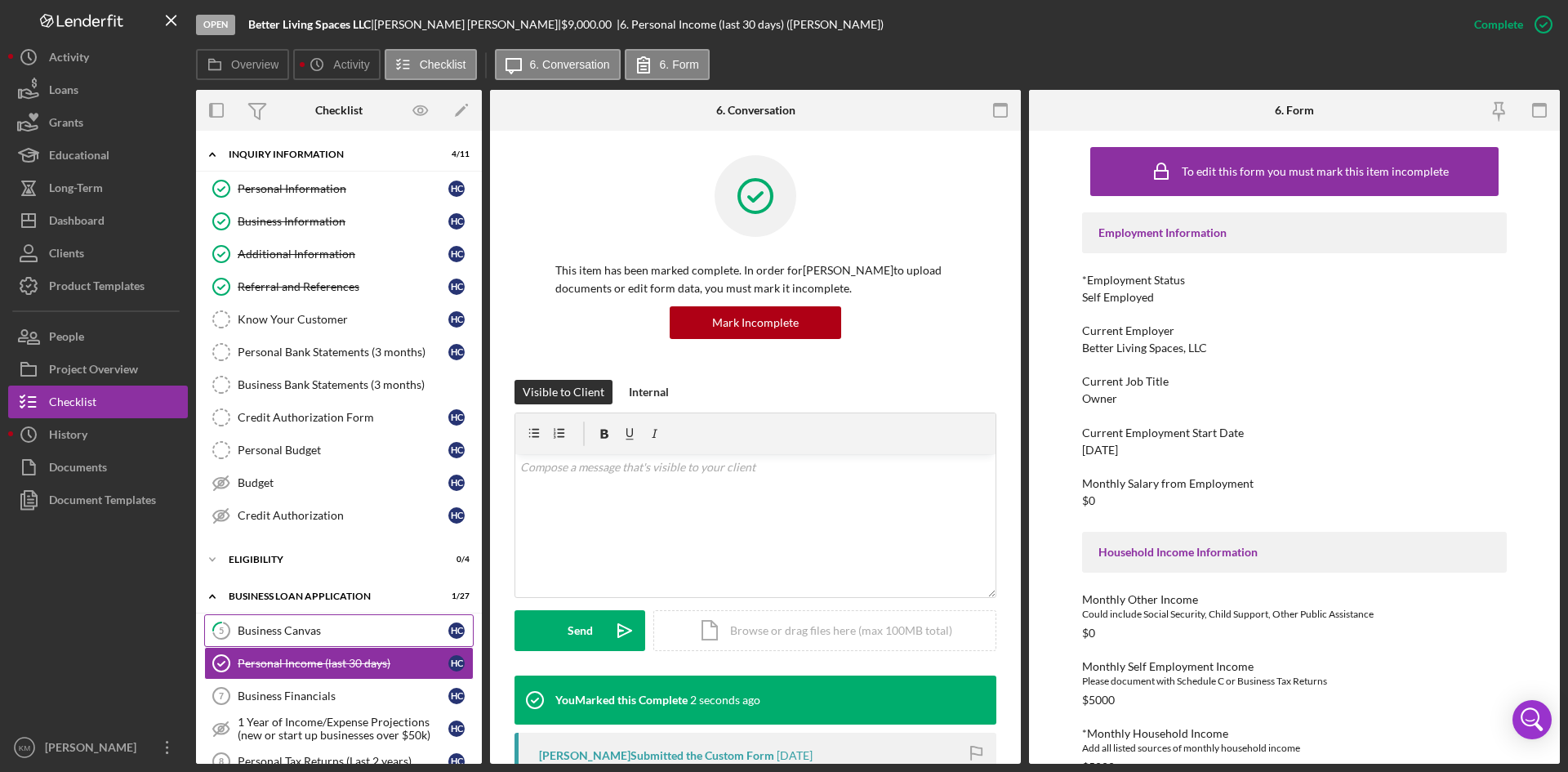
click at [256, 630] on div "Business Canvas" at bounding box center [343, 630] width 210 height 13
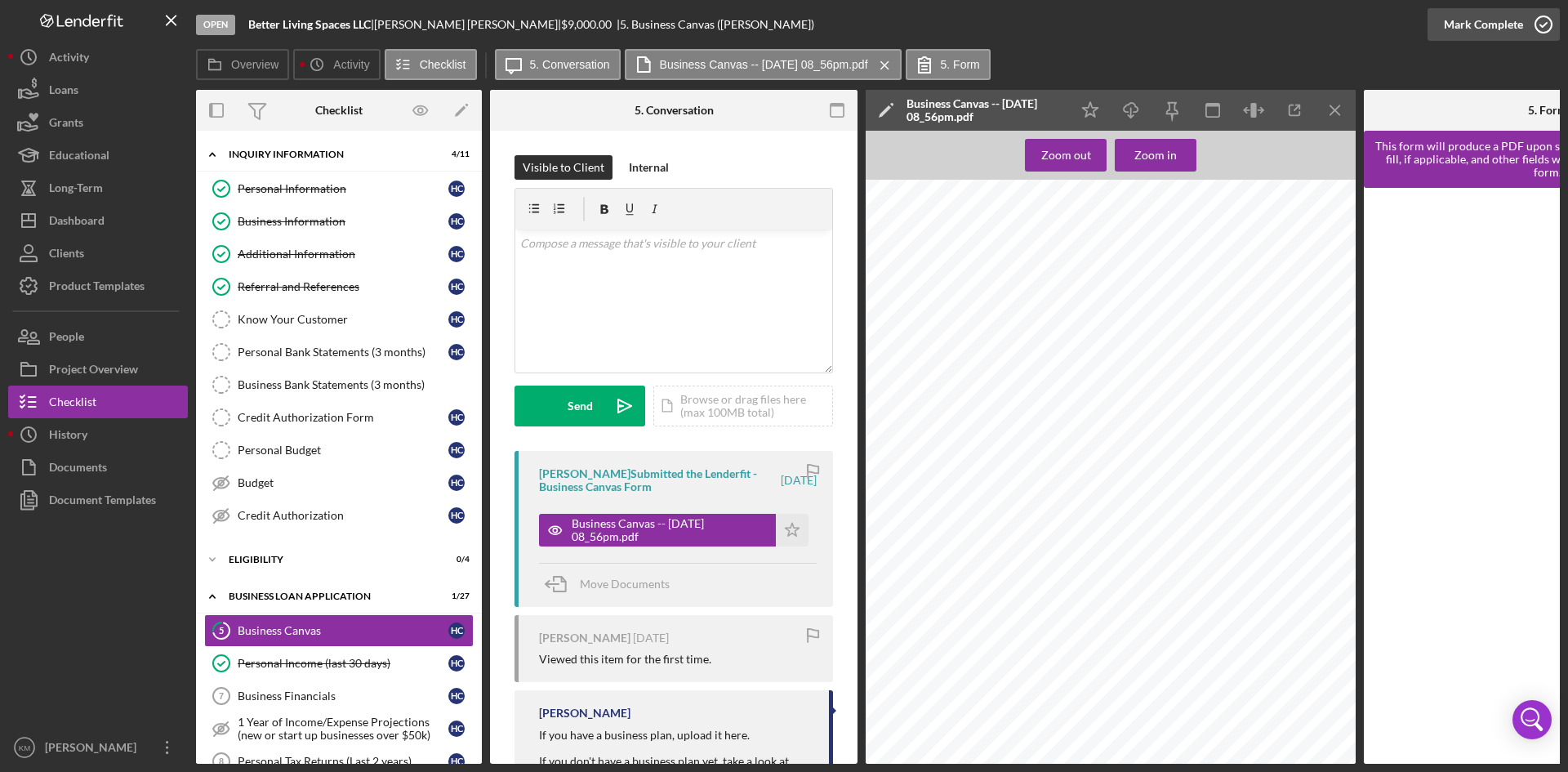
click at [1544, 22] on icon "button" at bounding box center [1543, 25] width 41 height 41
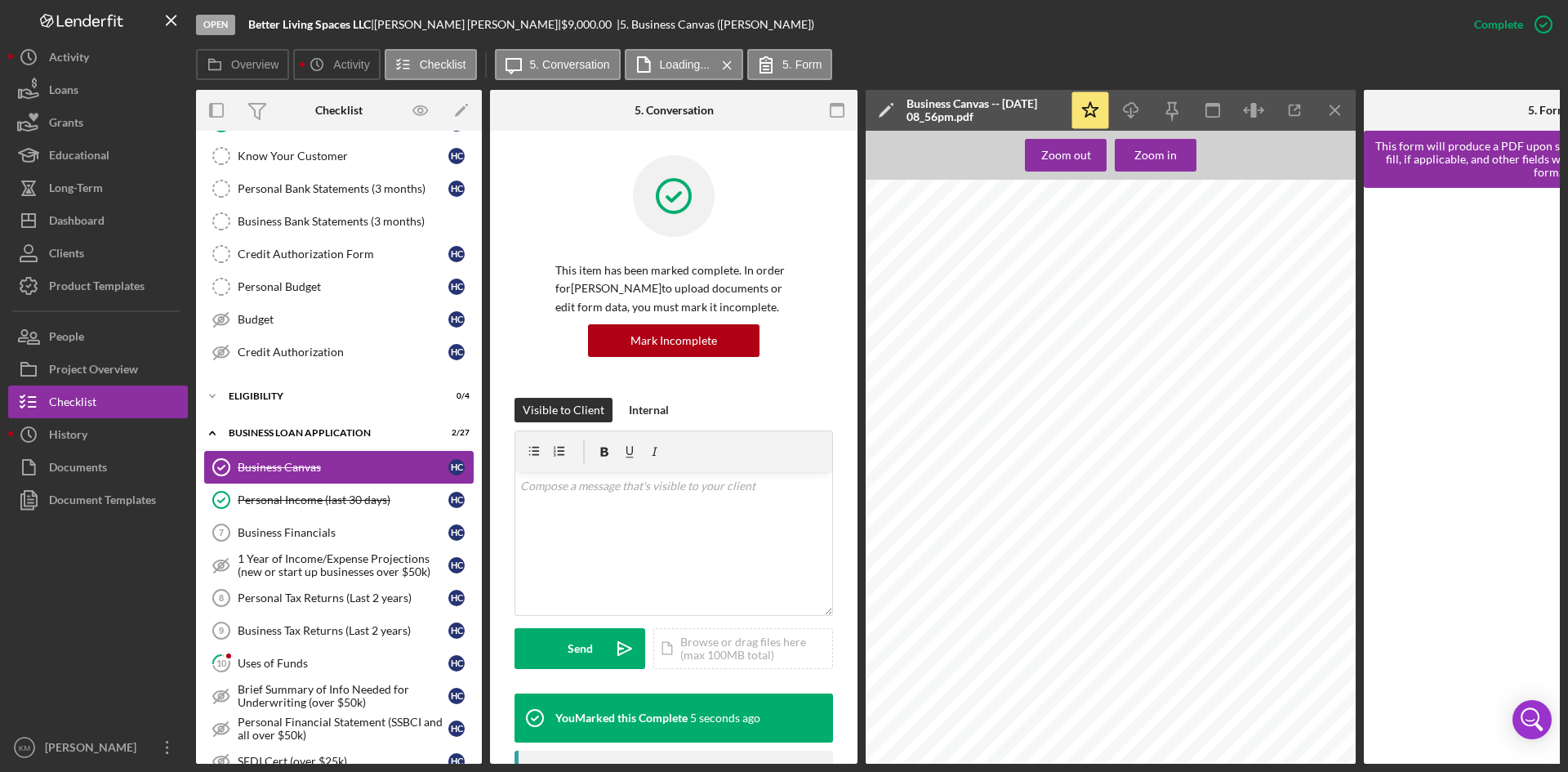
scroll to position [327, 0]
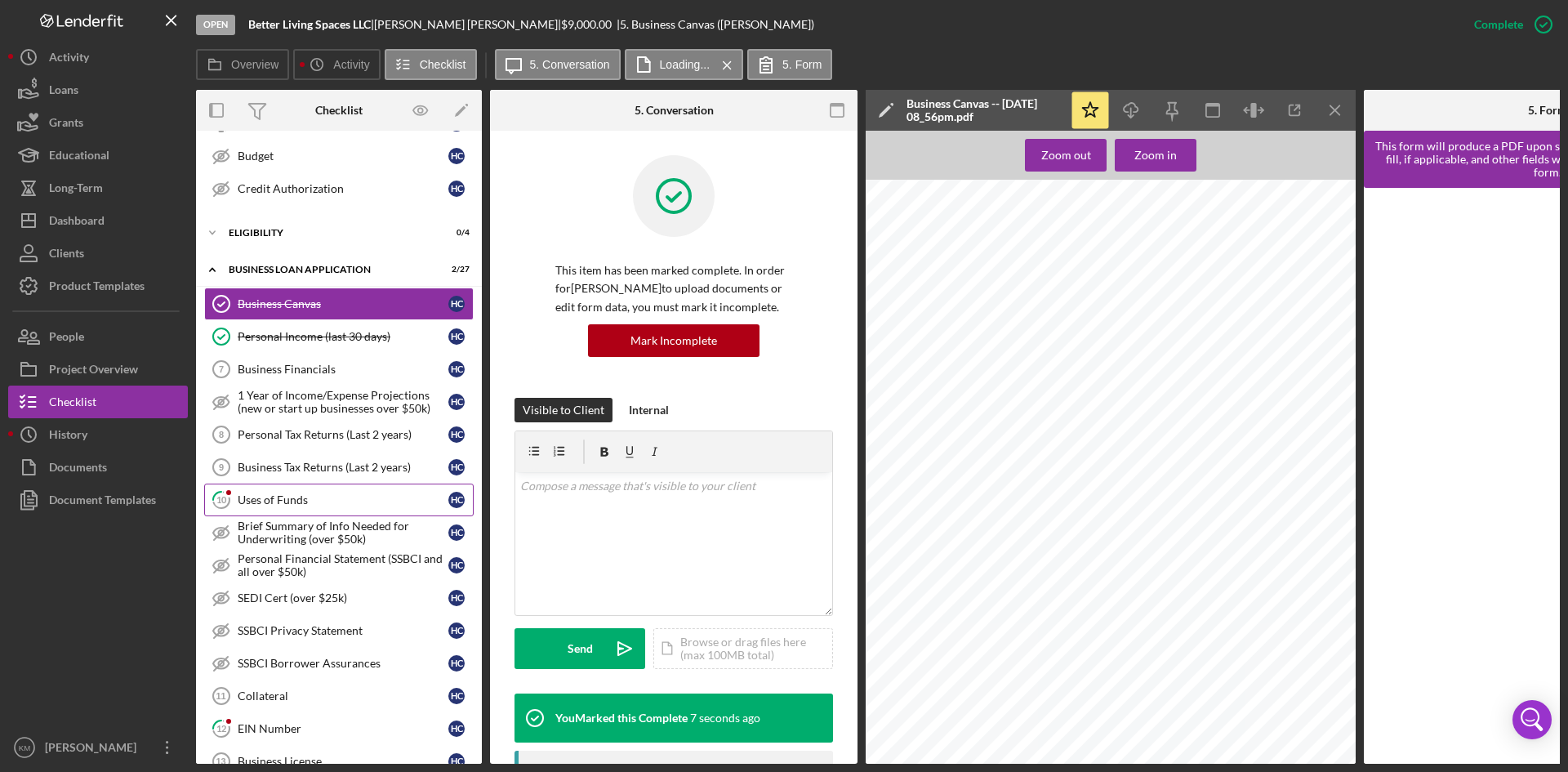
click at [269, 493] on div "Uses of Funds" at bounding box center [343, 499] width 210 height 13
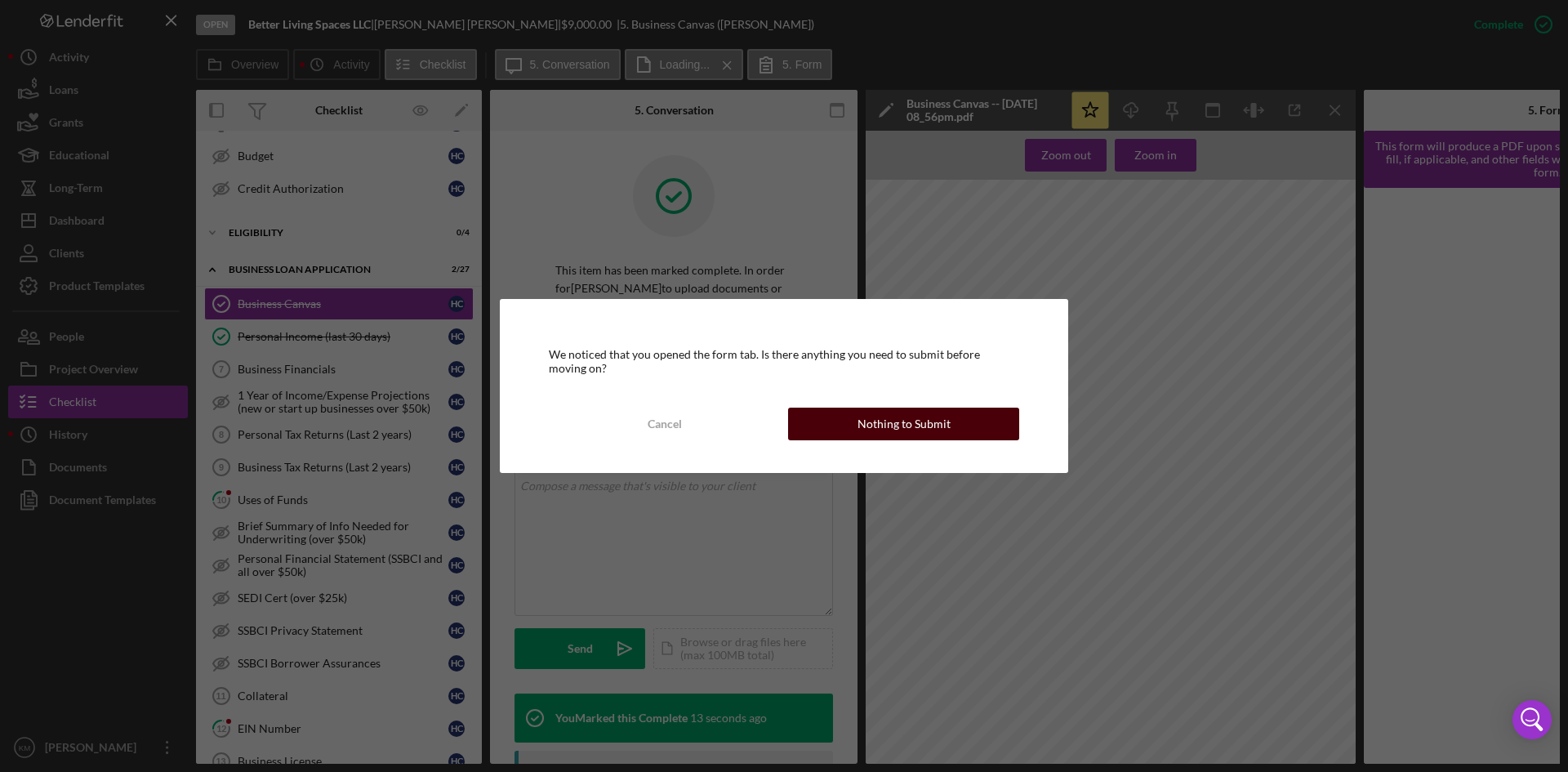
click at [919, 429] on div "Nothing to Submit" at bounding box center [904, 423] width 93 height 33
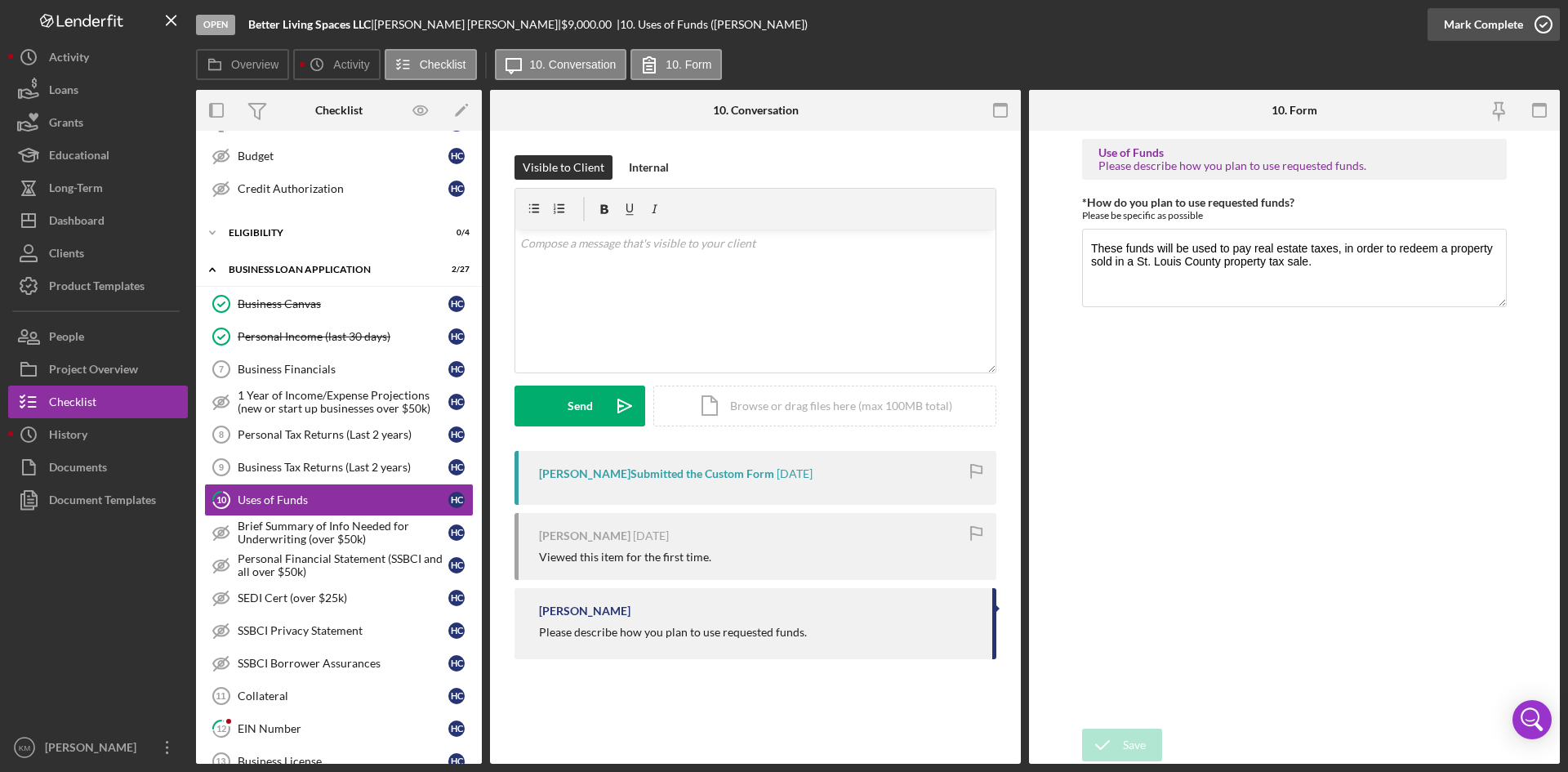
click at [1536, 26] on icon "button" at bounding box center [1543, 25] width 41 height 41
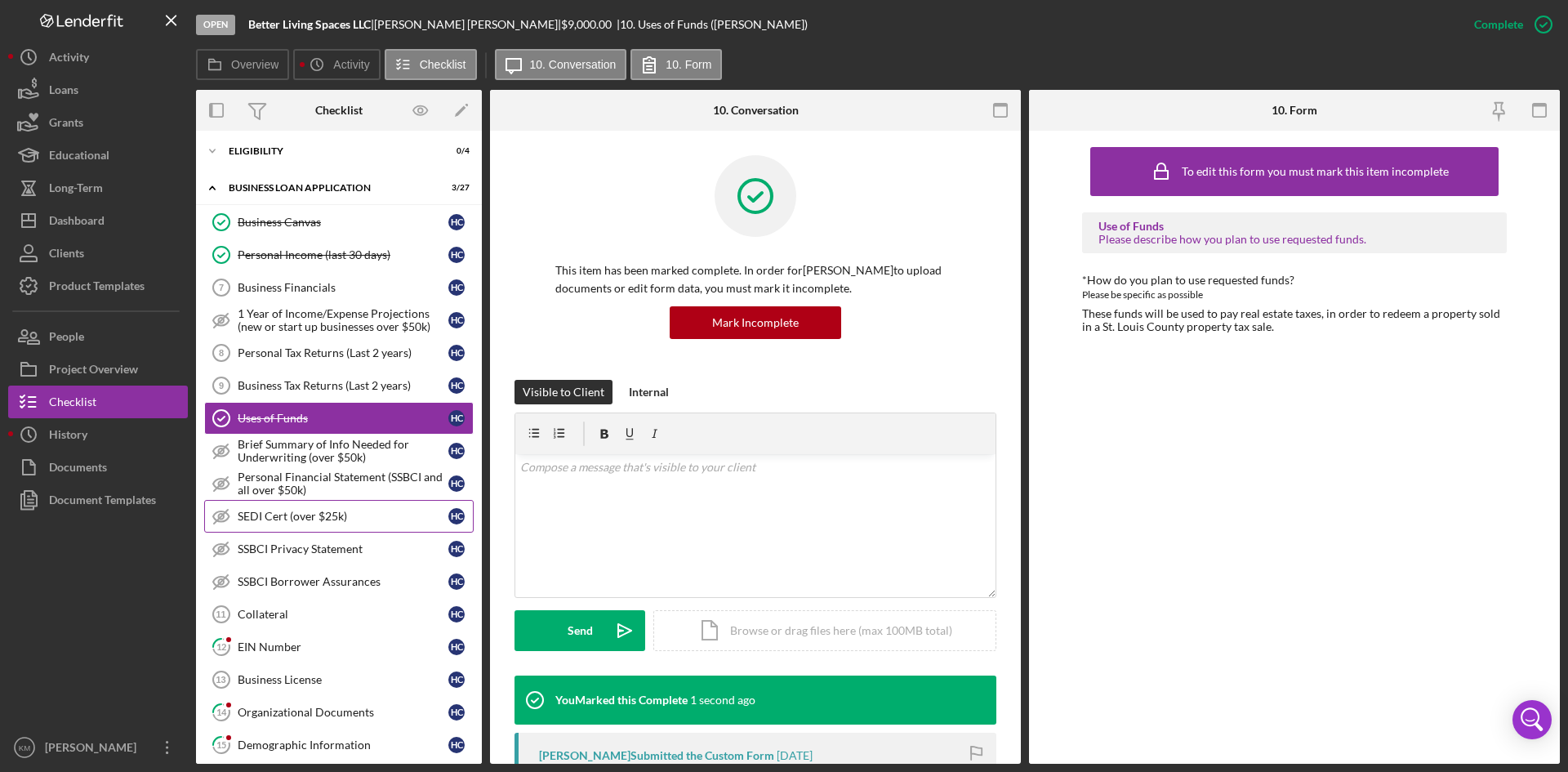
scroll to position [490, 0]
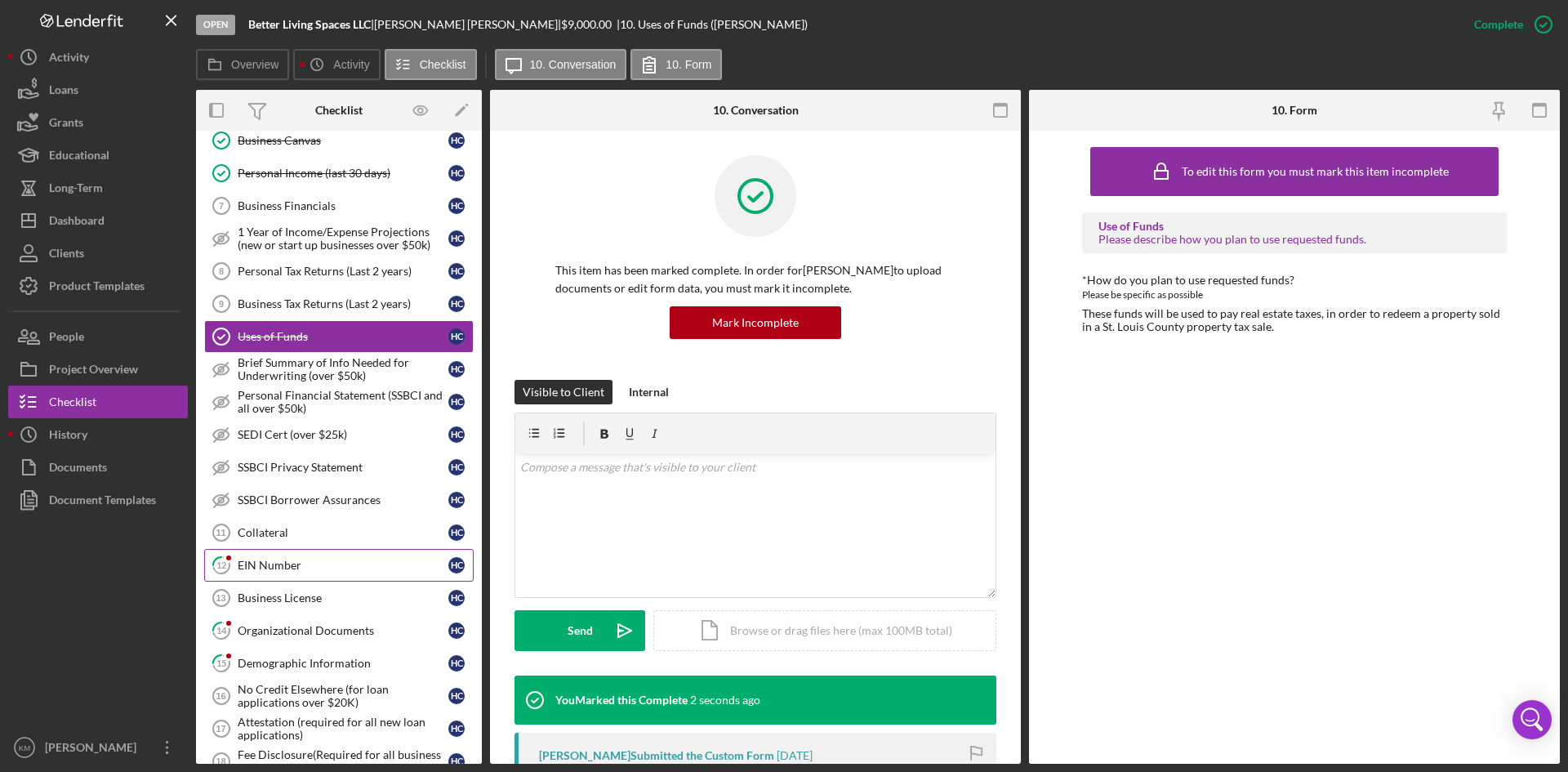
click at [268, 564] on div "EIN Number" at bounding box center [343, 564] width 210 height 13
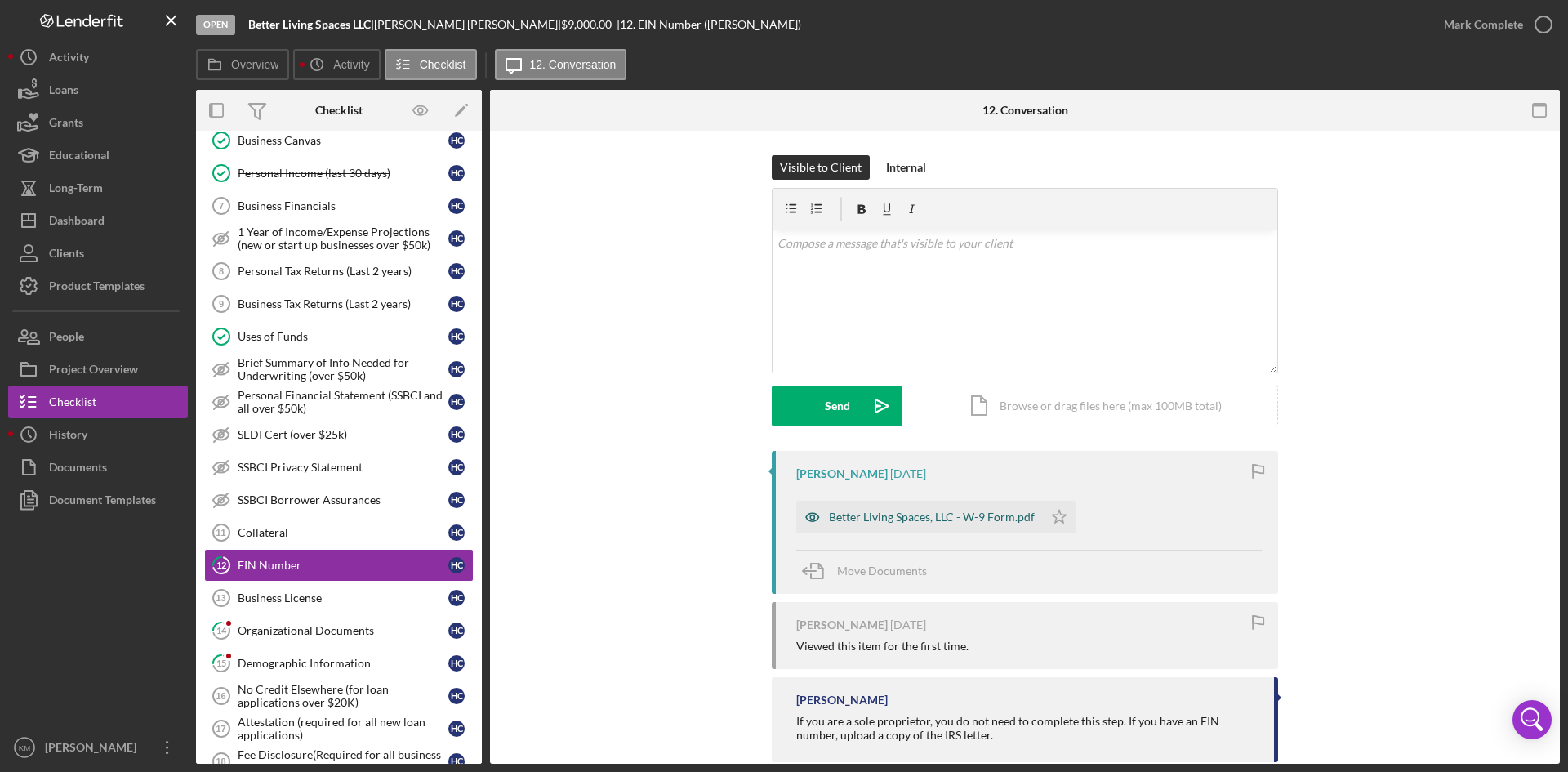
click at [877, 521] on div "Better Living Spaces, LLC - W-9 Form.pdf" at bounding box center [931, 517] width 206 height 13
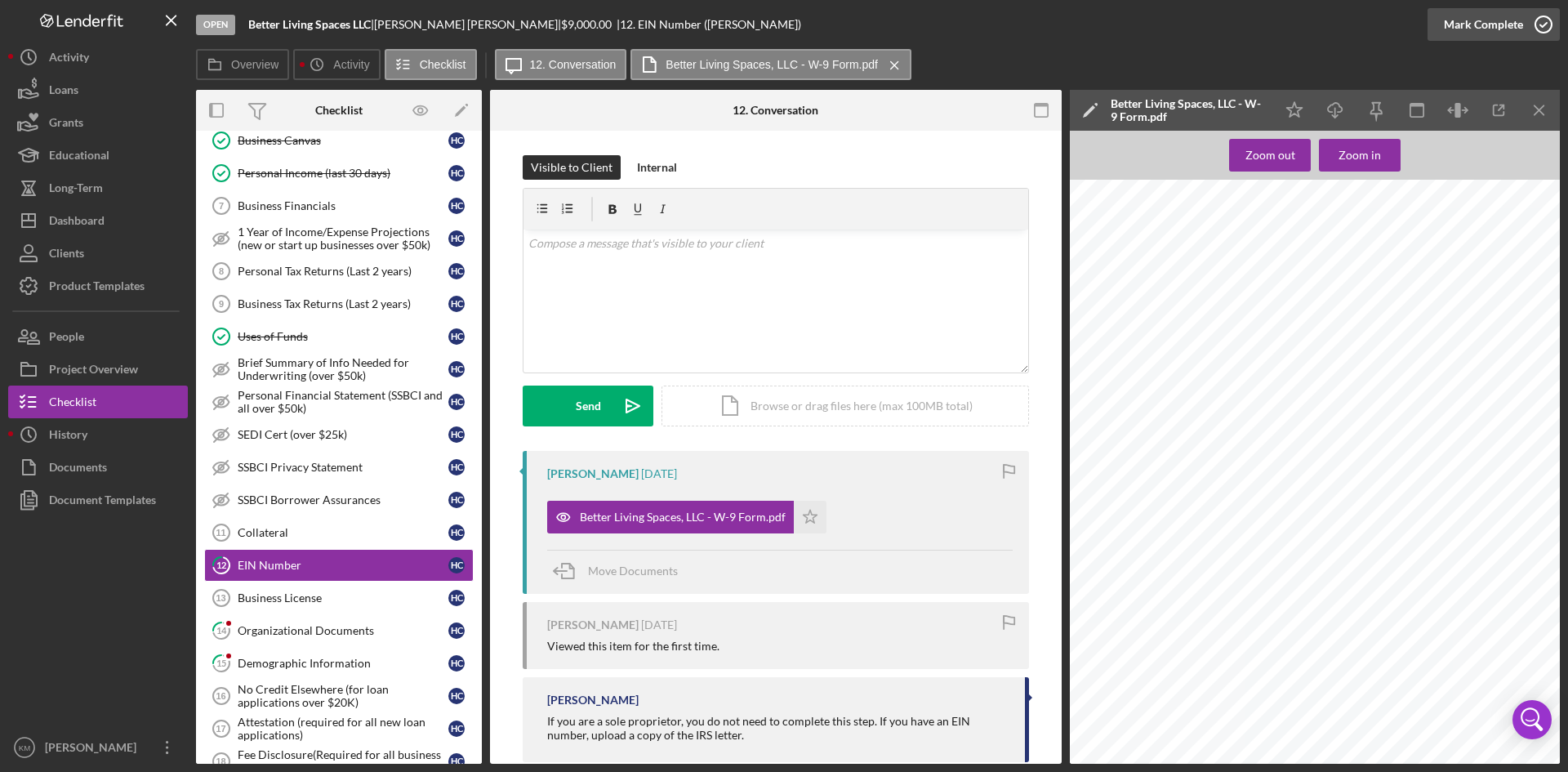
click at [1545, 27] on icon "button" at bounding box center [1543, 25] width 41 height 41
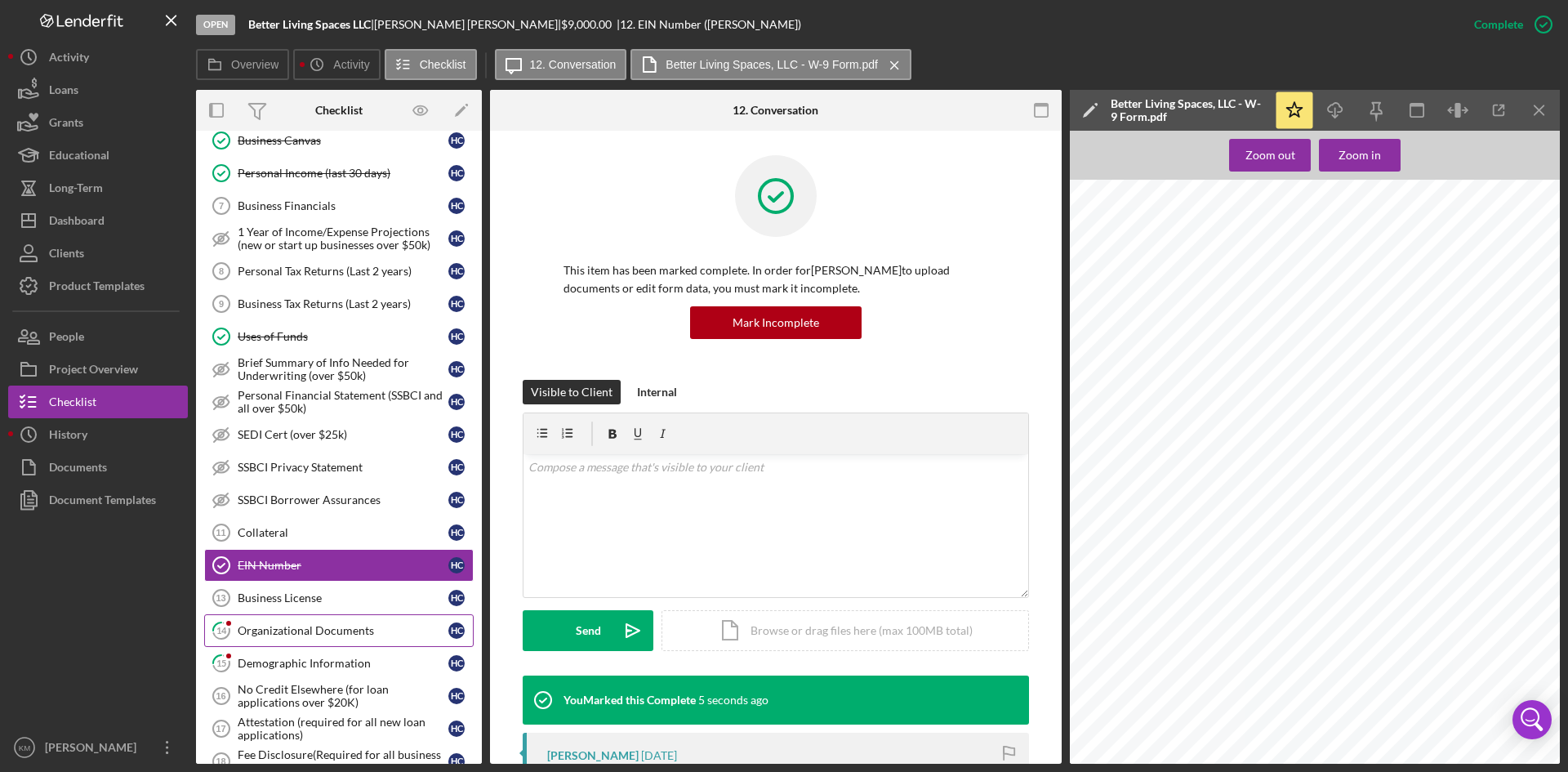
click at [323, 633] on div "Organizational Documents" at bounding box center [343, 630] width 210 height 13
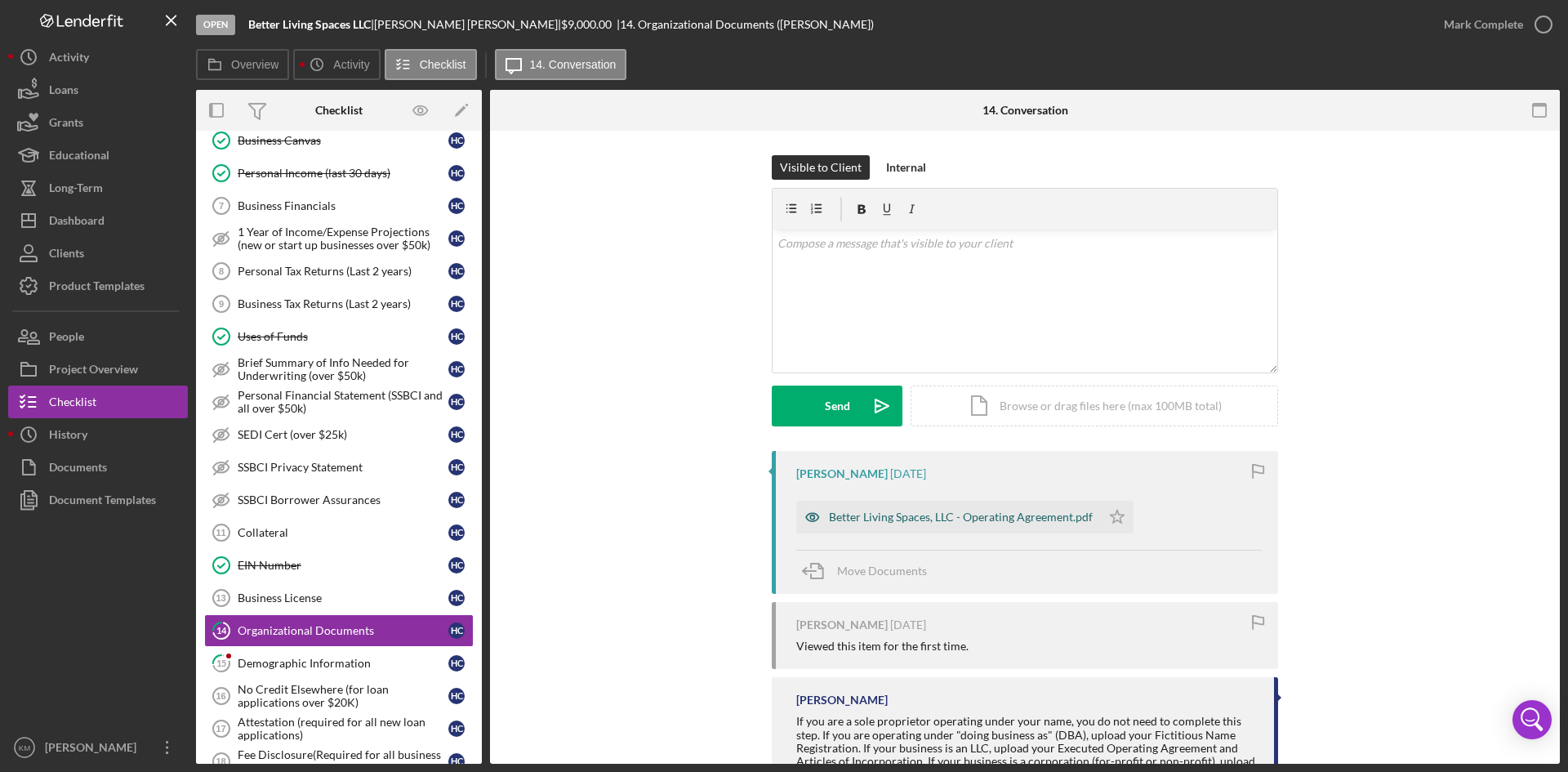
click at [934, 513] on div "Better Living Spaces, LLC - Operating Agreement.pdf" at bounding box center [960, 517] width 264 height 13
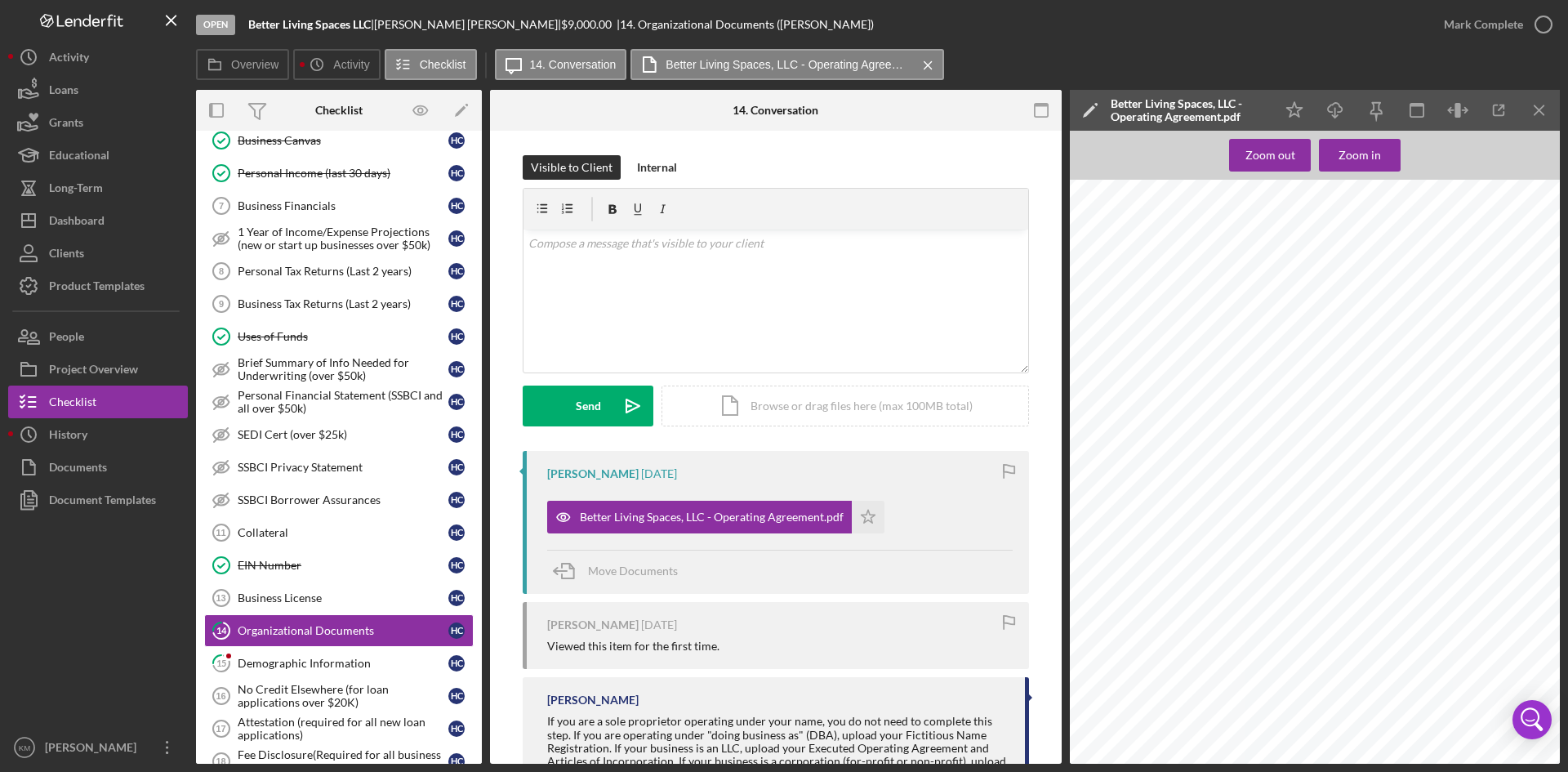
scroll to position [4194, 0]
click at [314, 661] on div "Demographic Information" at bounding box center [343, 662] width 210 height 13
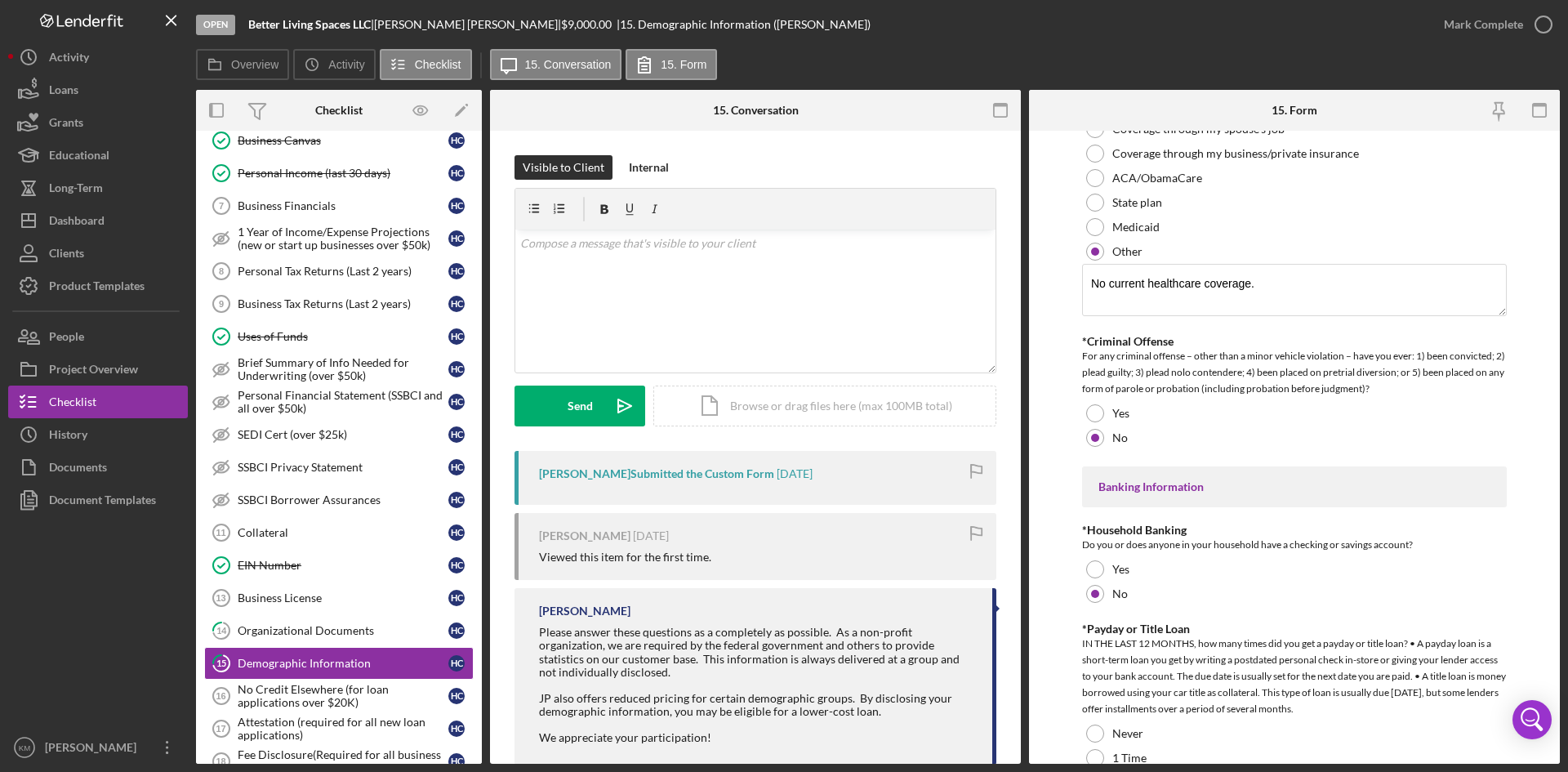
scroll to position [3275, 0]
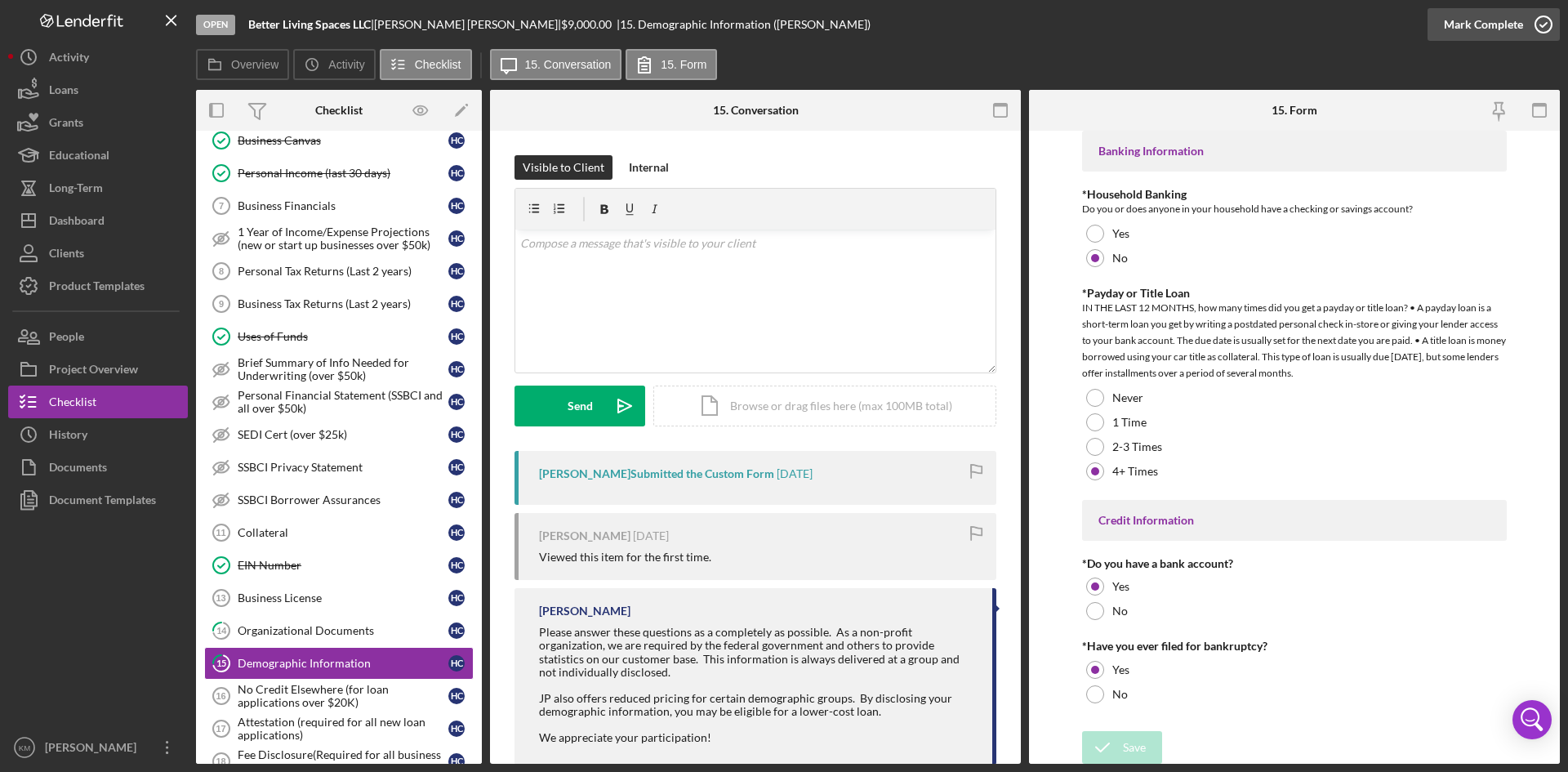
click at [1538, 22] on icon "button" at bounding box center [1543, 25] width 41 height 41
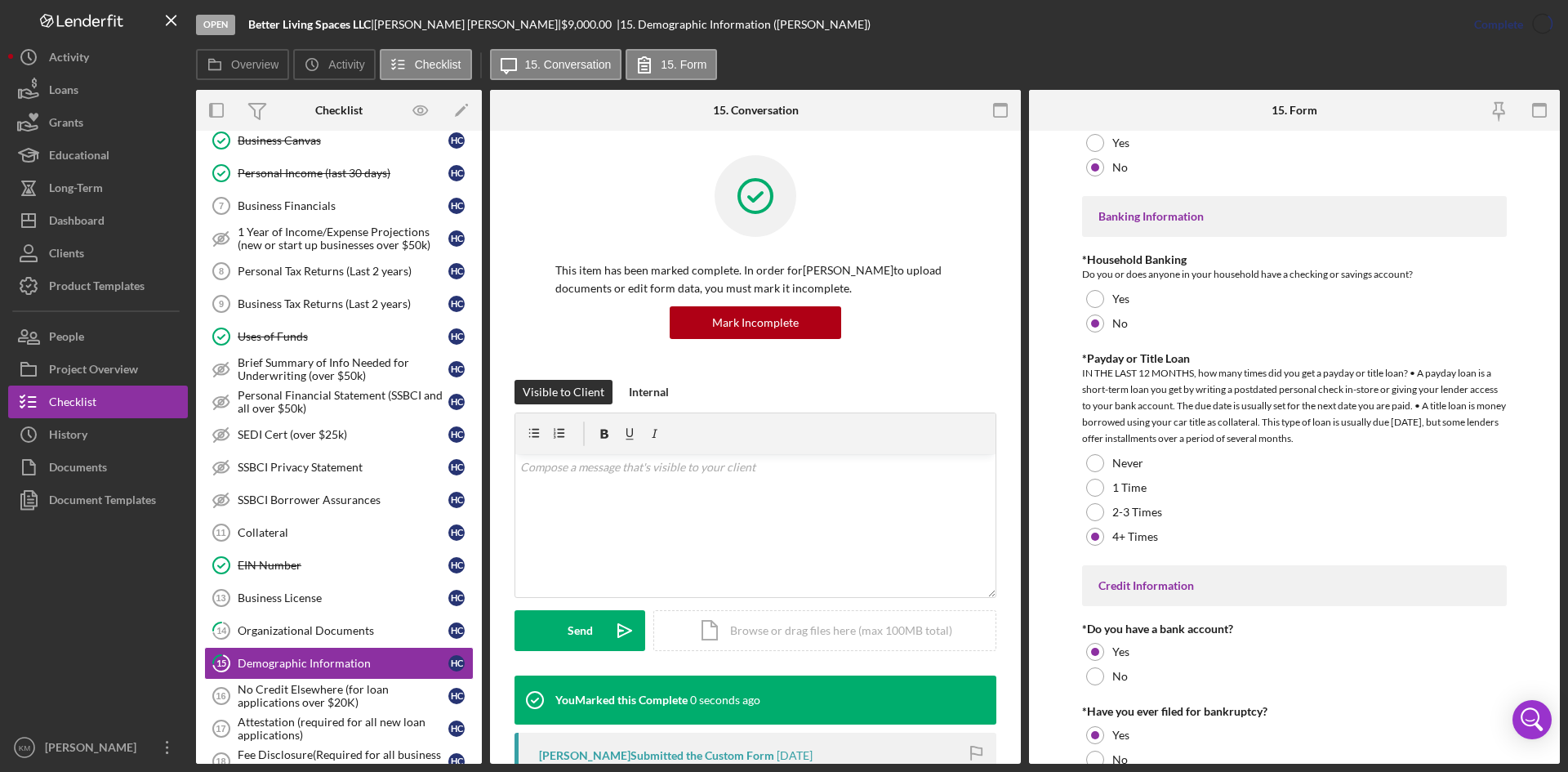
scroll to position [3341, 0]
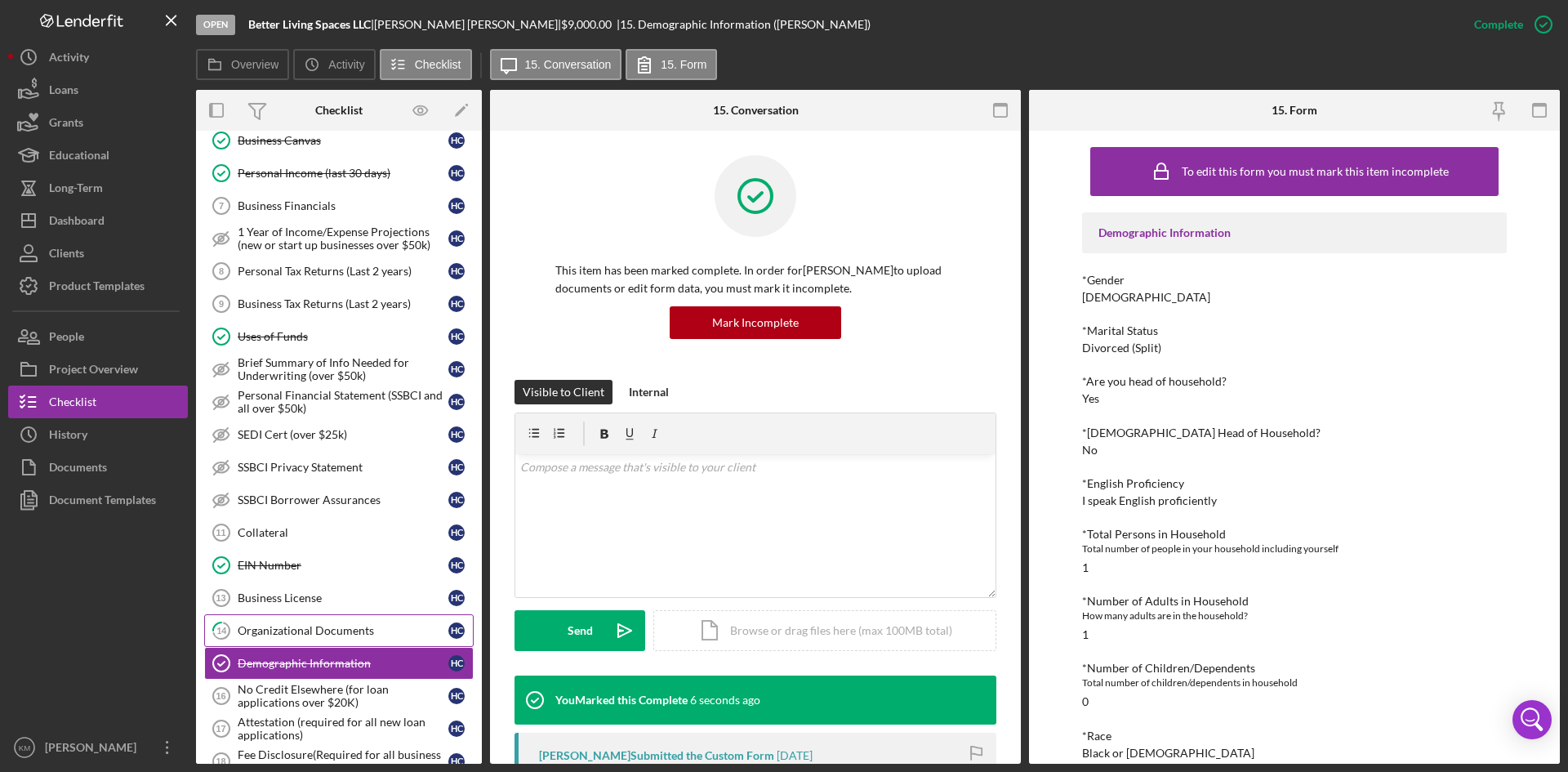
click at [320, 632] on div "Organizational Documents" at bounding box center [343, 630] width 210 height 13
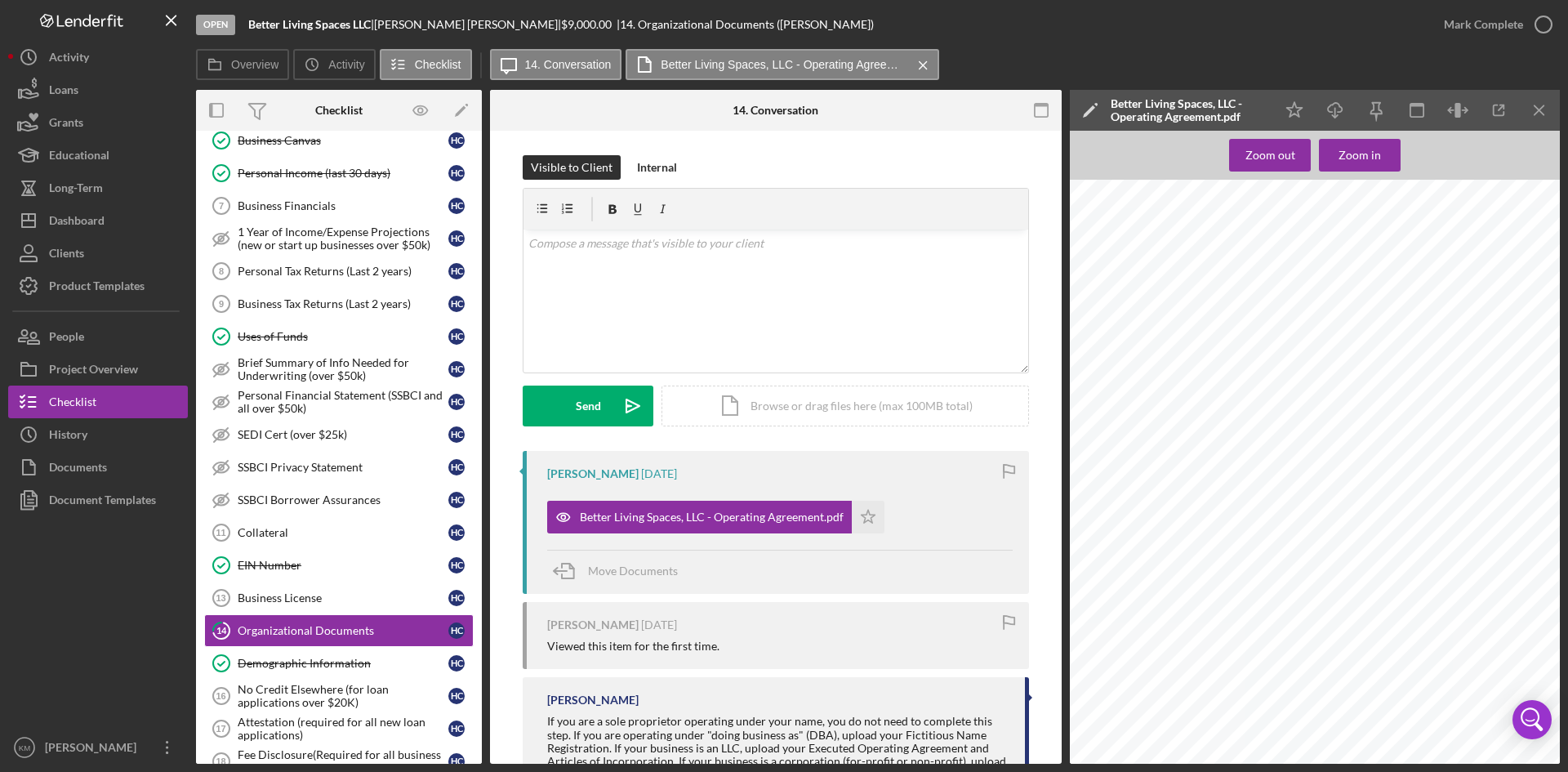
scroll to position [81, 0]
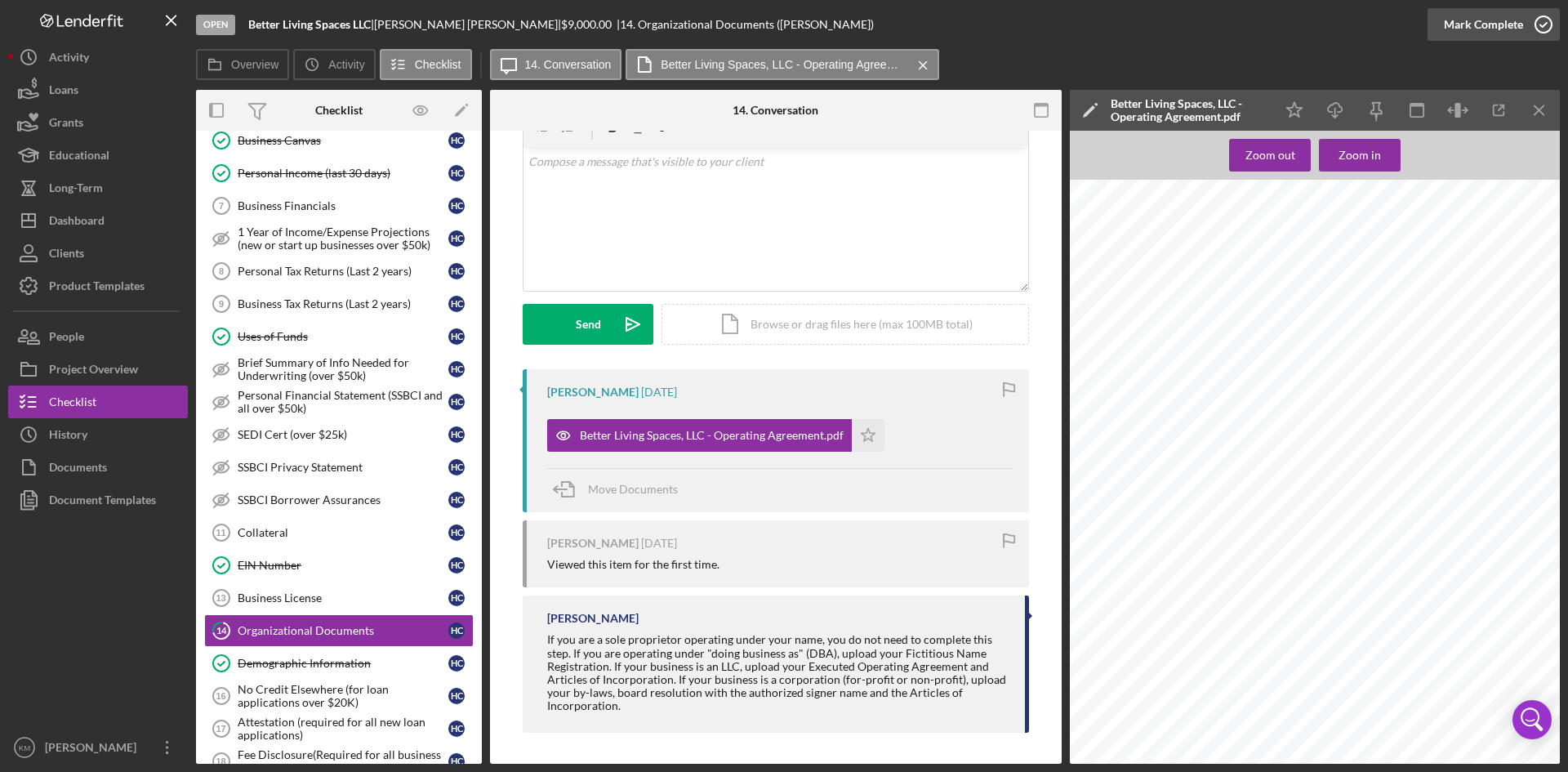
click at [1541, 25] on icon "button" at bounding box center [1543, 25] width 41 height 41
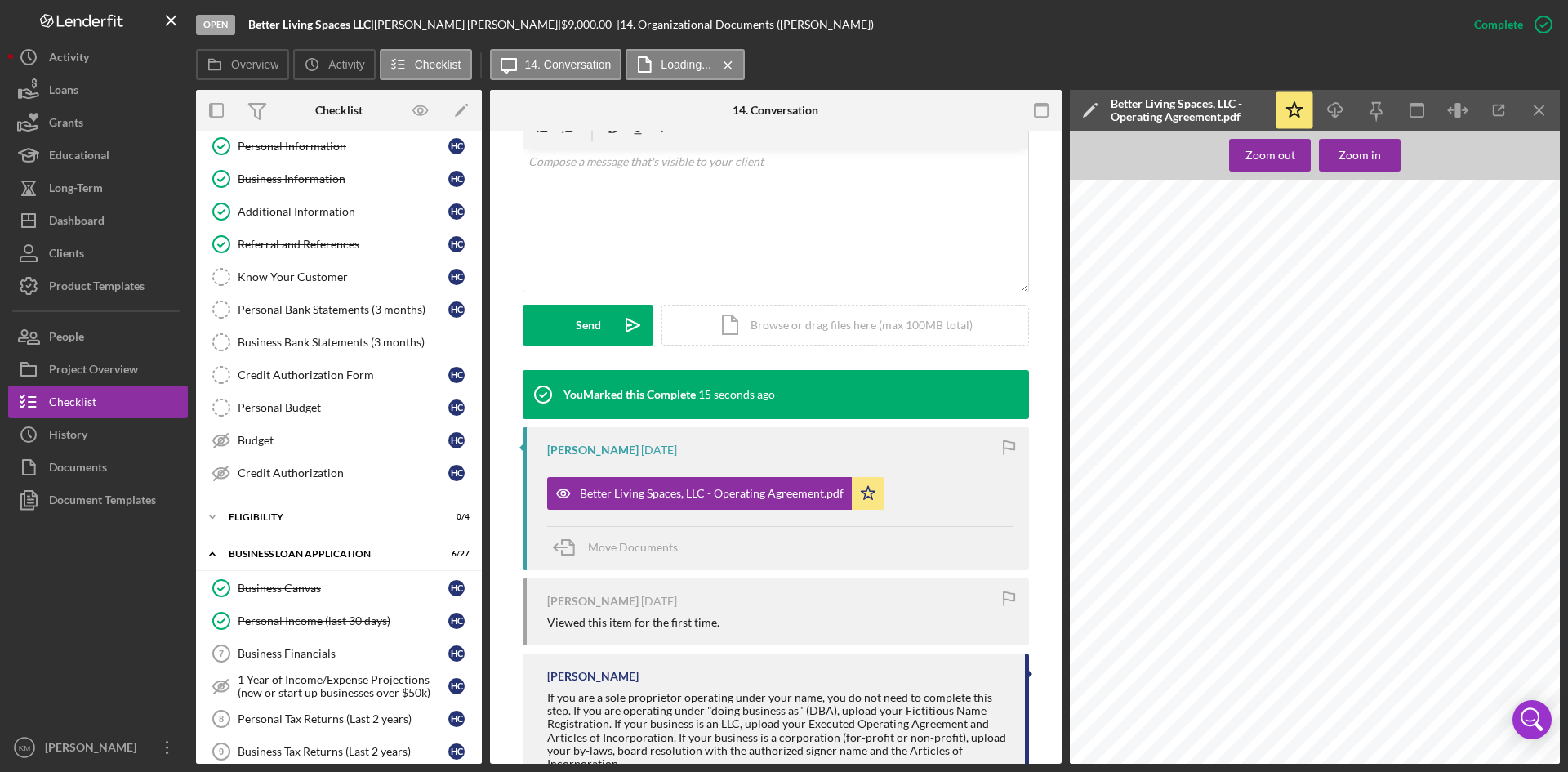
scroll to position [0, 0]
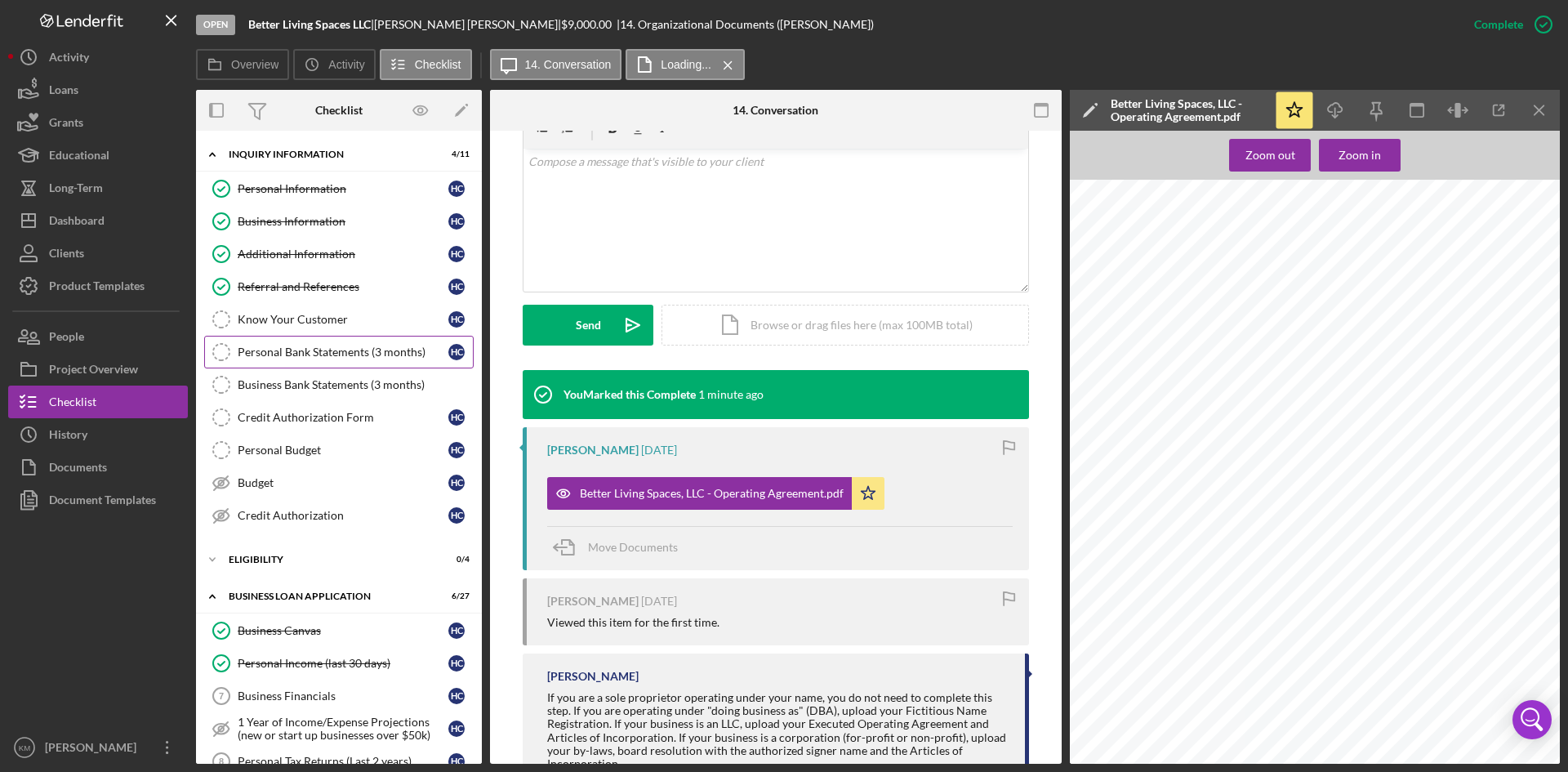
click at [311, 354] on div "Personal Bank Statements (3 months)" at bounding box center [343, 352] width 210 height 13
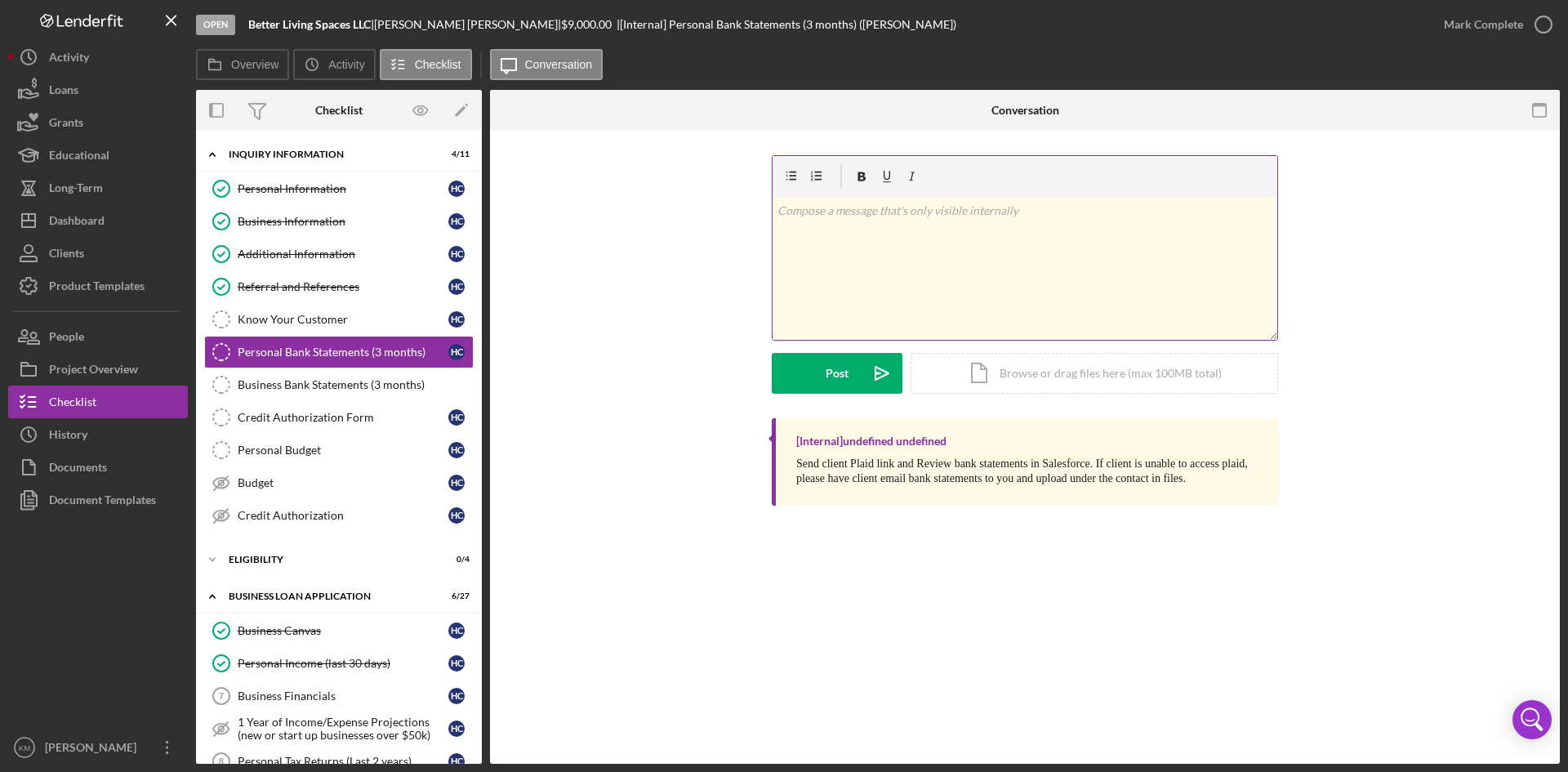
click at [829, 241] on div "v Color teal Color pink Remove color Add row above Add row below Add column bef…" at bounding box center [1024, 269] width 504 height 143
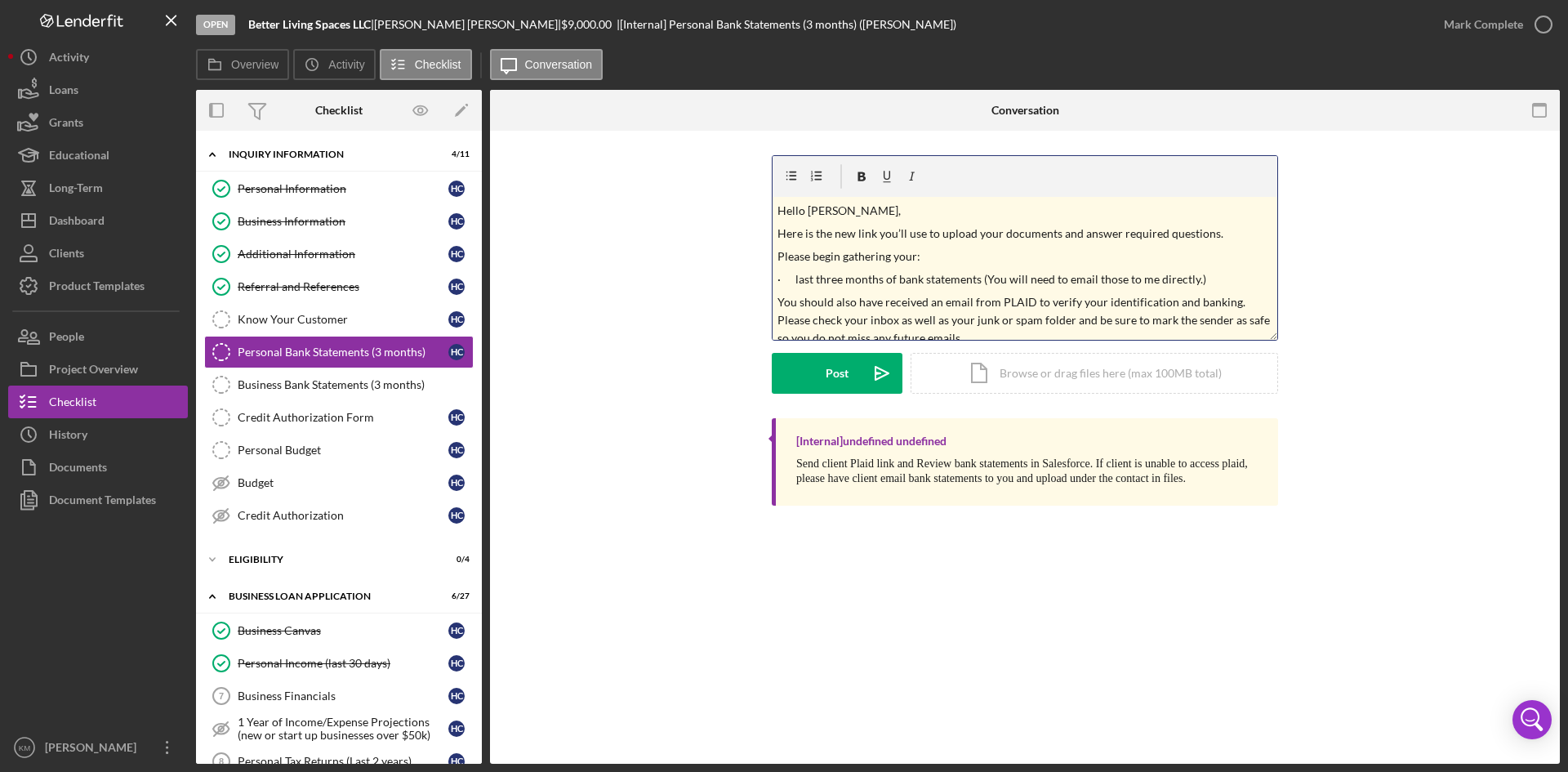
click at [878, 210] on p "Hello Mr. Coleman," at bounding box center [1025, 210] width 496 height 18
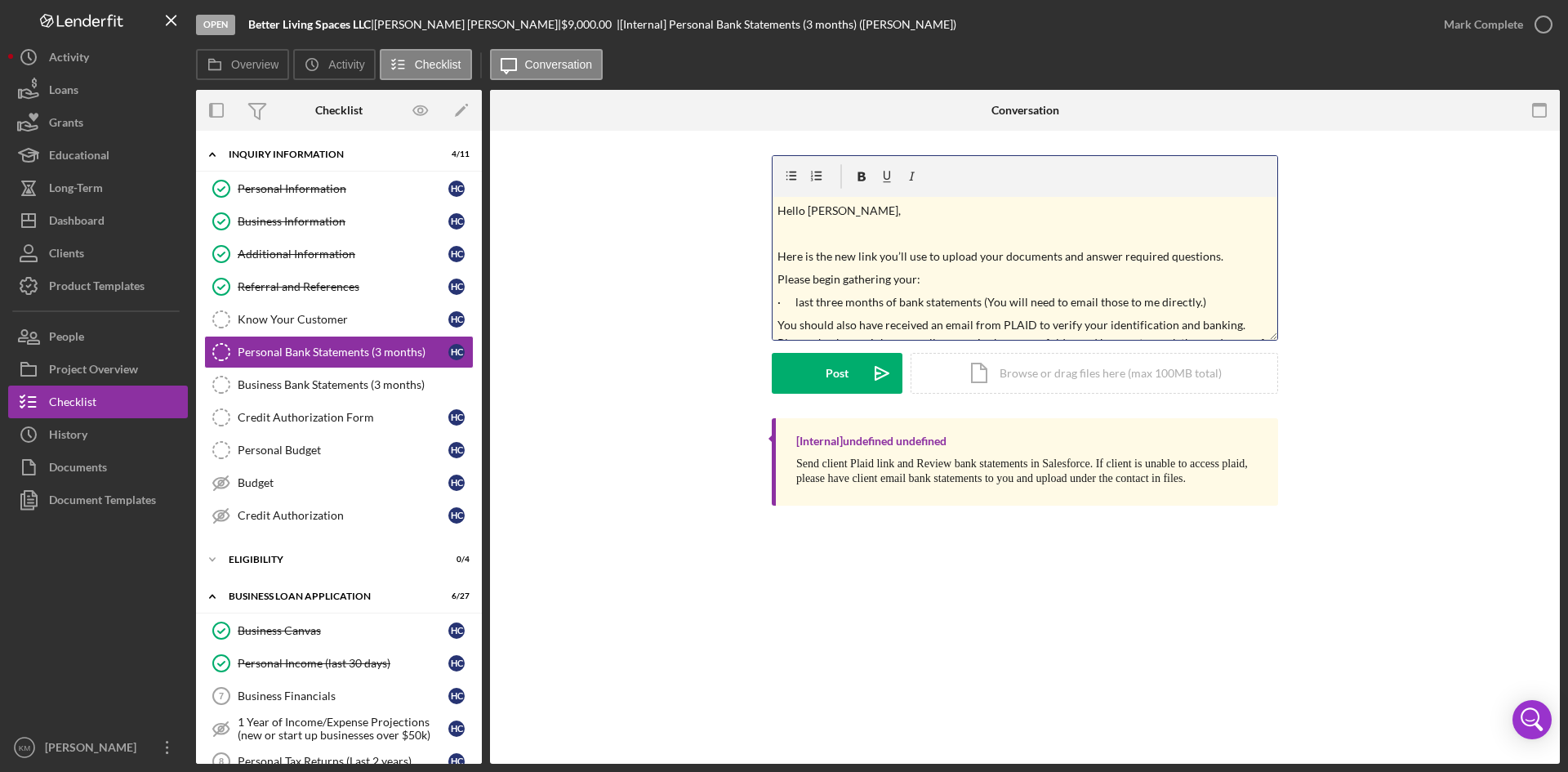
click at [924, 281] on p "Please begin gathering your:" at bounding box center [1025, 279] width 496 height 18
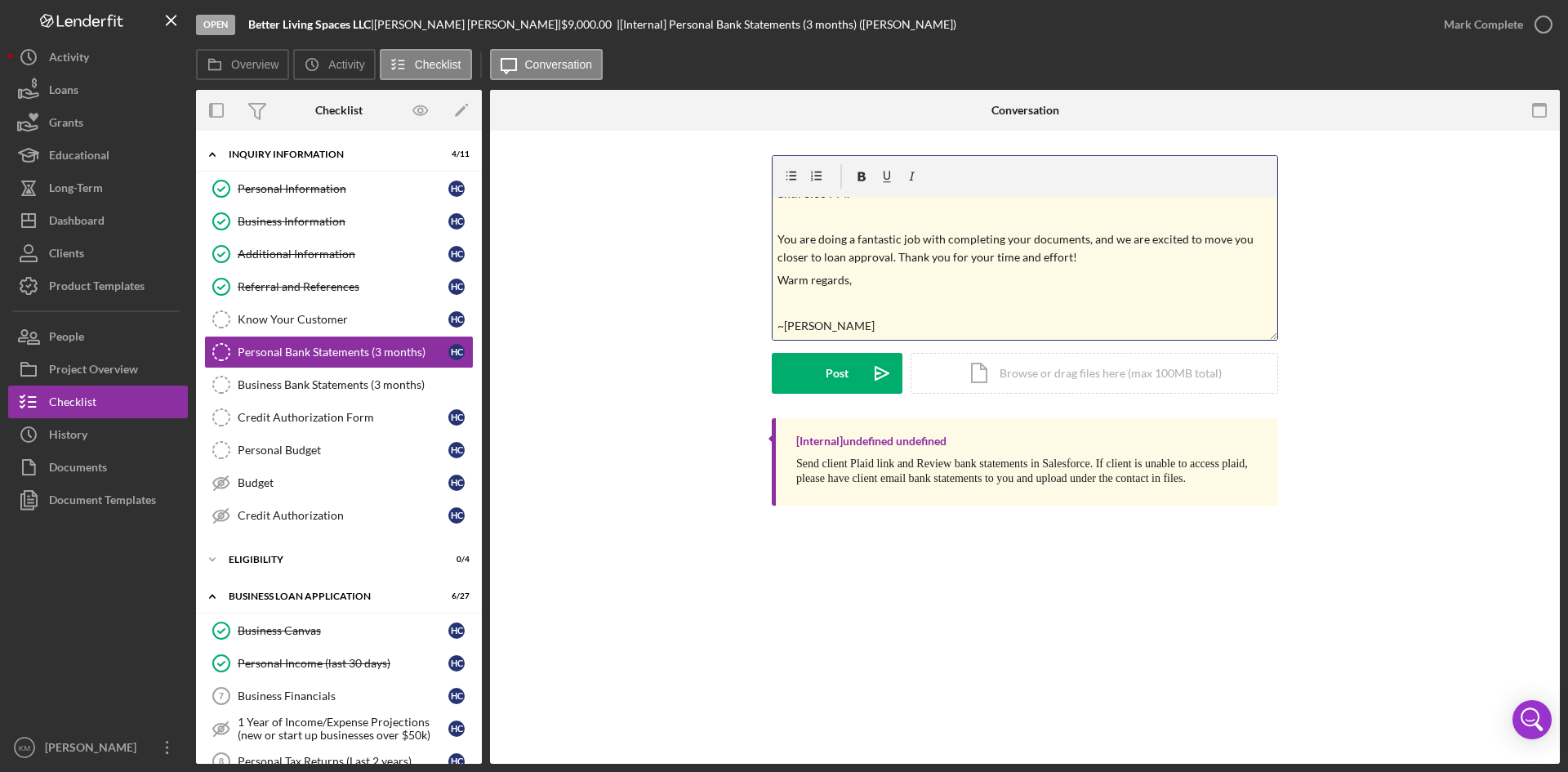
scroll to position [150, 0]
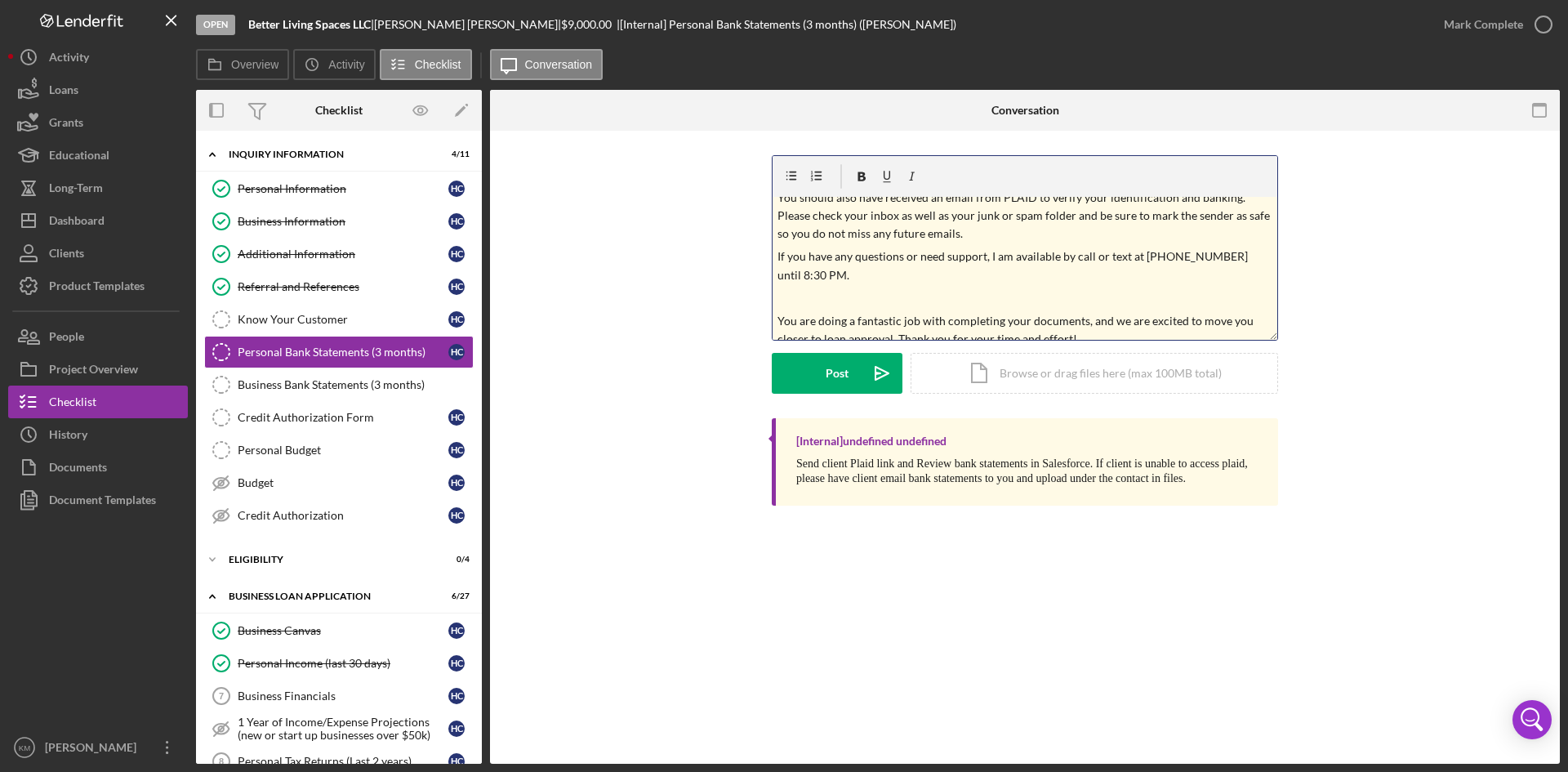
click at [969, 231] on p "You should also have received an email from PLAID to verify your identification…" at bounding box center [1025, 216] width 496 height 55
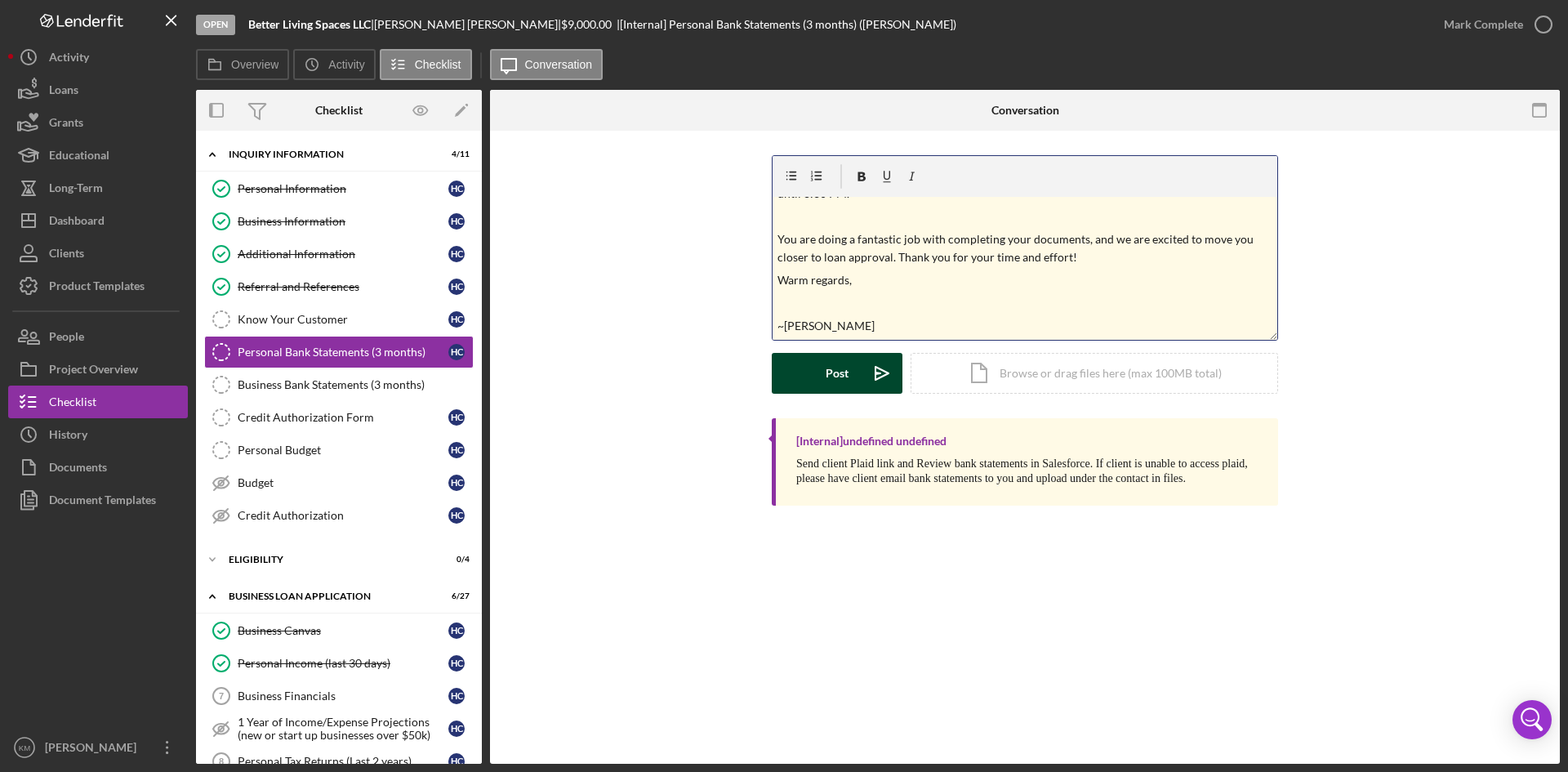
click at [878, 372] on icon "Icon/icon-invite-send" at bounding box center [882, 373] width 41 height 41
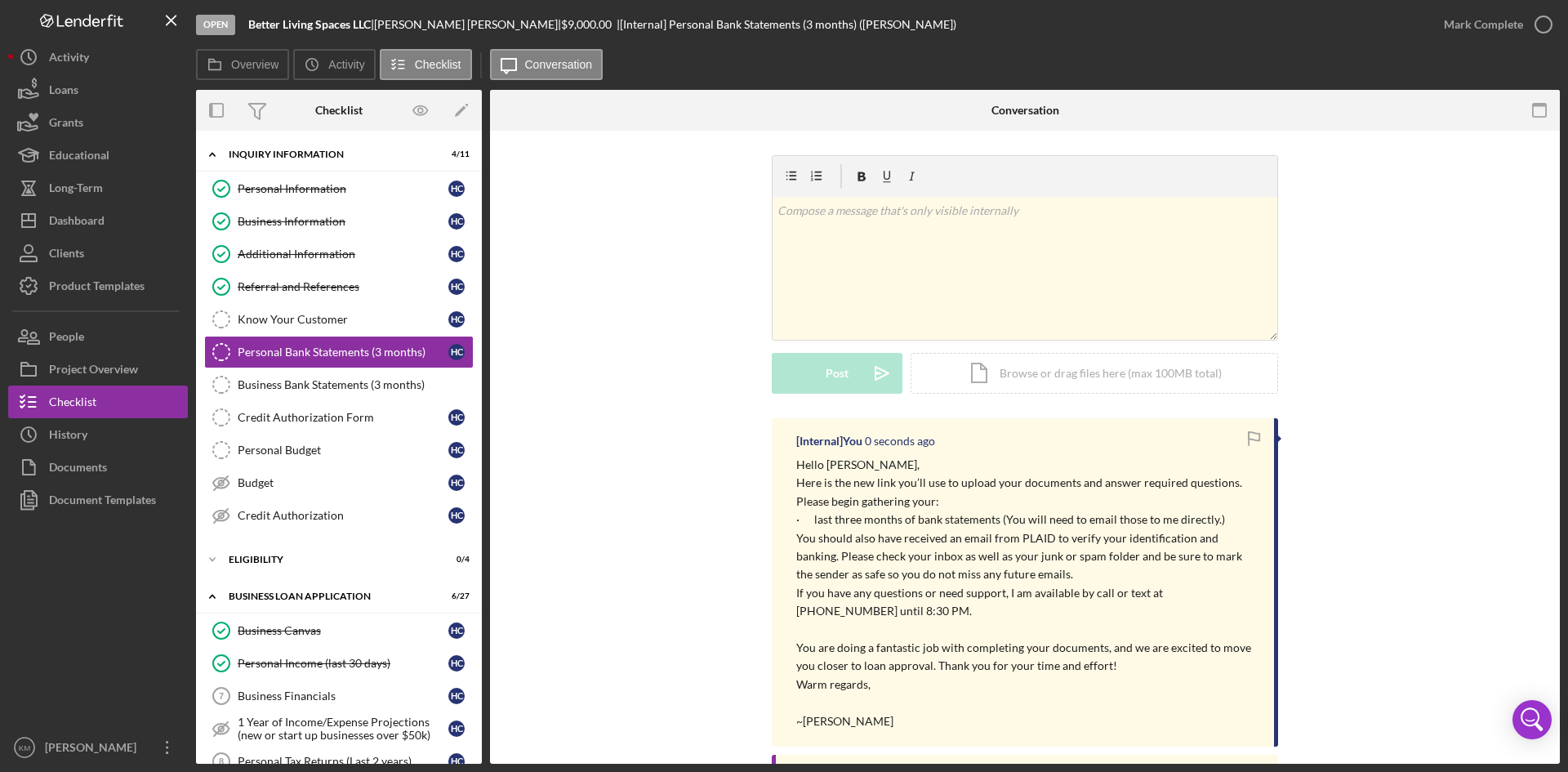
scroll to position [0, 0]
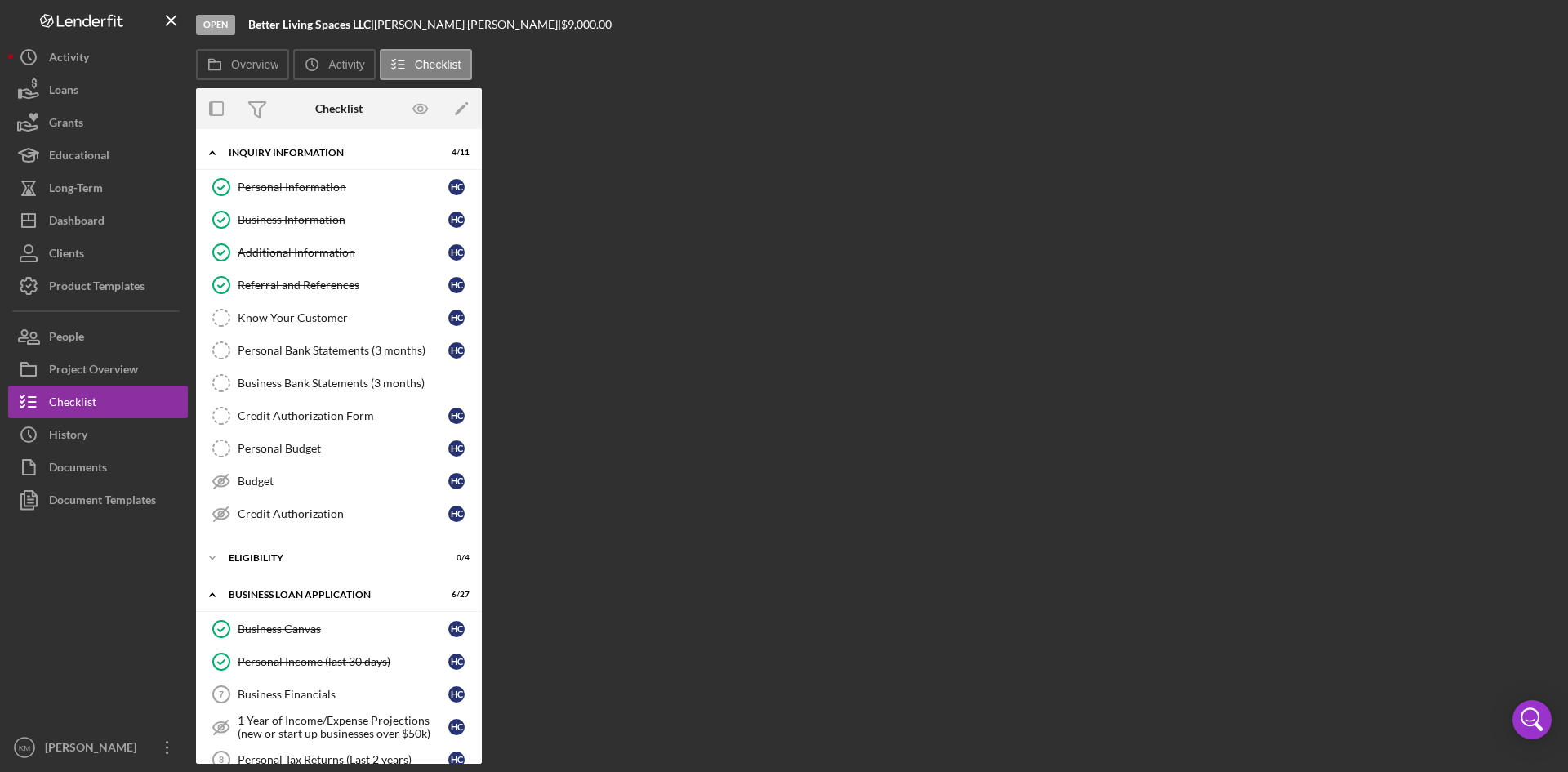
scroll to position [674, 0]
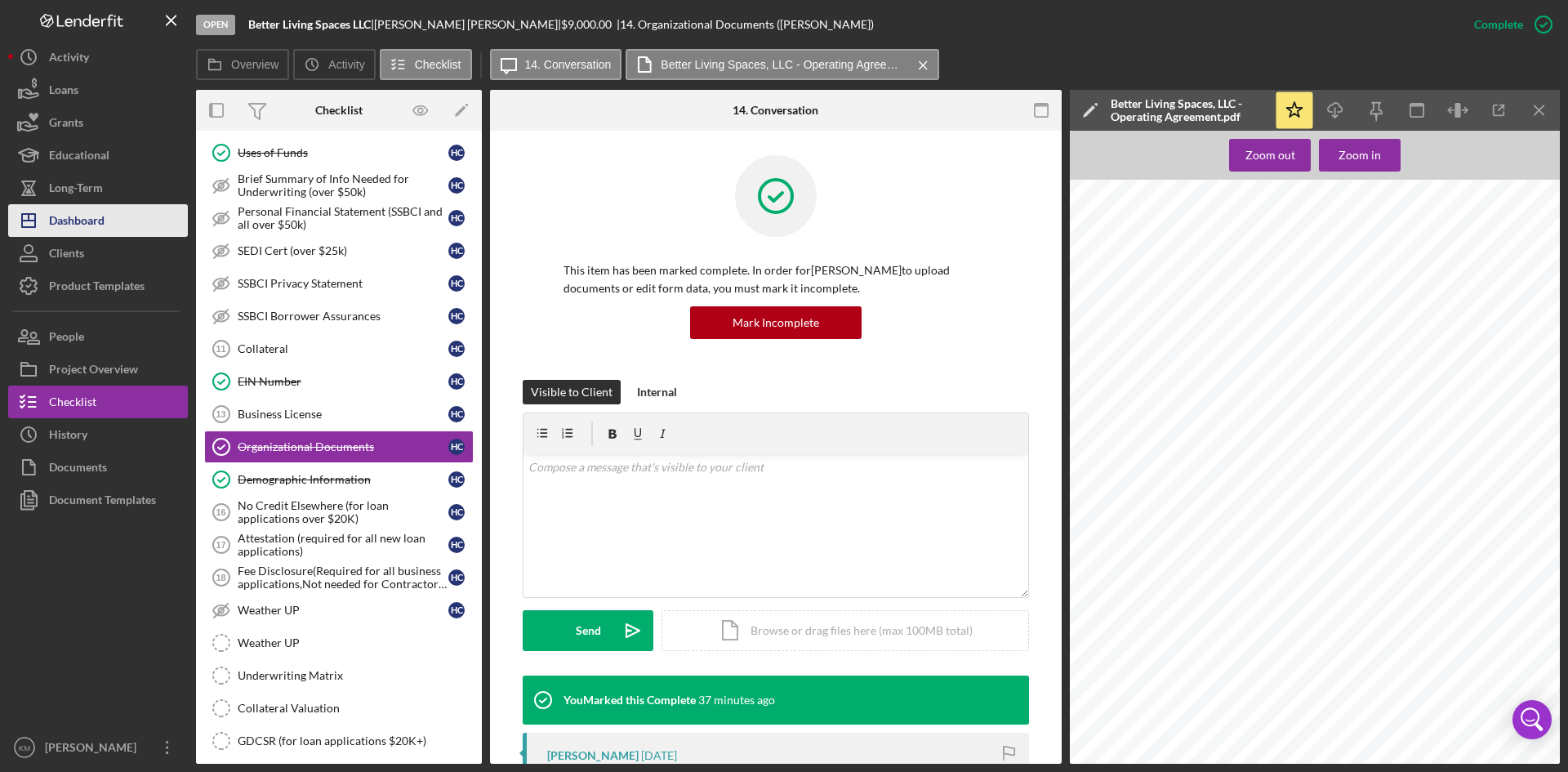
click at [68, 226] on div "Dashboard" at bounding box center [76, 223] width 56 height 37
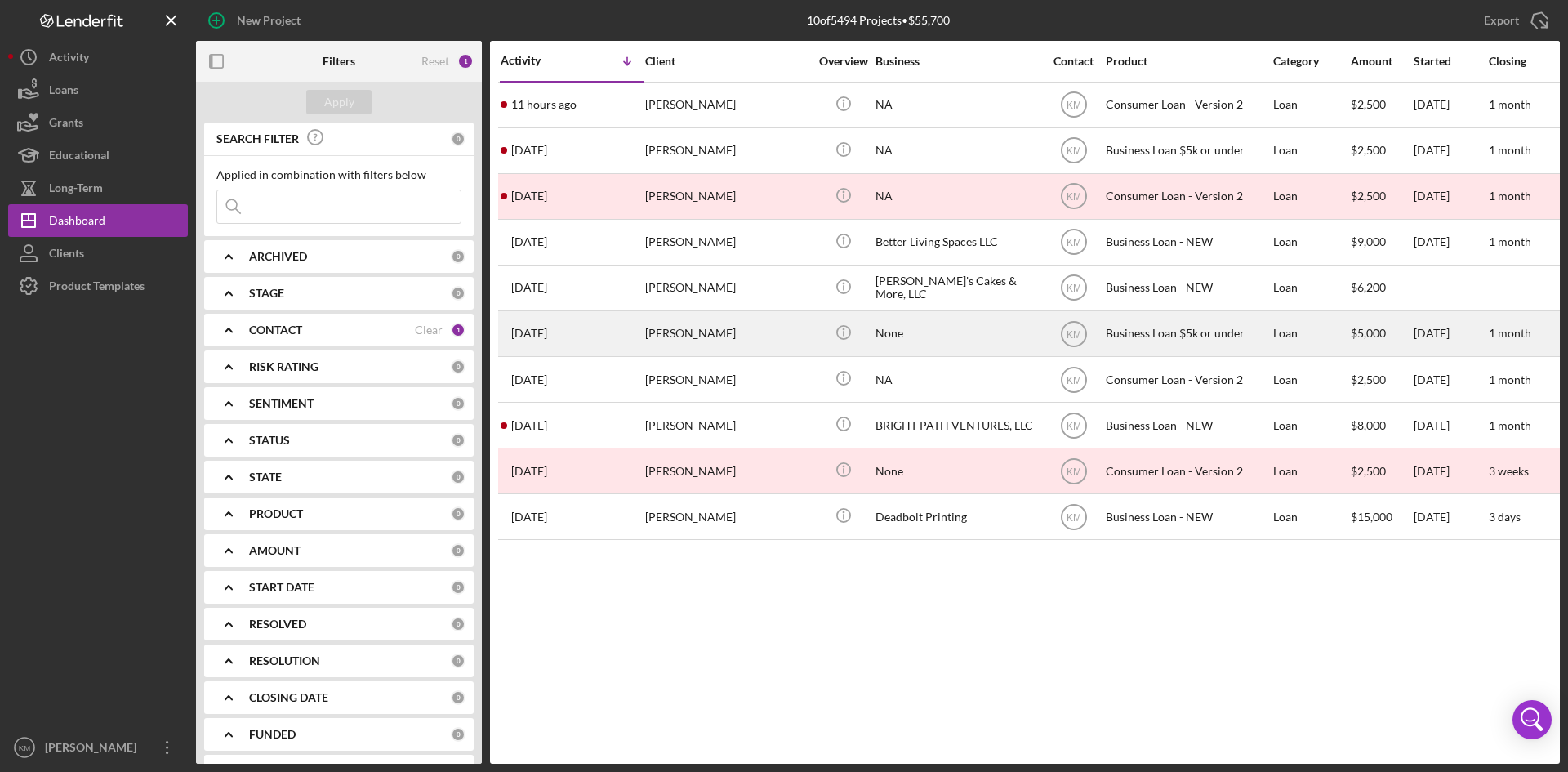
click at [668, 336] on div "[PERSON_NAME]" at bounding box center [726, 333] width 163 height 43
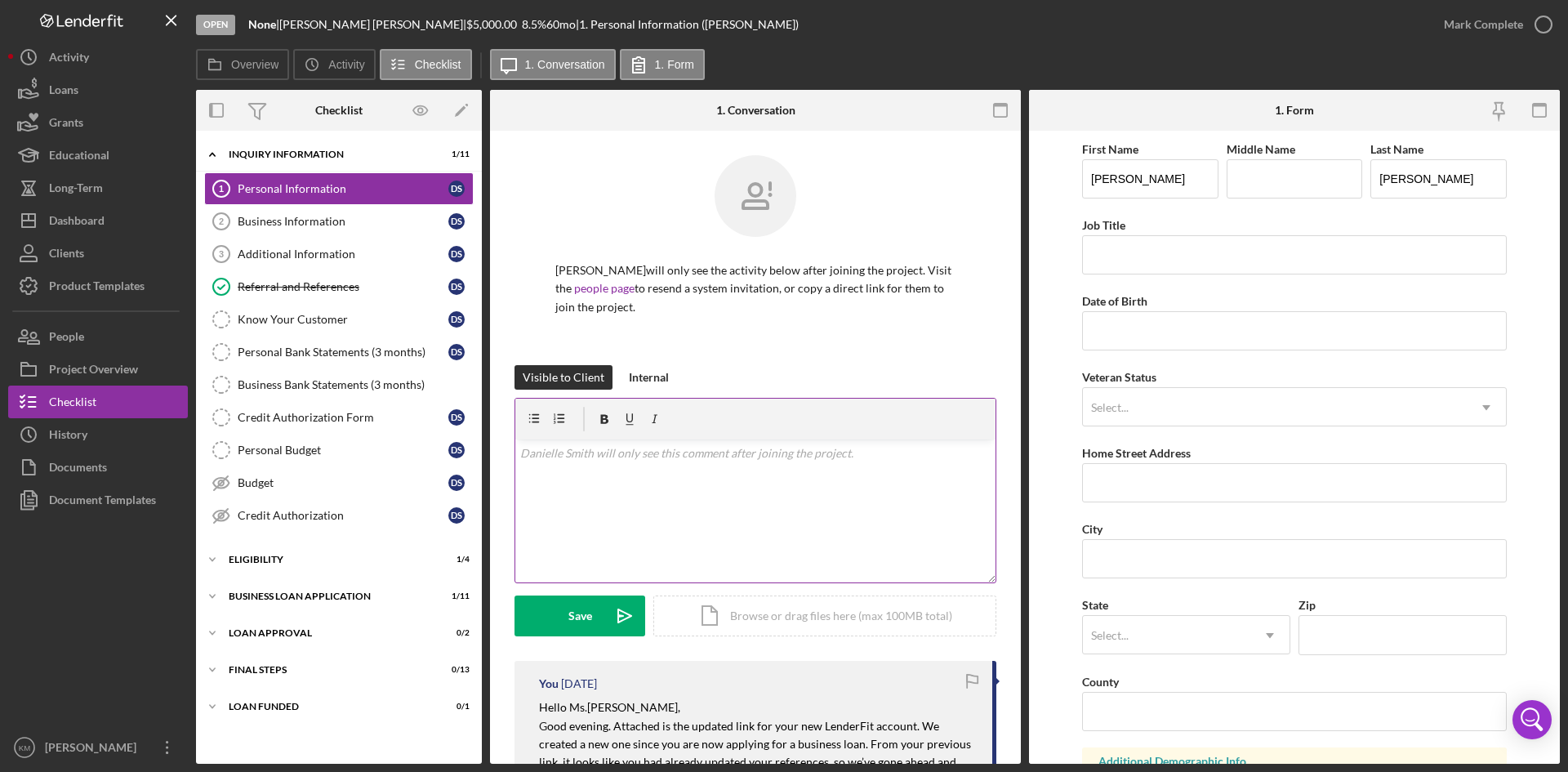
click at [542, 462] on p at bounding box center [755, 453] width 471 height 18
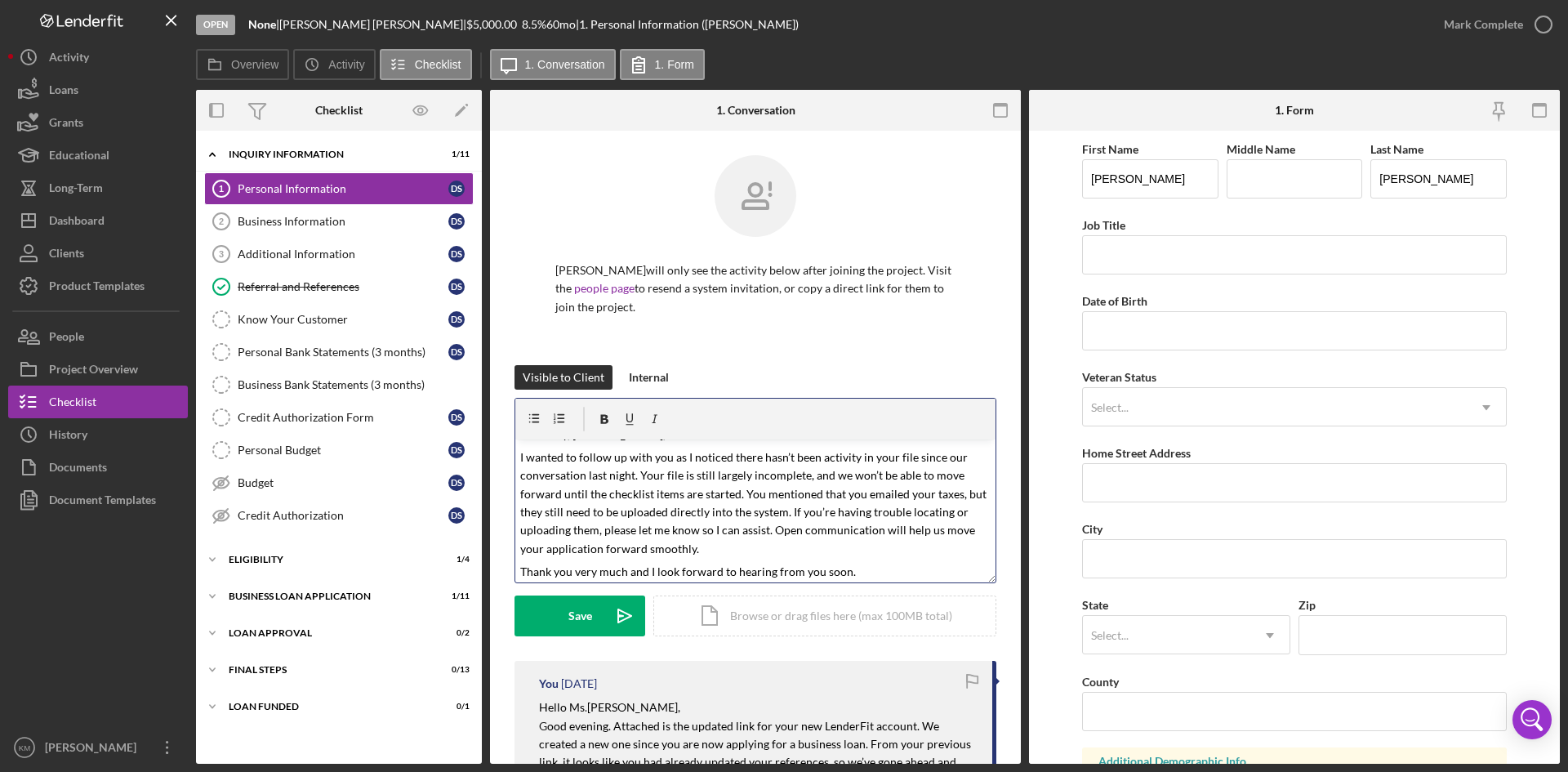
click at [701, 549] on p "I wanted to follow up with you as I noticed there hasn’t been activity in your …" at bounding box center [755, 503] width 471 height 110
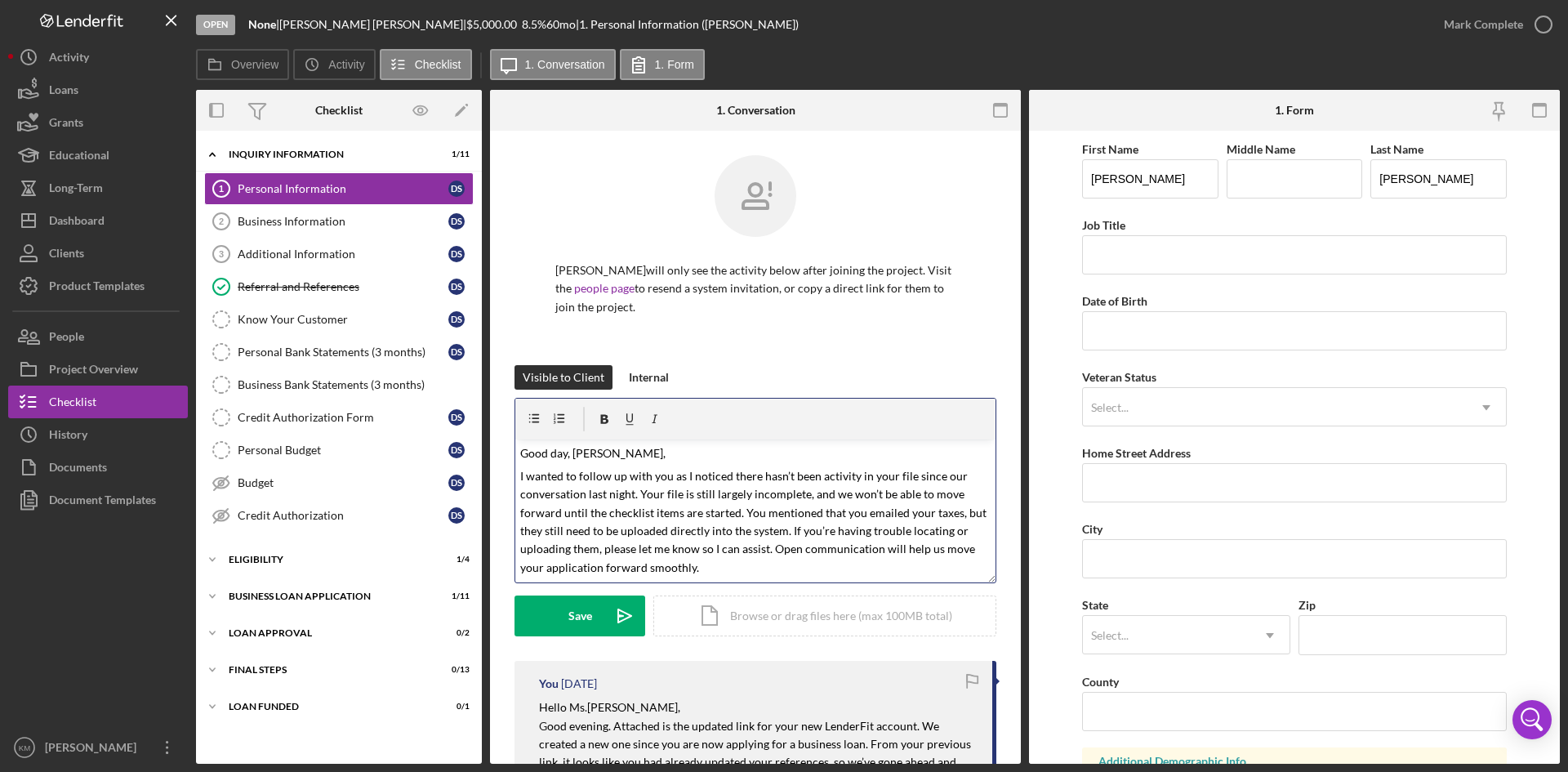
click at [635, 454] on p "Good day, Ms. Smith," at bounding box center [755, 453] width 471 height 18
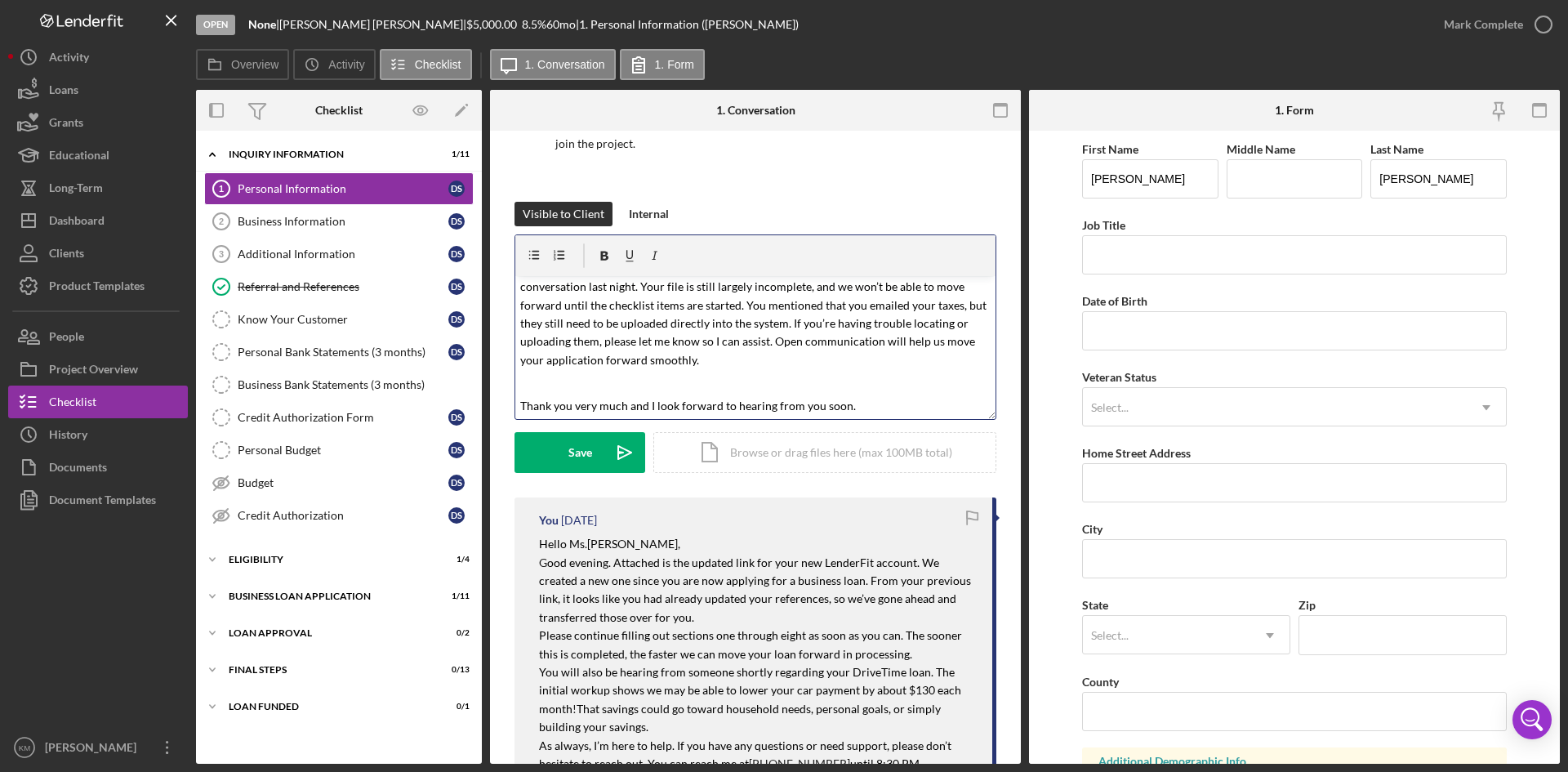
scroll to position [327, 0]
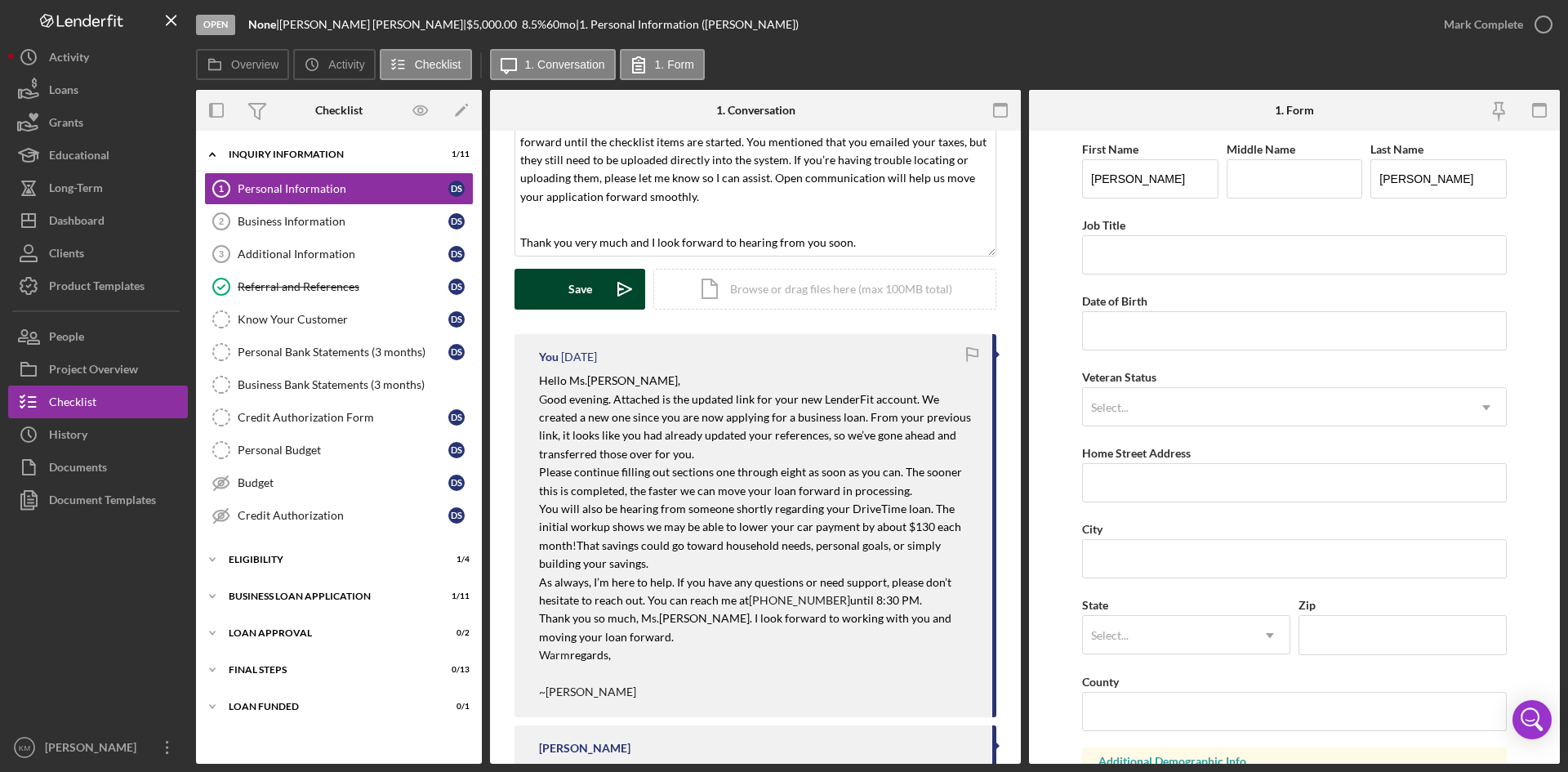
click at [625, 296] on icon "Icon/icon-invite-send" at bounding box center [625, 289] width 41 height 41
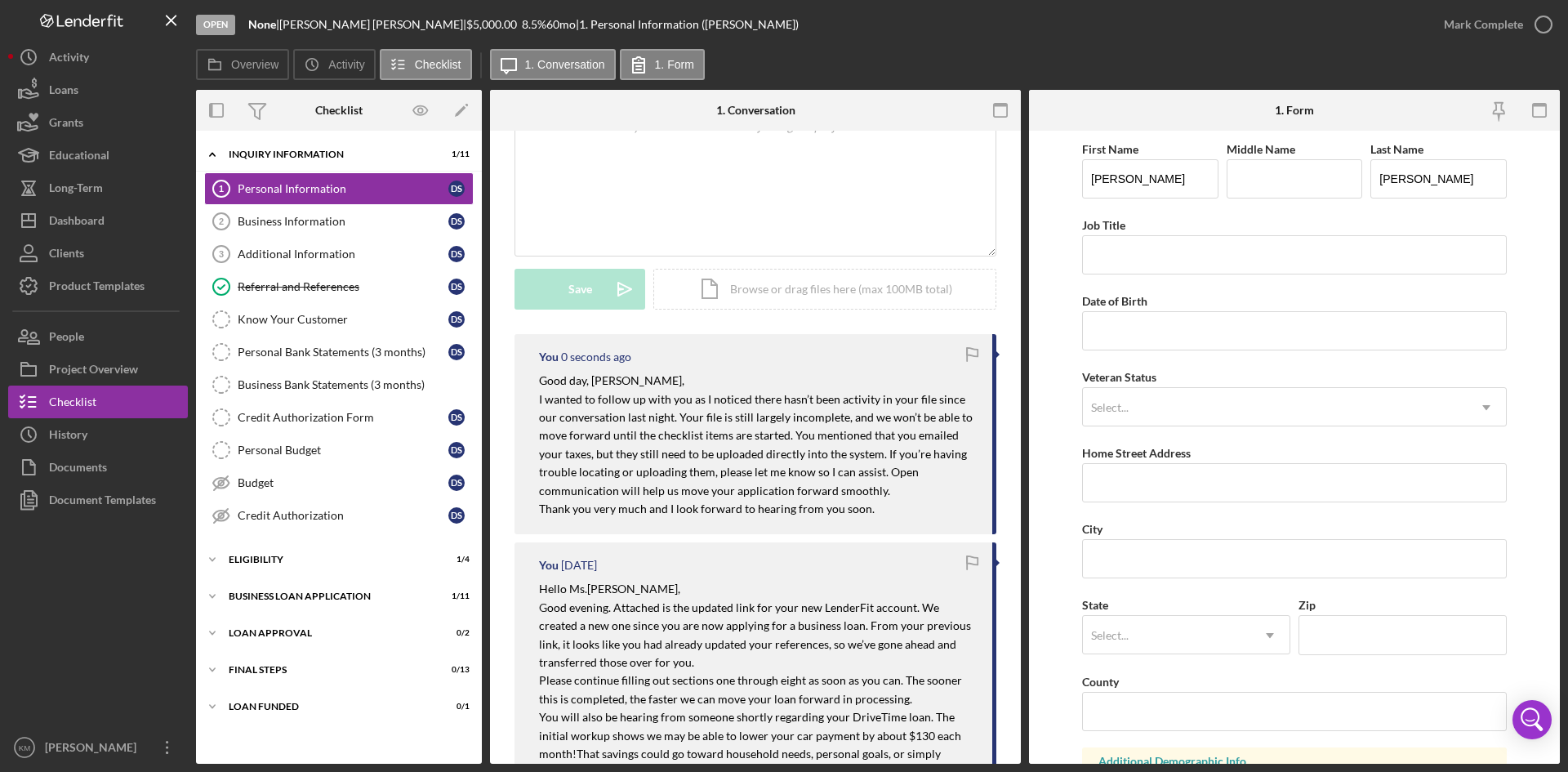
scroll to position [0, 0]
click at [73, 221] on div "Dashboard" at bounding box center [76, 223] width 56 height 37
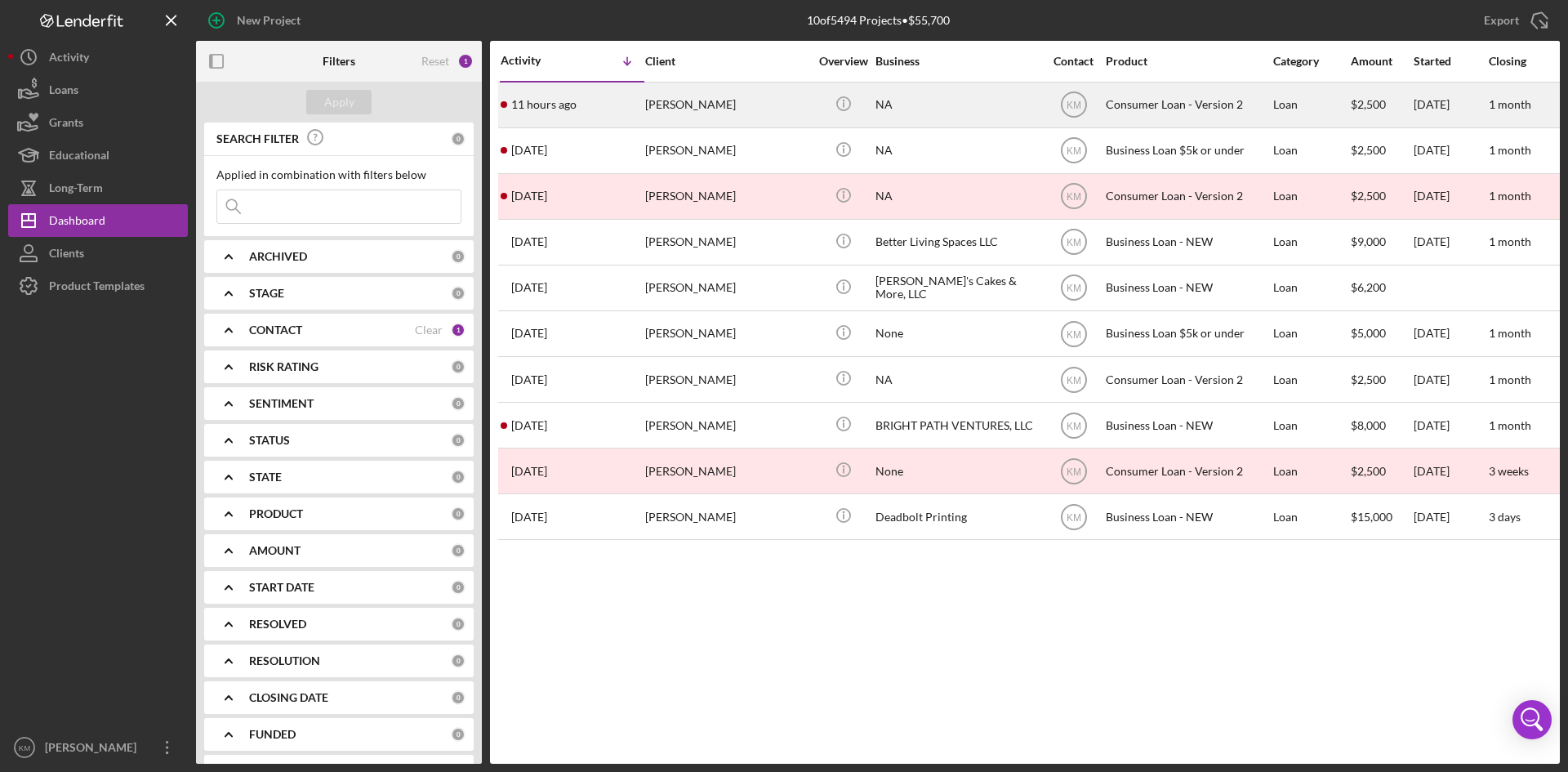
click at [692, 110] on div "[PERSON_NAME]" at bounding box center [726, 104] width 163 height 43
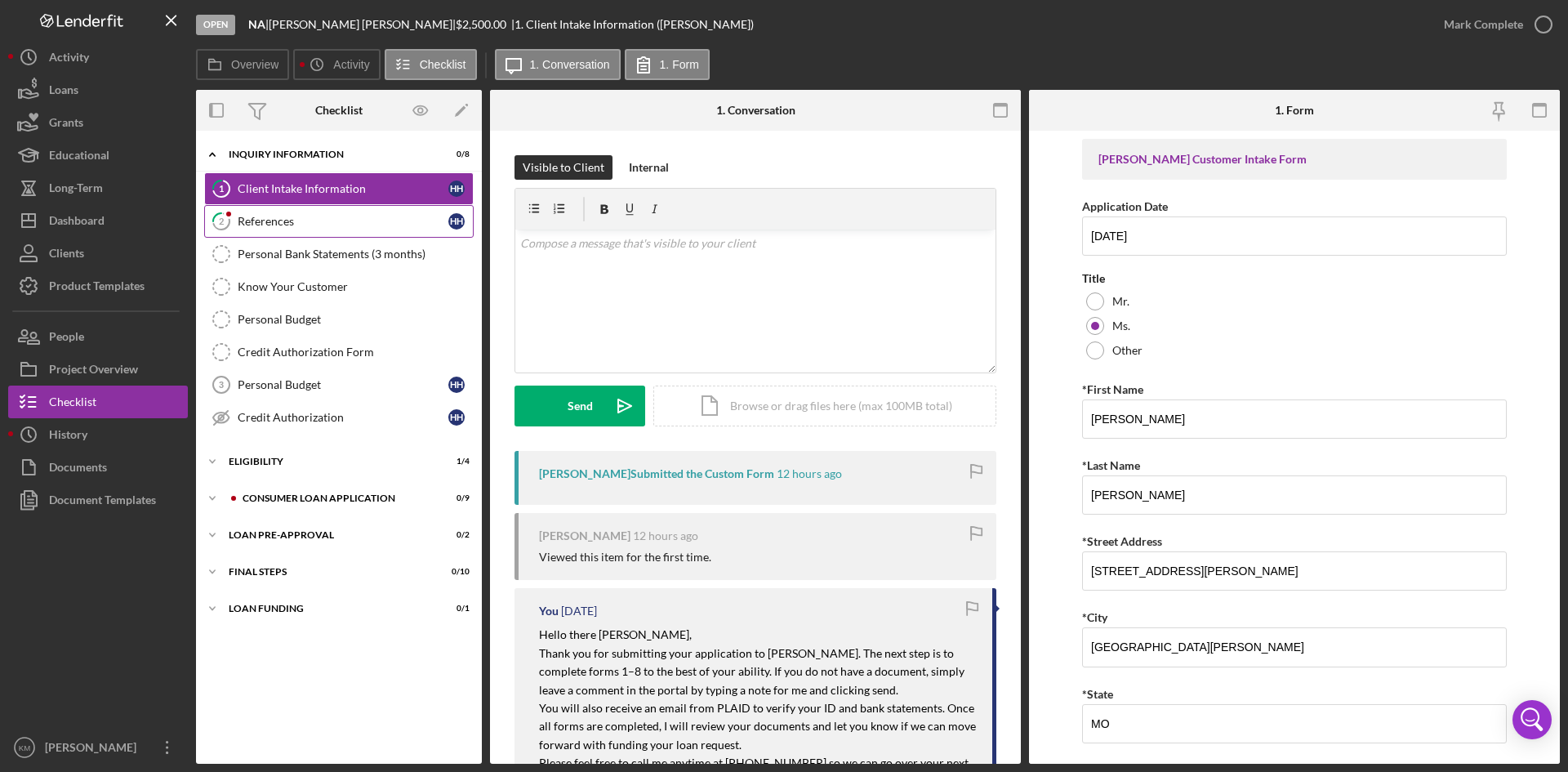
click at [266, 225] on div "References" at bounding box center [343, 221] width 210 height 13
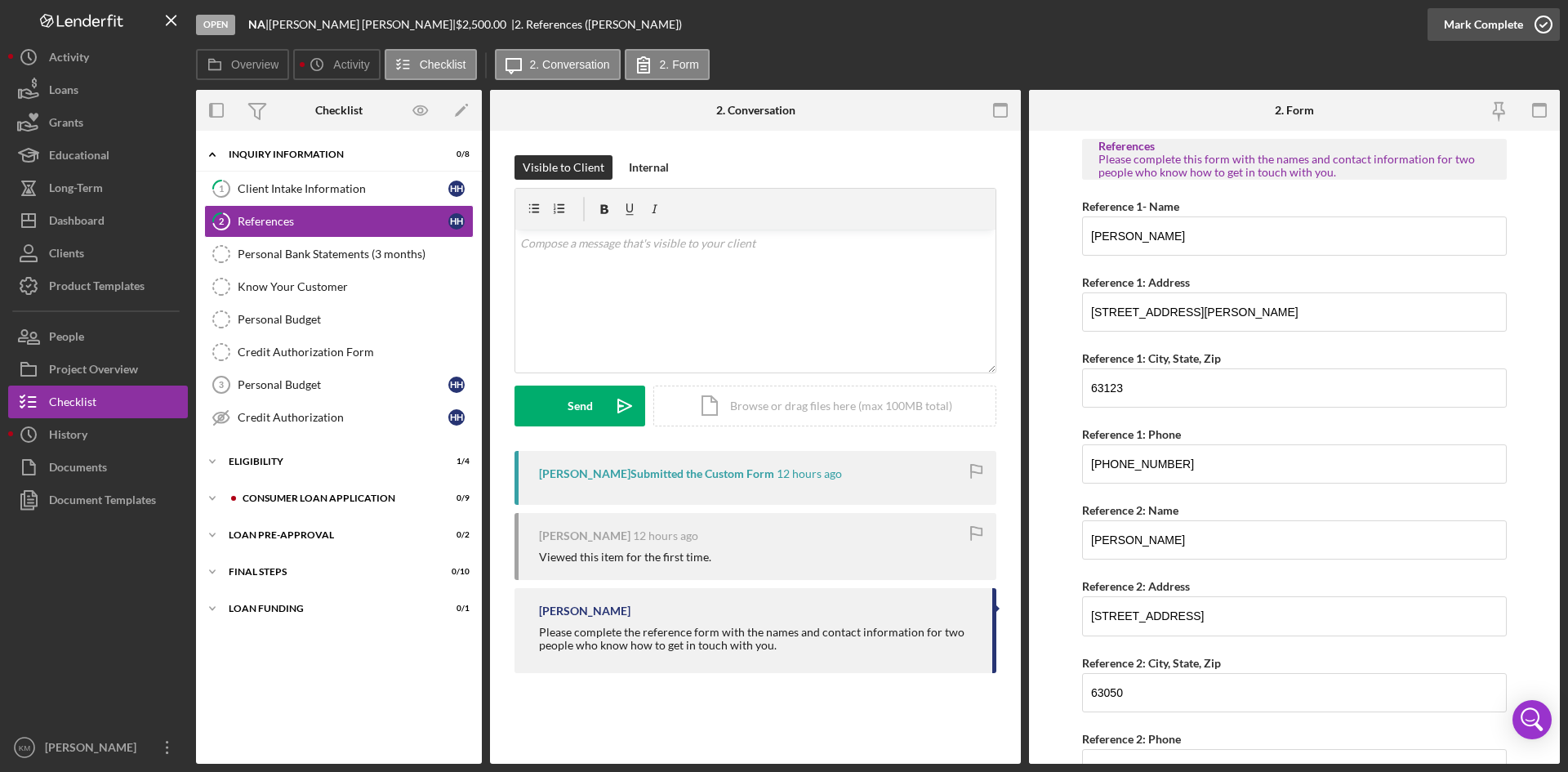
click at [1548, 19] on icon "button" at bounding box center [1543, 25] width 41 height 41
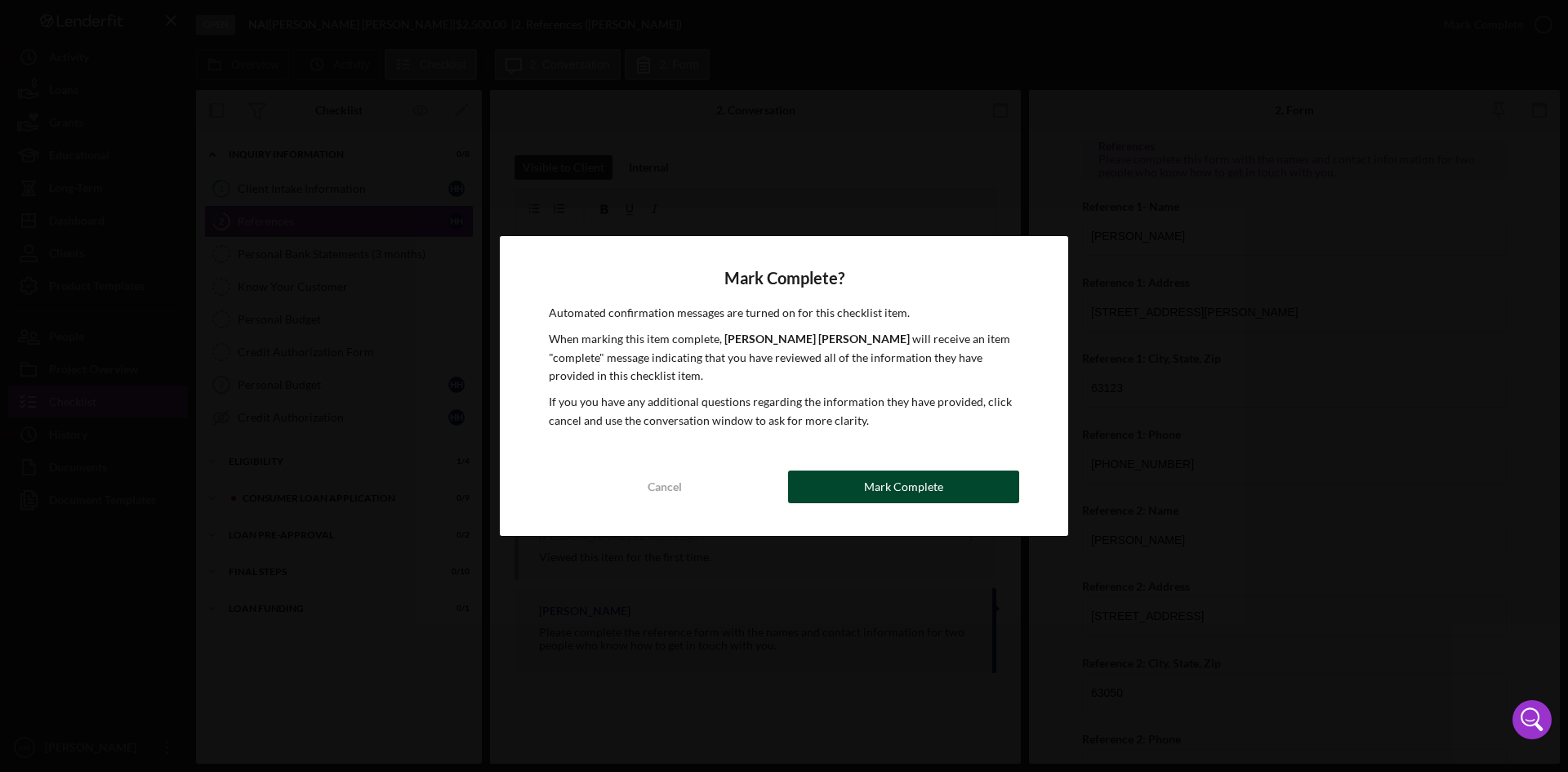
click at [958, 482] on button "Mark Complete" at bounding box center [904, 486] width 231 height 33
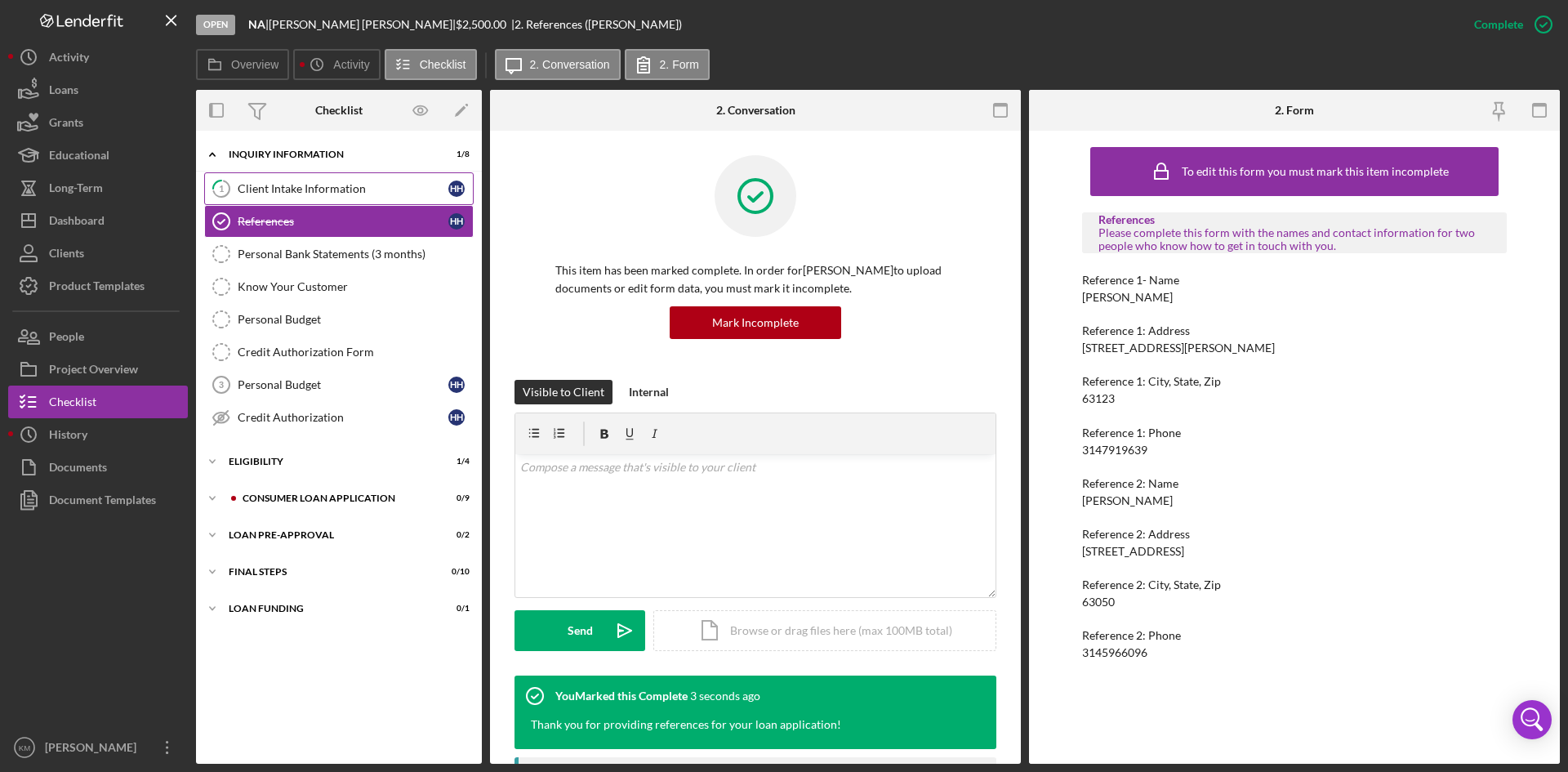
click at [276, 186] on div "Client Intake Information" at bounding box center [343, 188] width 210 height 13
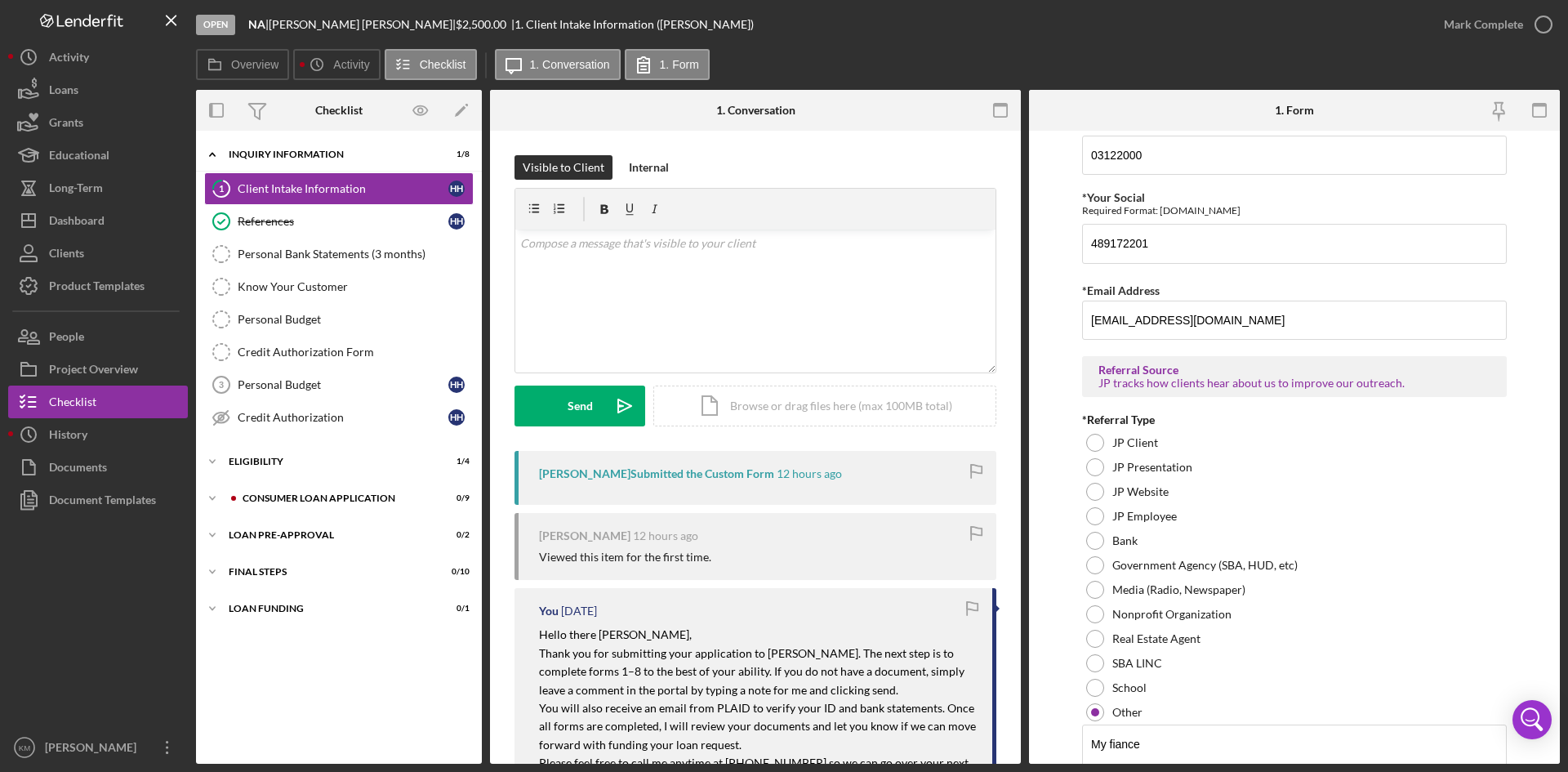
scroll to position [1136, 0]
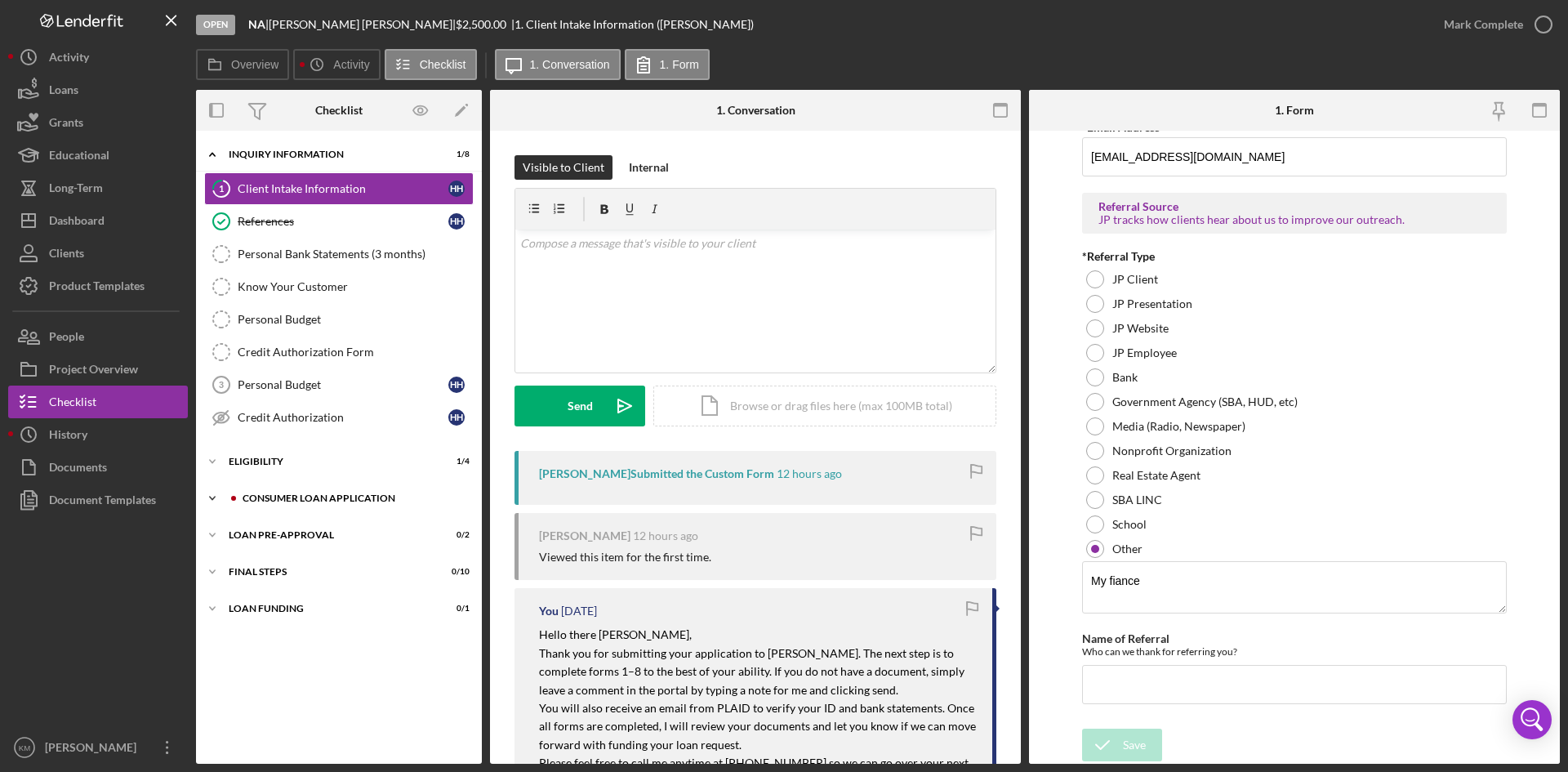
click at [209, 498] on icon "Icon/Expander" at bounding box center [212, 497] width 33 height 33
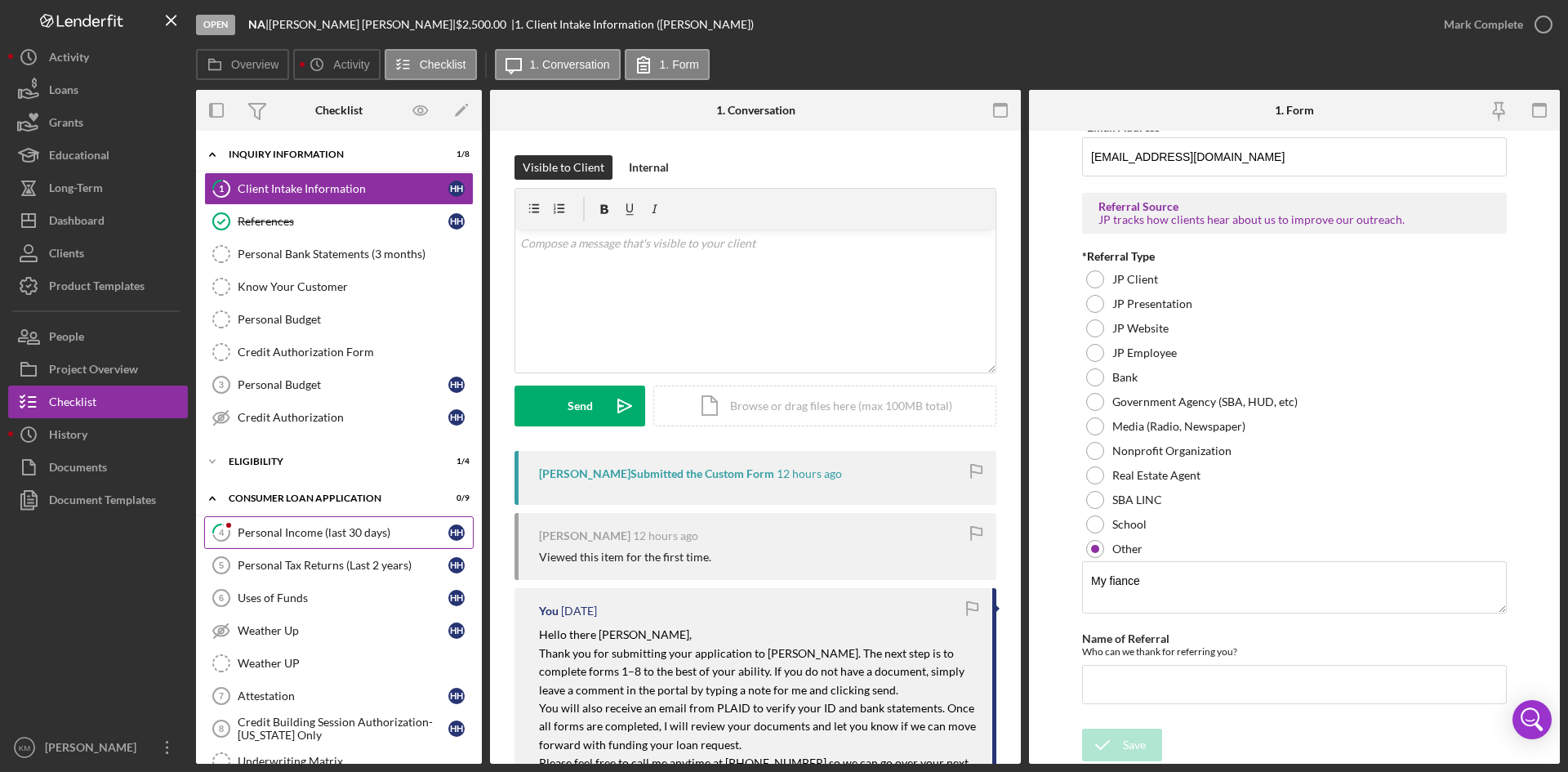
click at [292, 532] on div "Personal Income (last 30 days)" at bounding box center [343, 532] width 210 height 13
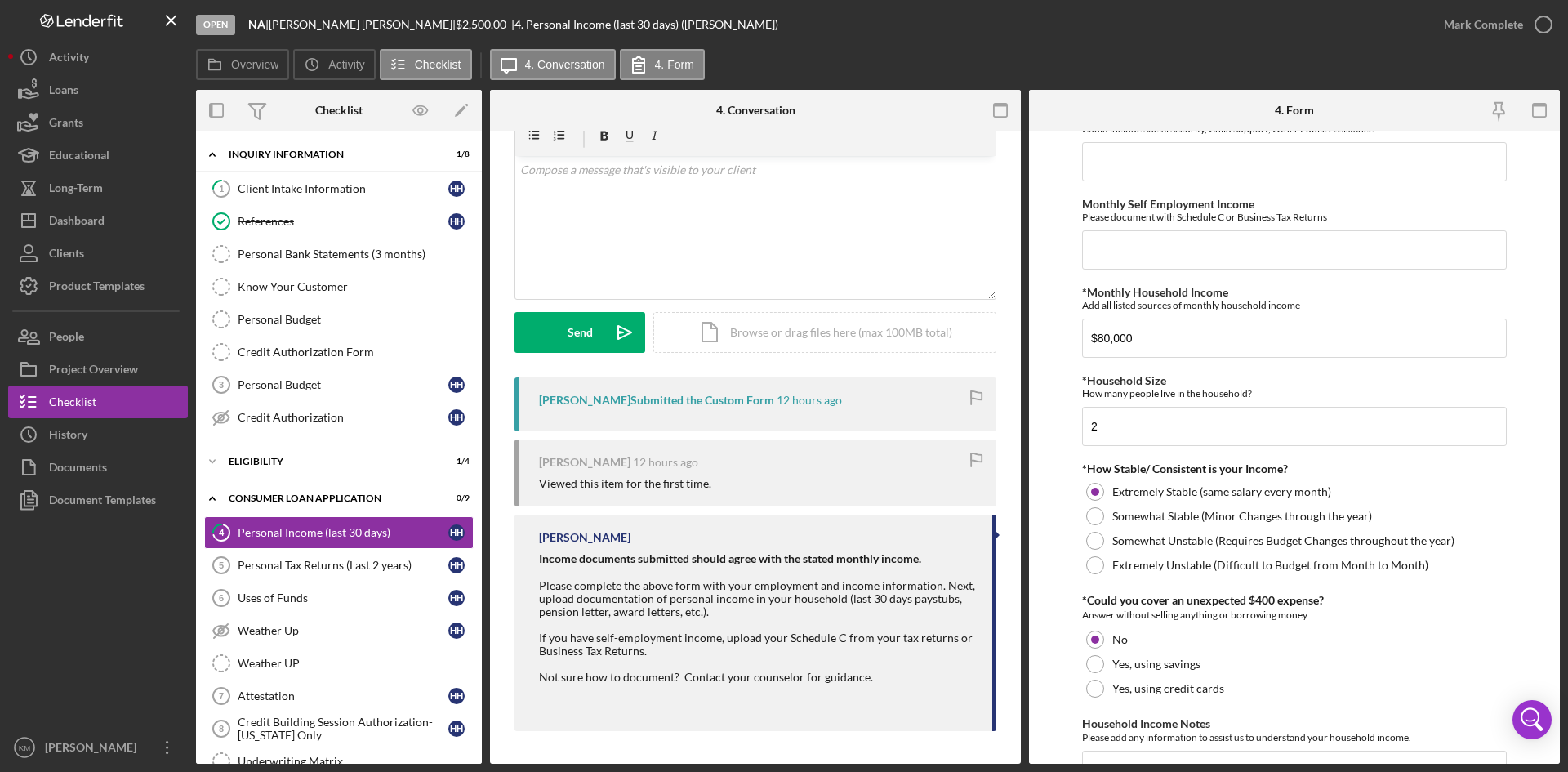
scroll to position [781, 0]
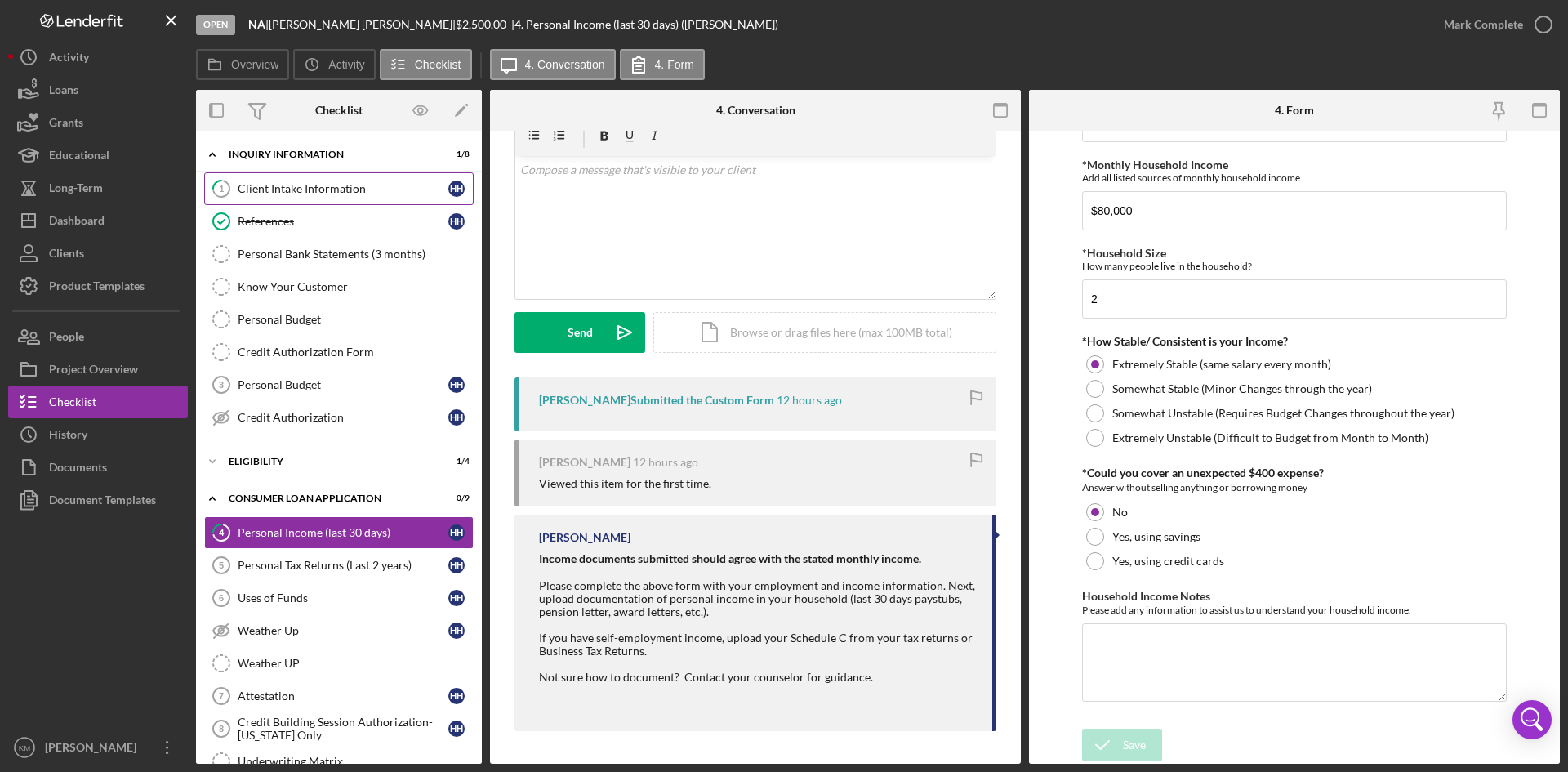
click at [285, 184] on div "Client Intake Information" at bounding box center [343, 188] width 210 height 13
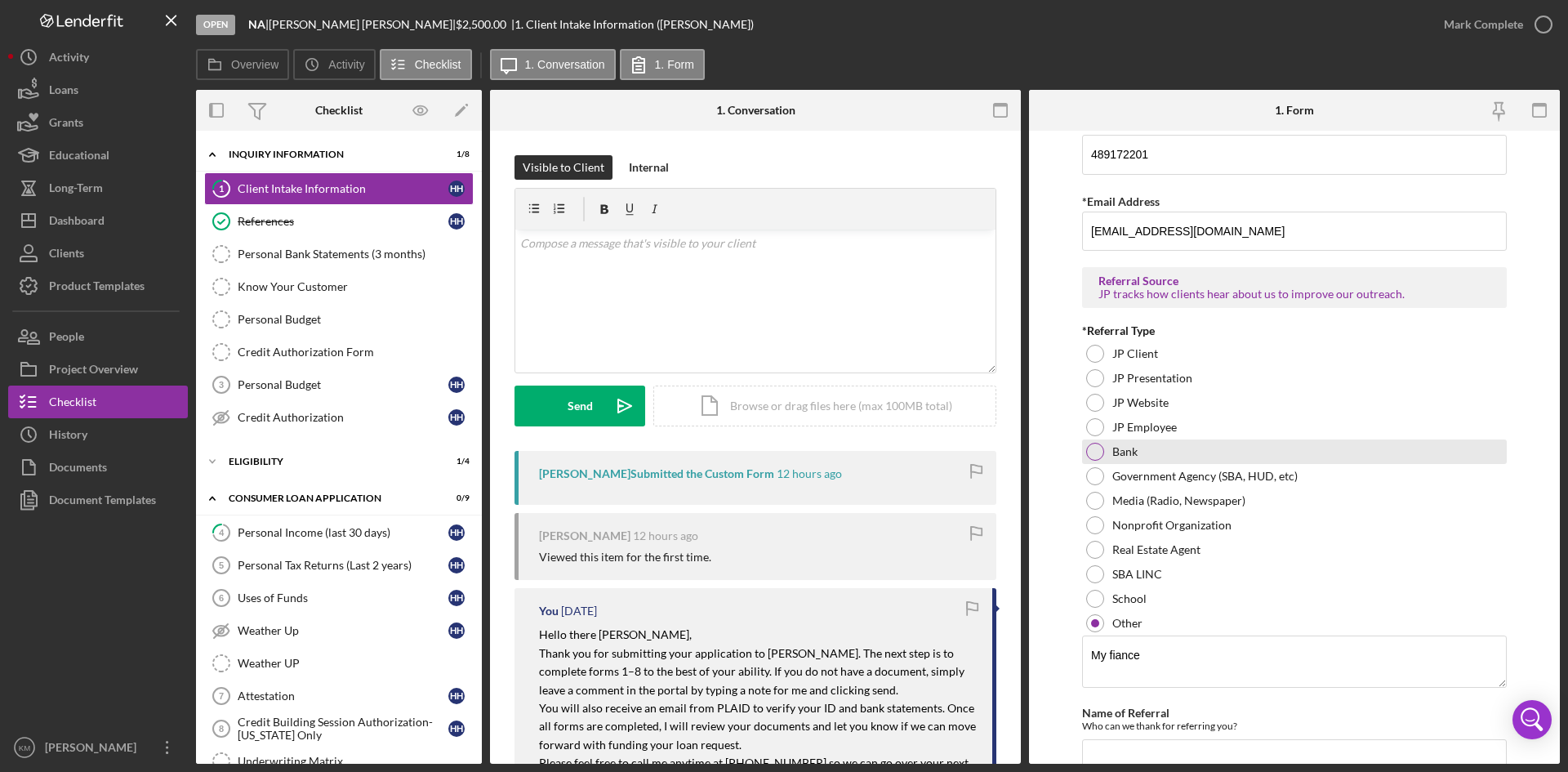
scroll to position [1136, 0]
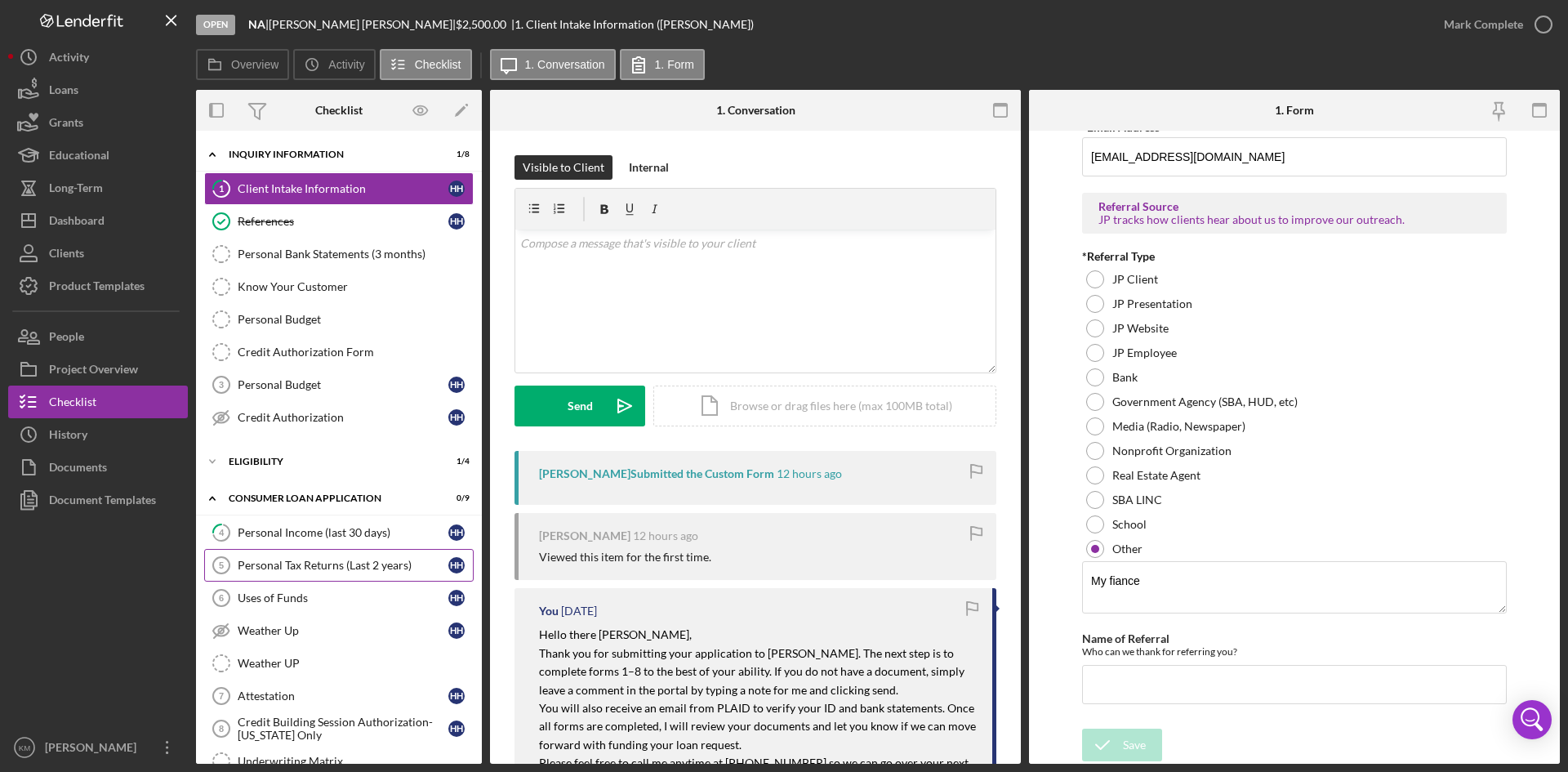
click at [324, 562] on div "Personal Tax Returns (Last 2 years)" at bounding box center [343, 564] width 210 height 13
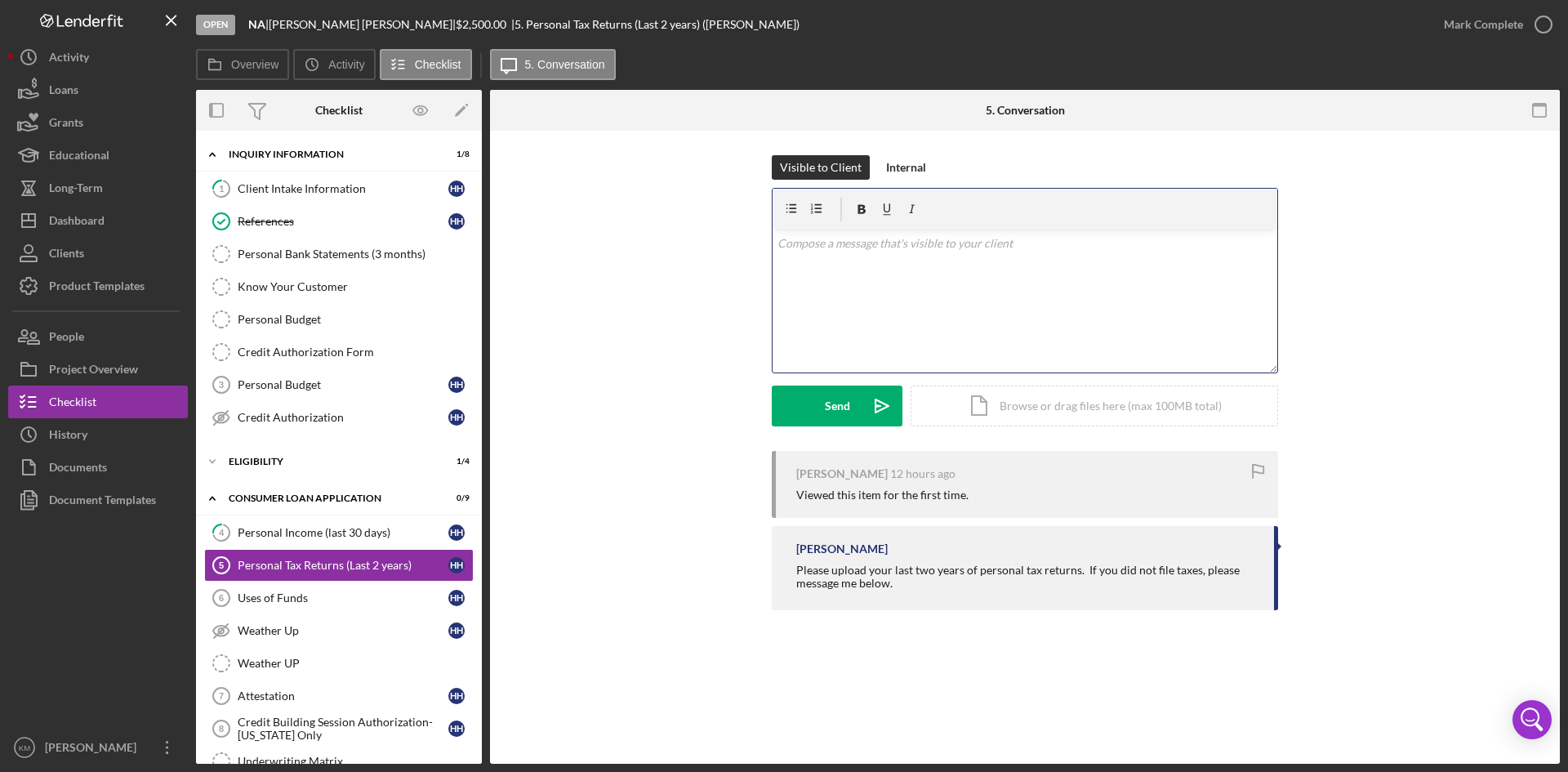
click at [829, 277] on div "v Color teal Color pink Remove color Add row above Add row below Add column bef…" at bounding box center [1024, 301] width 504 height 143
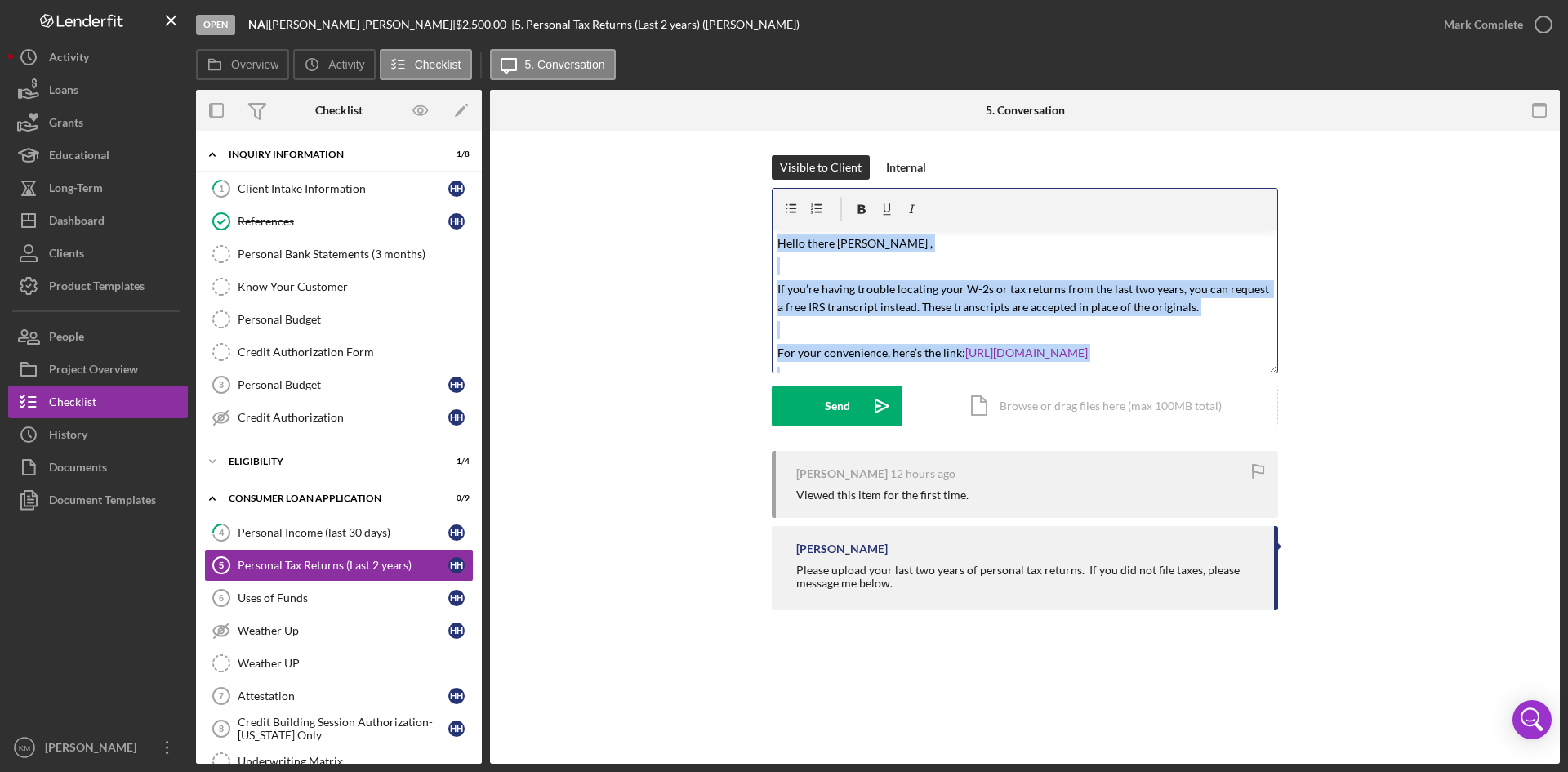
drag, startPoint x: 847, startPoint y: 363, endPoint x: 761, endPoint y: 189, distance: 194.1
click at [761, 189] on div "Visible to Client Internal v Color teal Color pink Remove color Add row above A…" at bounding box center [1024, 303] width 1020 height 296
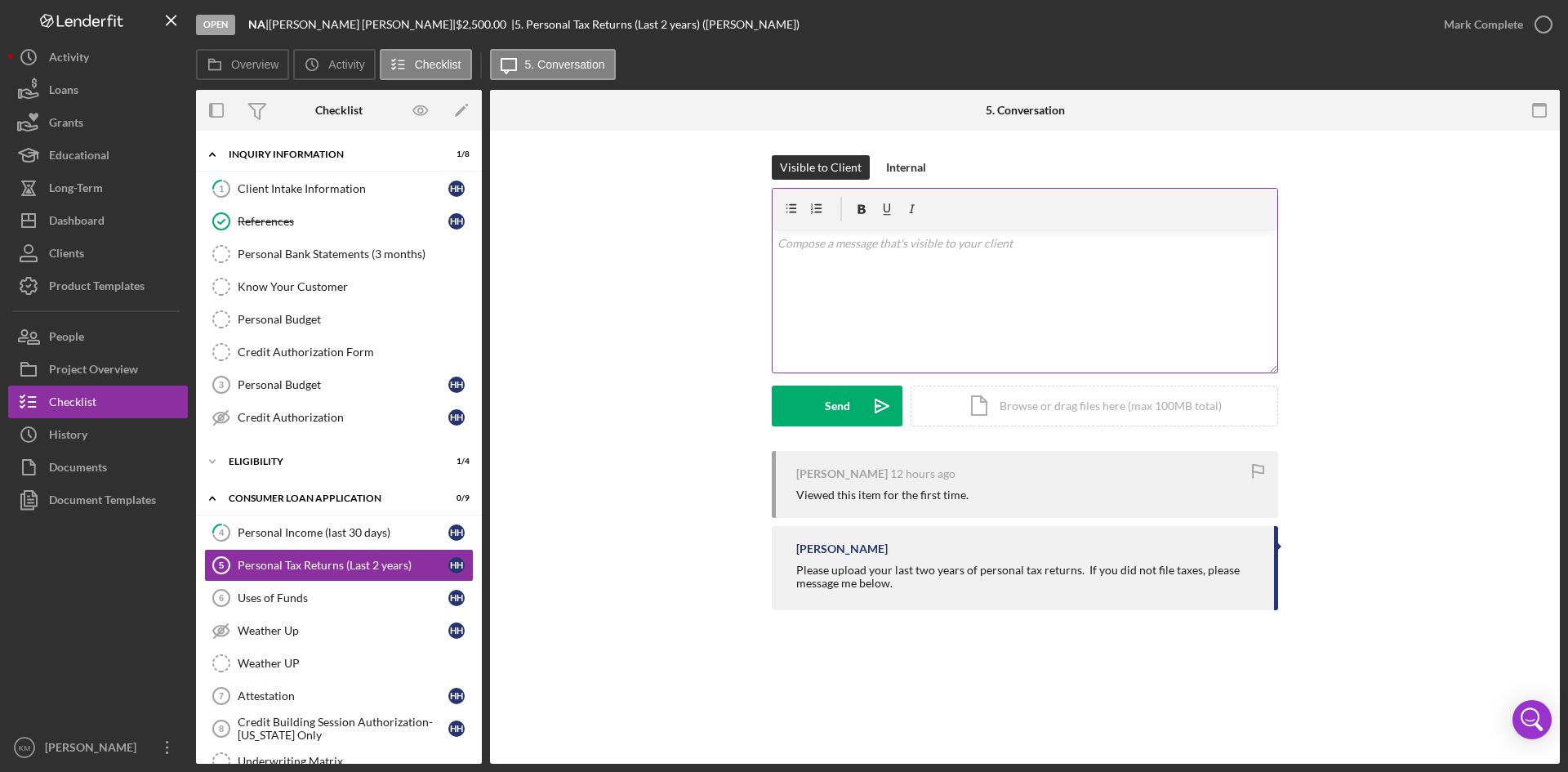
click at [820, 276] on div "v Color teal Color pink Remove color Add row above Add row below Add column bef…" at bounding box center [1024, 301] width 504 height 143
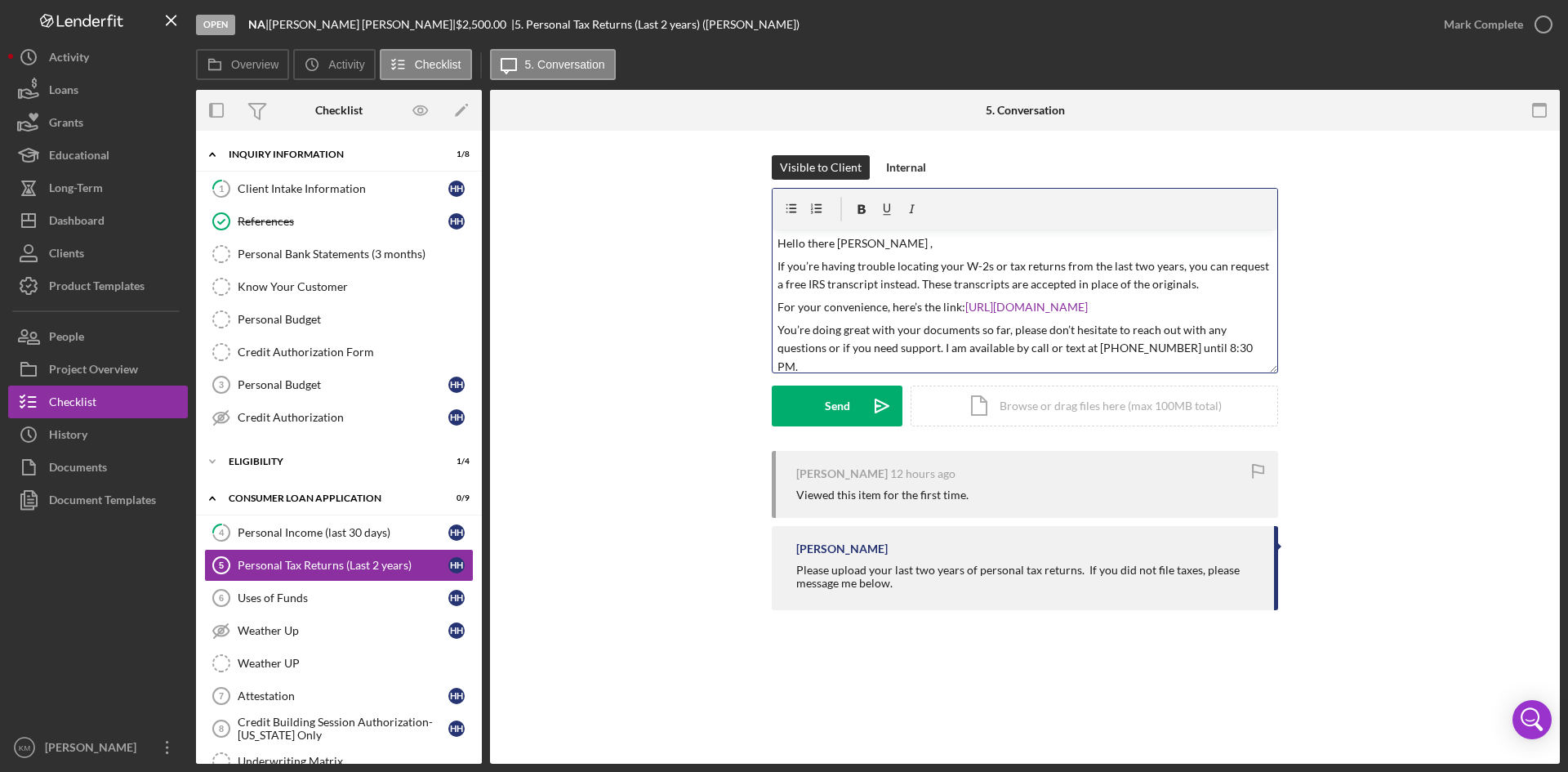
scroll to position [32, 0]
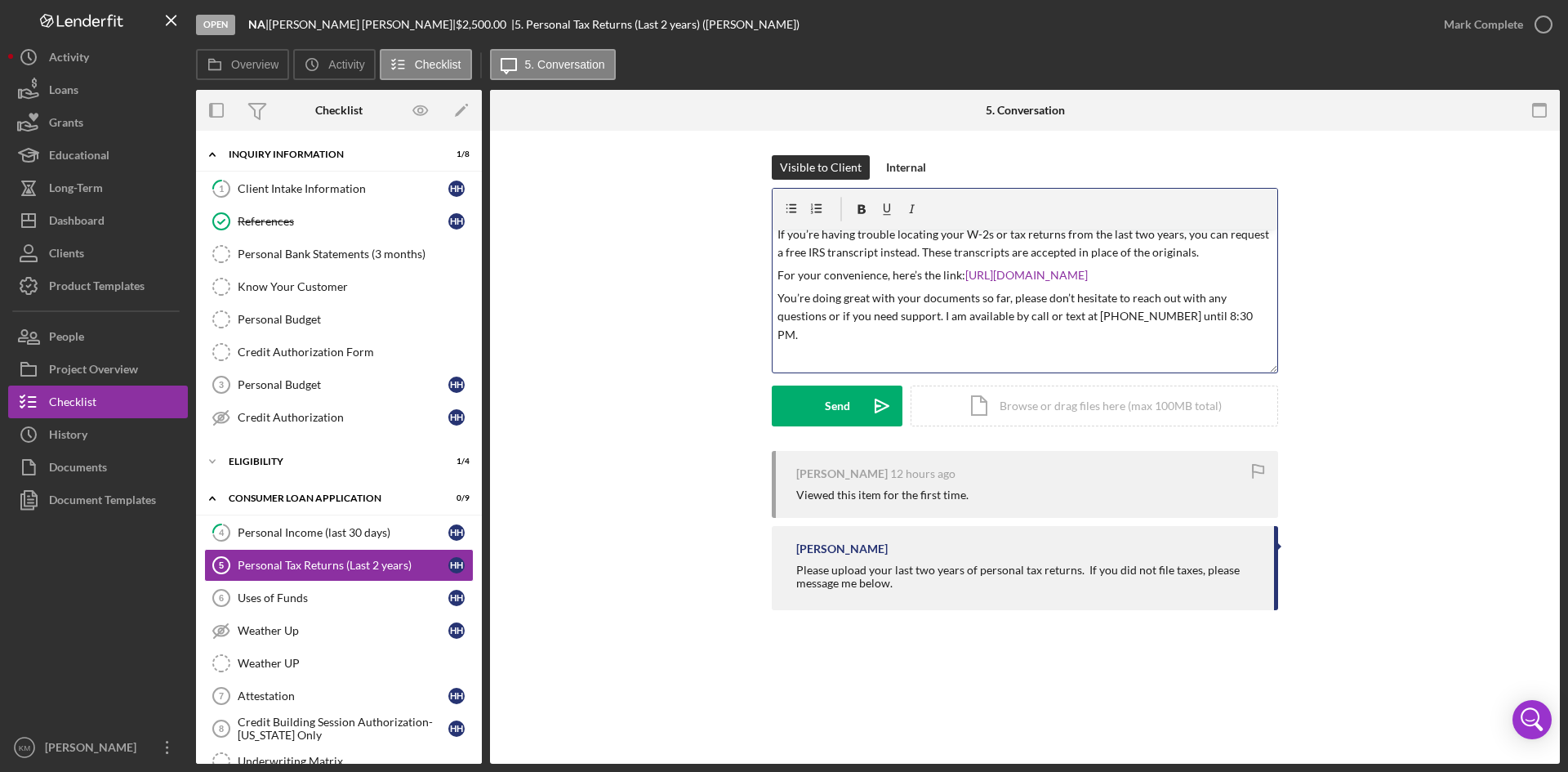
click at [1212, 257] on p "If you’re having trouble locating your W-2s or tax returns from the last two ye…" at bounding box center [1025, 244] width 496 height 37
click at [779, 297] on p "You’re doing great with your documents so far, please don’t hesitate to reach o…" at bounding box center [1025, 316] width 496 height 55
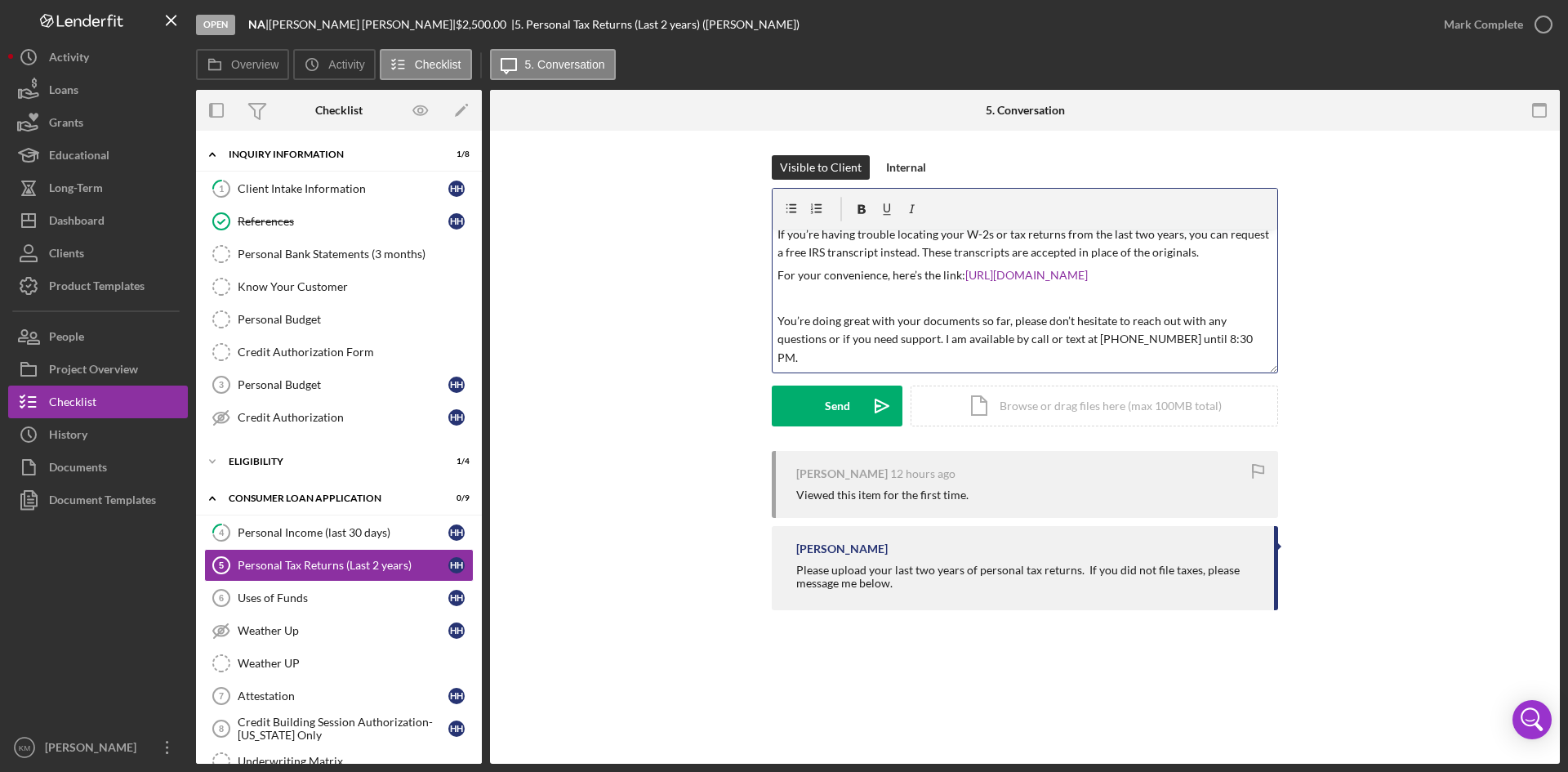
scroll to position [0, 0]
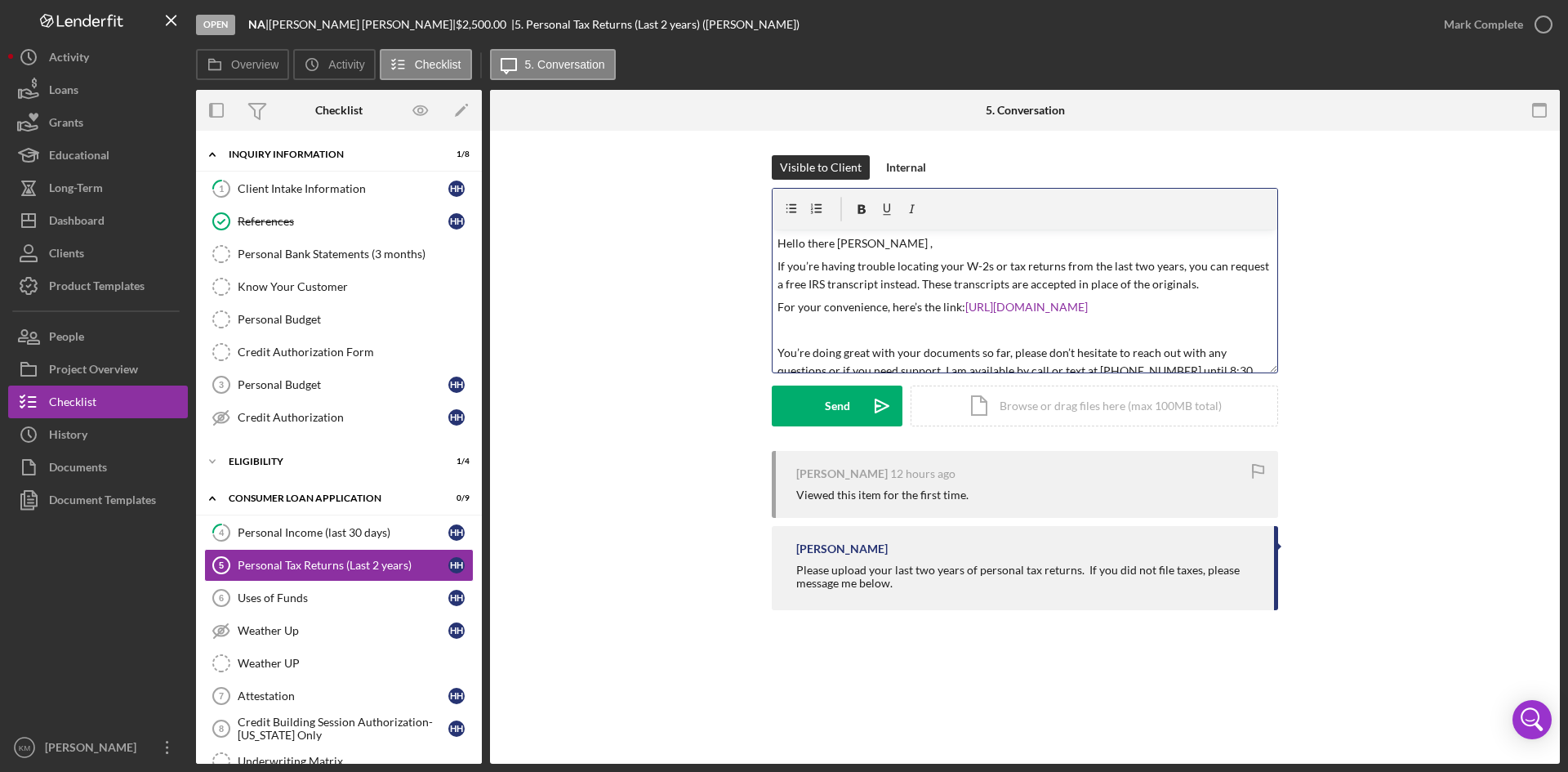
click at [910, 246] on p "Hello there Ms. Hudman ," at bounding box center [1025, 243] width 496 height 18
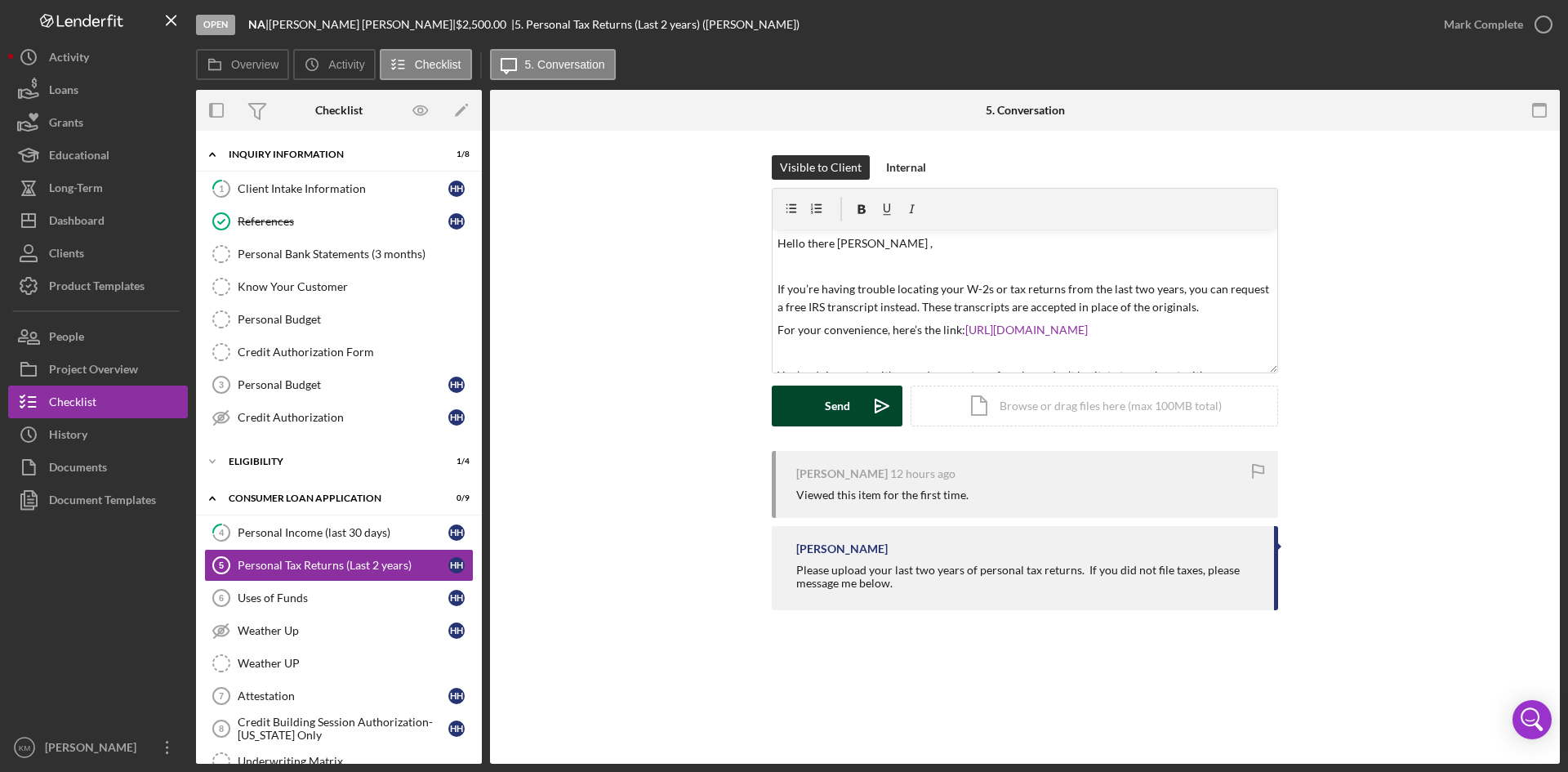
click at [884, 405] on icon "Icon/icon-invite-send" at bounding box center [882, 405] width 41 height 41
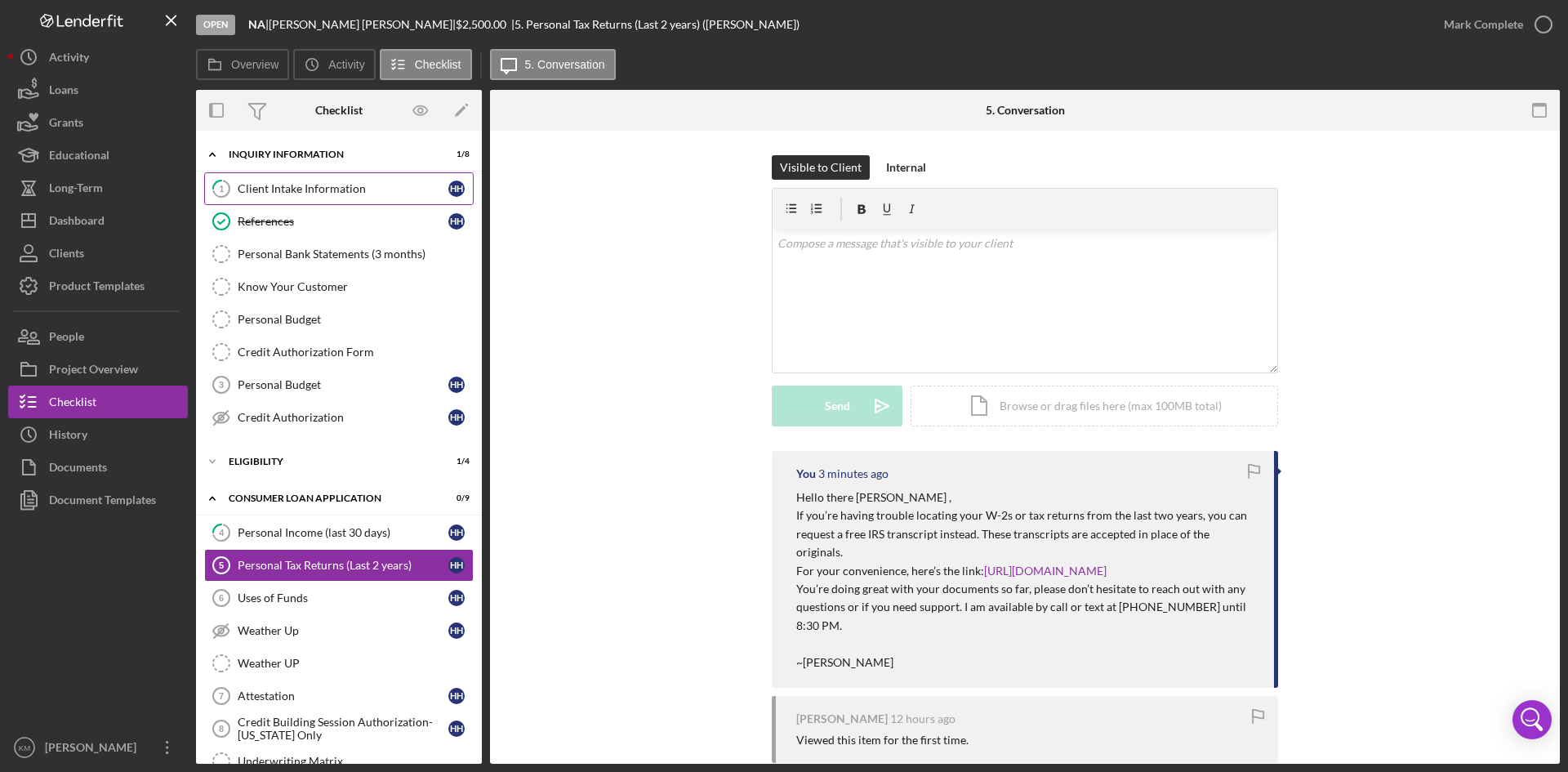
click at [269, 188] on div "Client Intake Information" at bounding box center [343, 188] width 210 height 13
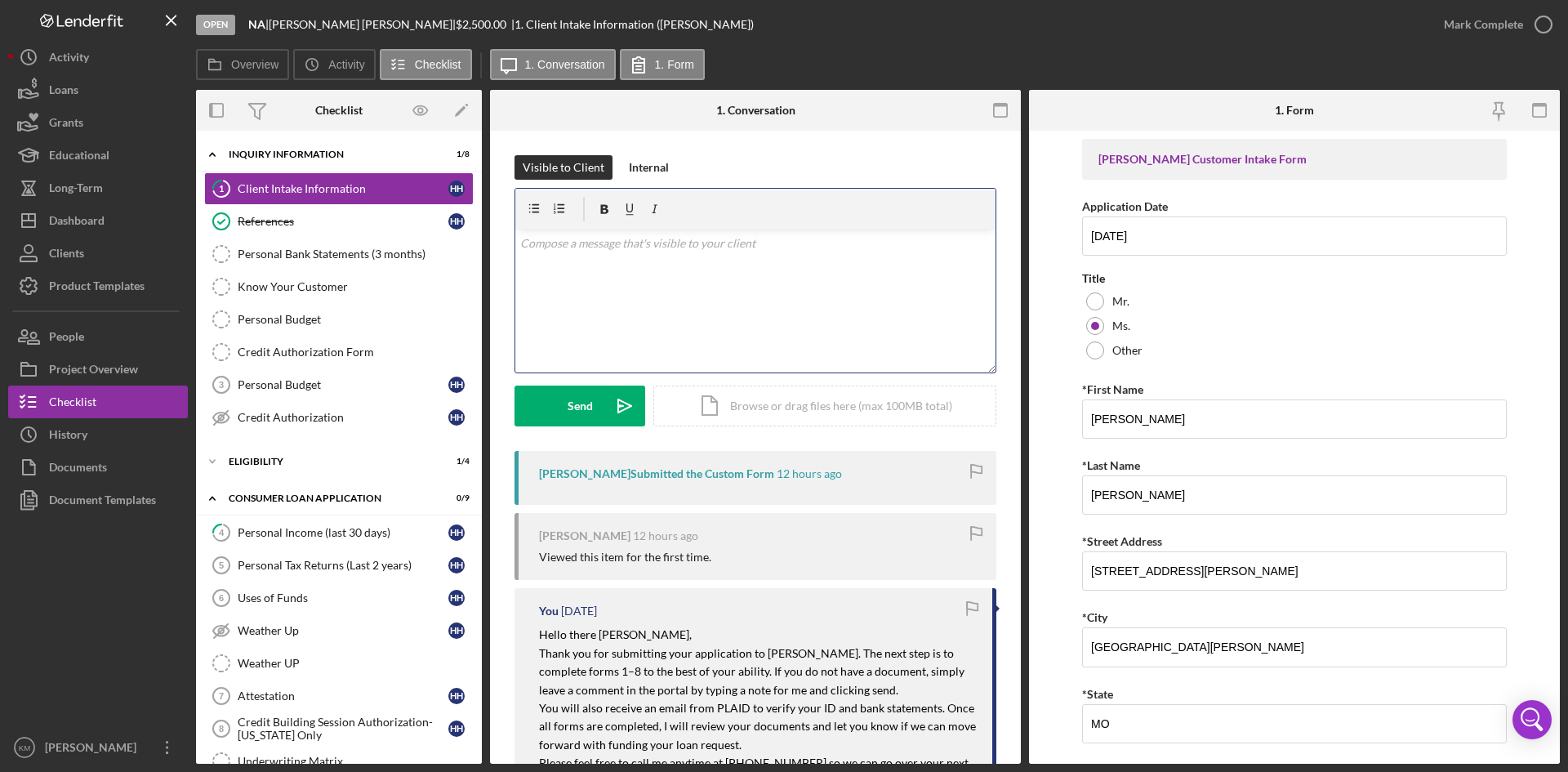
click at [558, 259] on div "v Color teal Color pink Remove color Add row above Add row below Add column bef…" at bounding box center [755, 301] width 481 height 143
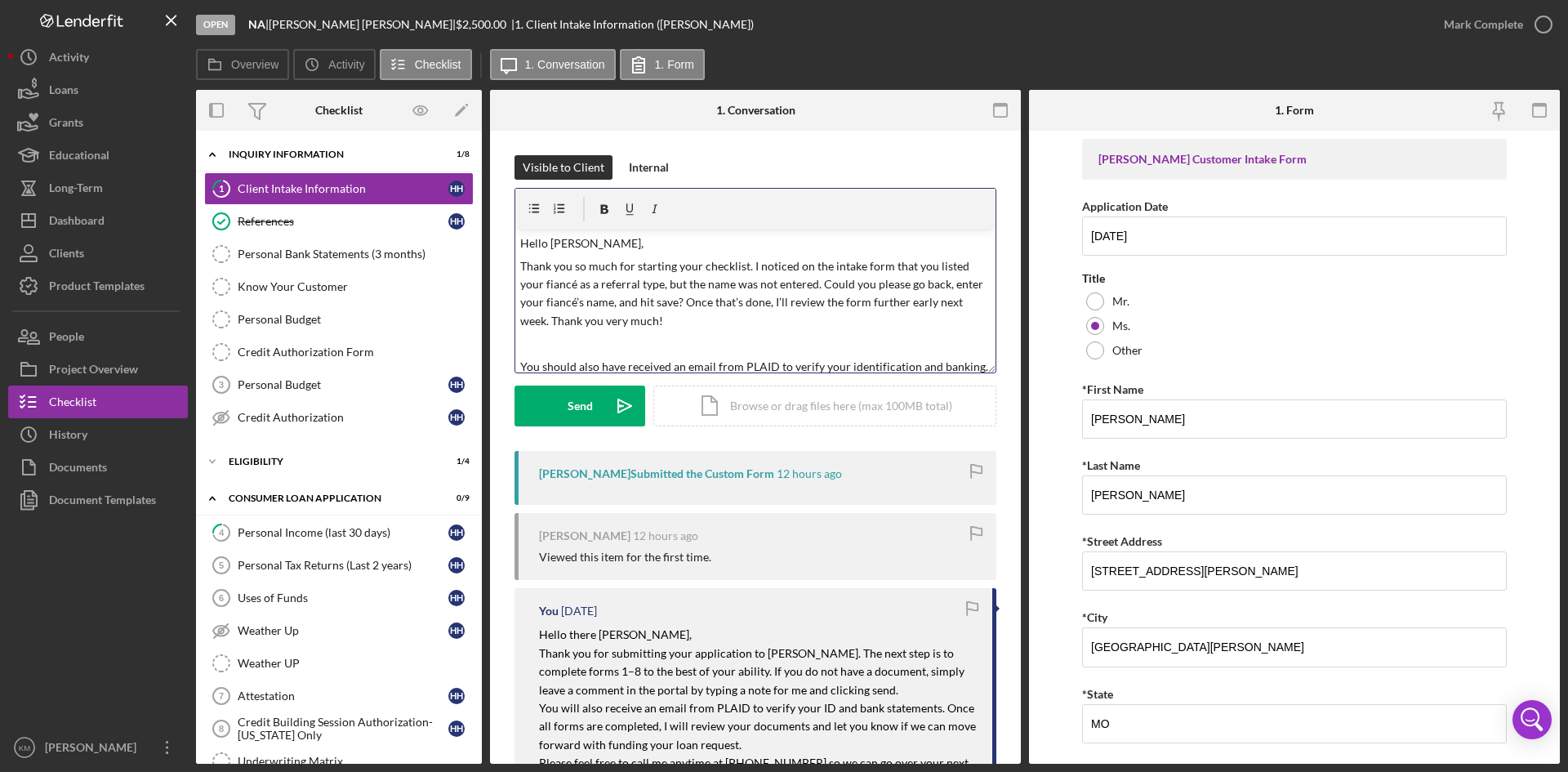
click at [593, 245] on p "Hello Haley," at bounding box center [755, 243] width 471 height 18
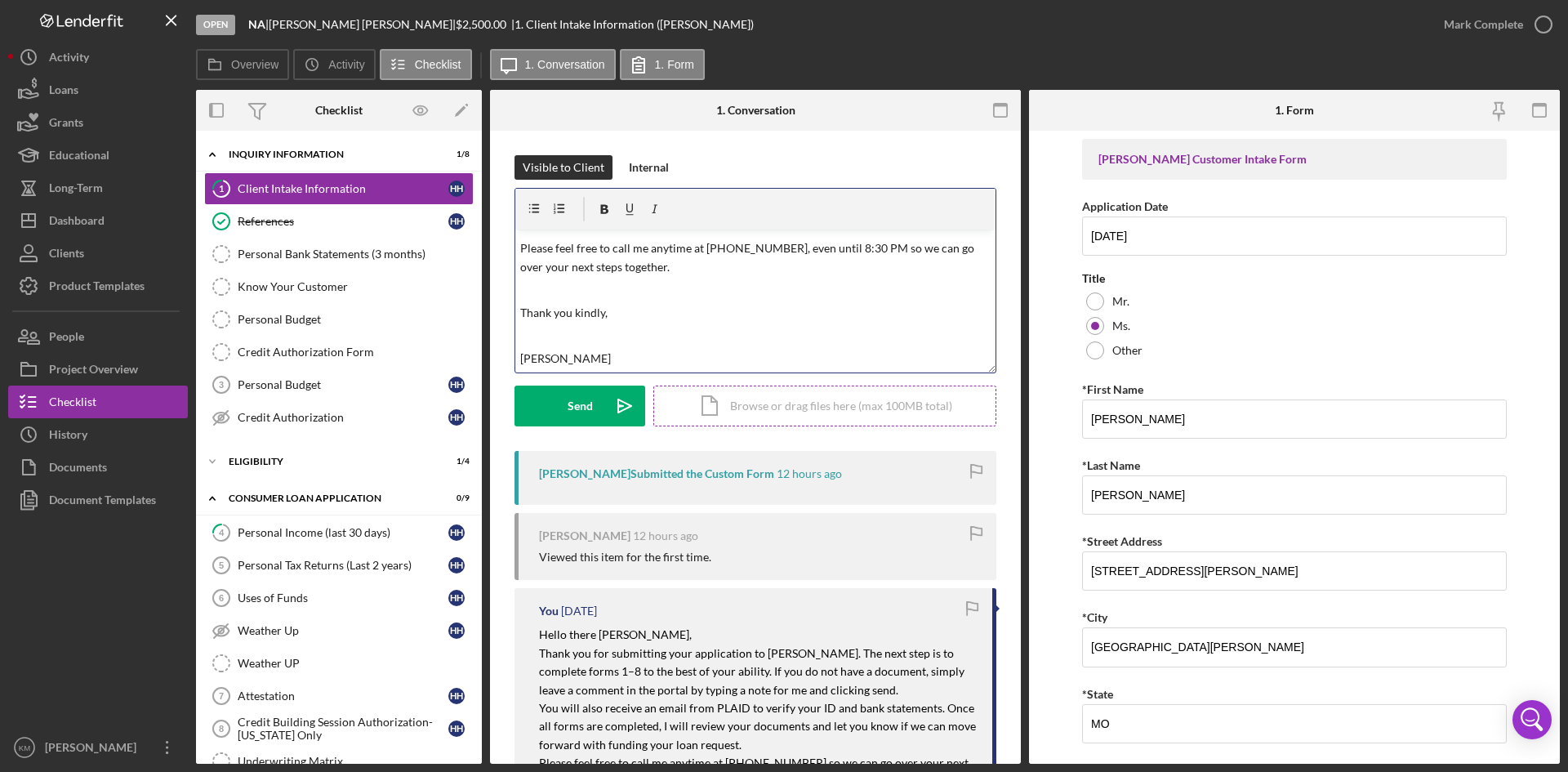
scroll to position [59, 0]
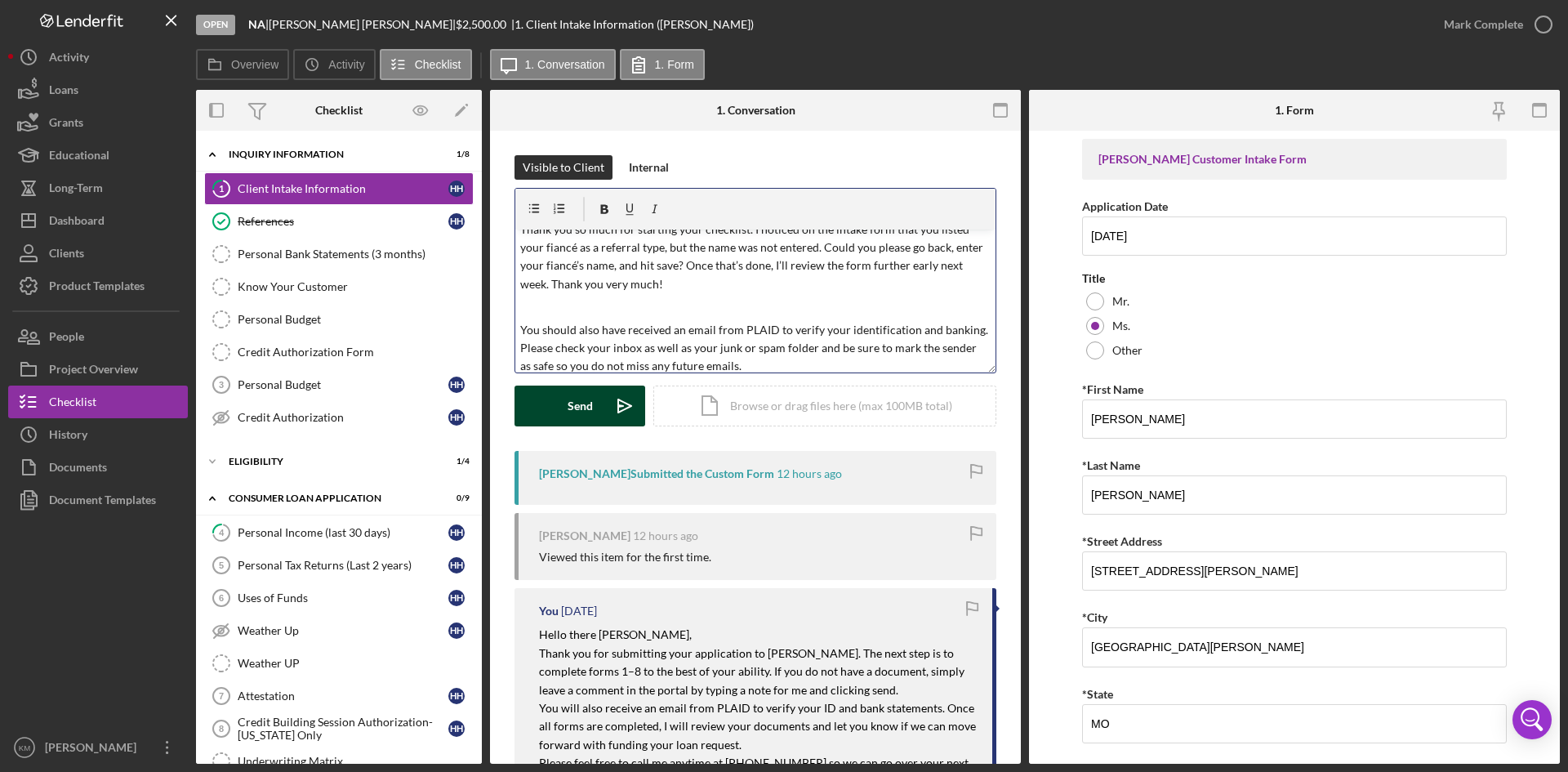
click at [614, 405] on icon "Icon/icon-invite-send" at bounding box center [625, 405] width 41 height 41
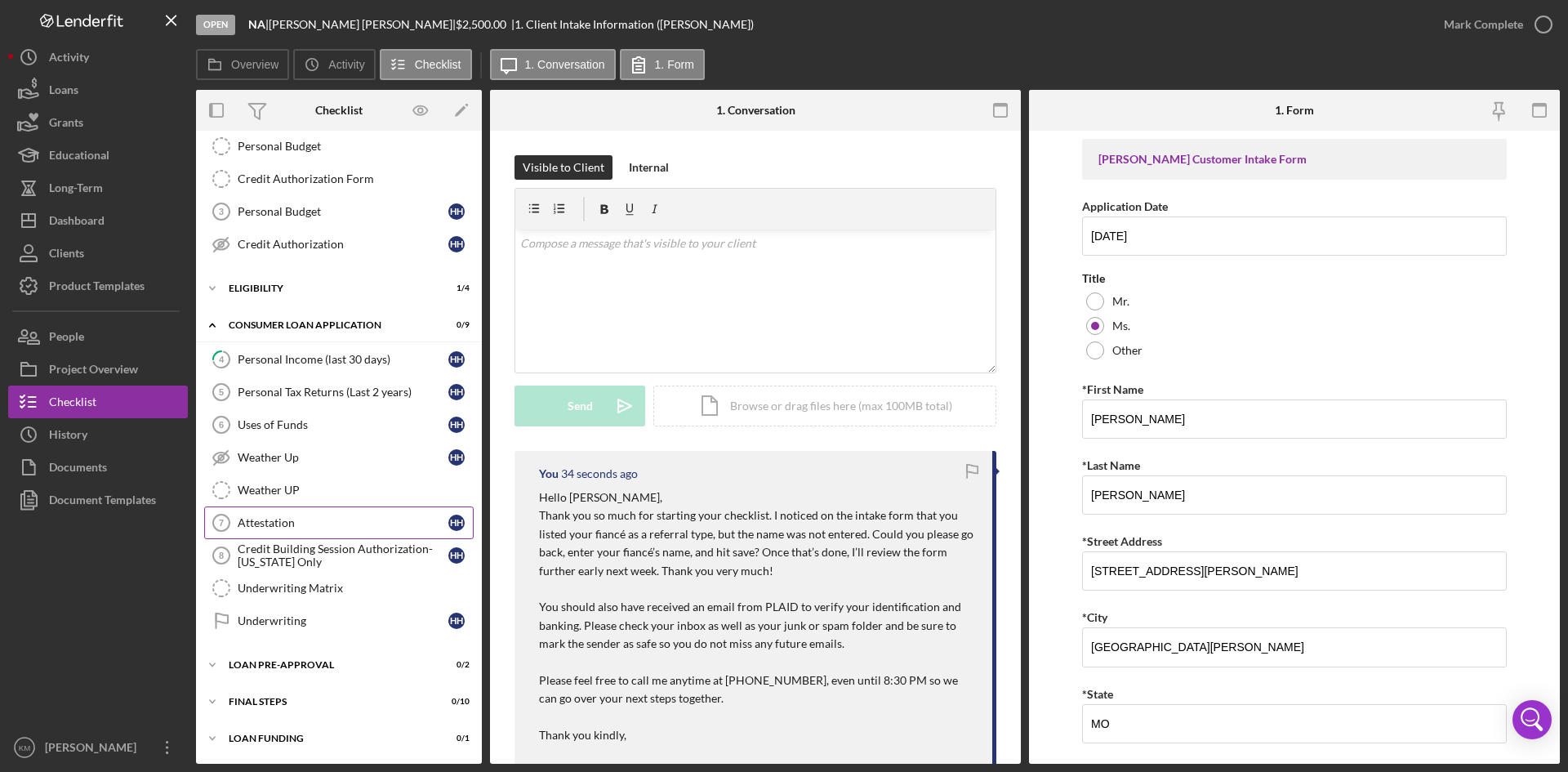
scroll to position [0, 0]
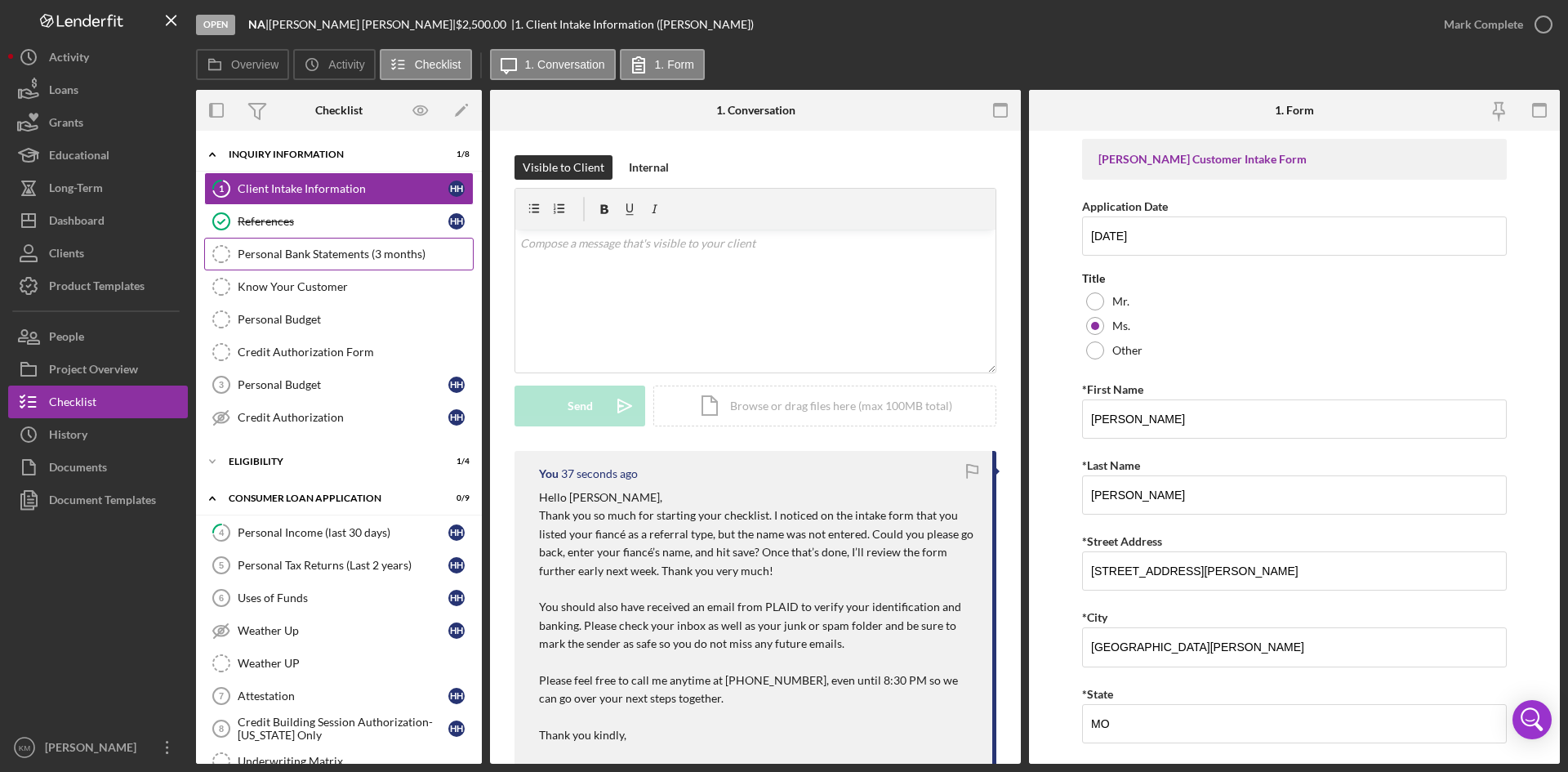
click at [322, 255] on div "Personal Bank Statements (3 months)" at bounding box center [355, 254] width 235 height 13
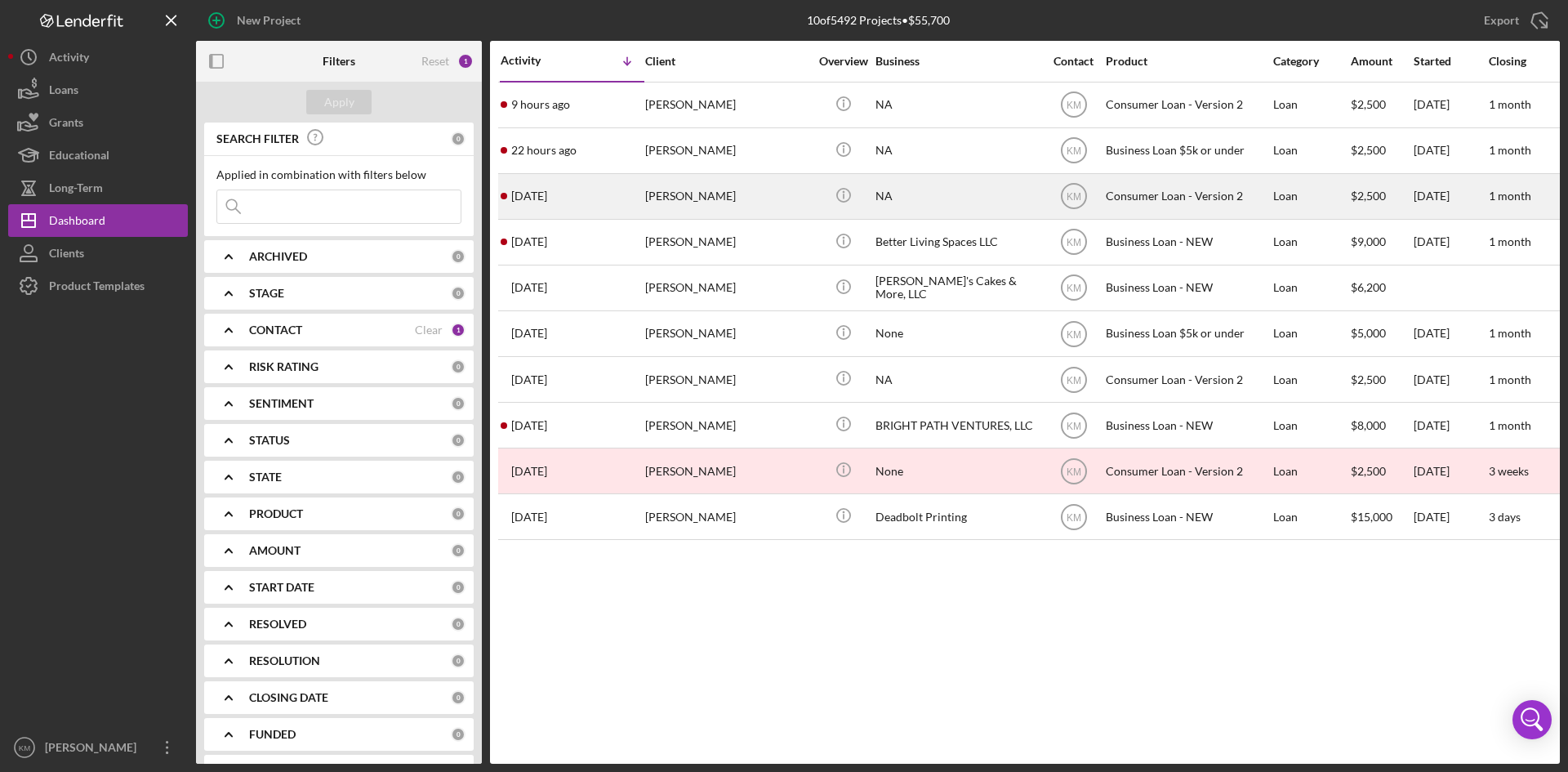
click at [722, 198] on div "[PERSON_NAME]" at bounding box center [726, 196] width 163 height 43
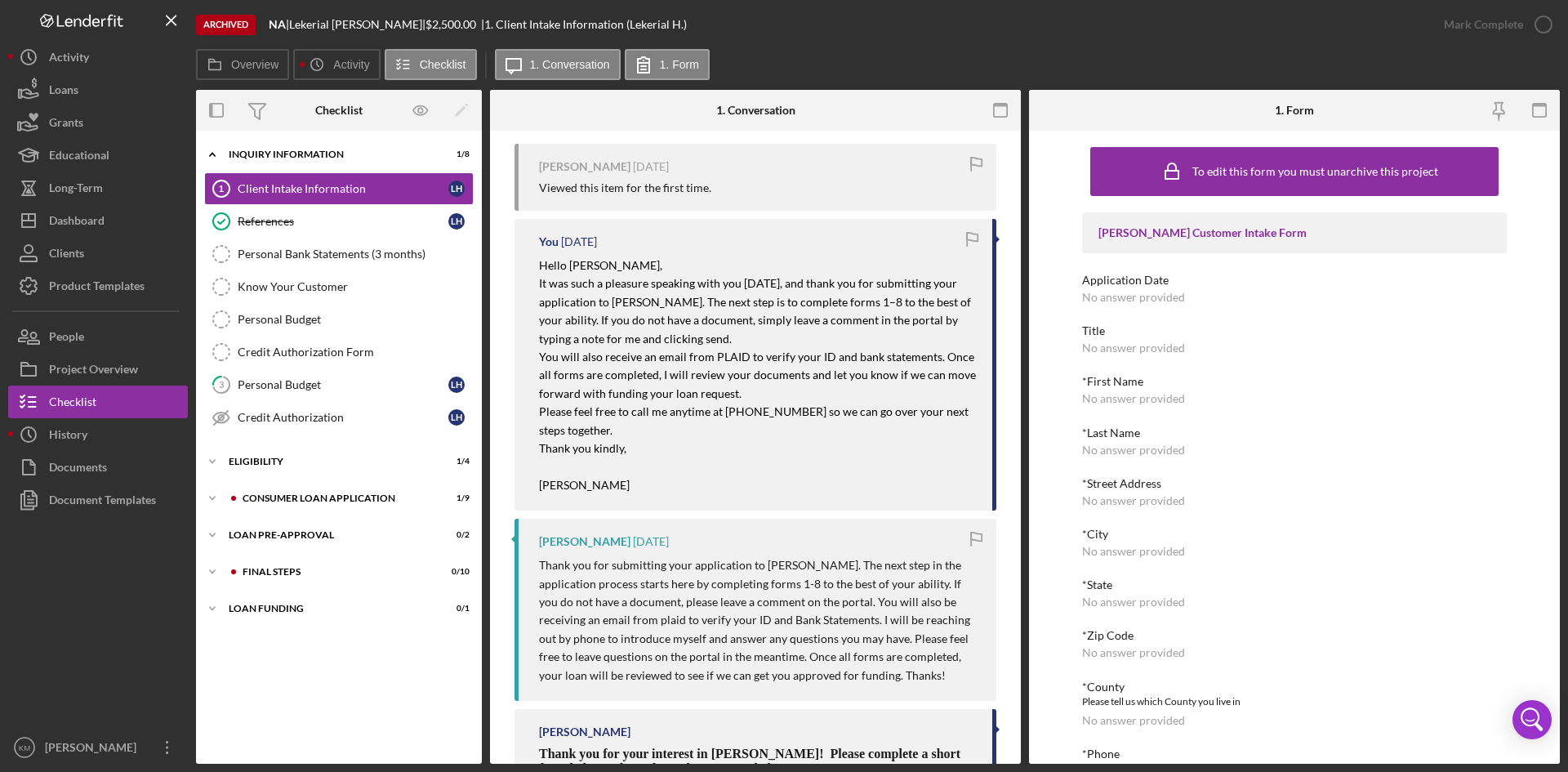
scroll to position [40, 0]
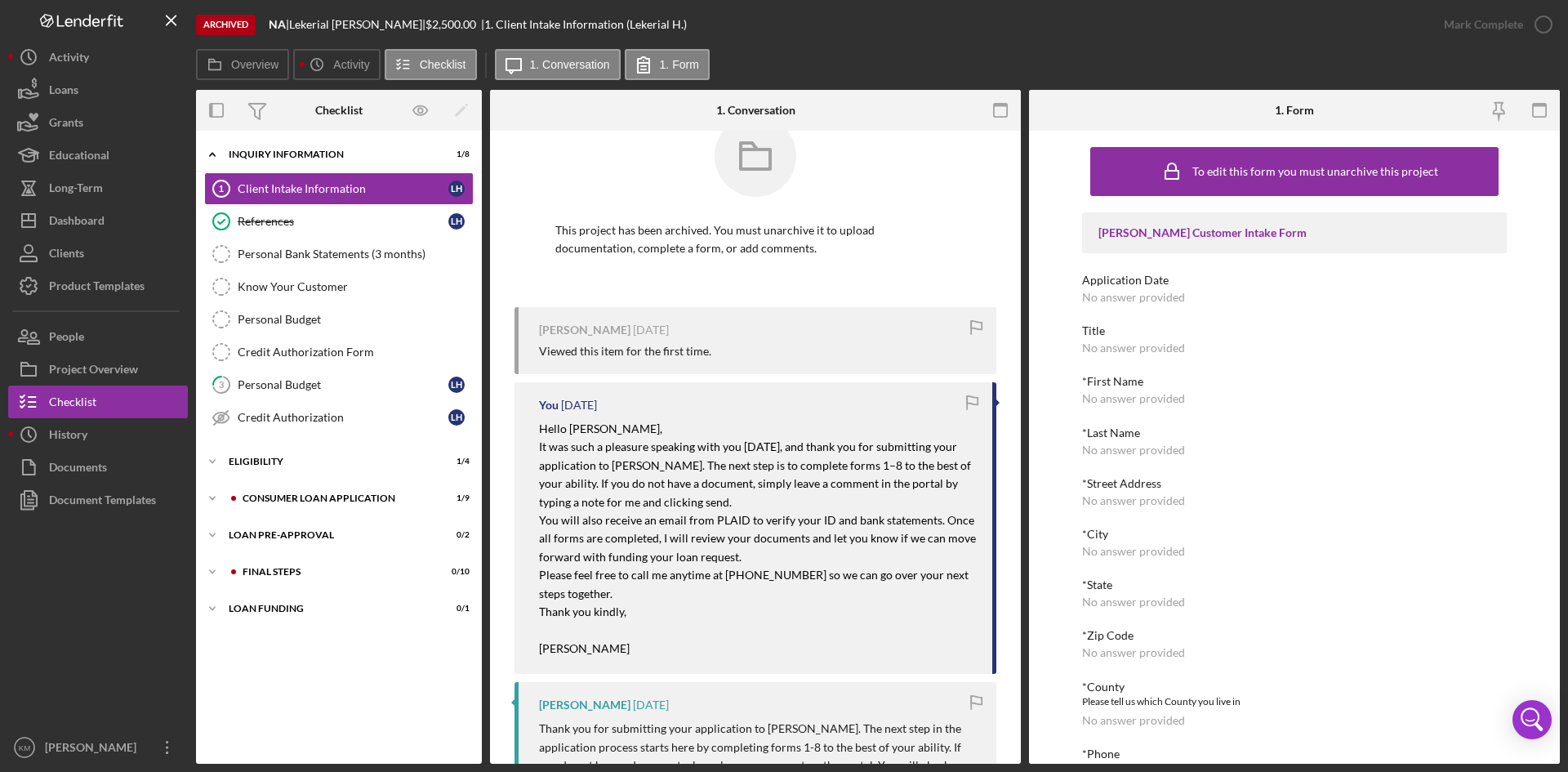
drag, startPoint x: 633, startPoint y: 648, endPoint x: 541, endPoint y: 579, distance: 115.0
click at [541, 579] on div "Hello Ms. Hicks, It was such a pleasure speaking with you today, and thank you …" at bounding box center [757, 538] width 437 height 238
copy div "Please feel free to call me anytime at [PHONE_NUMBER] so we can go over your ne…"
click at [292, 384] on div "Personal Budget" at bounding box center [343, 384] width 210 height 13
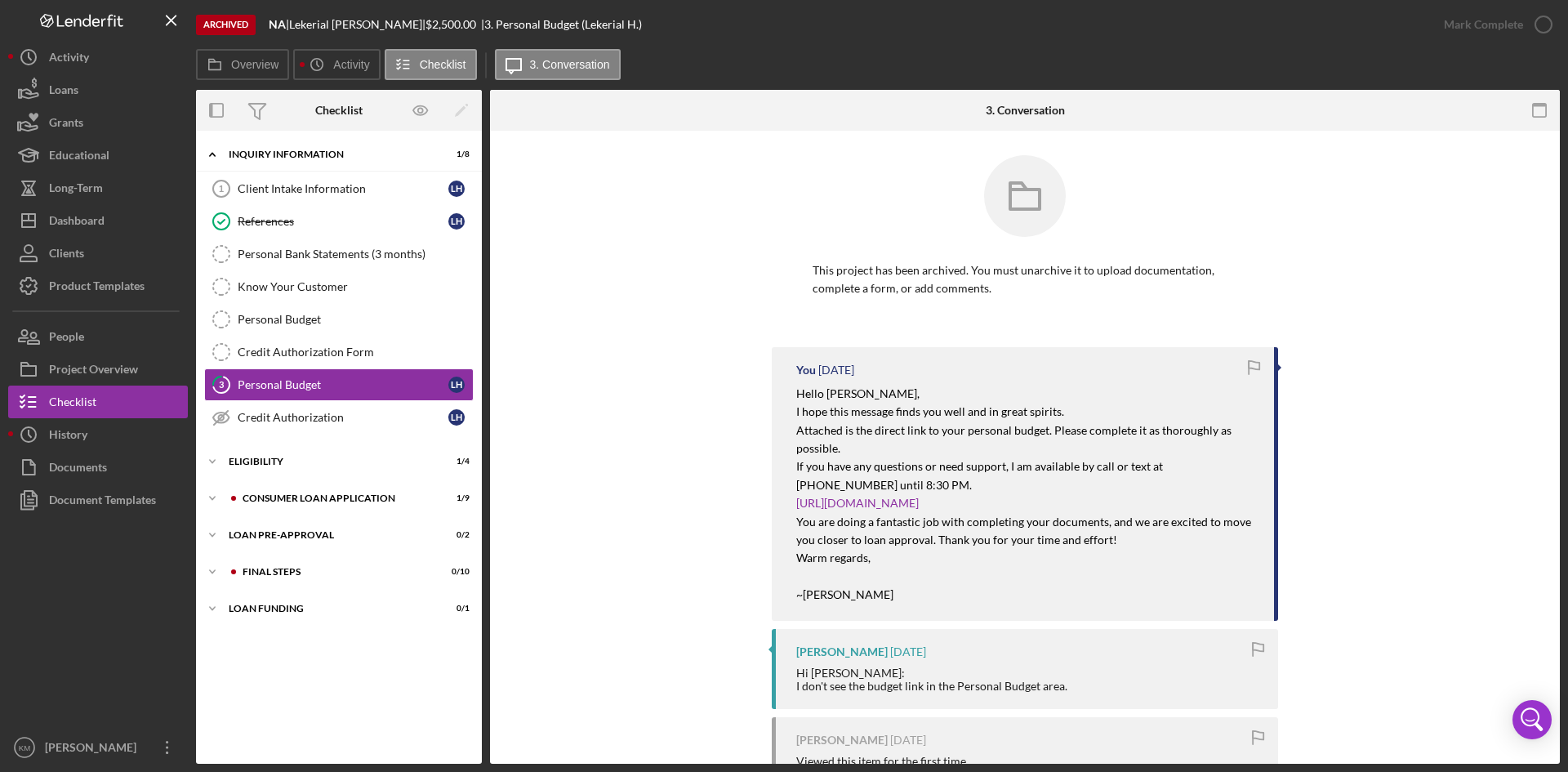
drag, startPoint x: 906, startPoint y: 599, endPoint x: 798, endPoint y: 397, distance: 229.1
click at [798, 397] on div "Hello Ms. Hicks, I hope this message finds you well and in great spirits. Attac…" at bounding box center [1026, 494] width 461 height 220
copy div "Hello Ms. Hicks, I hope this message finds you well and in great spirits. Attac…"
click at [669, 513] on div "You 3 days ago Hello Ms. Hicks, I hope this message finds you well and in great…" at bounding box center [1024, 623] width 1020 height 551
click at [209, 496] on icon "Icon/Expander" at bounding box center [212, 497] width 33 height 33
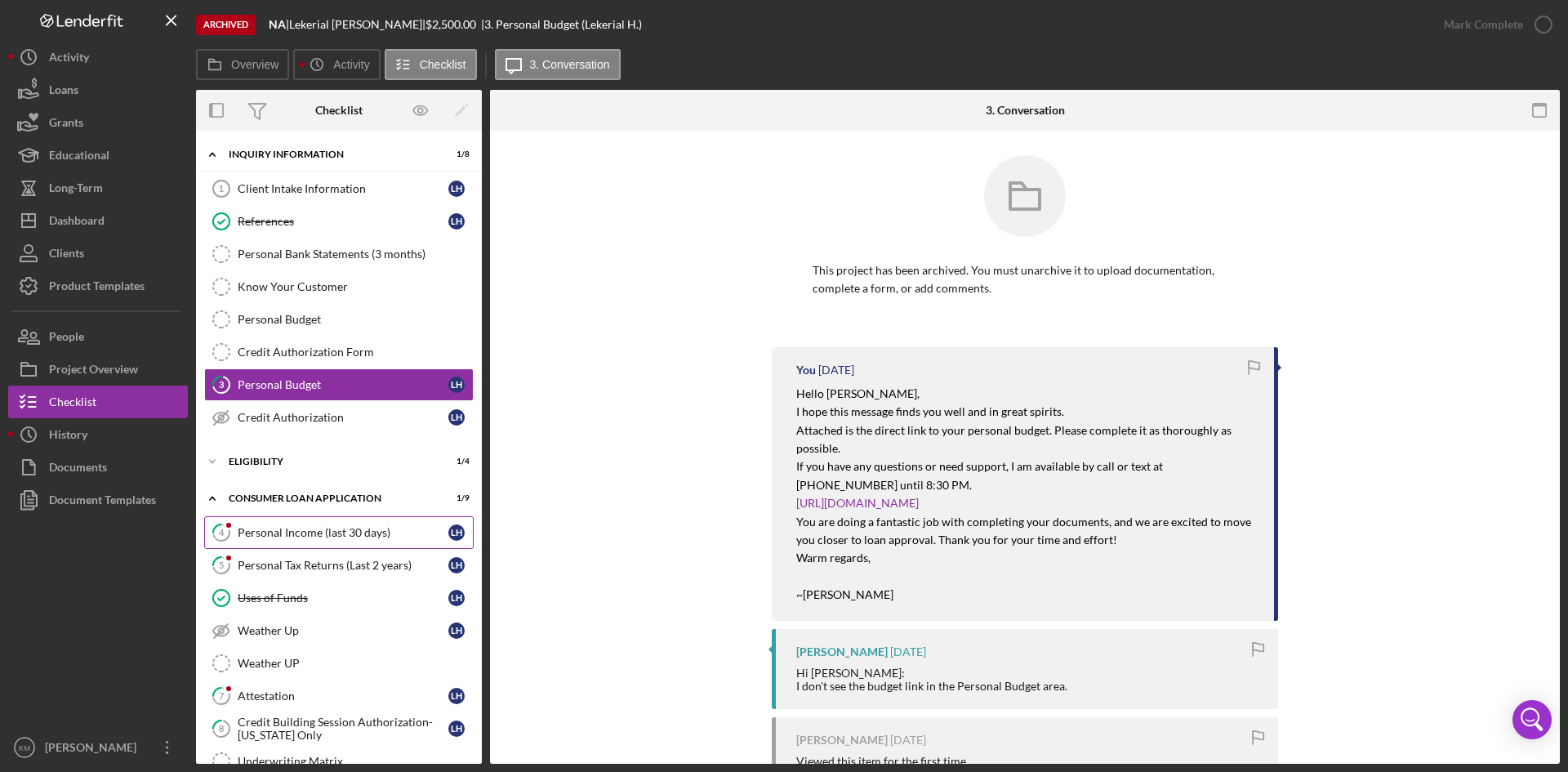
click at [268, 533] on div "Personal Income (last 30 days)" at bounding box center [343, 532] width 210 height 13
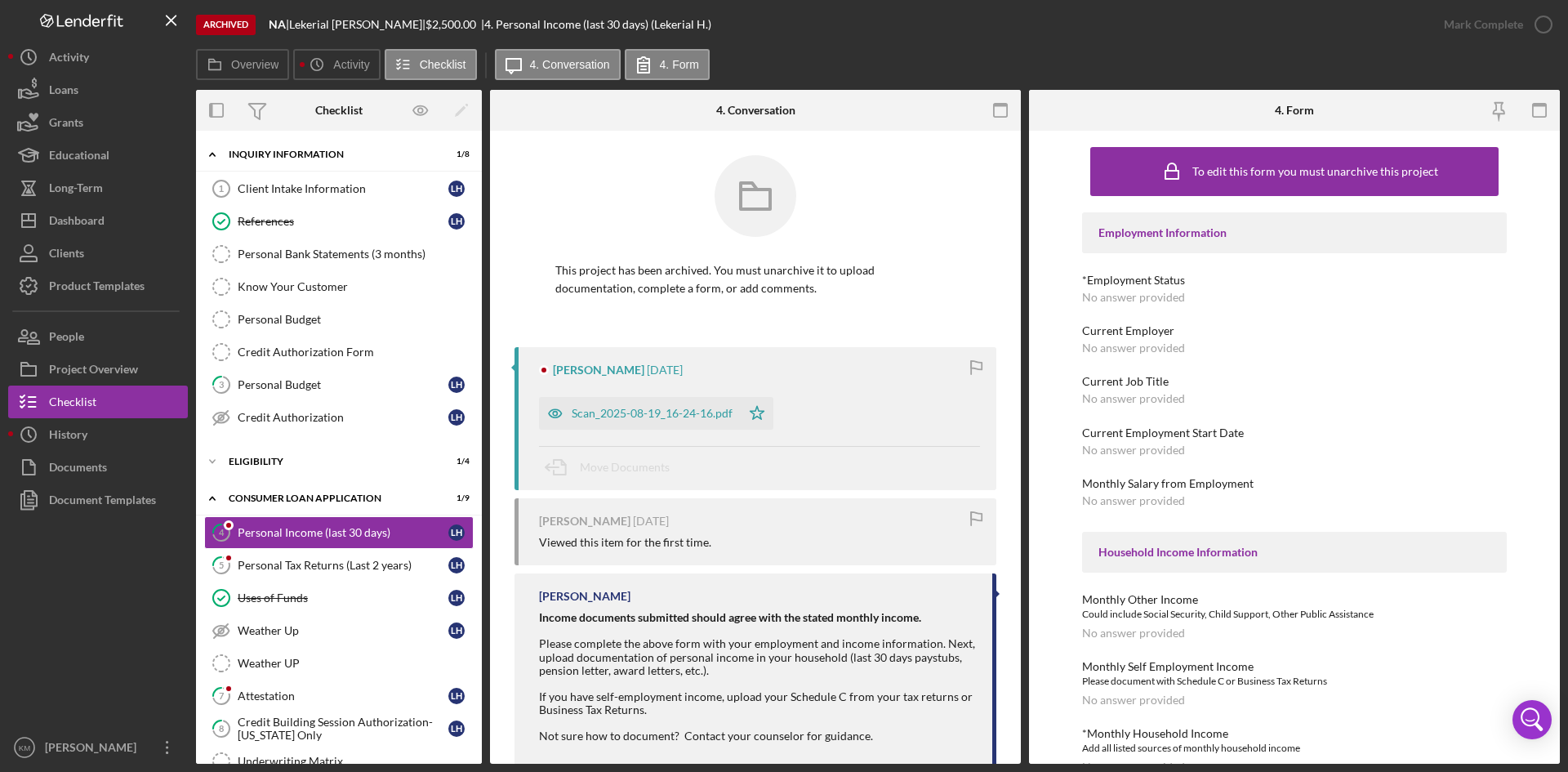
scroll to position [58, 0]
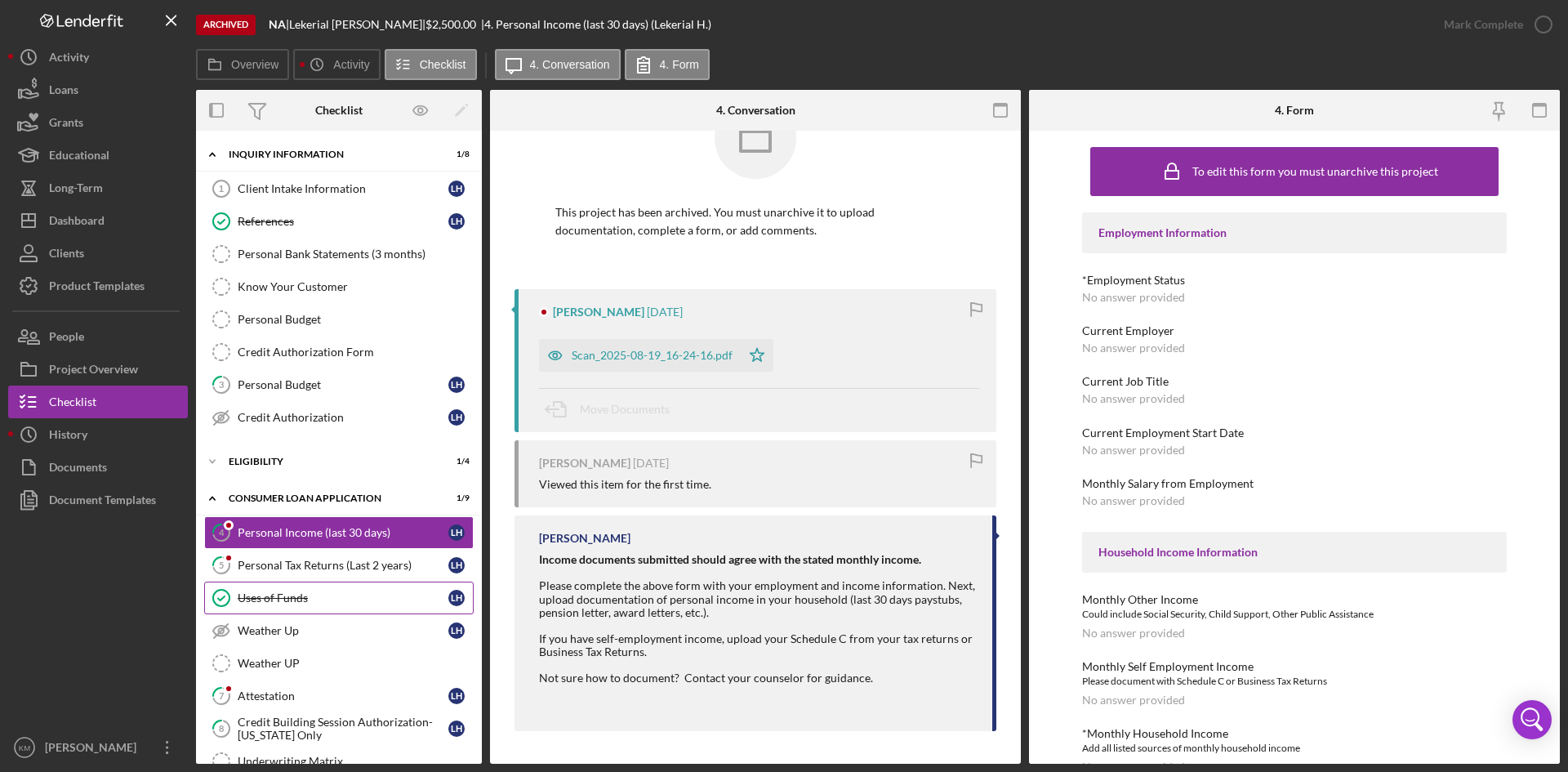
click at [292, 600] on div "Uses of Funds" at bounding box center [343, 597] width 210 height 13
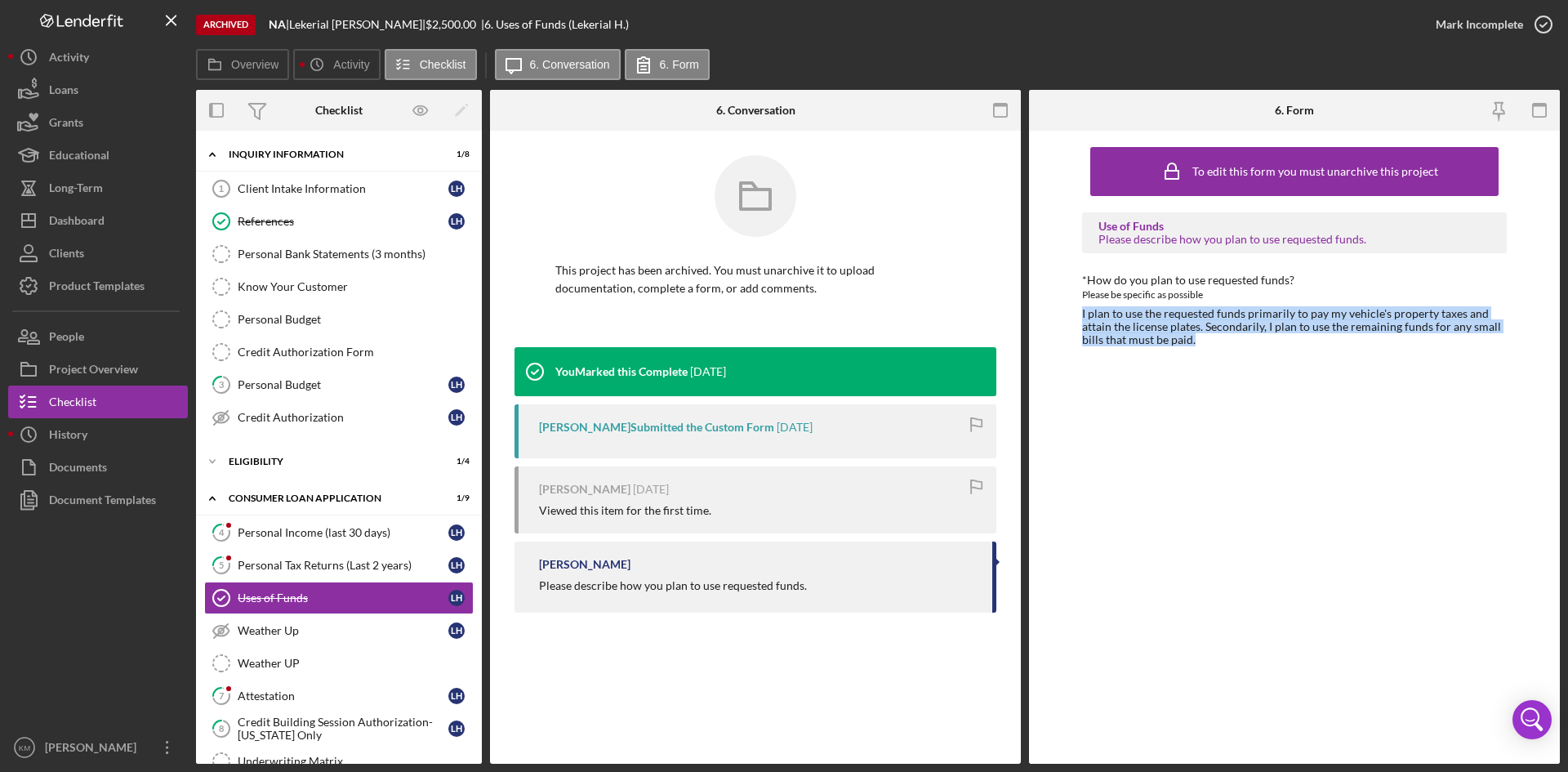
drag, startPoint x: 1206, startPoint y: 343, endPoint x: 1072, endPoint y: 311, distance: 137.8
click at [1072, 311] on div "To edit this form you must unarchive this project Use of Funds Please describe …" at bounding box center [1294, 447] width 531 height 632
copy div "I plan to use the requested funds primarily to pay my vehicle's property taxes …"
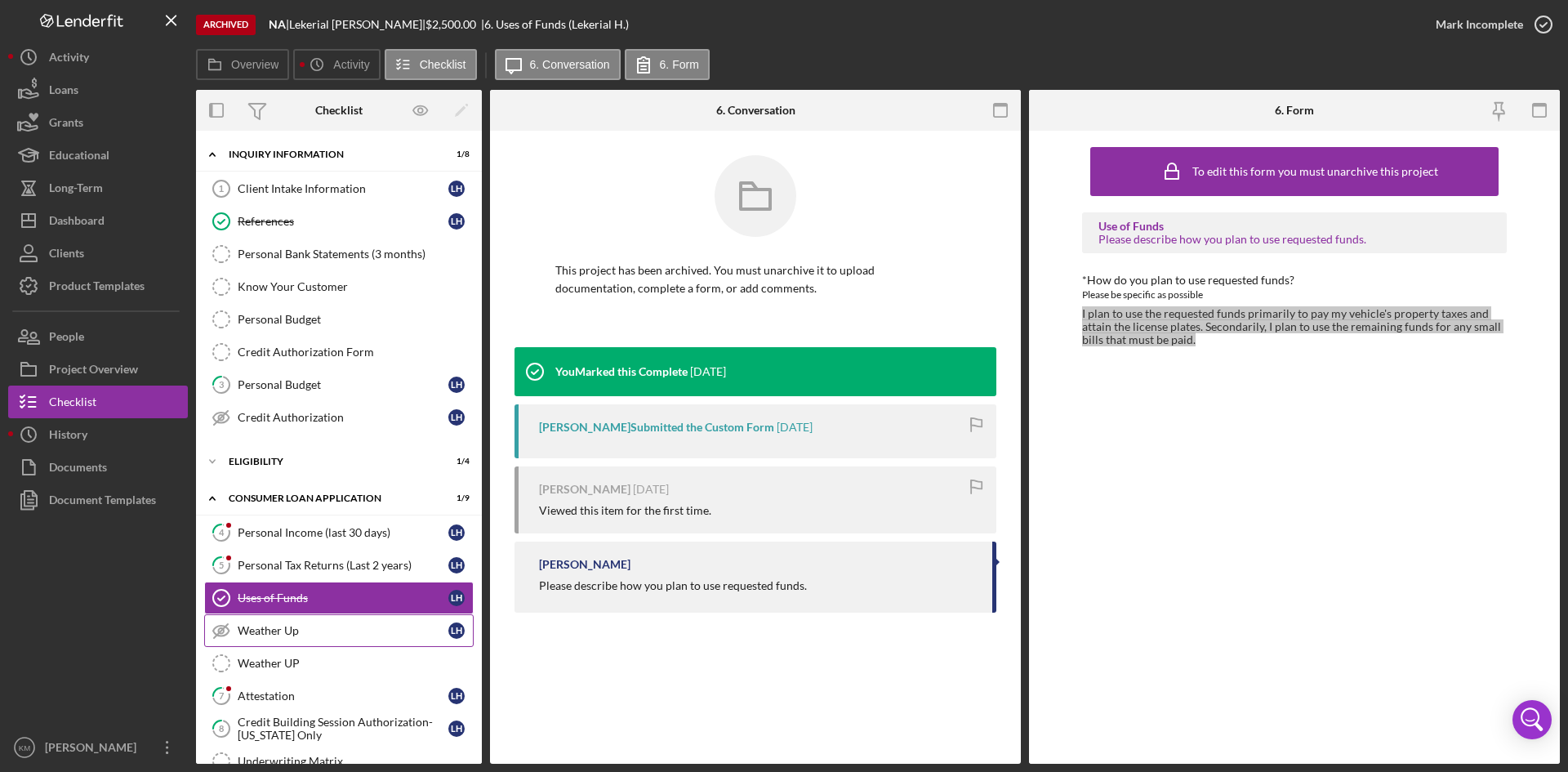
scroll to position [81, 0]
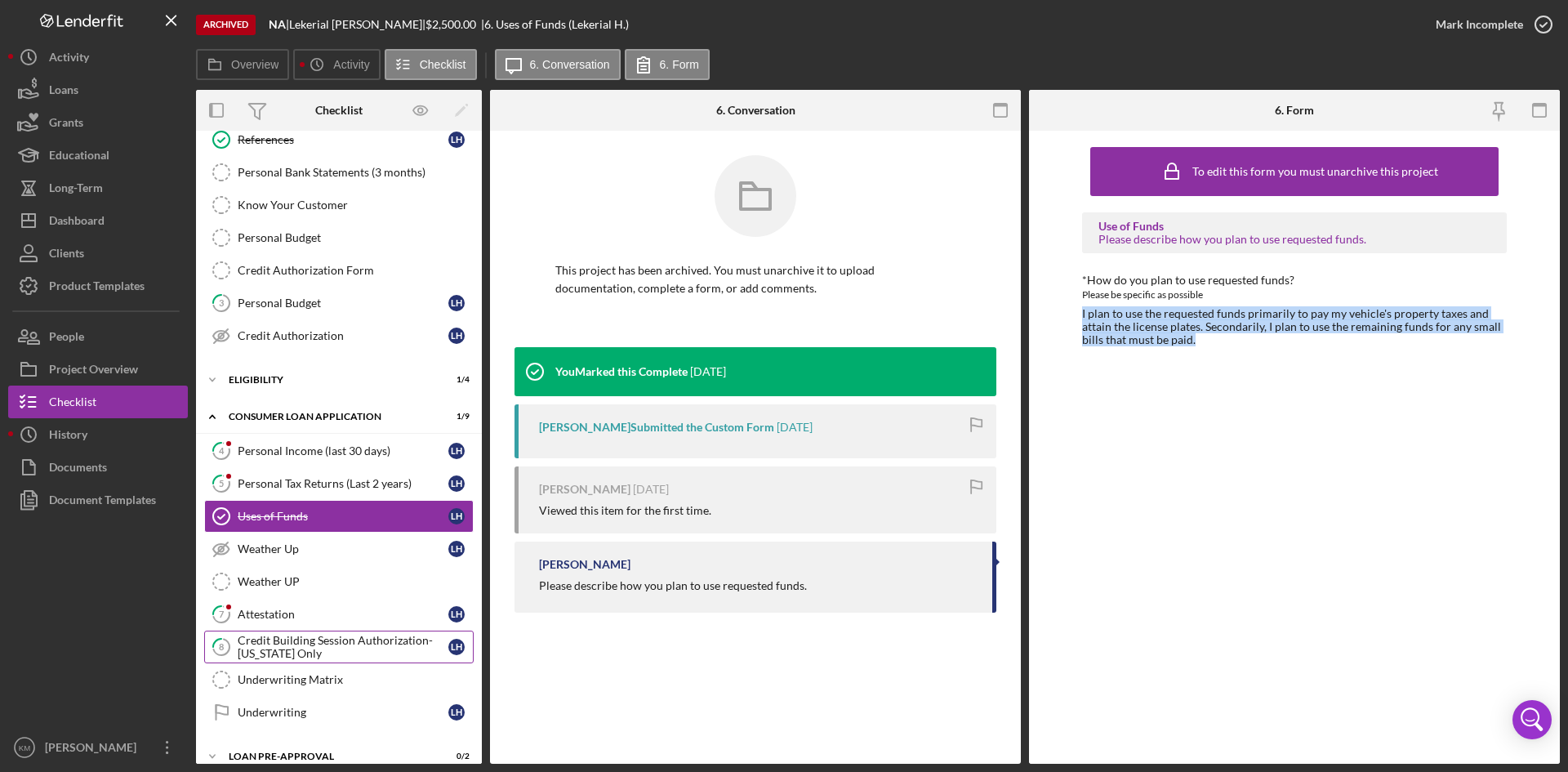
click at [311, 651] on div "Credit Building Session Authorization- Missouri Only" at bounding box center [343, 647] width 210 height 26
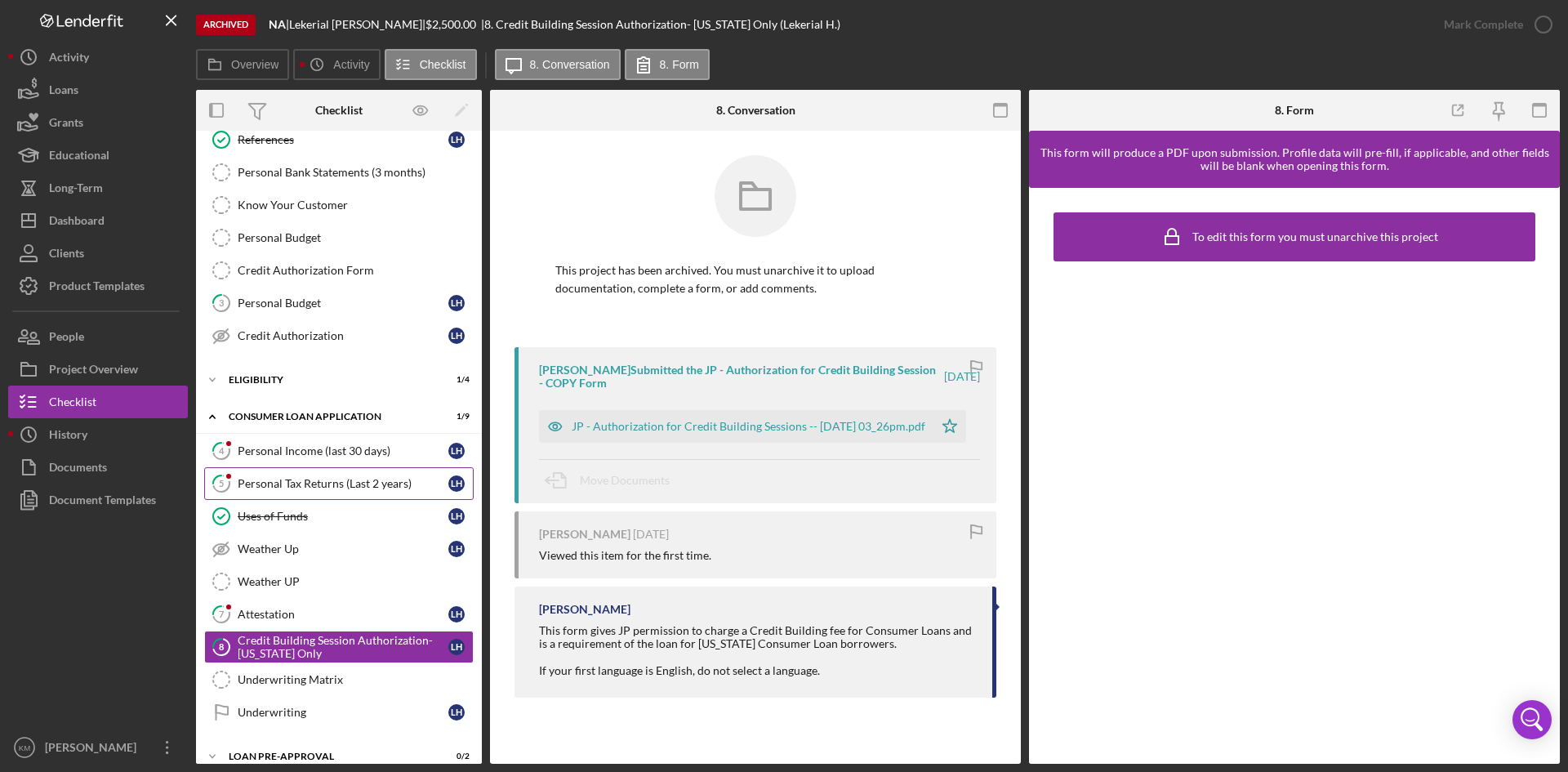
click at [317, 489] on div "Personal Tax Returns (Last 2 years)" at bounding box center [343, 483] width 210 height 13
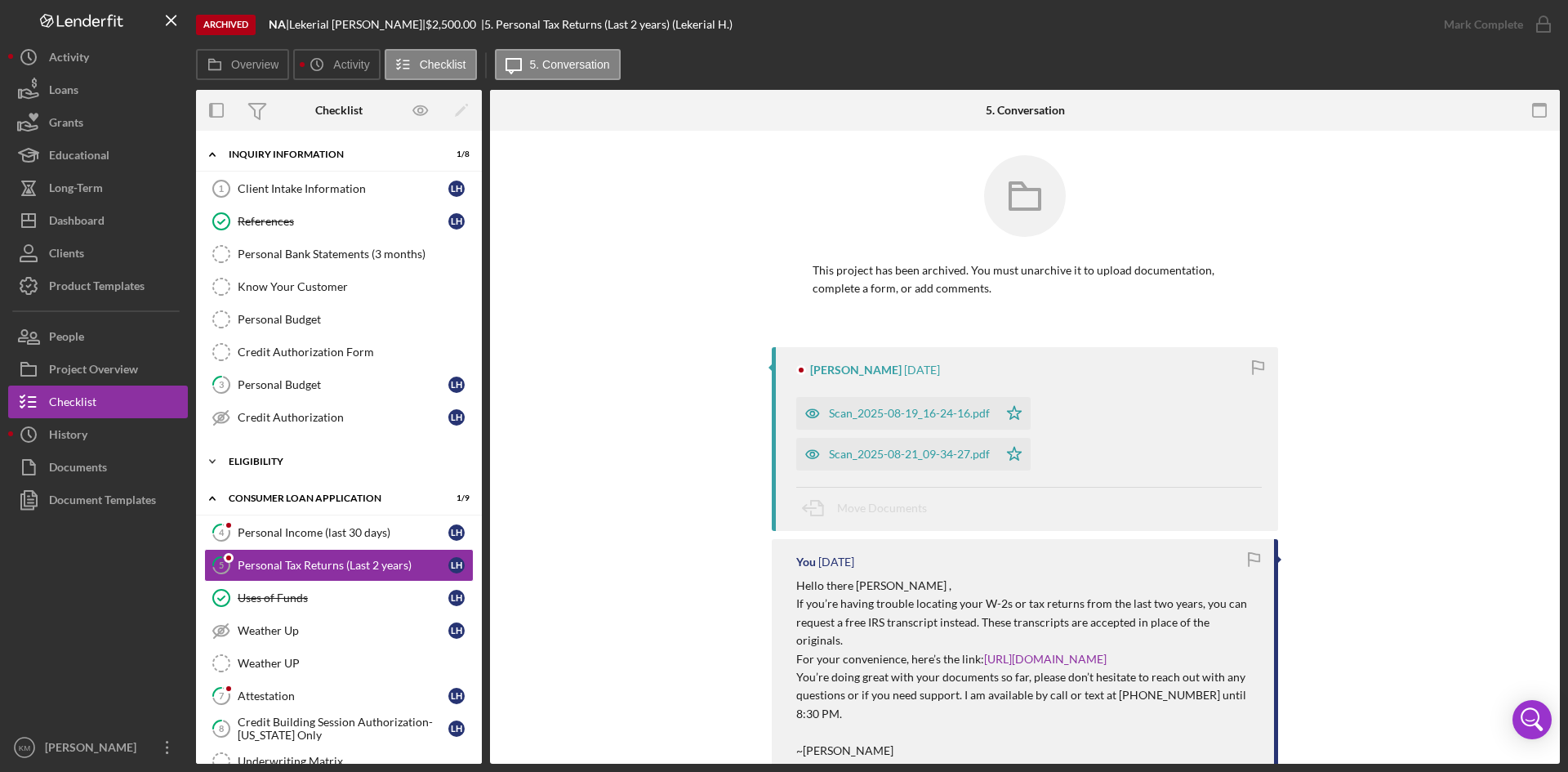
click at [218, 463] on icon "Icon/Expander" at bounding box center [212, 461] width 33 height 33
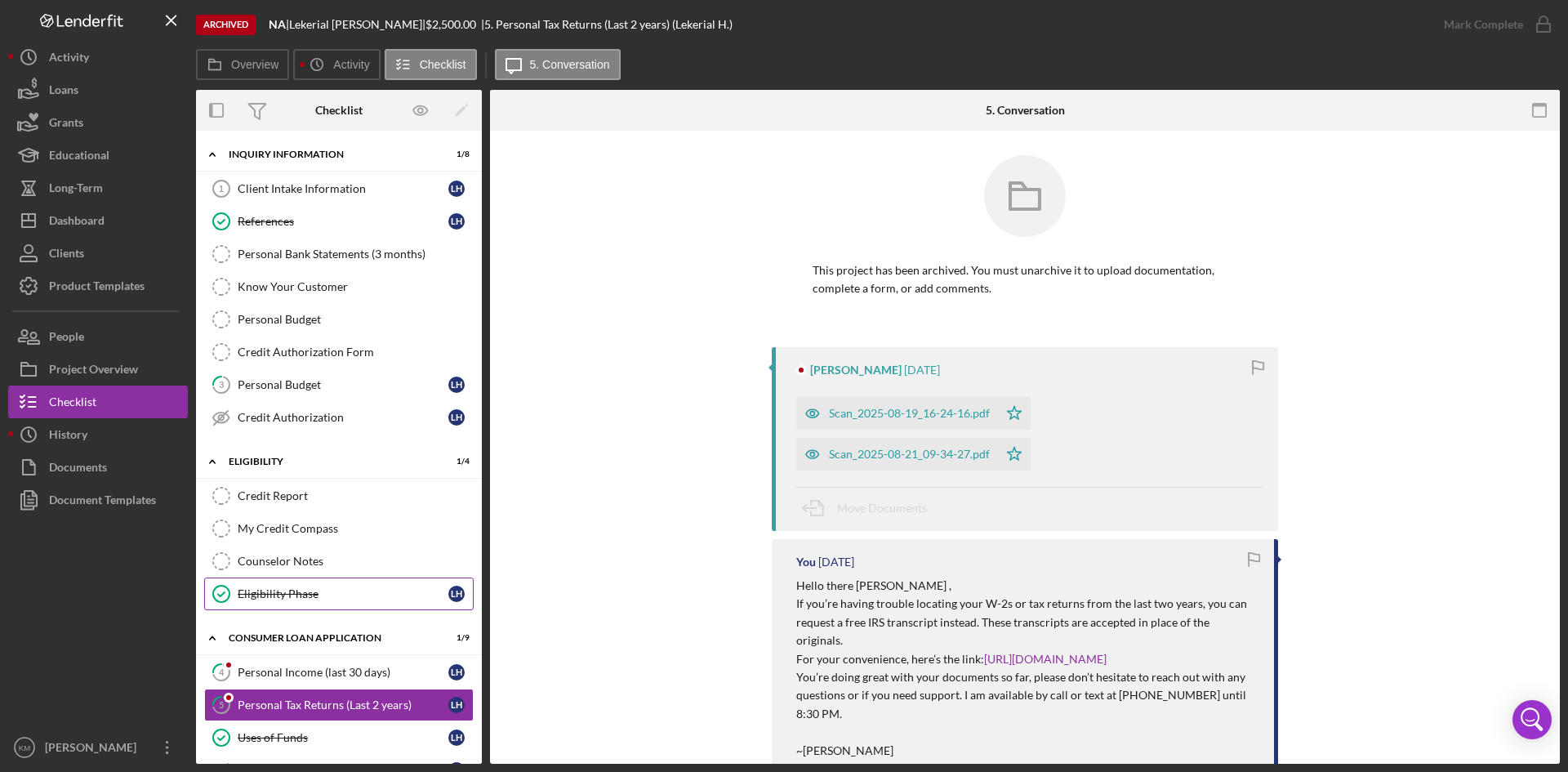
click at [296, 589] on div "Eligibility Phase" at bounding box center [343, 594] width 210 height 13
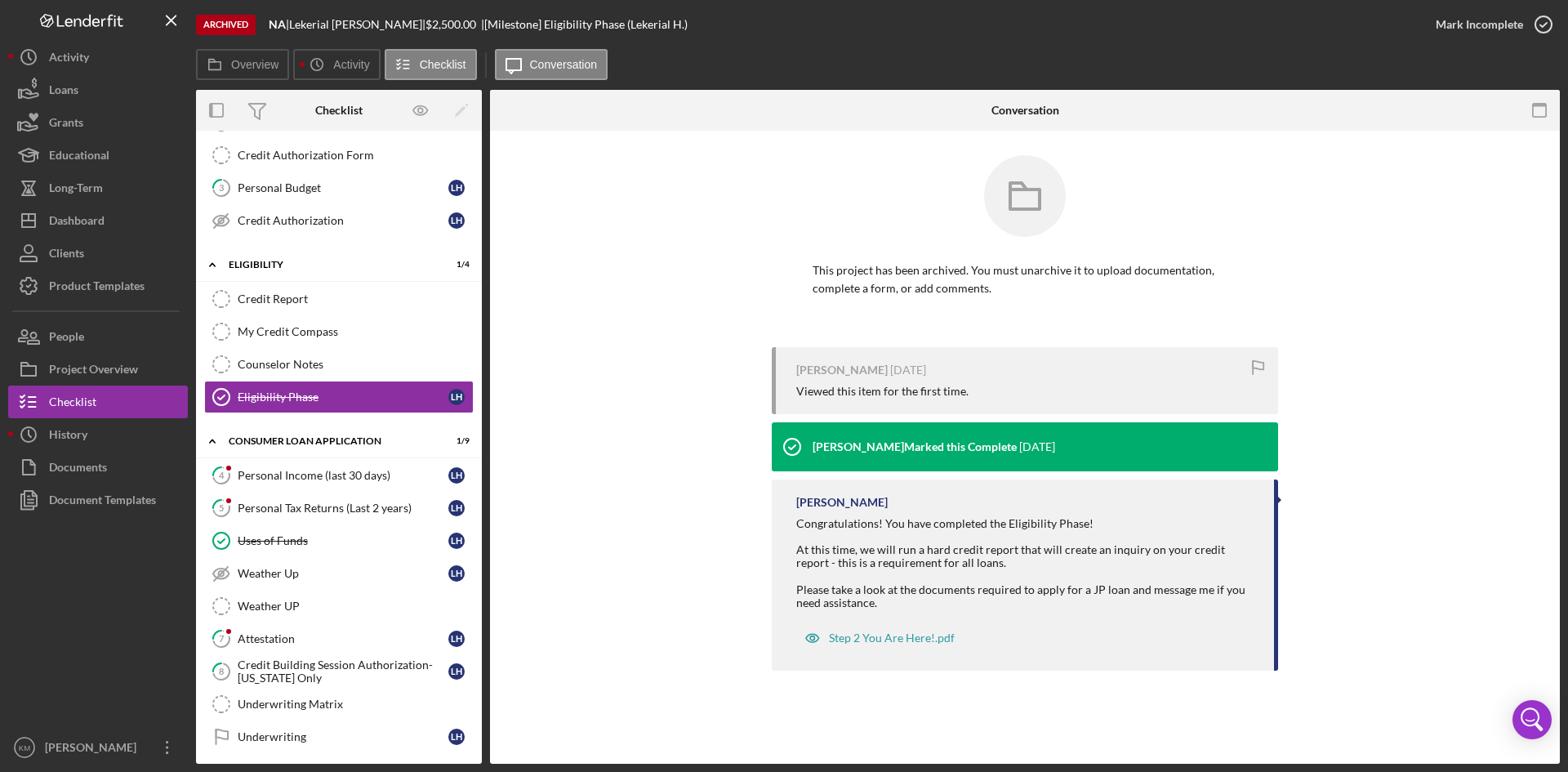
scroll to position [209, 0]
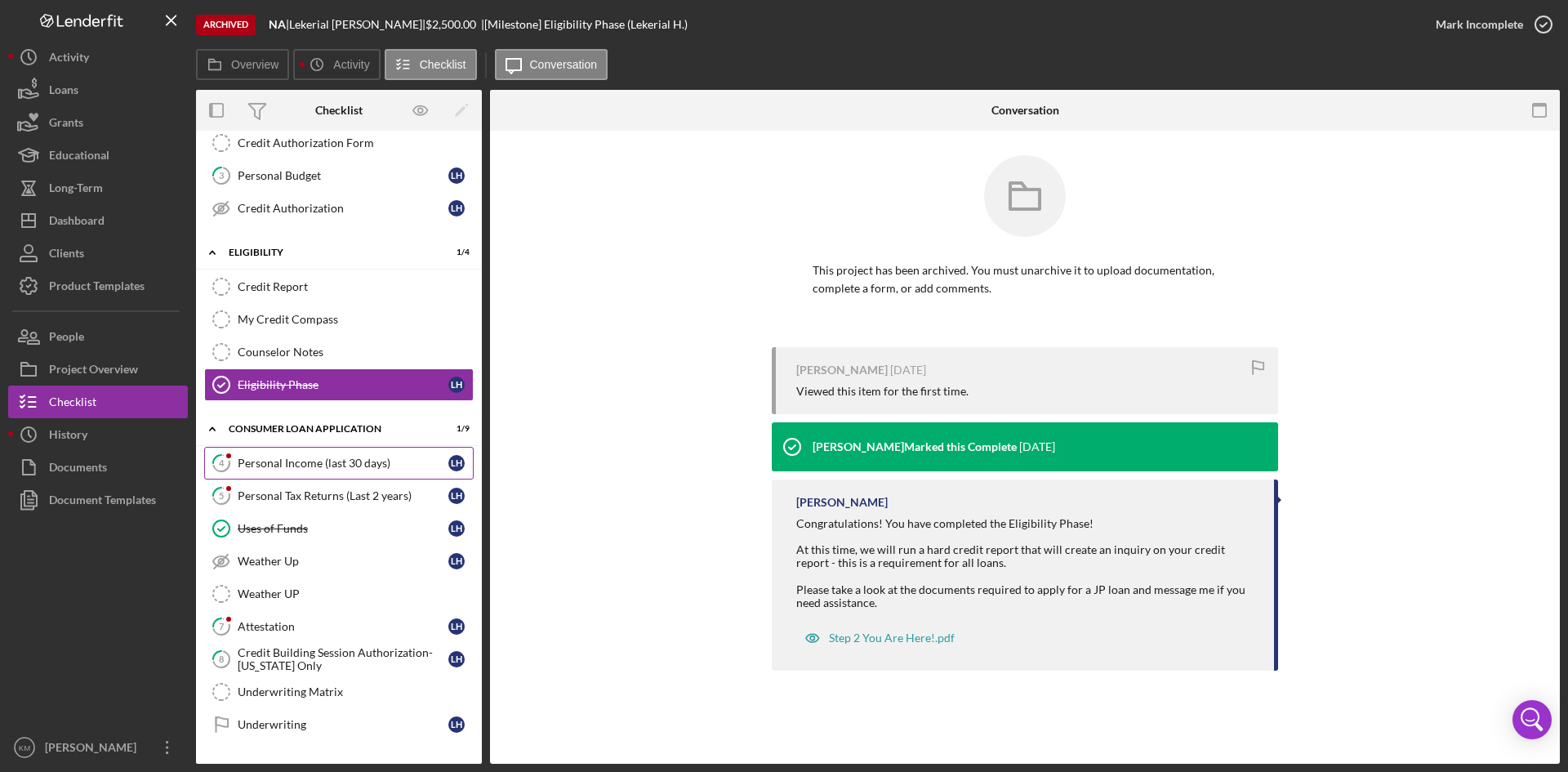
click at [360, 464] on div "Personal Income (last 30 days)" at bounding box center [343, 463] width 210 height 13
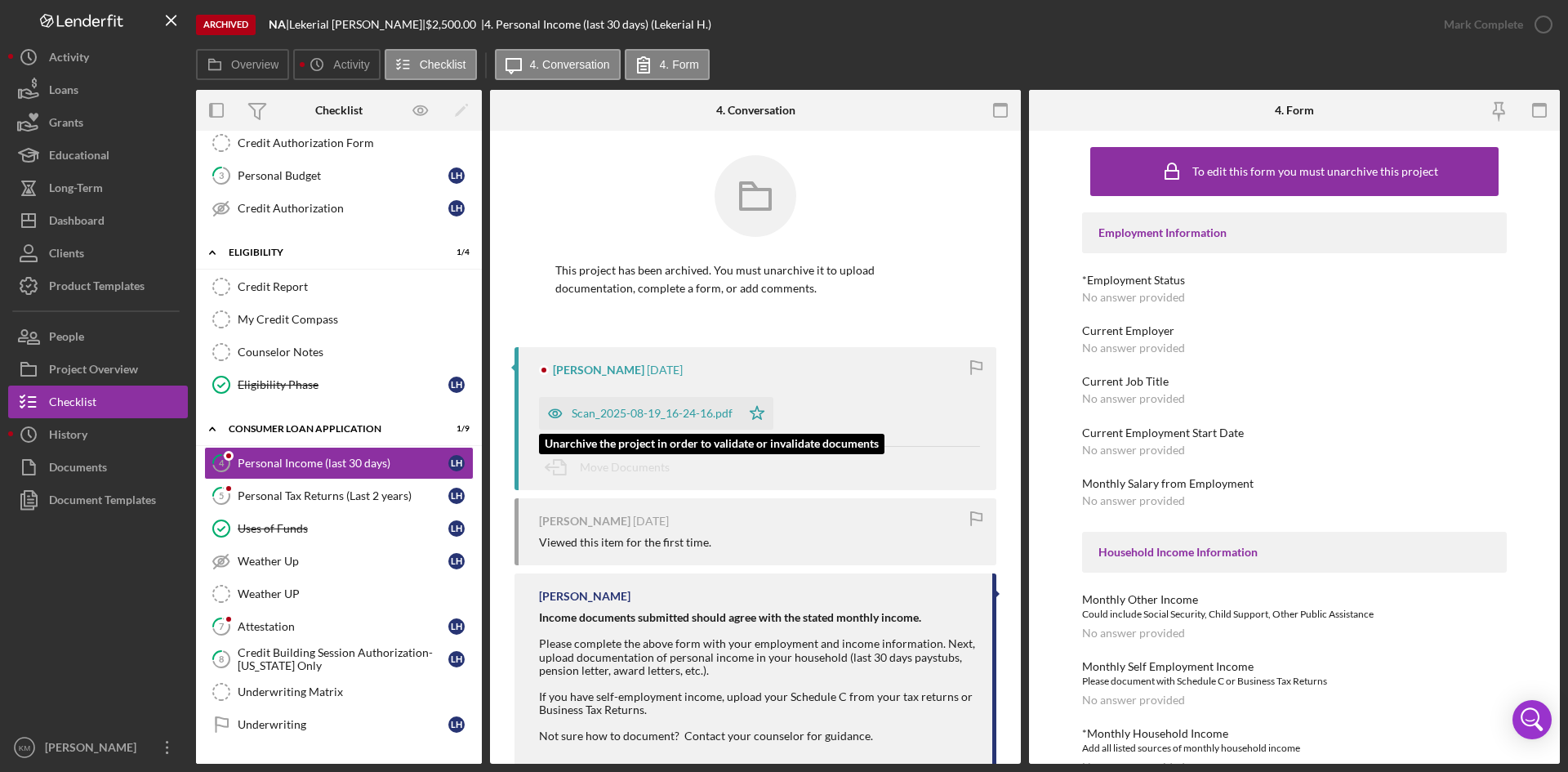
click at [658, 412] on div "Scan_2025-08-19_16-24-16.pdf" at bounding box center [652, 412] width 161 height 13
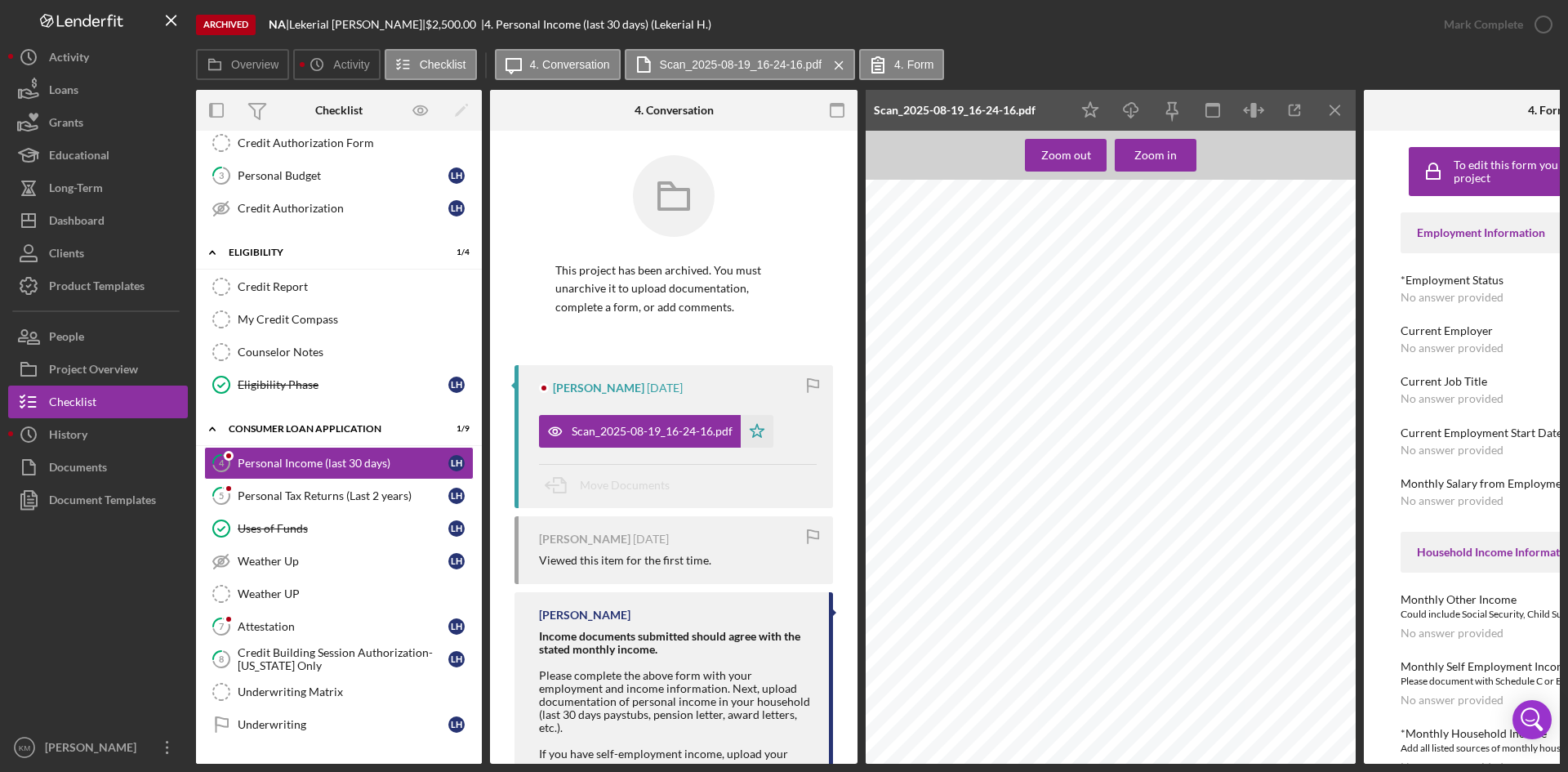
scroll to position [2020, 0]
click at [1129, 115] on icon "Icon/Download" at bounding box center [1132, 110] width 37 height 37
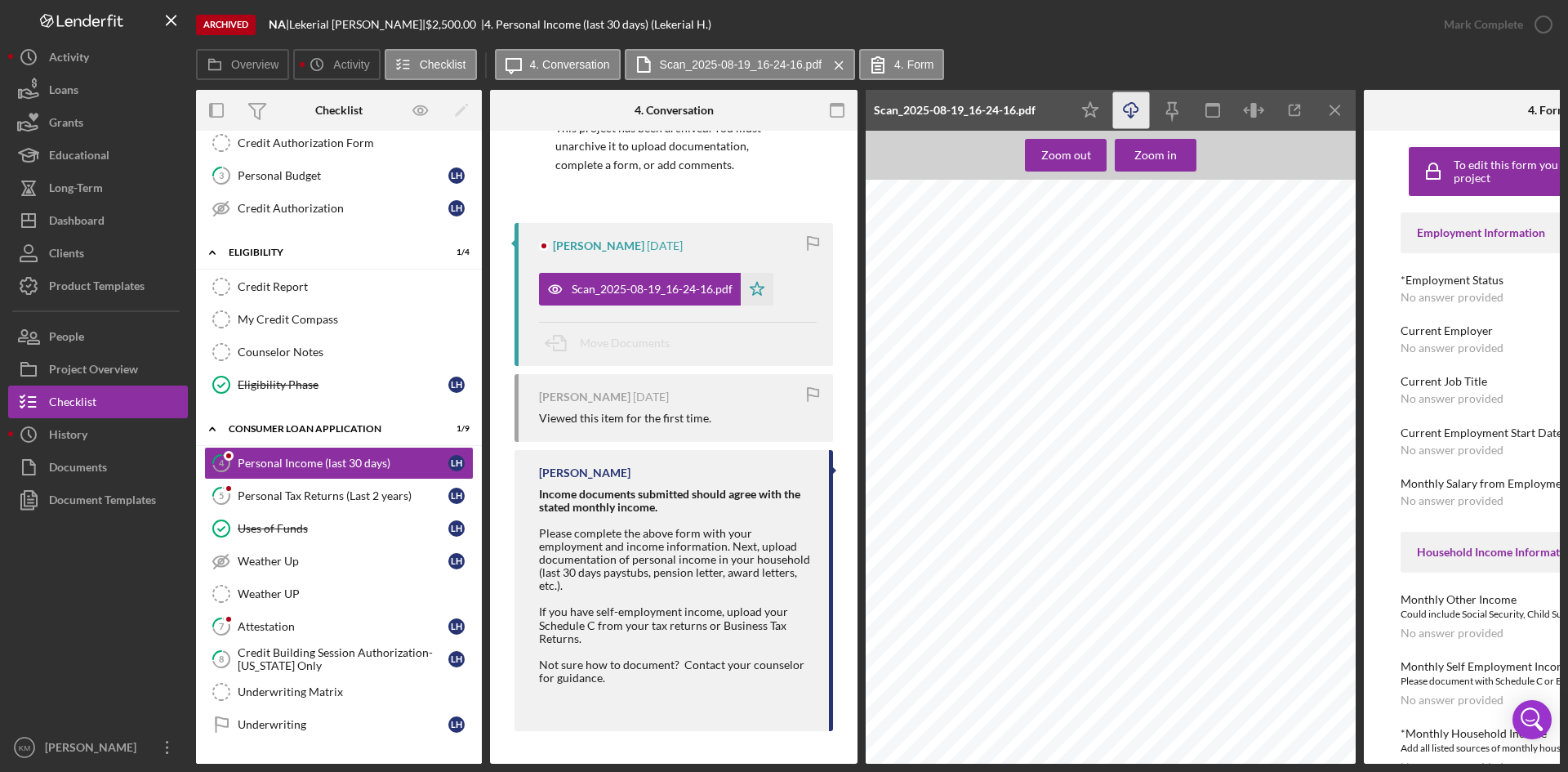
scroll to position [0, 0]
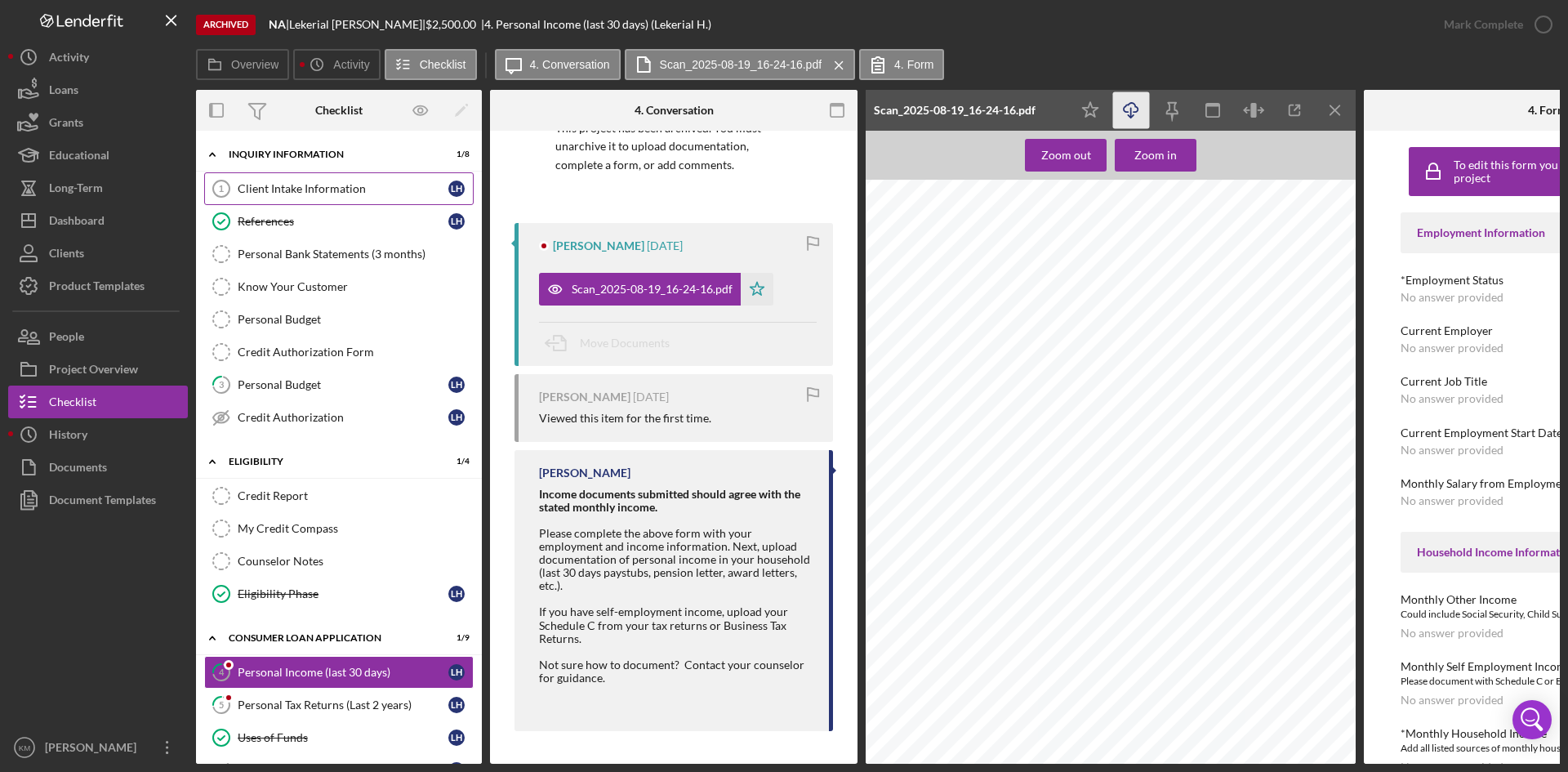
click at [313, 200] on link "Client Intake Information 1 Client Intake Information L H" at bounding box center [338, 188] width 269 height 33
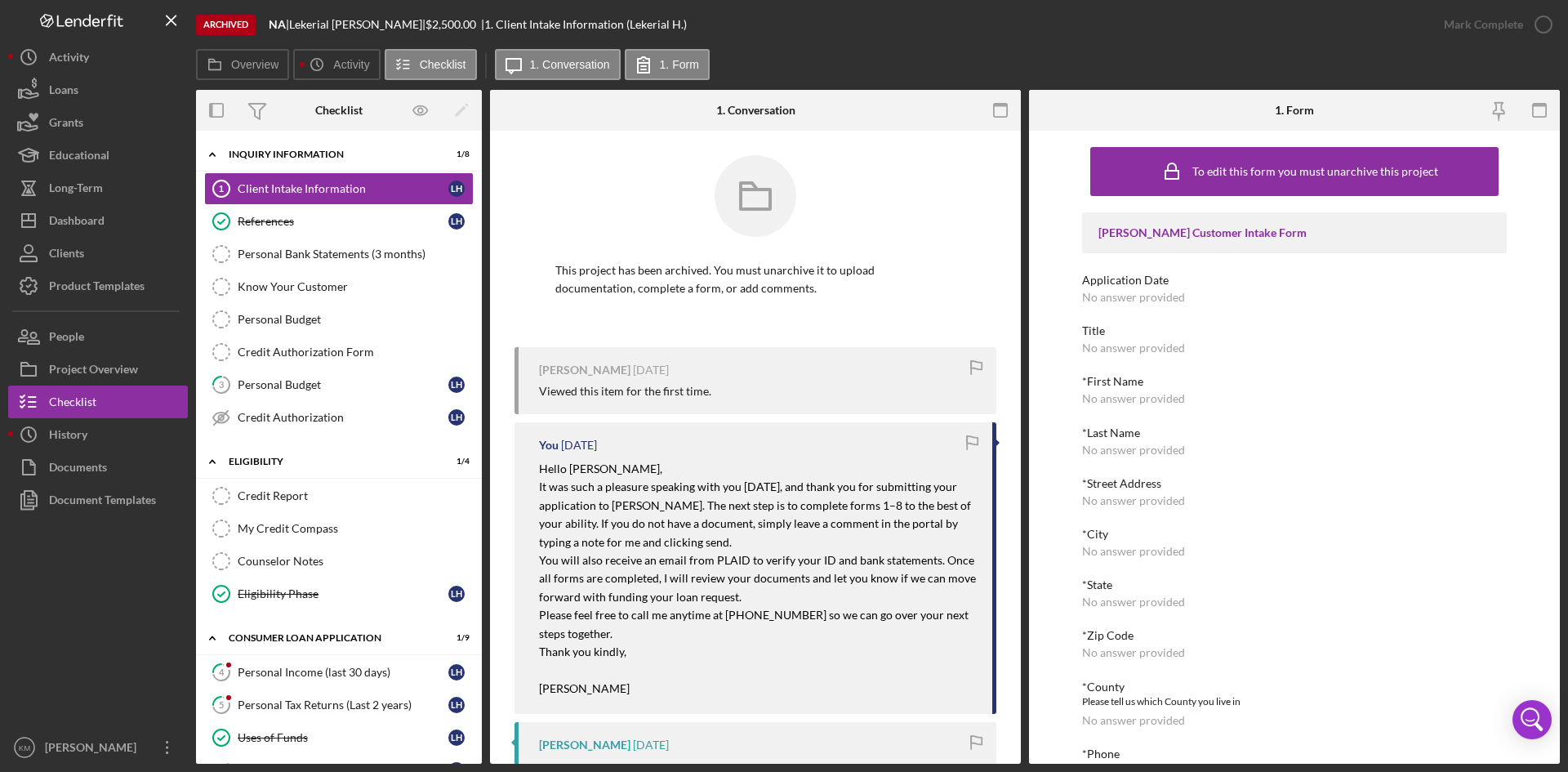
drag, startPoint x: 625, startPoint y: 687, endPoint x: 541, endPoint y: 609, distance: 114.6
click at [541, 609] on div "Hello Ms. Hicks, It was such a pleasure speaking with you today, and thank you …" at bounding box center [757, 578] width 437 height 238
copy div "Please feel free to call me anytime at 314.449.0035 so we can go over your next…"
click at [331, 716] on link "5 Personal Tax Returns (Last 2 years) L H" at bounding box center [338, 704] width 269 height 33
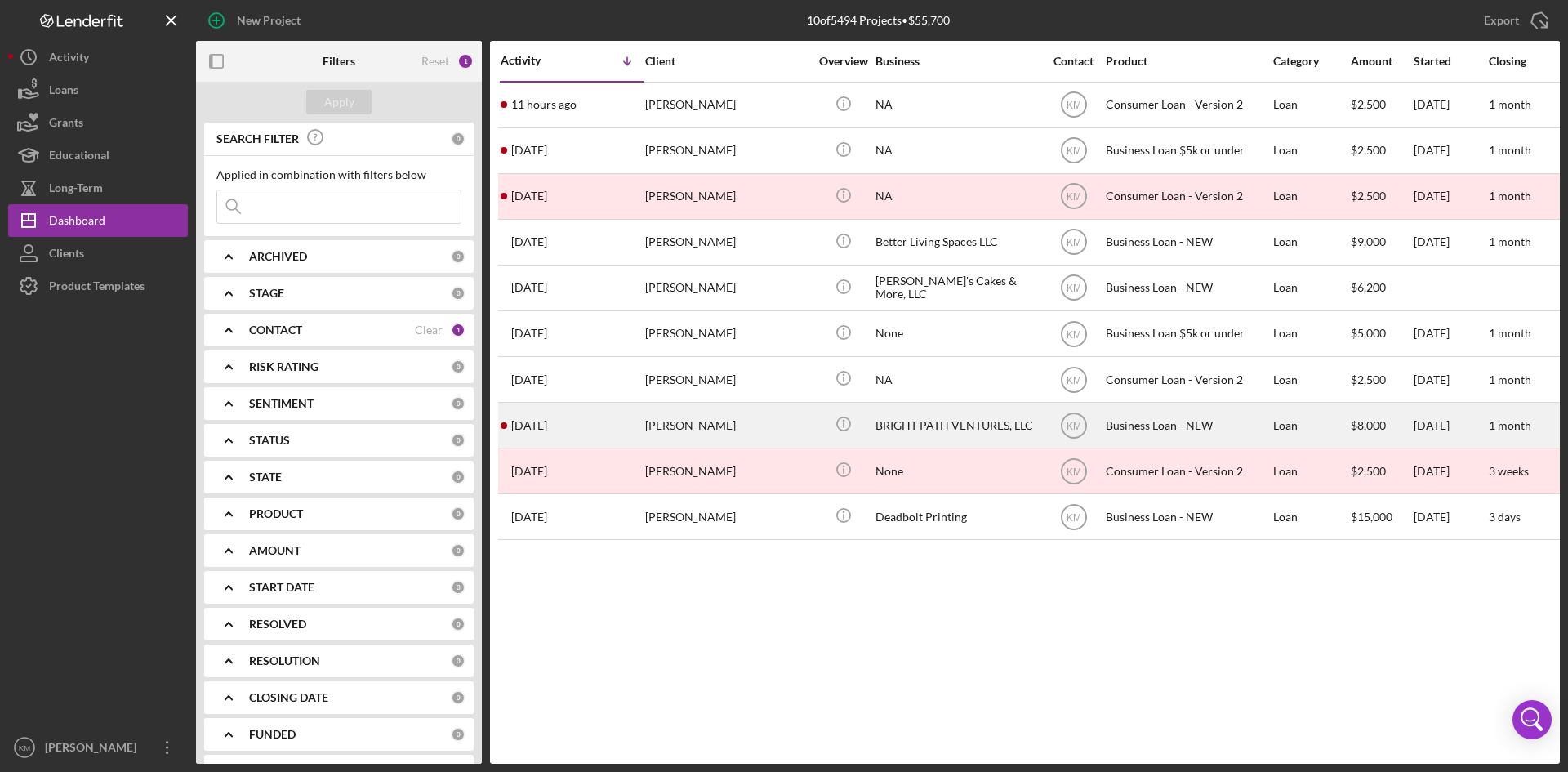
click at [697, 427] on div "[PERSON_NAME]" at bounding box center [726, 425] width 163 height 43
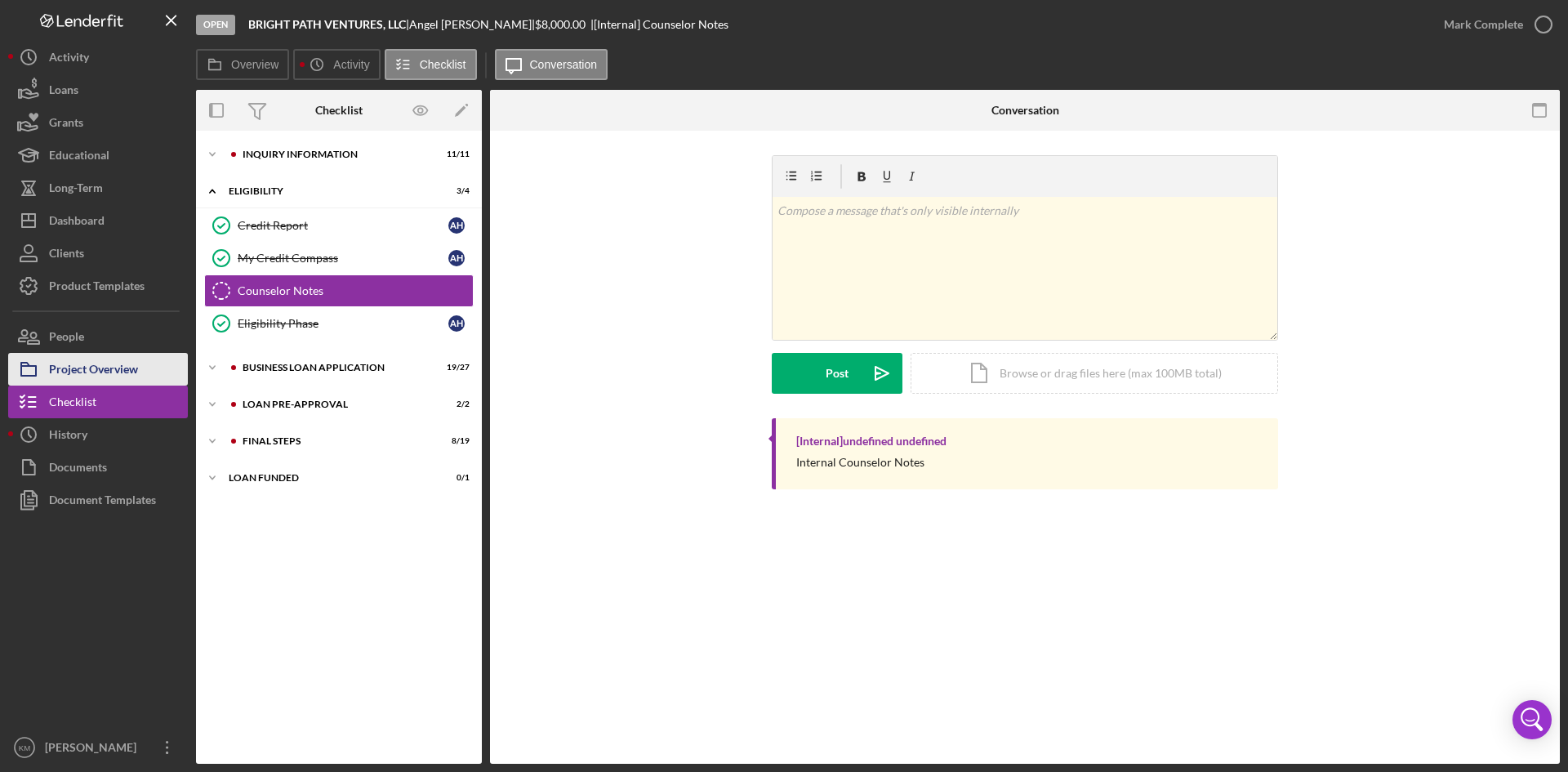
click at [75, 371] on div "Project Overview" at bounding box center [93, 371] width 89 height 37
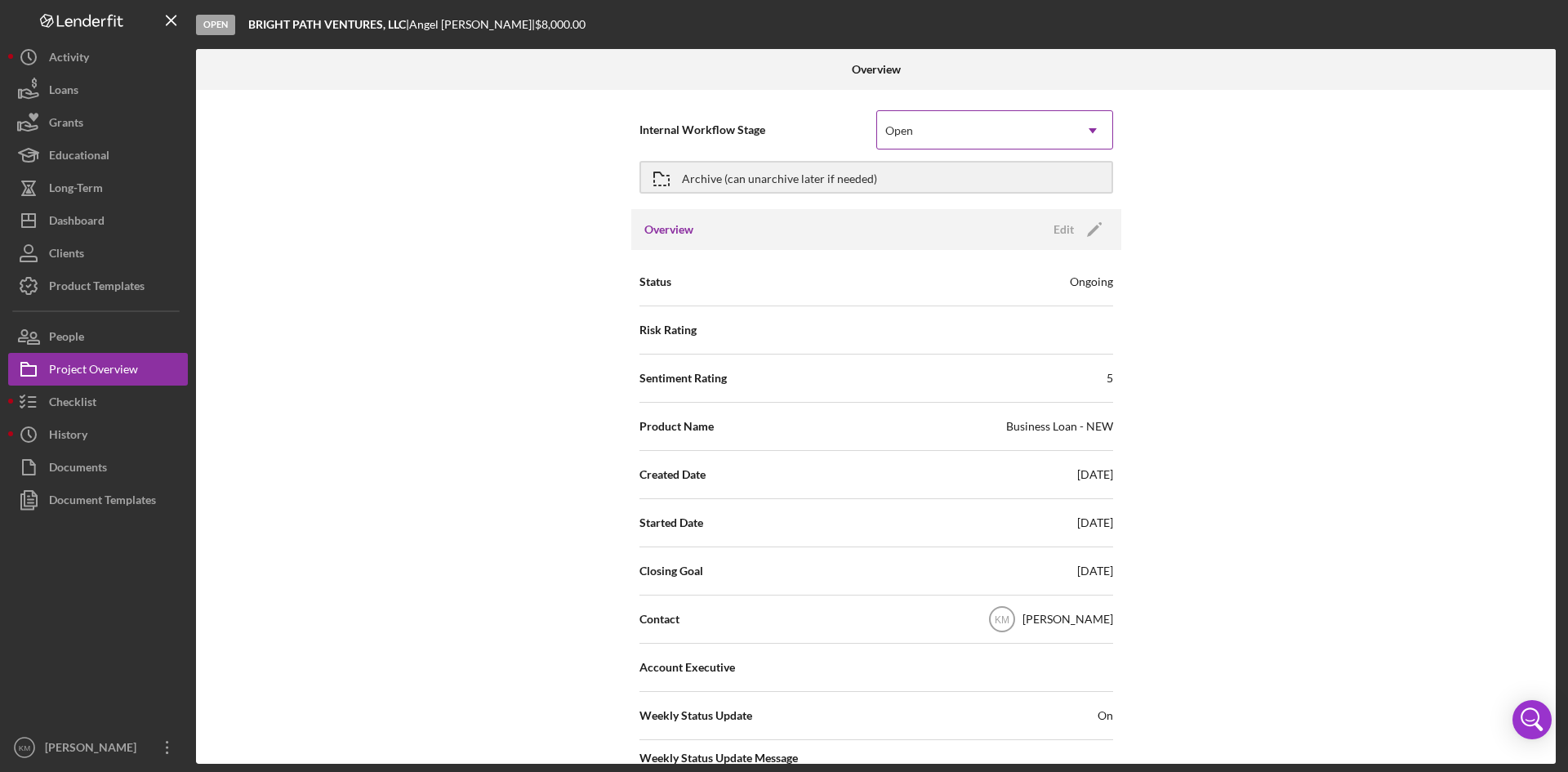
click at [1087, 132] on icon "Icon/Dropdown Arrow" at bounding box center [1093, 131] width 39 height 39
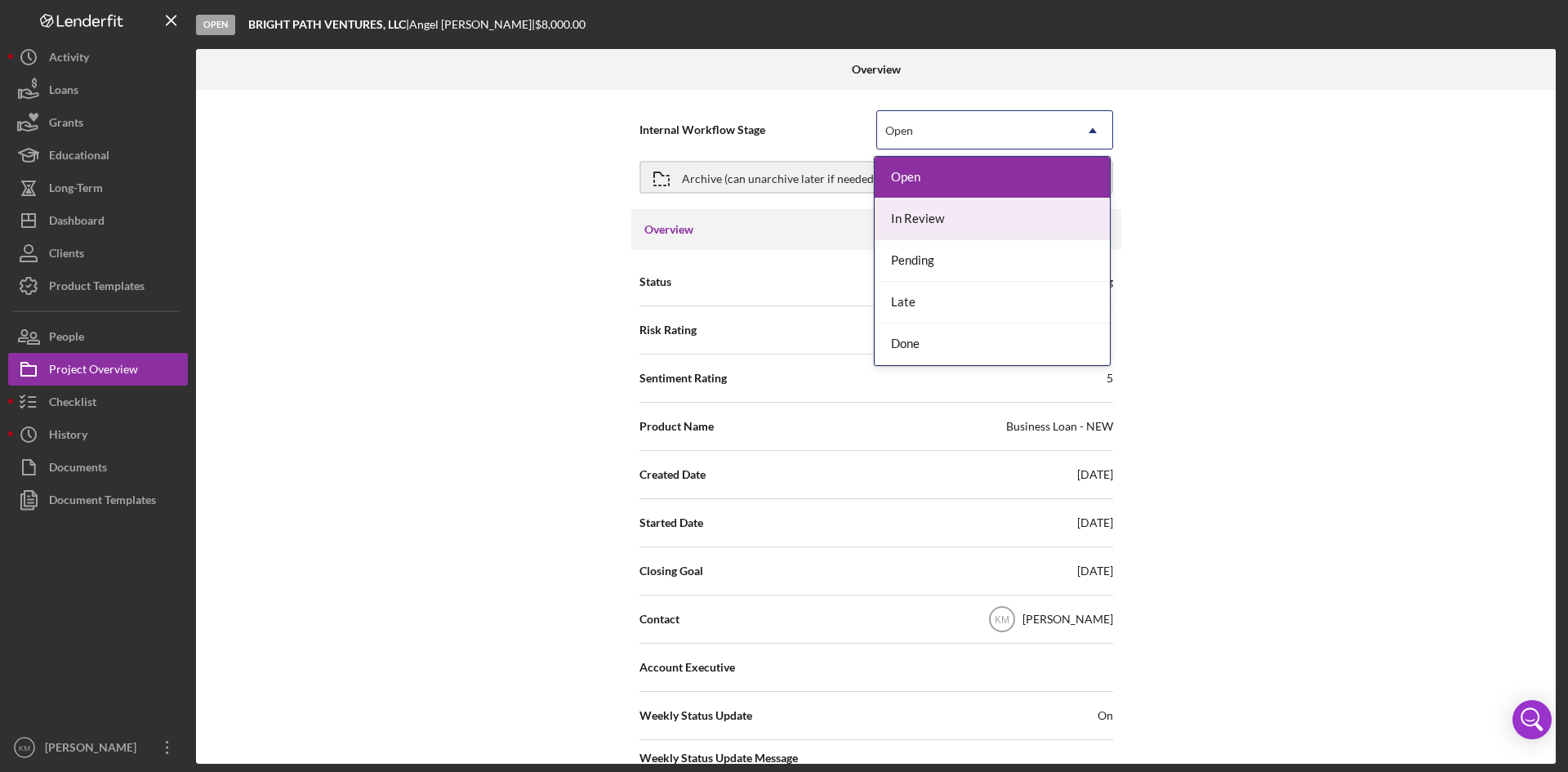
click at [972, 215] on div "In Review" at bounding box center [992, 219] width 235 height 42
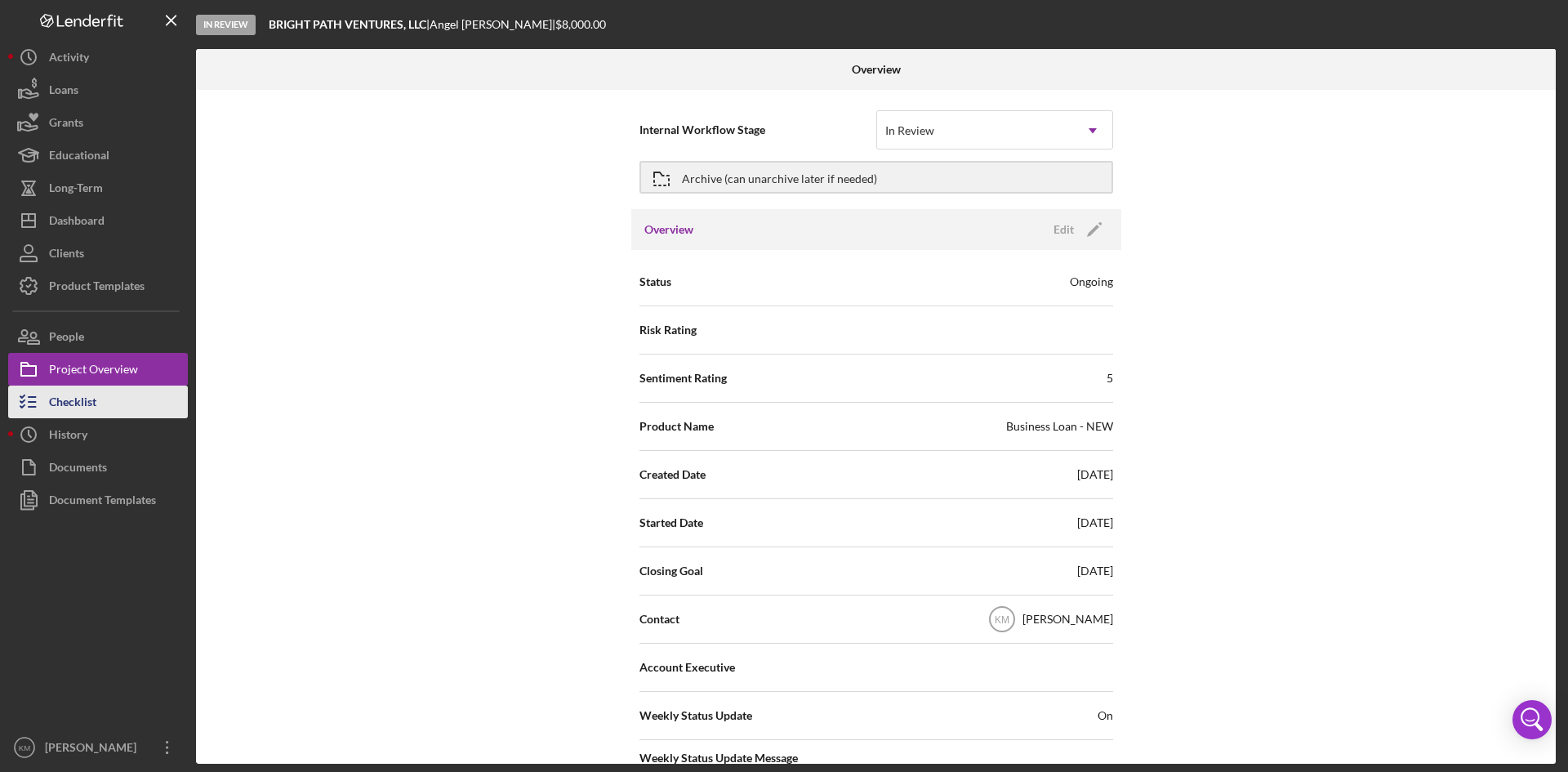
click at [81, 398] on div "Checklist" at bounding box center [72, 404] width 48 height 37
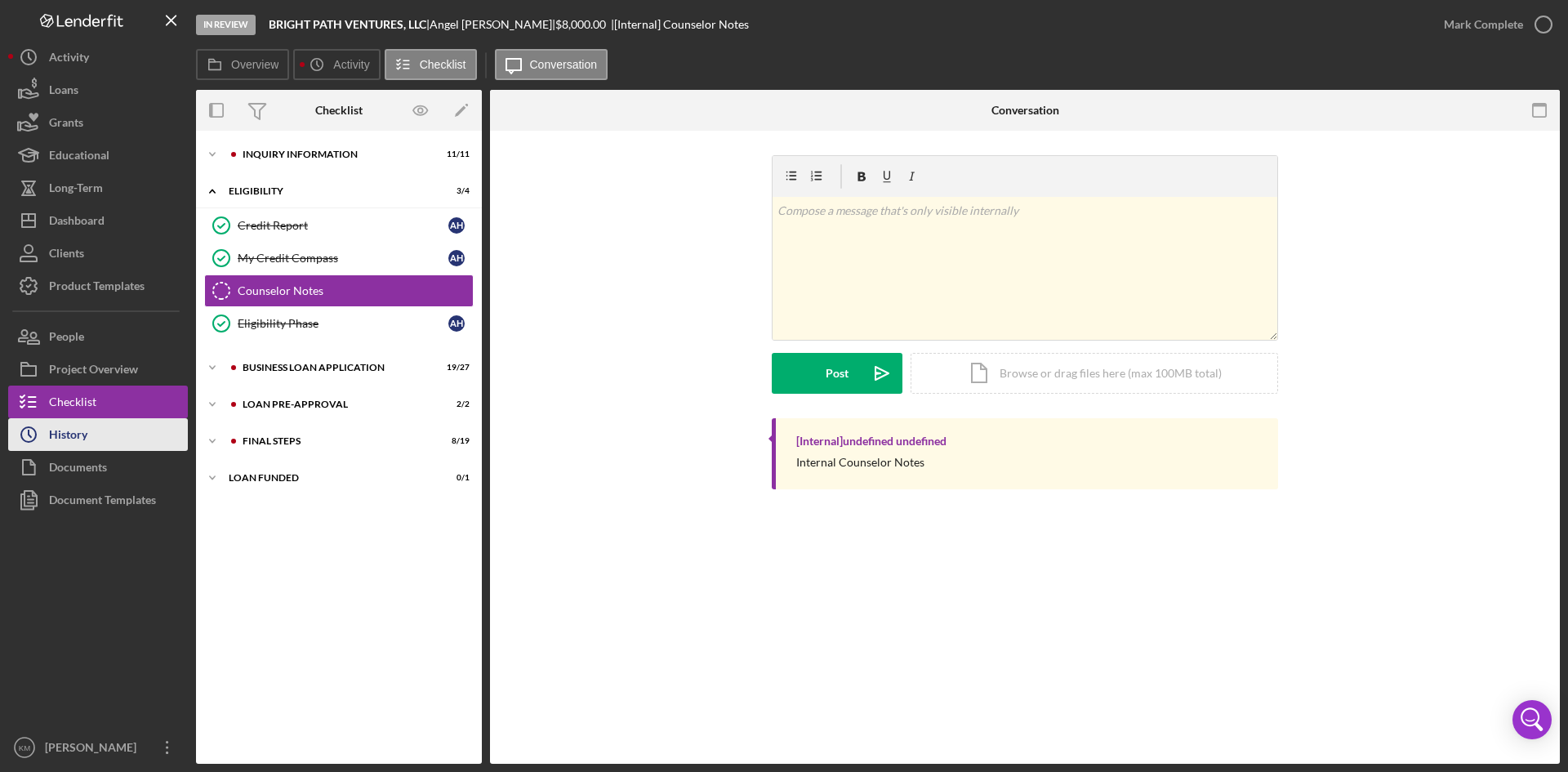
click at [56, 443] on div "History" at bounding box center [67, 436] width 38 height 37
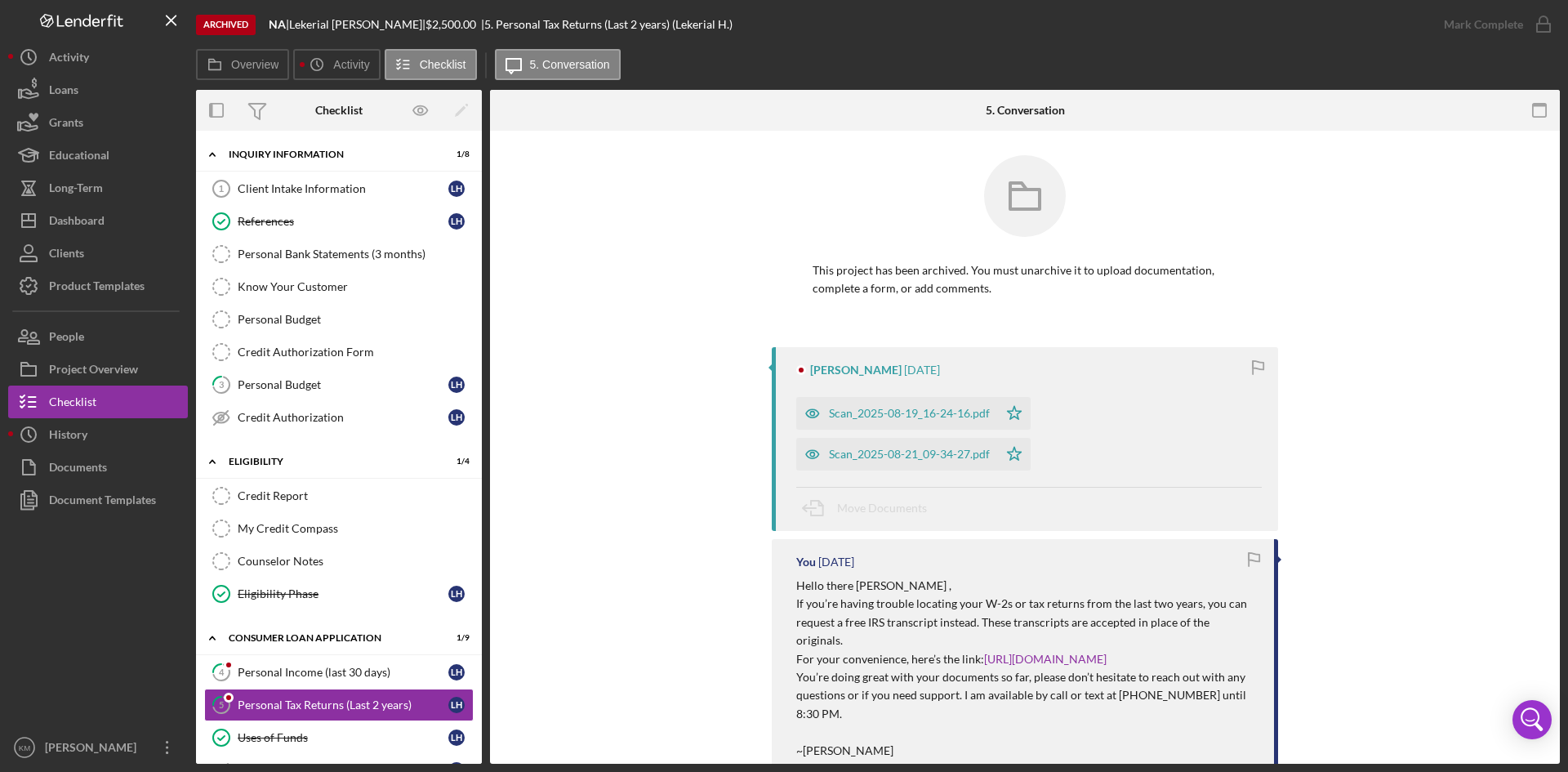
scroll to position [81, 0]
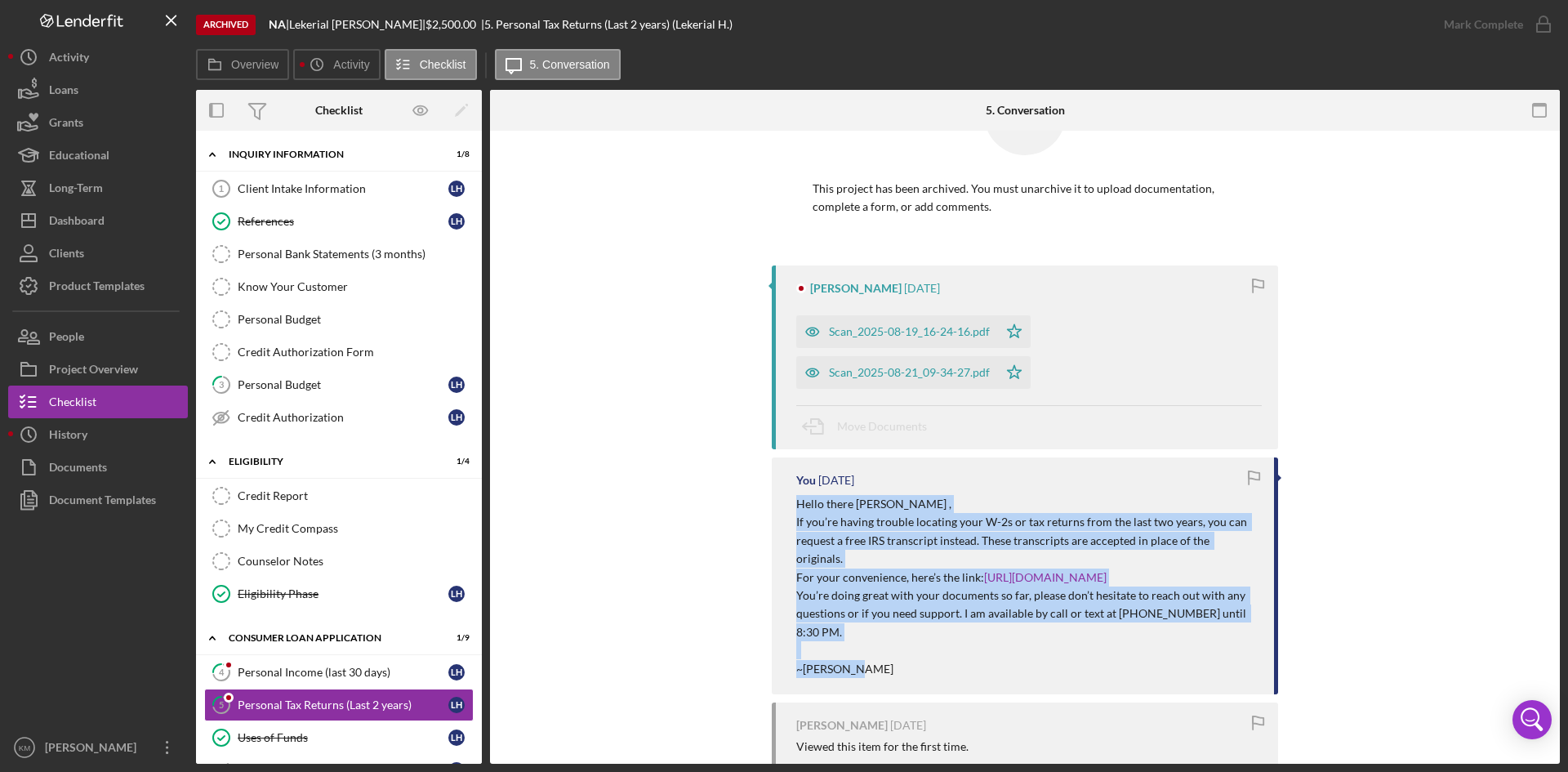
drag, startPoint x: 867, startPoint y: 640, endPoint x: 794, endPoint y: 509, distance: 150.0
click at [796, 509] on div "Hello there Ms. Hicks , If you’re having trouble locating your W-2s or tax retu…" at bounding box center [1026, 586] width 461 height 183
copy div "Hello there Ms. Hicks , If you’re having trouble locating your W-2s or tax retu…"
click at [325, 256] on div "Personal Bank Statements (3 months)" at bounding box center [355, 254] width 235 height 13
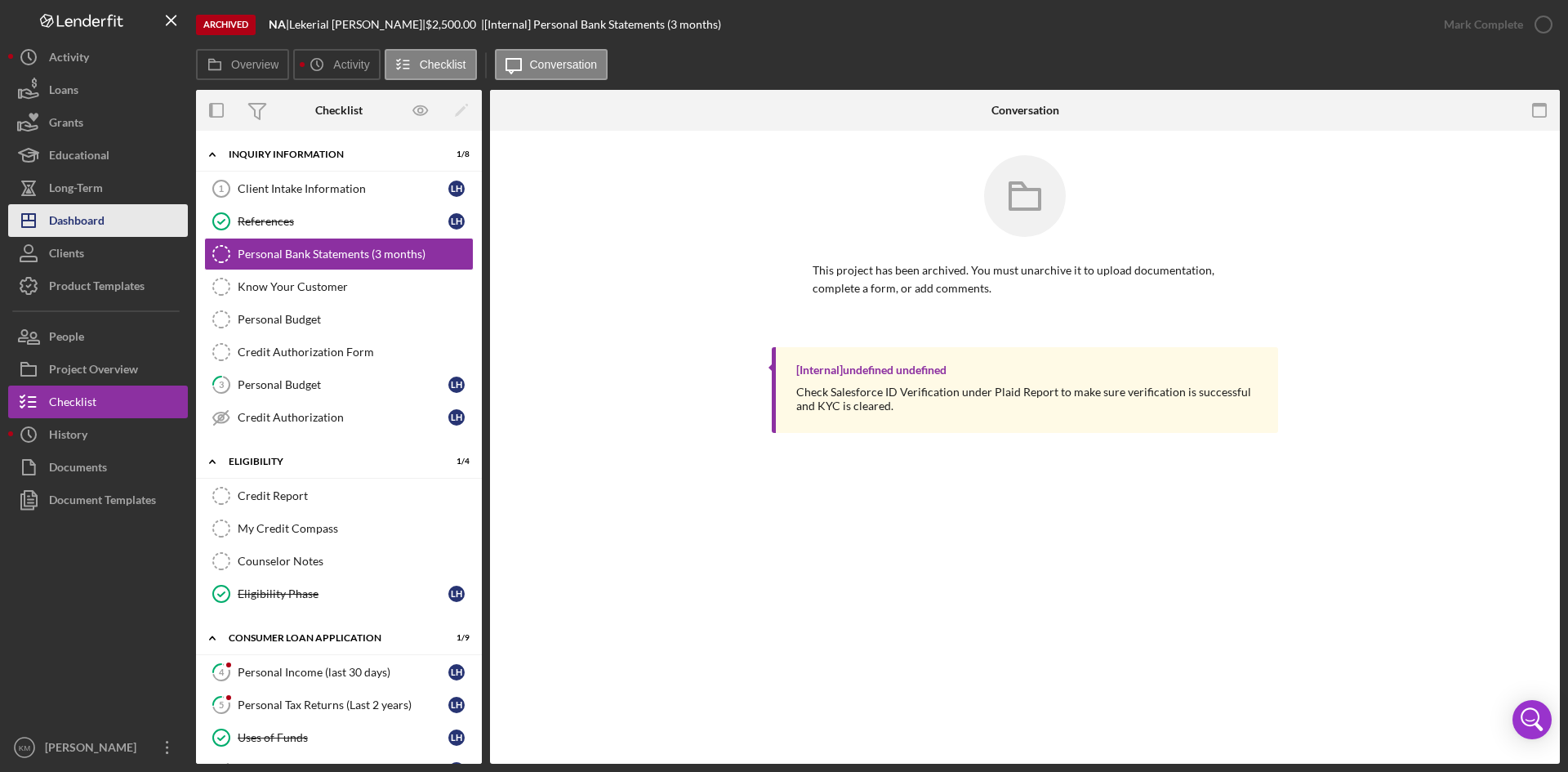
click at [113, 225] on button "Icon/Dashboard Dashboard" at bounding box center [97, 220] width 179 height 33
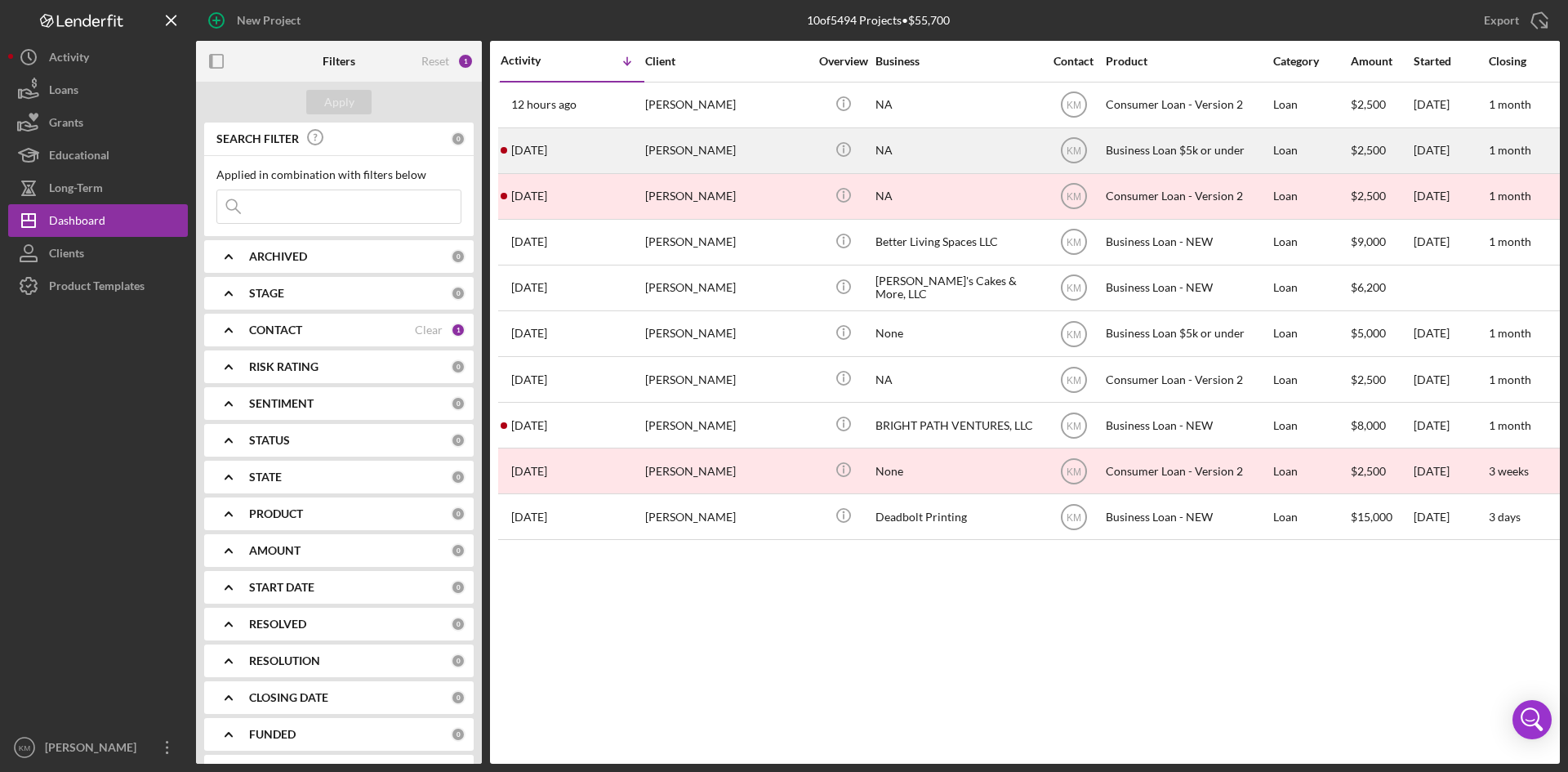
click at [709, 150] on div "[PERSON_NAME]" at bounding box center [726, 150] width 163 height 43
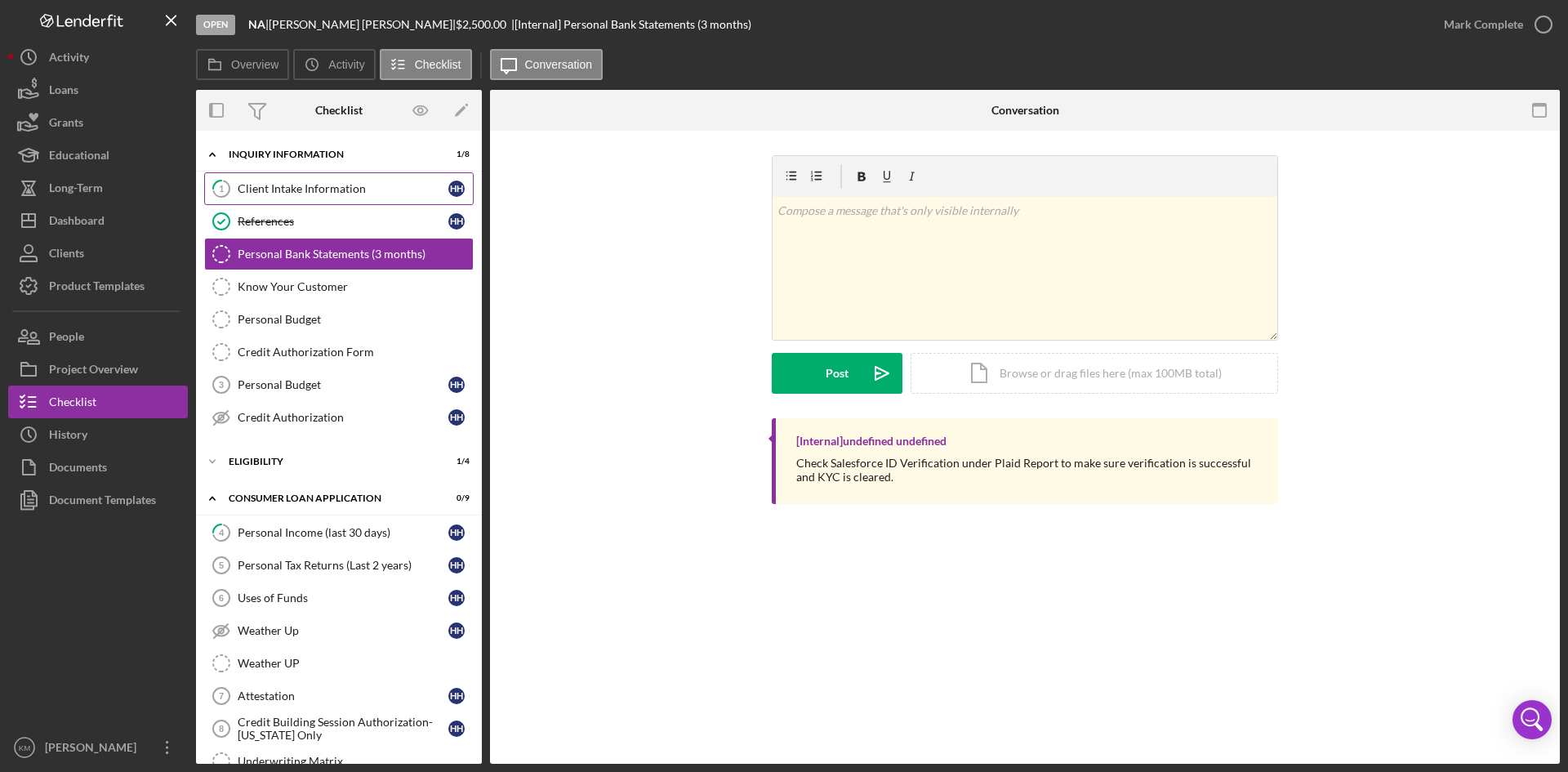
click at [246, 186] on div "Client Intake Information" at bounding box center [343, 188] width 210 height 13
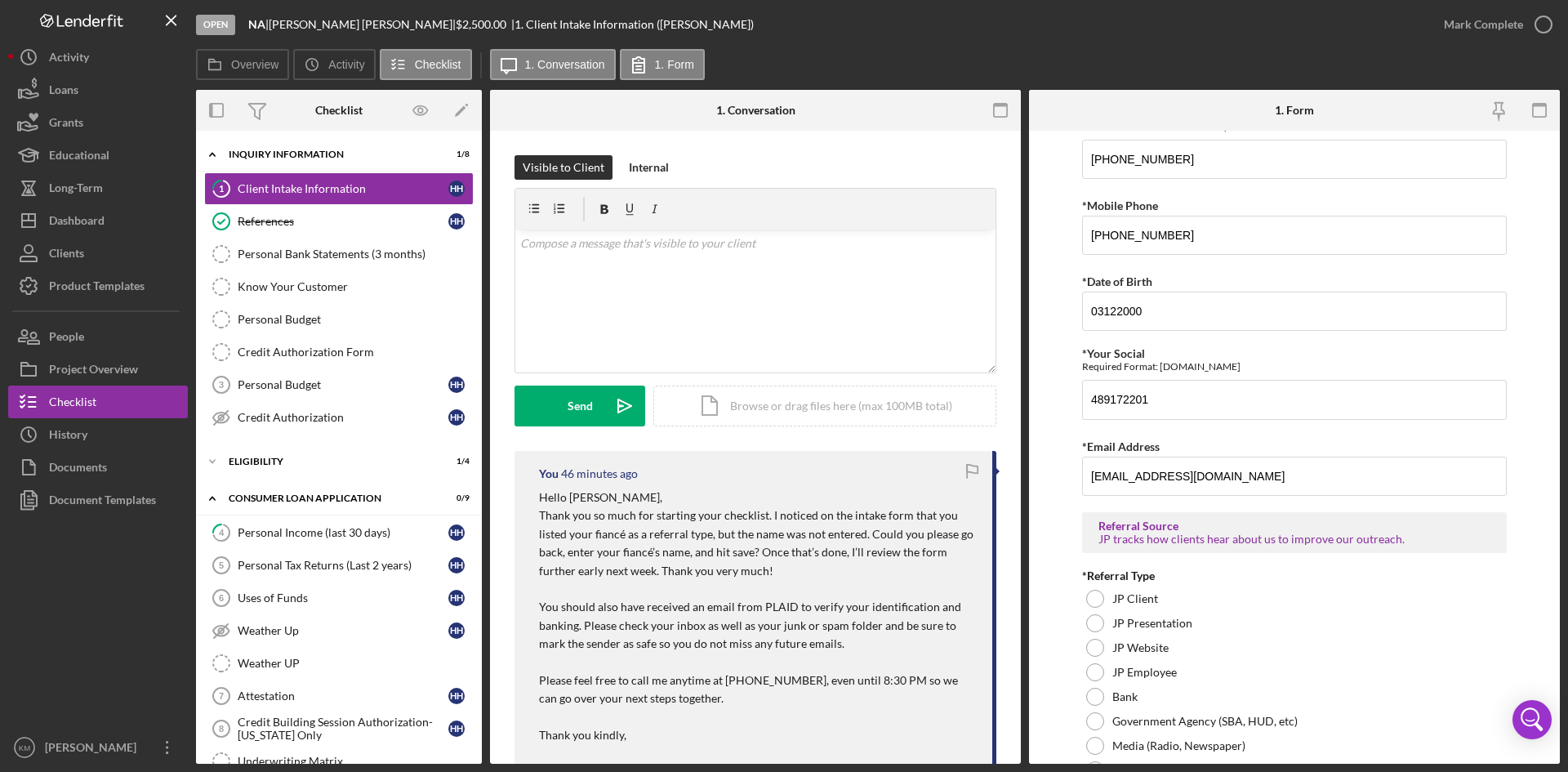
scroll to position [1136, 0]
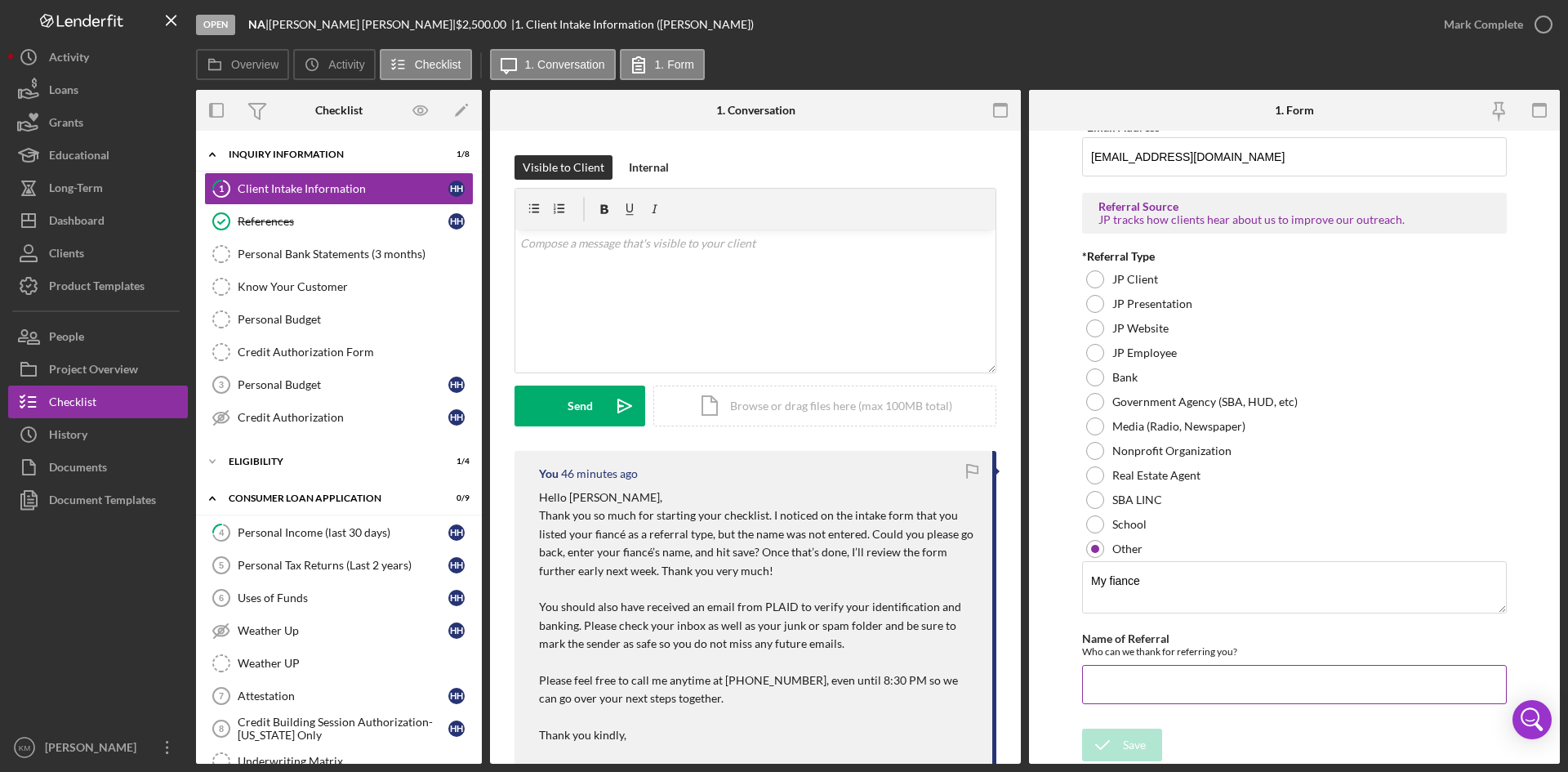
click at [1140, 675] on input "Name of Referral" at bounding box center [1294, 684] width 425 height 39
type input "Keith Hearold"
click at [1143, 750] on div "Save" at bounding box center [1134, 745] width 23 height 33
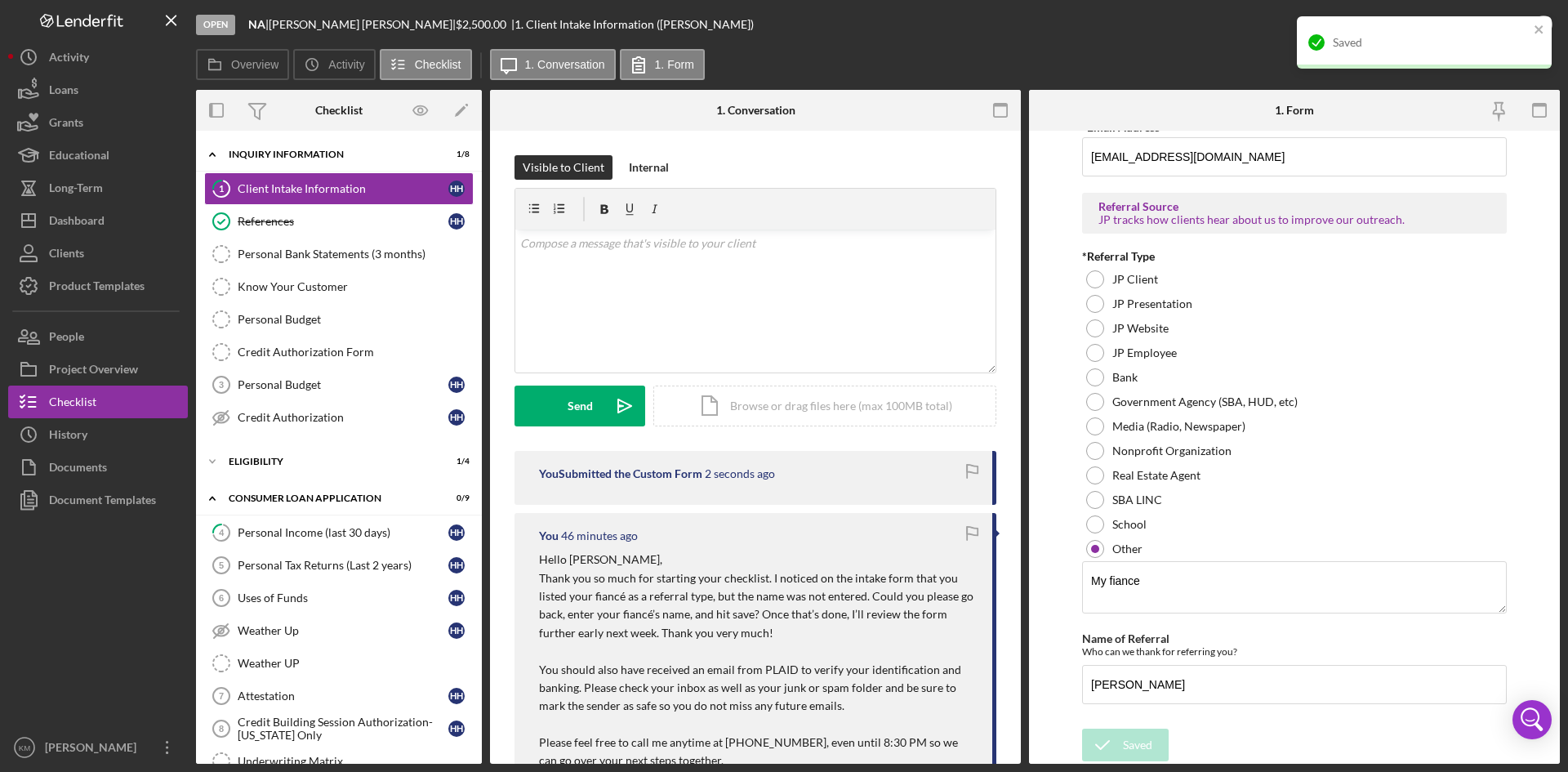
click at [1546, 37] on div "Saved" at bounding box center [1424, 42] width 254 height 52
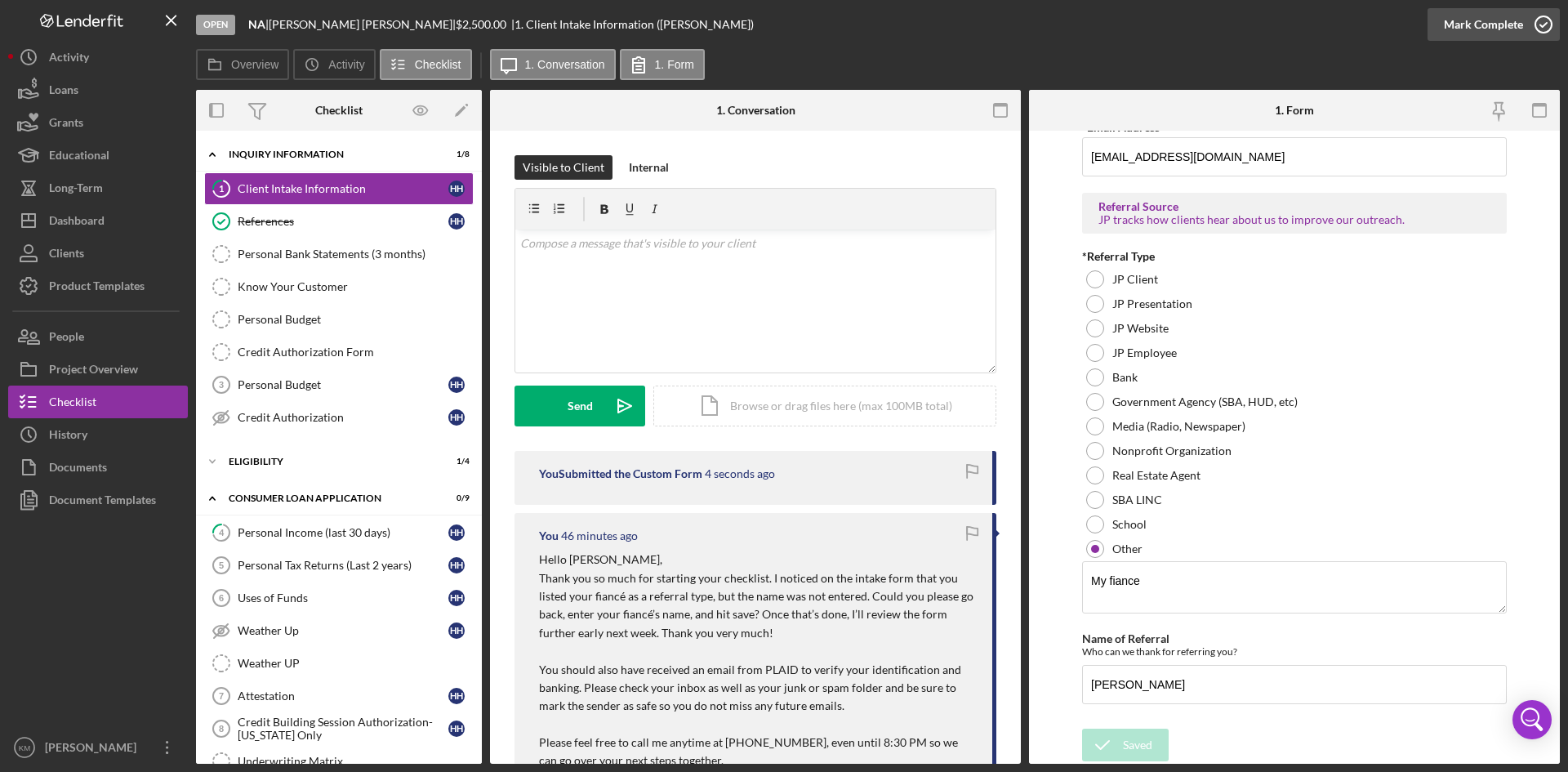
click at [1539, 26] on icon "button" at bounding box center [1543, 25] width 41 height 41
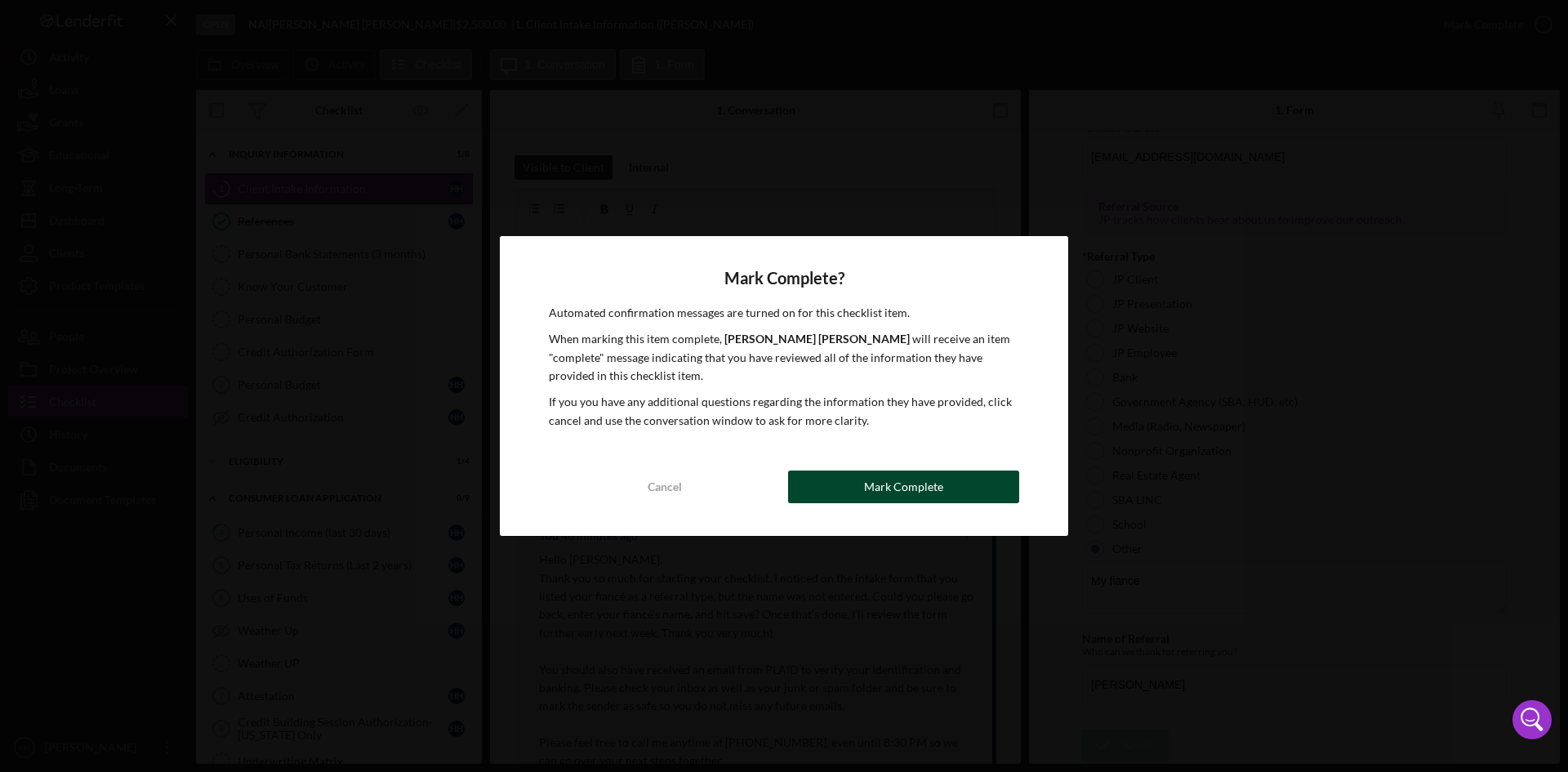
click at [892, 488] on div "Mark Complete" at bounding box center [904, 486] width 80 height 33
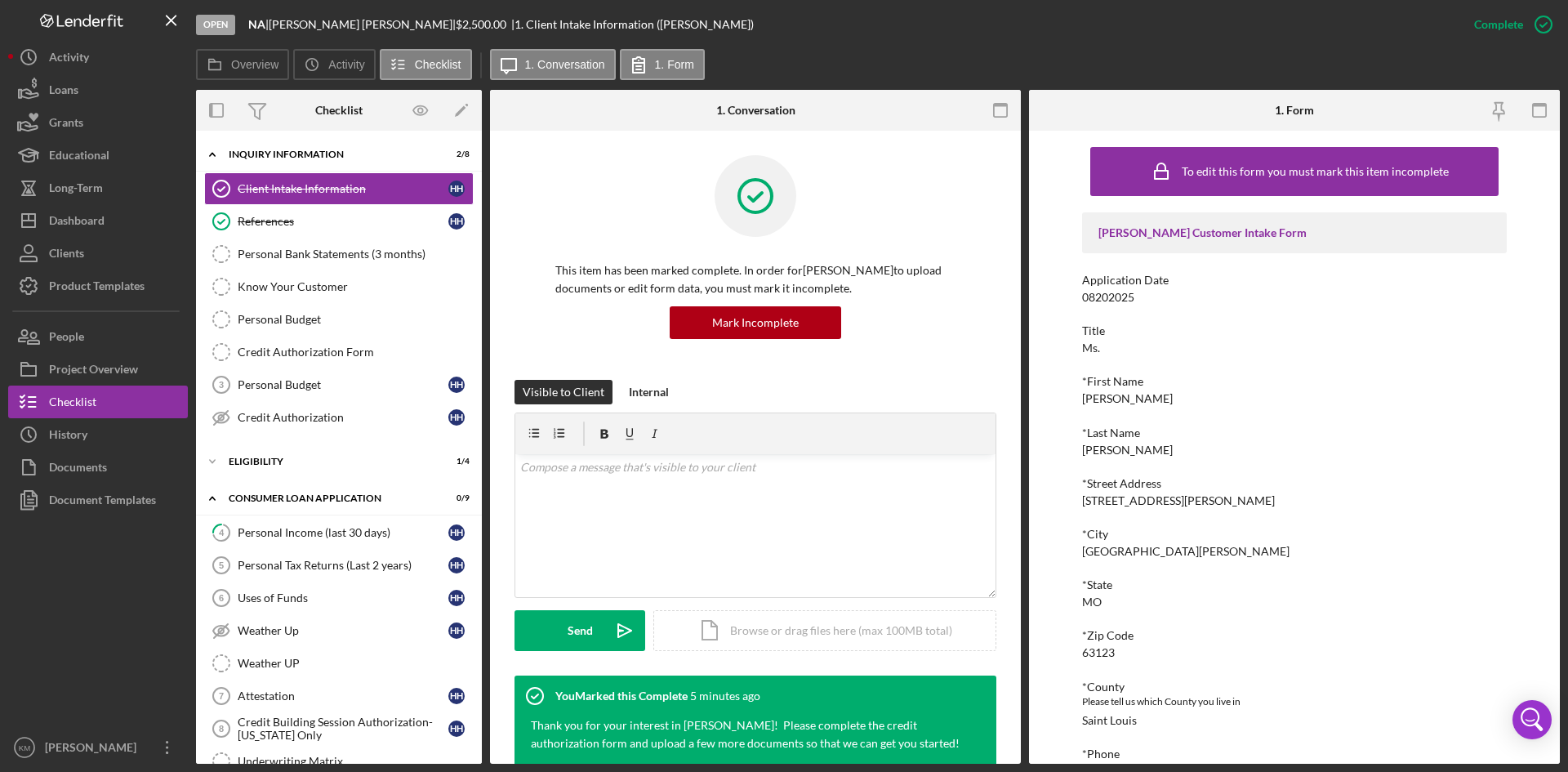
scroll to position [173, 0]
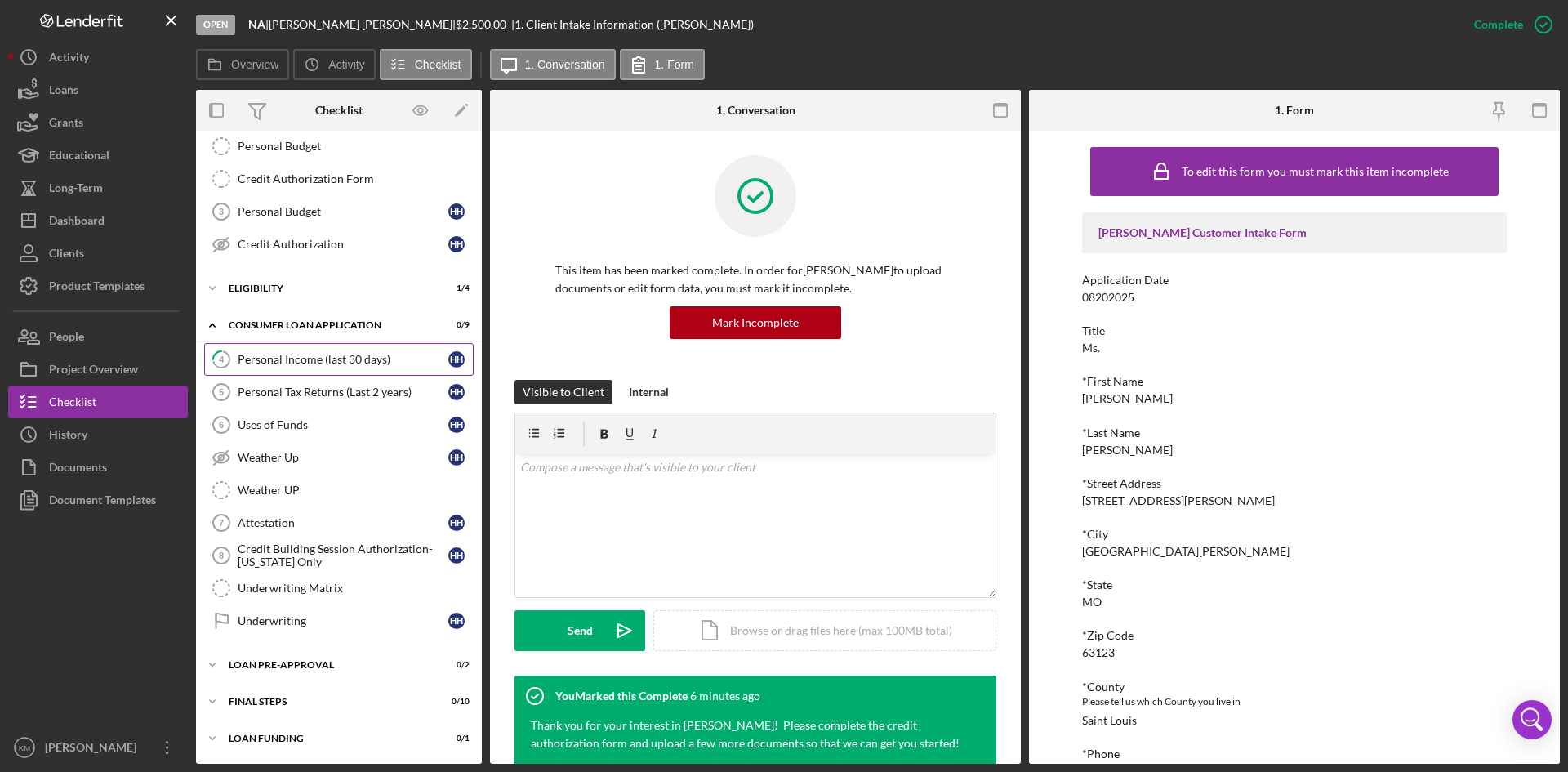
click at [291, 356] on div "Personal Income (last 30 days)" at bounding box center [343, 359] width 210 height 13
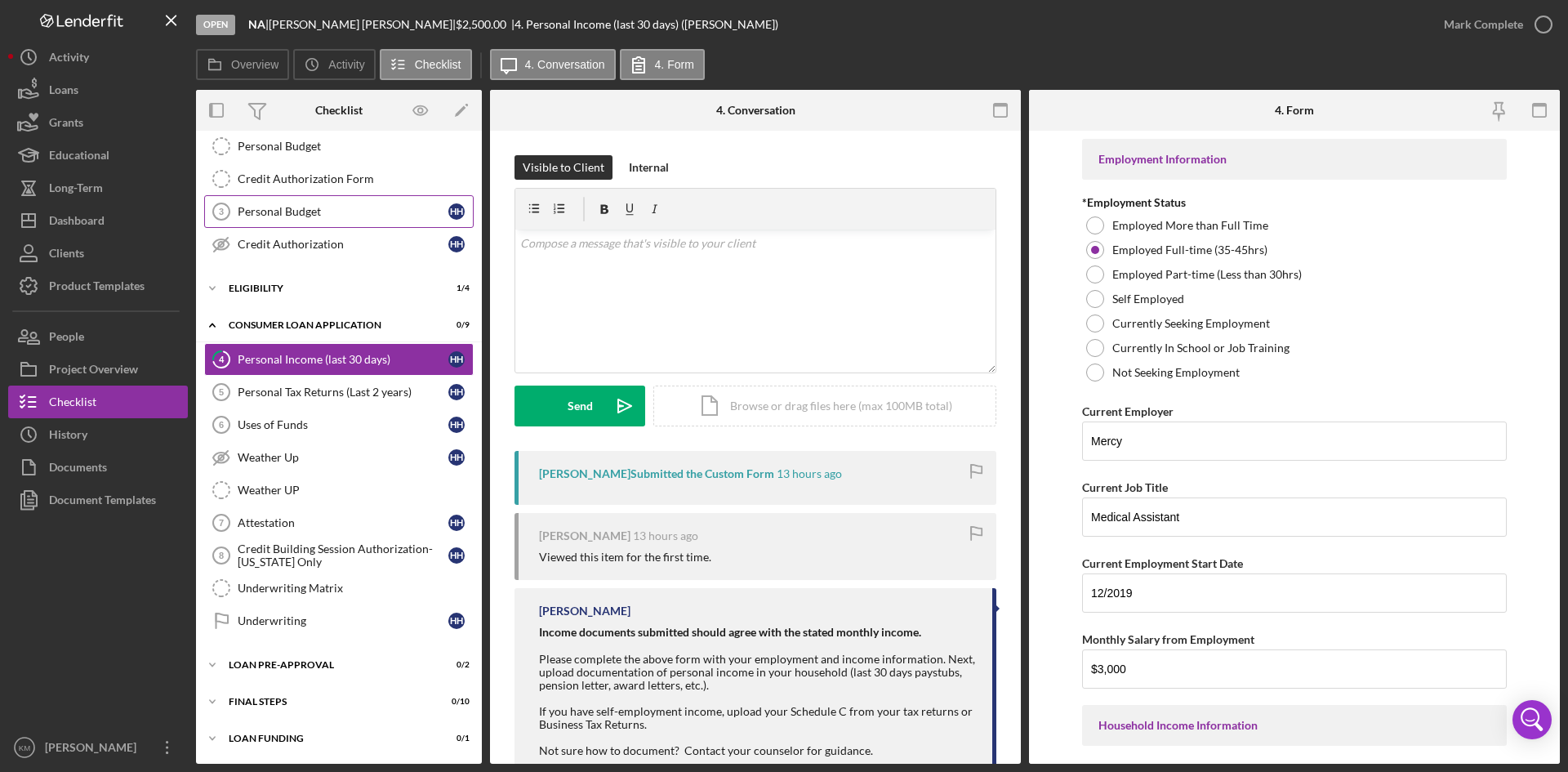
click at [261, 219] on link "Personal Budget 3 Personal Budget H H" at bounding box center [338, 211] width 269 height 33
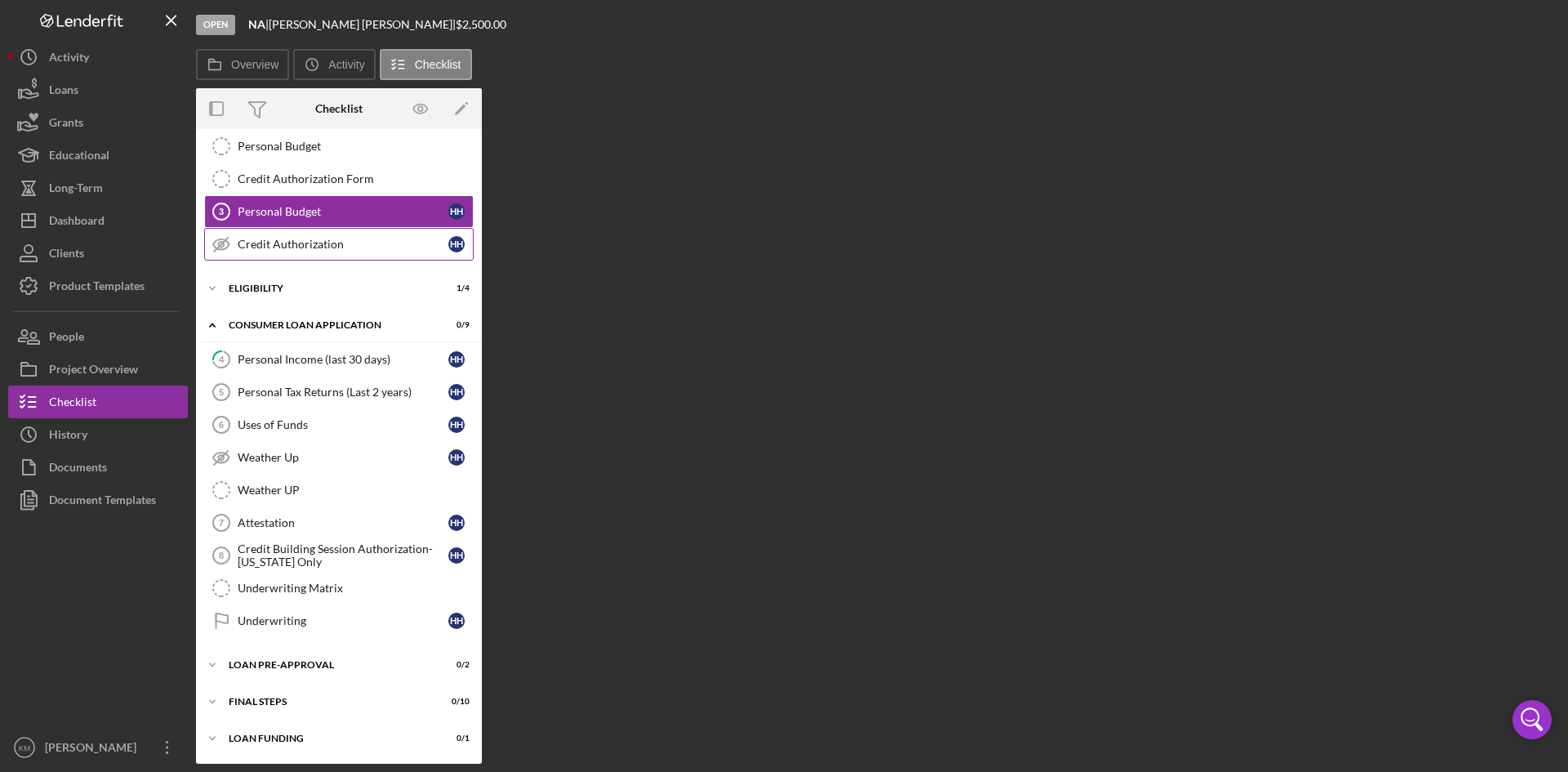
scroll to position [173, 0]
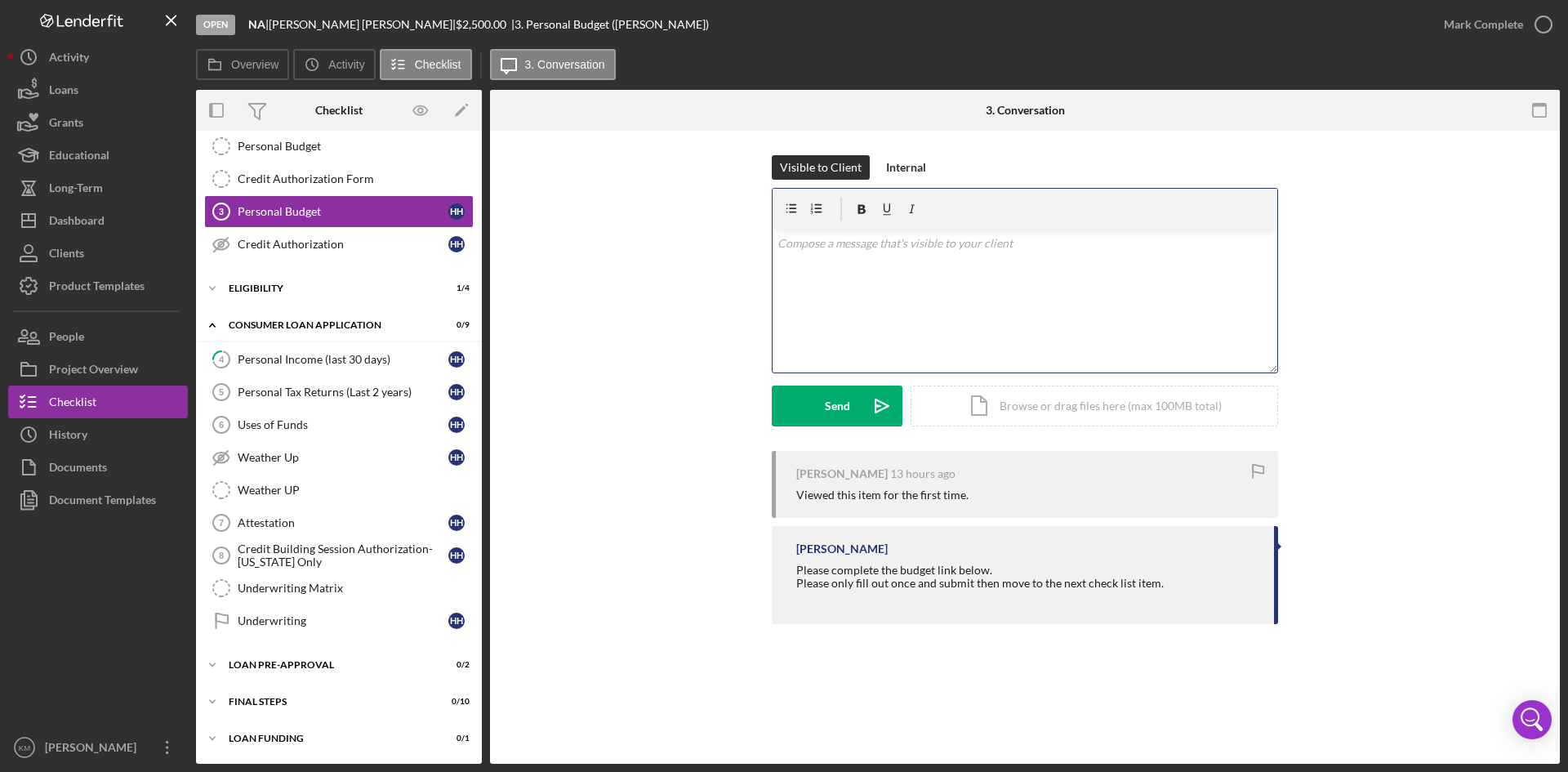
click at [825, 261] on div "v Color teal Color pink Remove color Add row above Add row below Add column bef…" at bounding box center [1024, 301] width 504 height 143
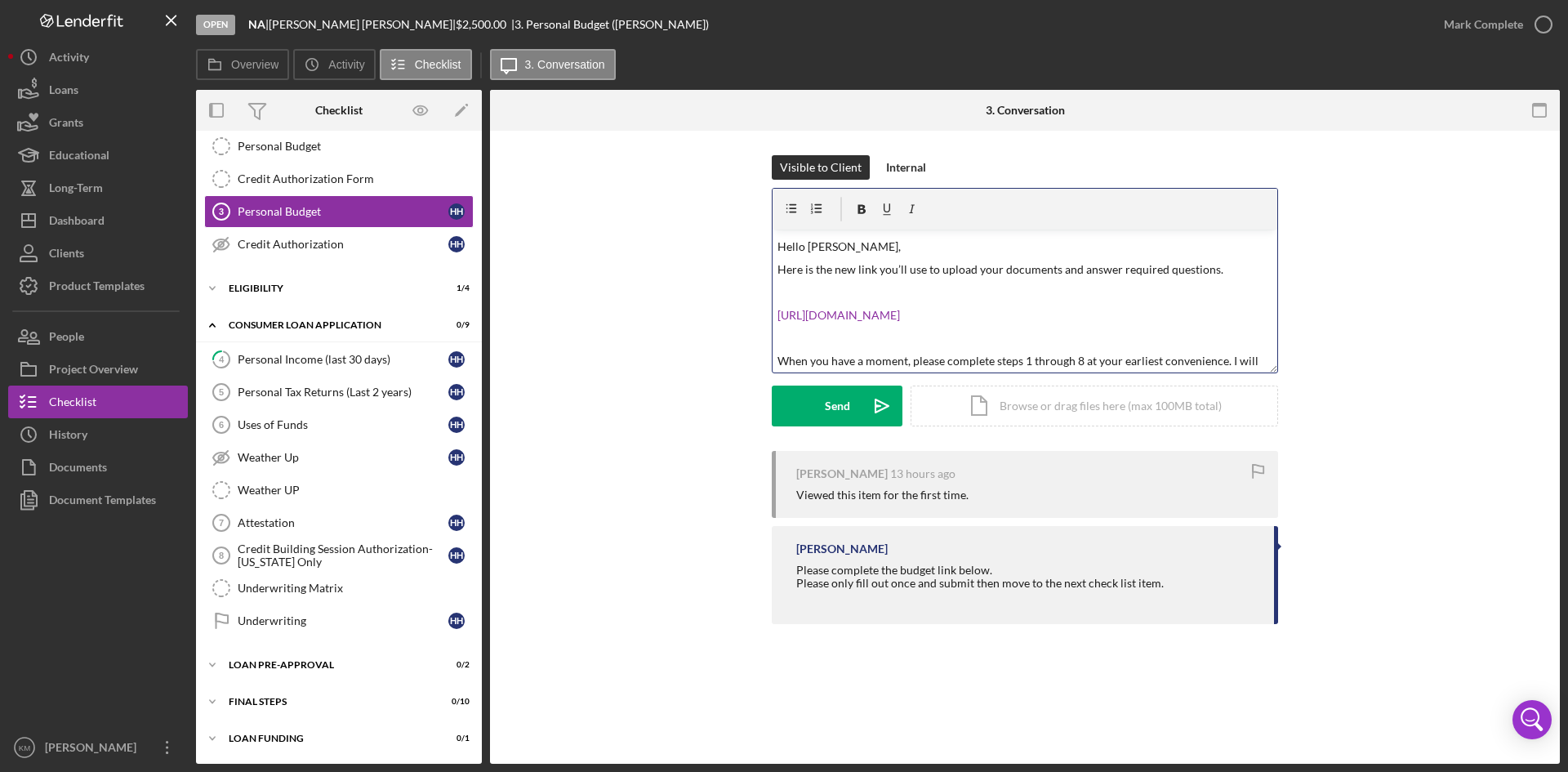
scroll to position [0, 0]
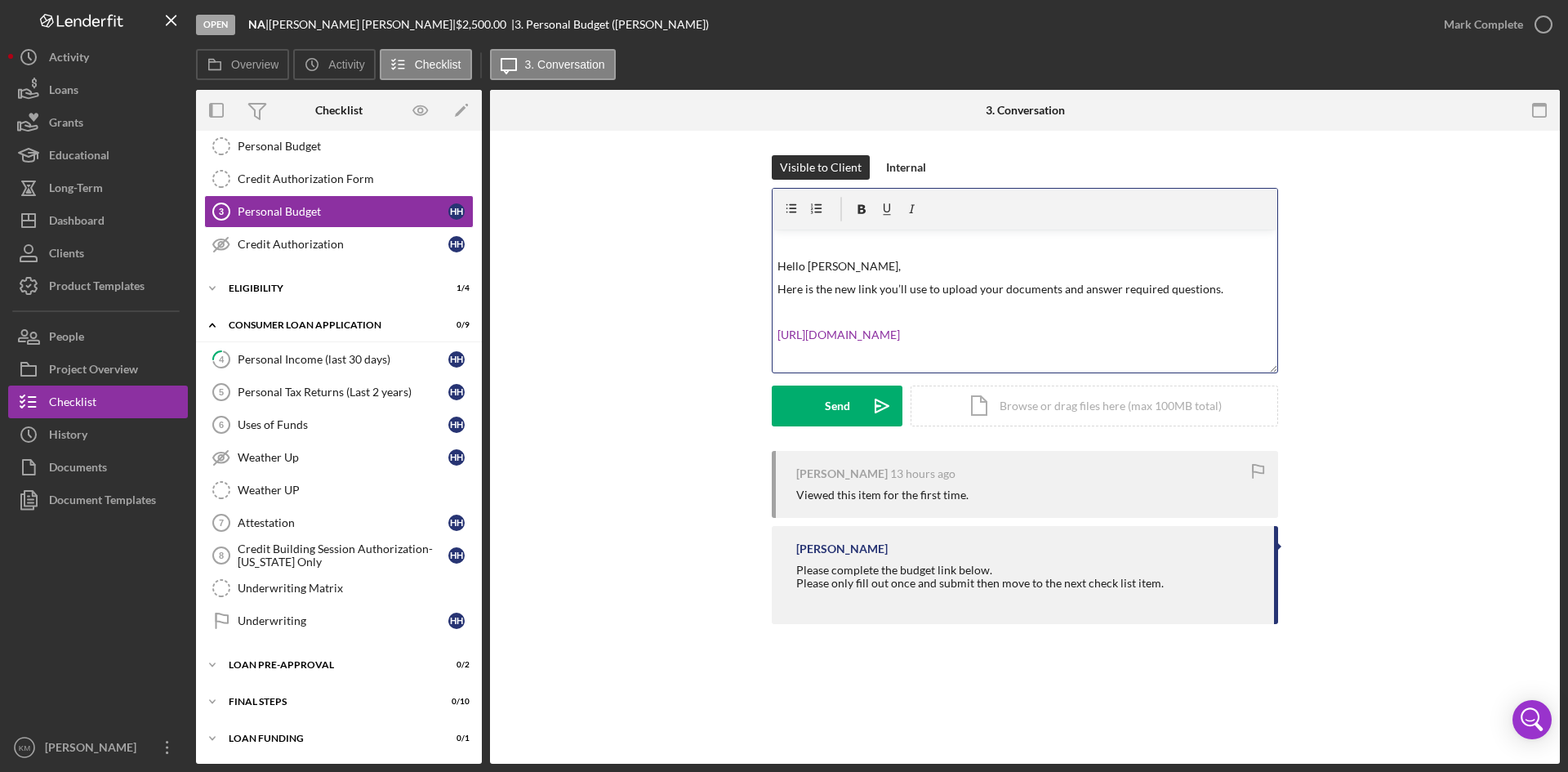
click at [876, 268] on p "Hello Ms. Hudman," at bounding box center [1025, 266] width 496 height 18
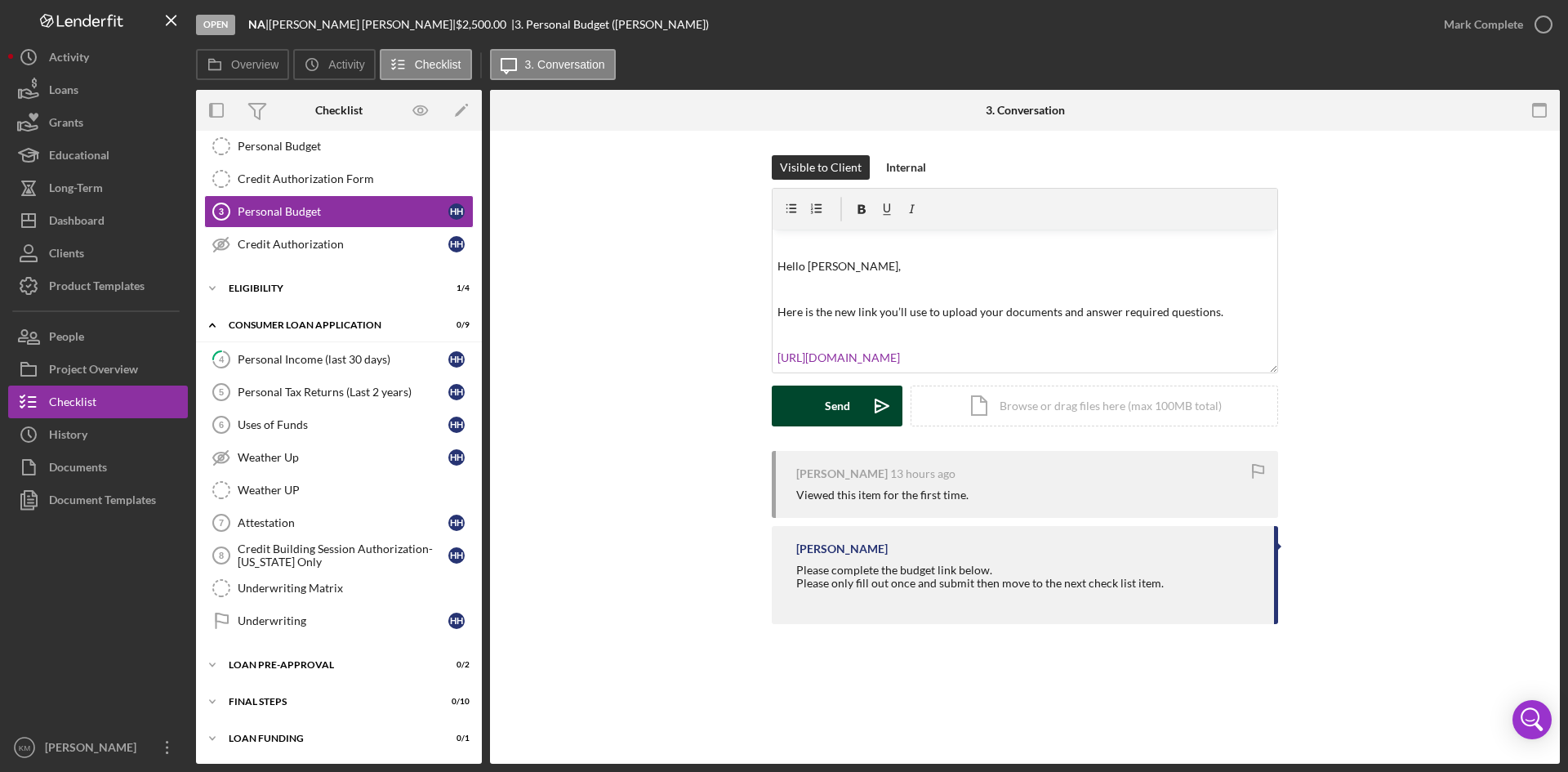
click at [882, 405] on icon "Icon/icon-invite-send" at bounding box center [882, 405] width 41 height 41
